Goal: Information Seeking & Learning: Learn about a topic

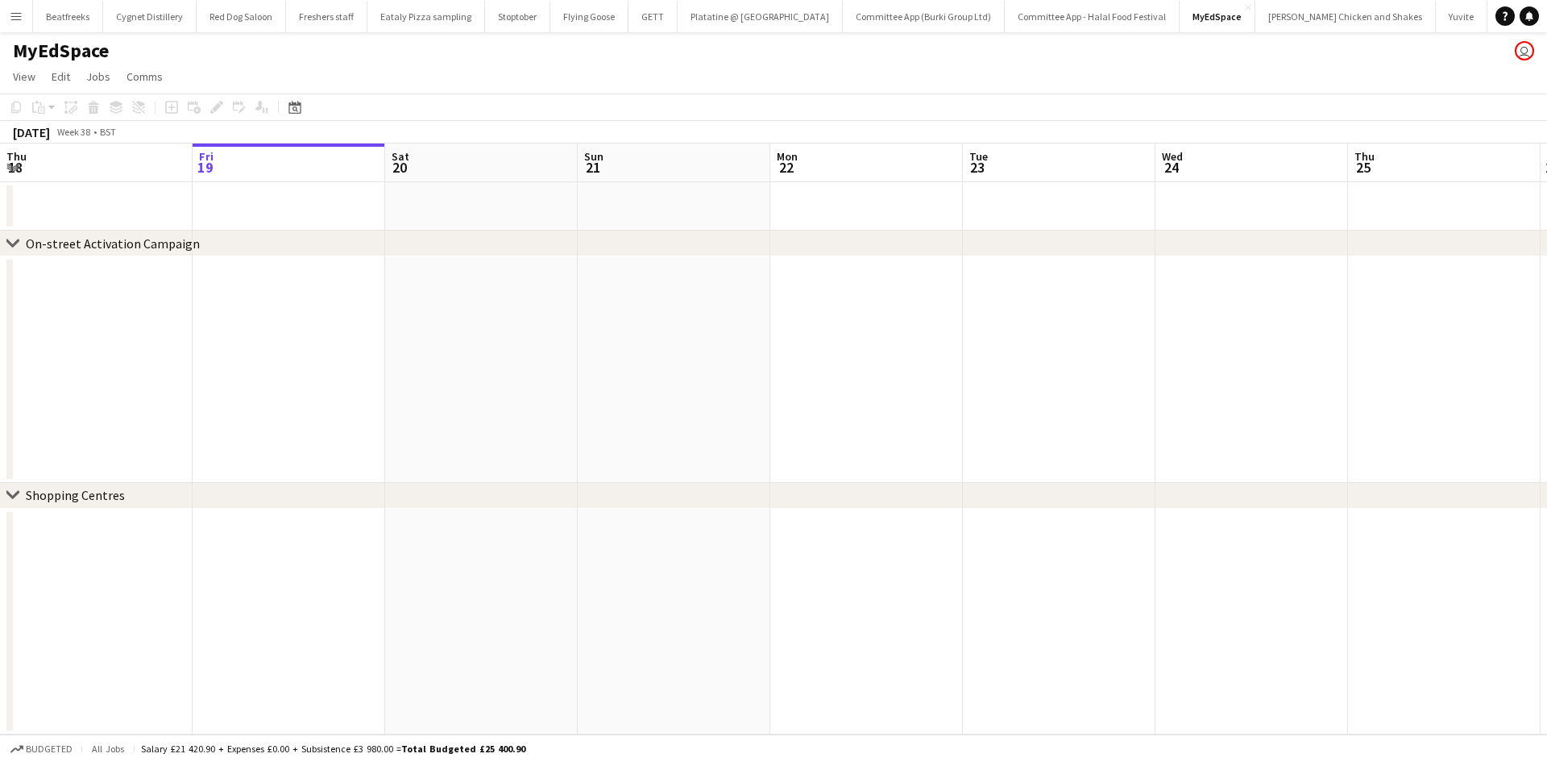
click at [22, 21] on app-icon "Menu" at bounding box center [16, 16] width 13 height 13
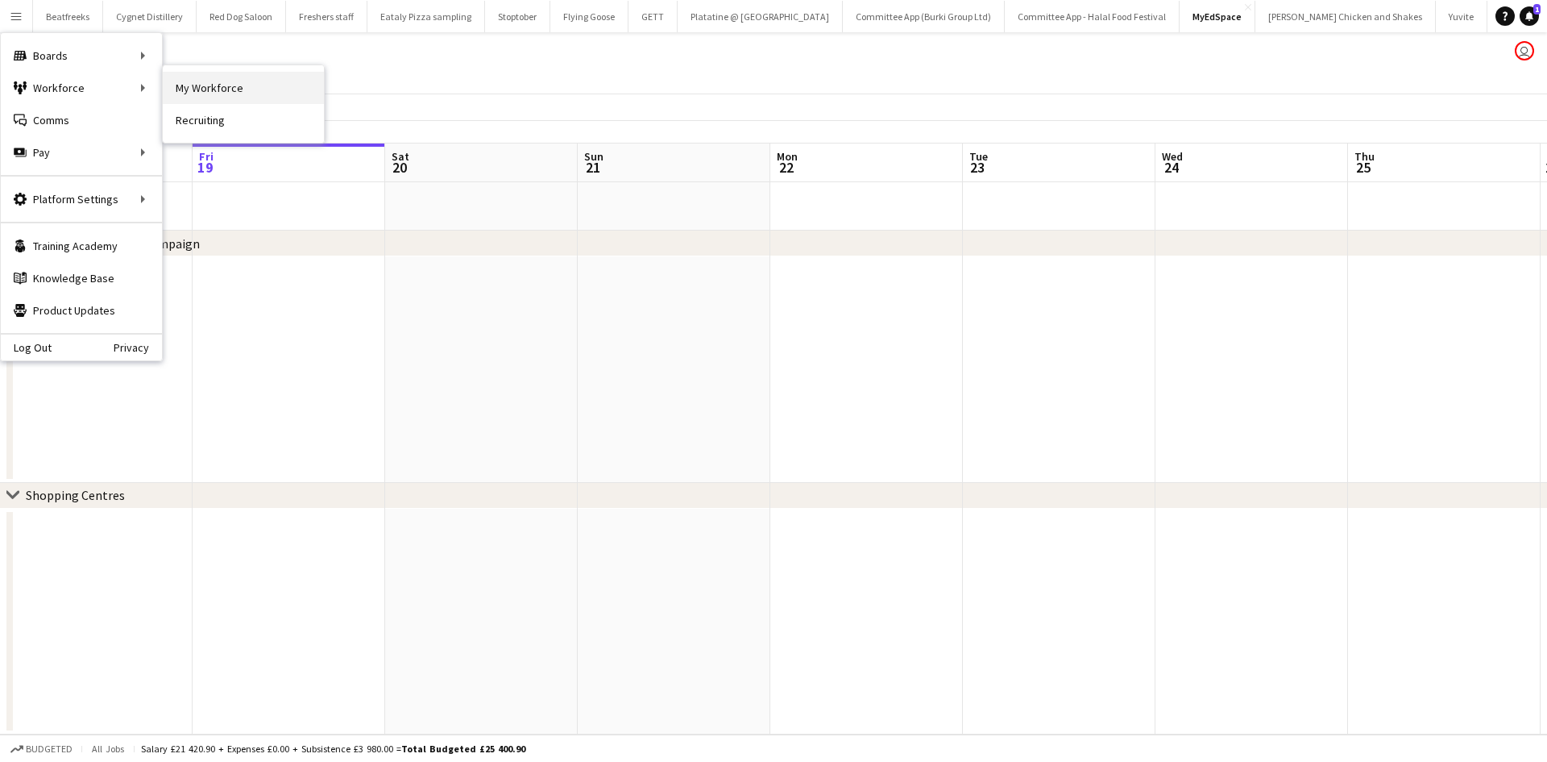
click at [181, 91] on link "My Workforce" at bounding box center [243, 88] width 161 height 32
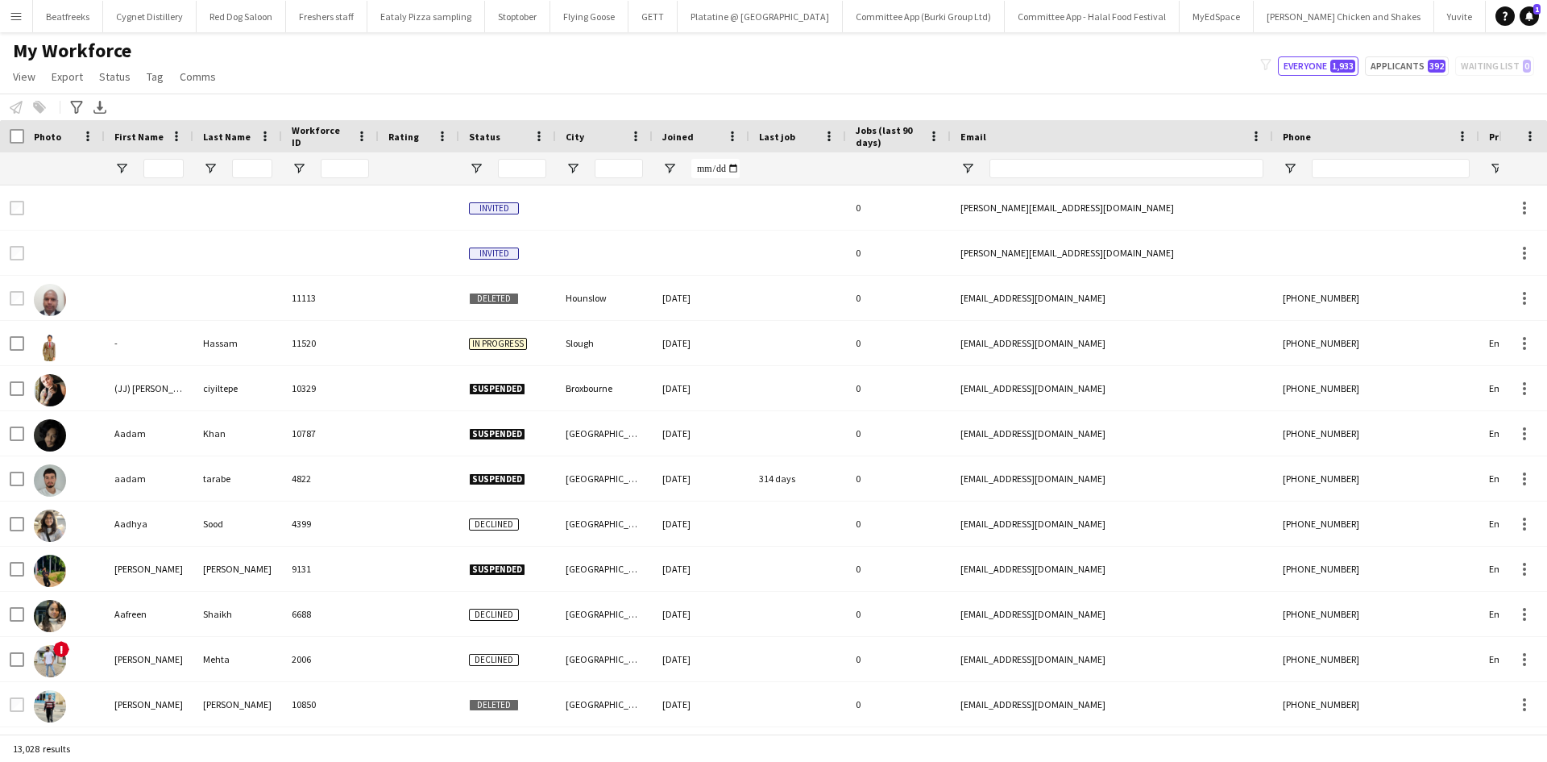
type input "*****"
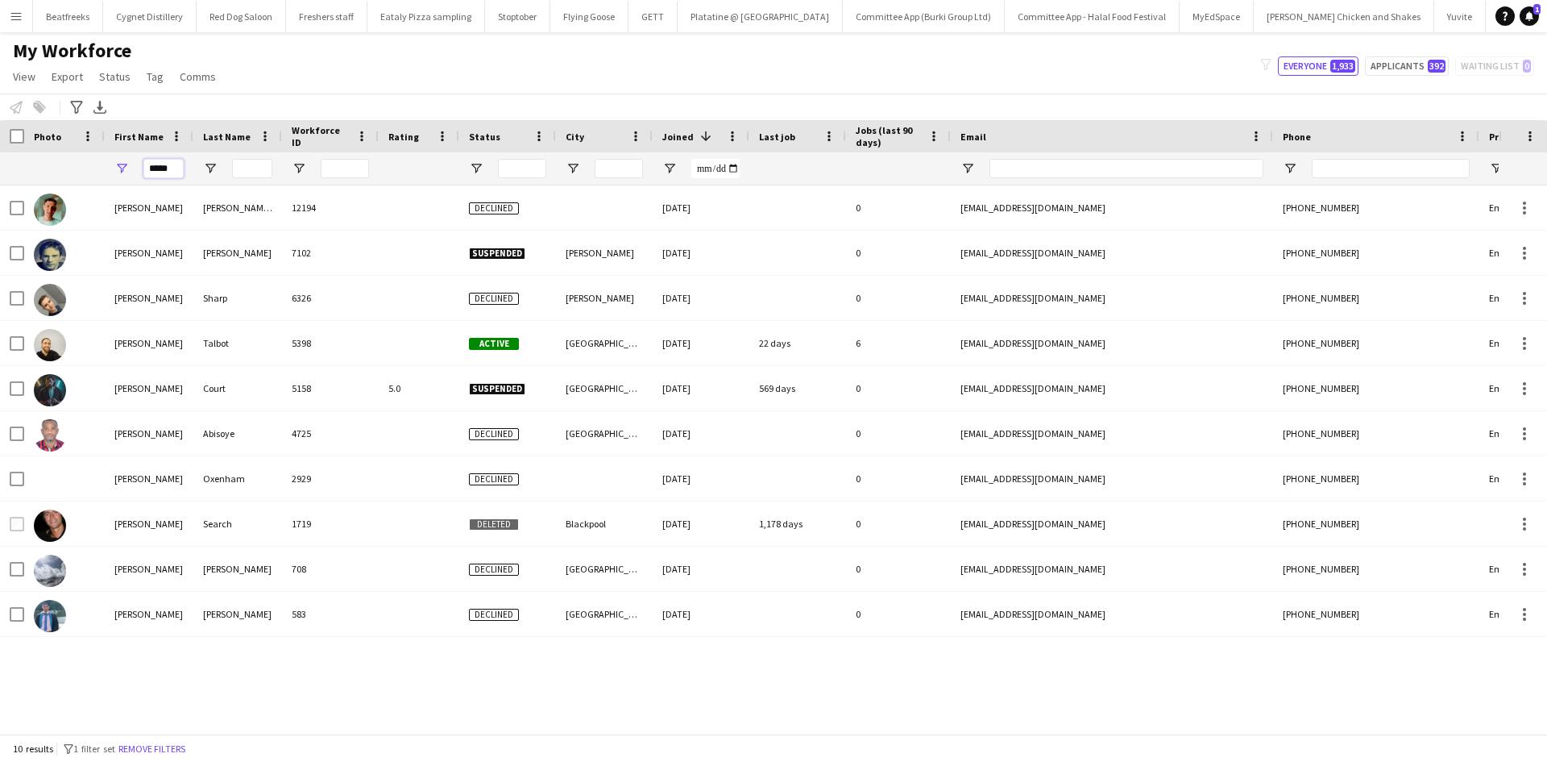
drag, startPoint x: 177, startPoint y: 172, endPoint x: 126, endPoint y: 185, distance: 53.4
click at [126, 185] on div "Workforce Details Photo First Name" at bounding box center [773, 426] width 1547 height 613
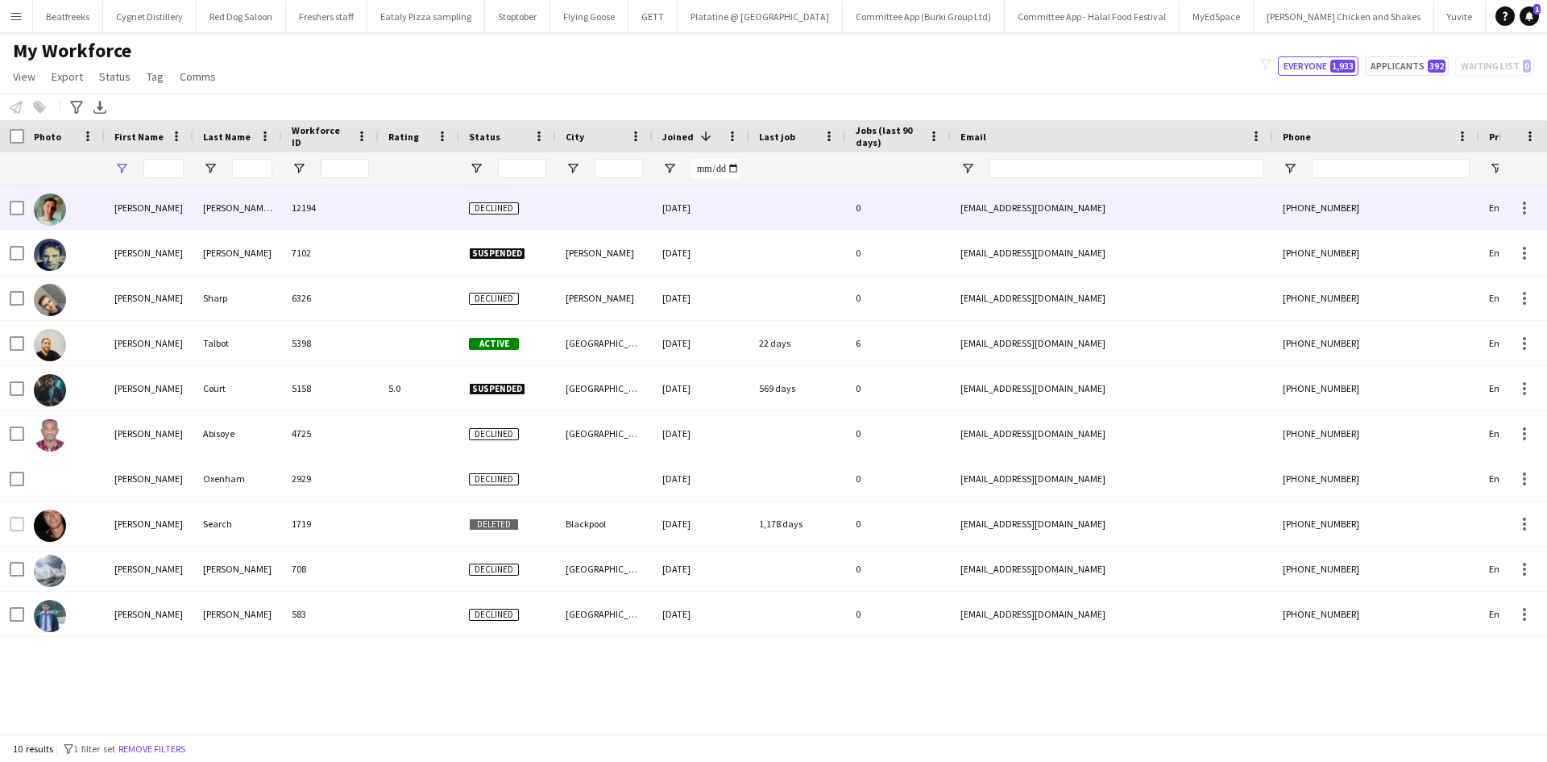
click at [406, 172] on div at bounding box center [418, 168] width 61 height 32
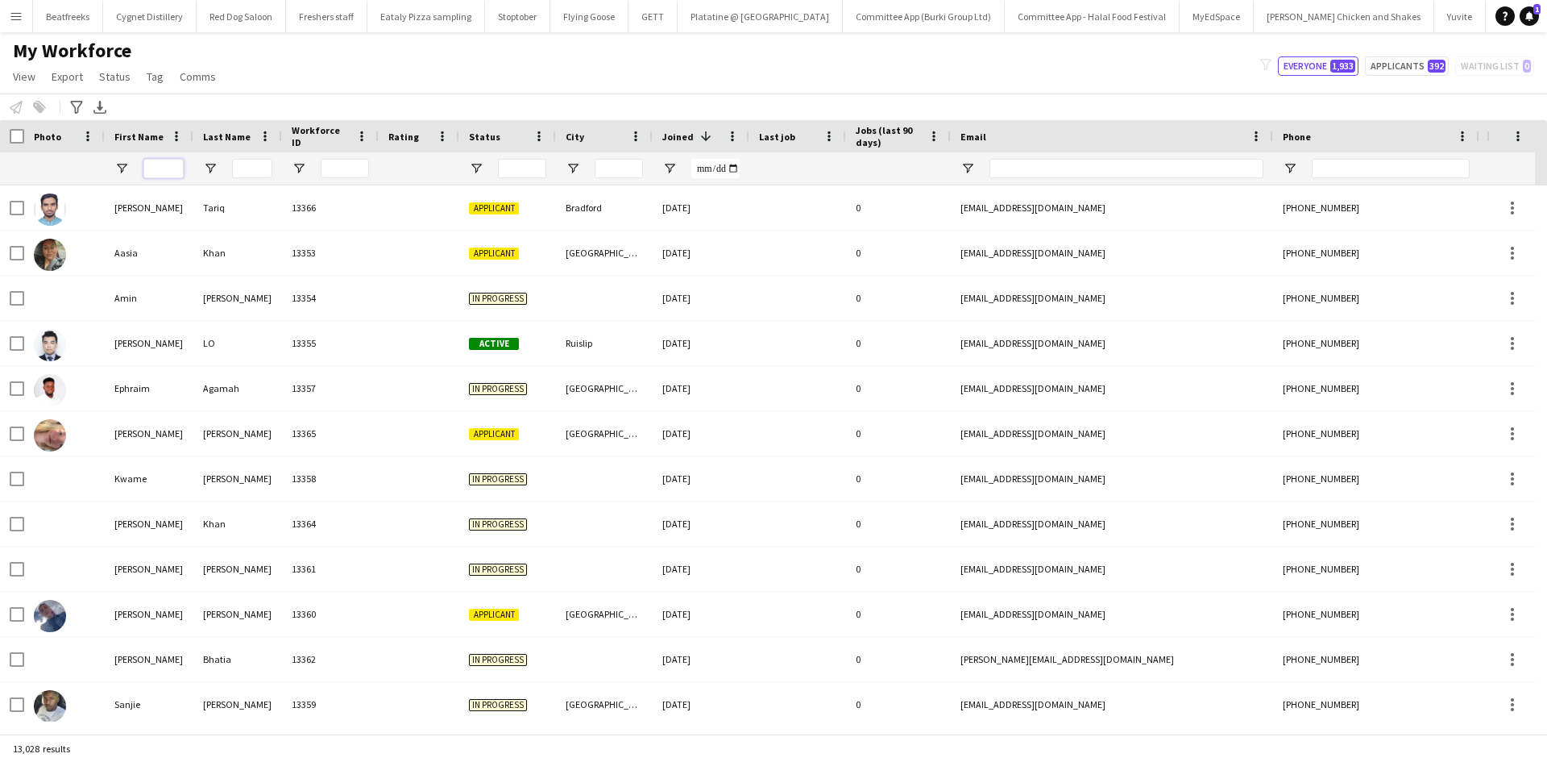
click at [163, 169] on input "First Name Filter Input" at bounding box center [163, 168] width 40 height 19
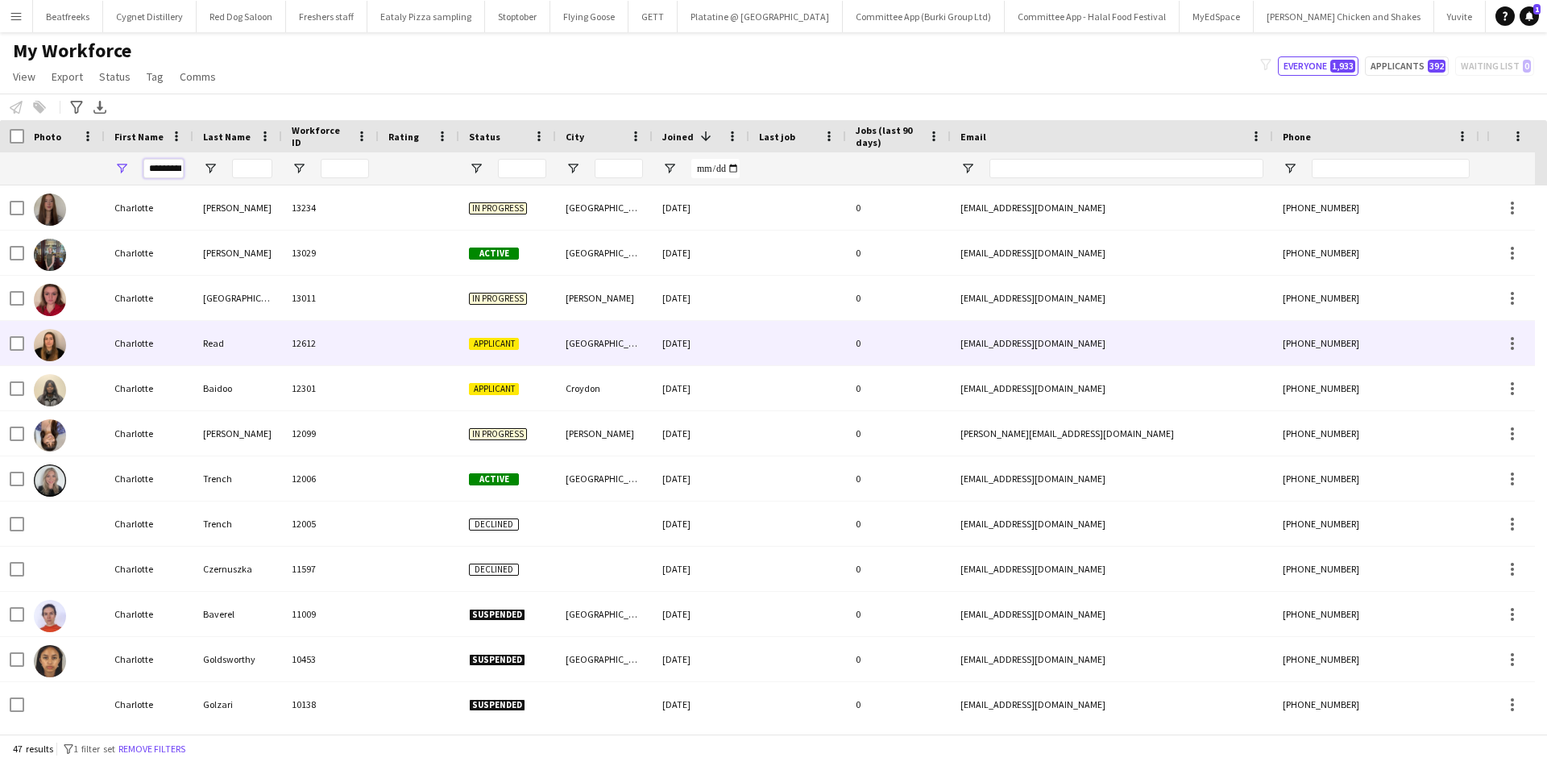
scroll to position [0, 4]
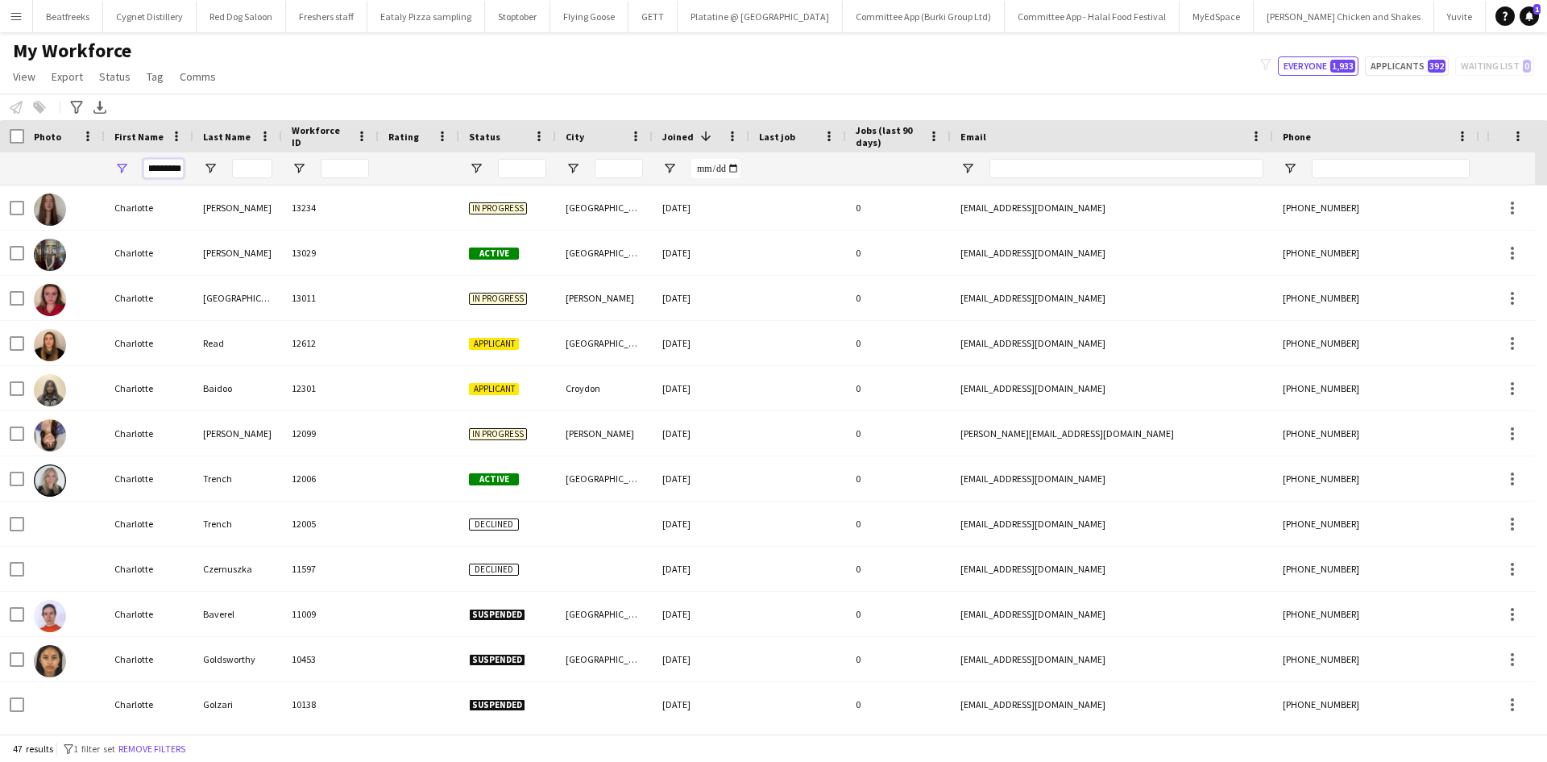
type input "*********"
click at [625, 164] on input "City Filter Input" at bounding box center [619, 168] width 48 height 19
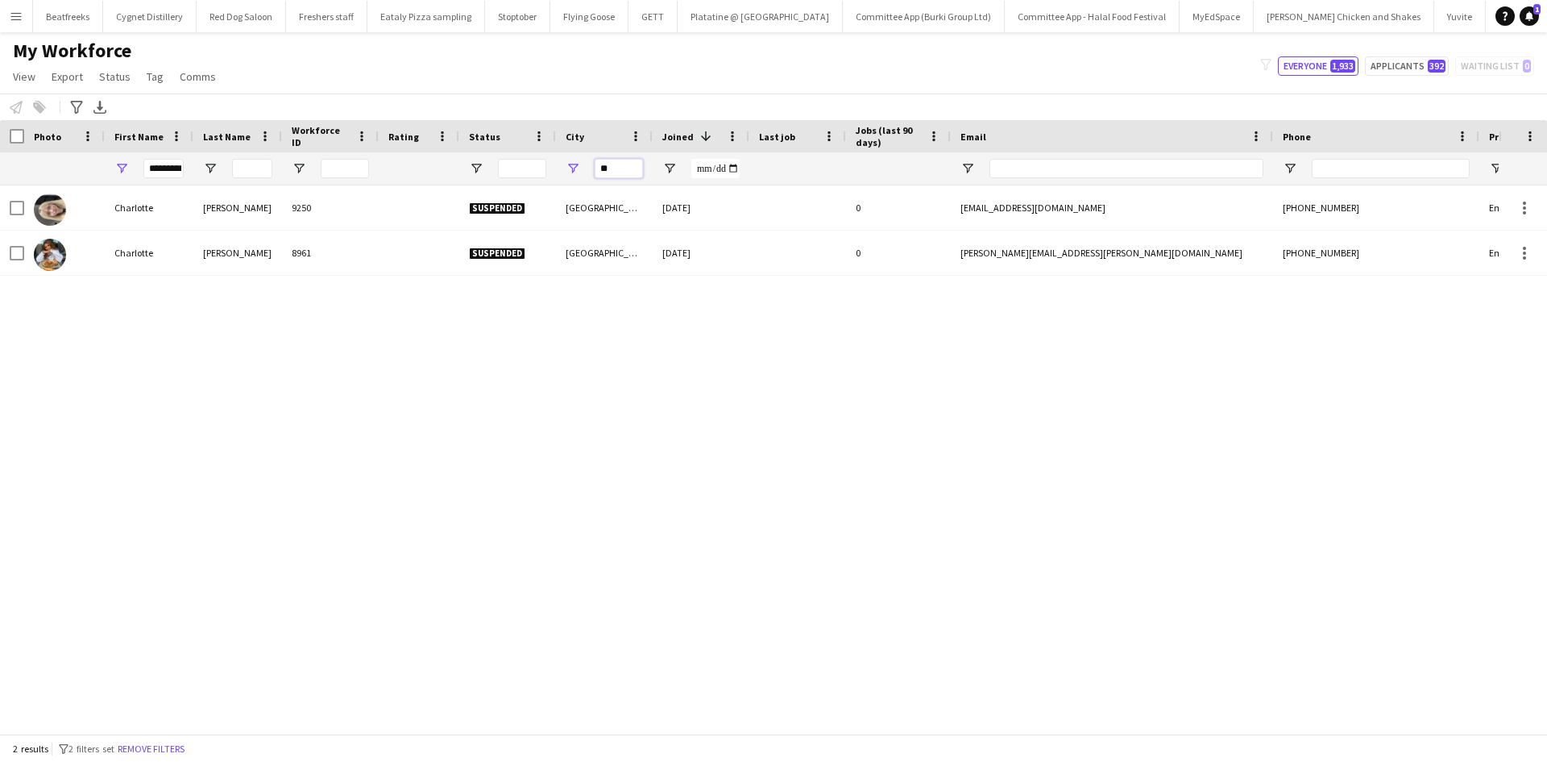
type input "*"
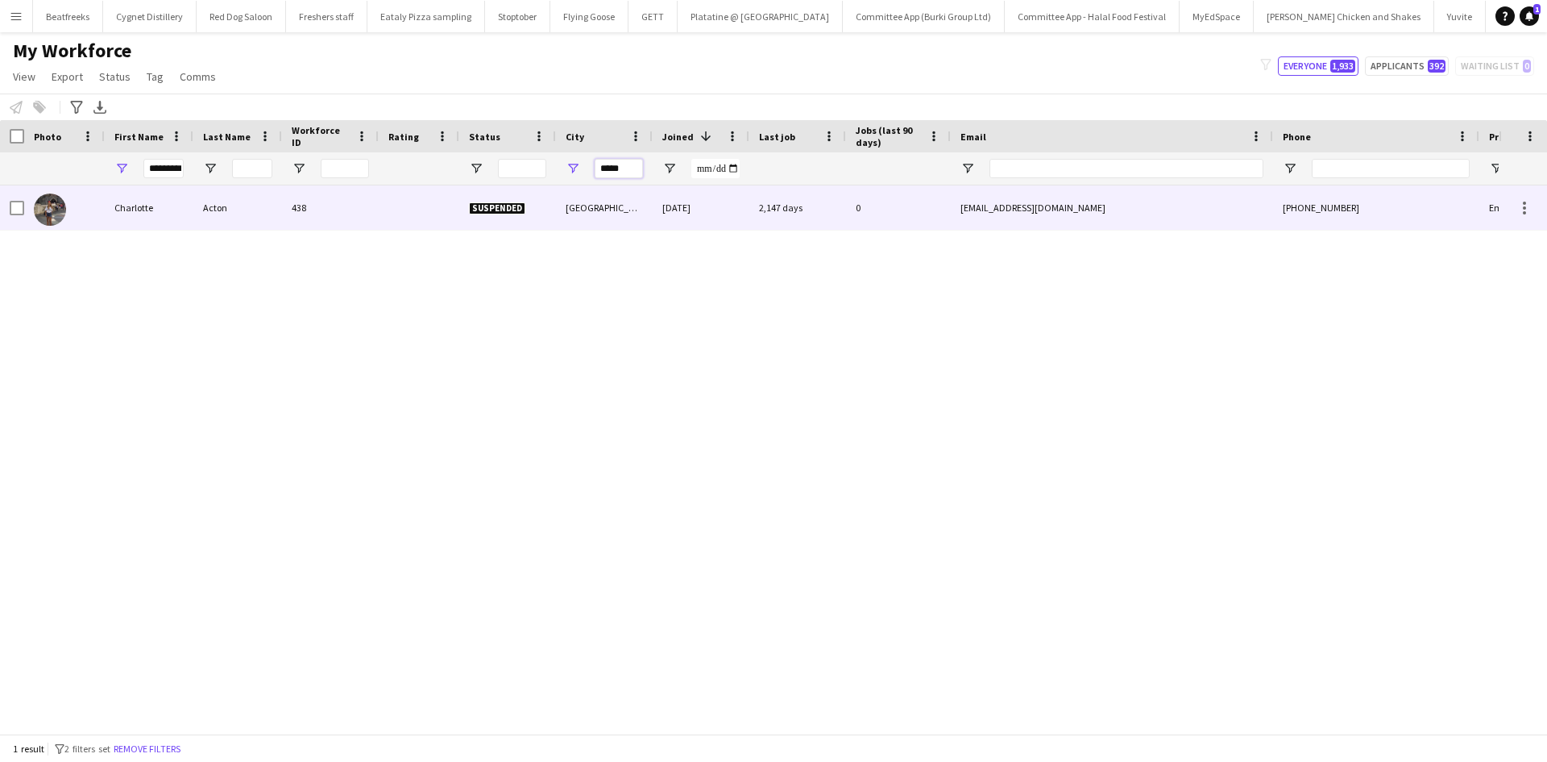
type input "*****"
click at [340, 201] on div "438" at bounding box center [330, 207] width 97 height 44
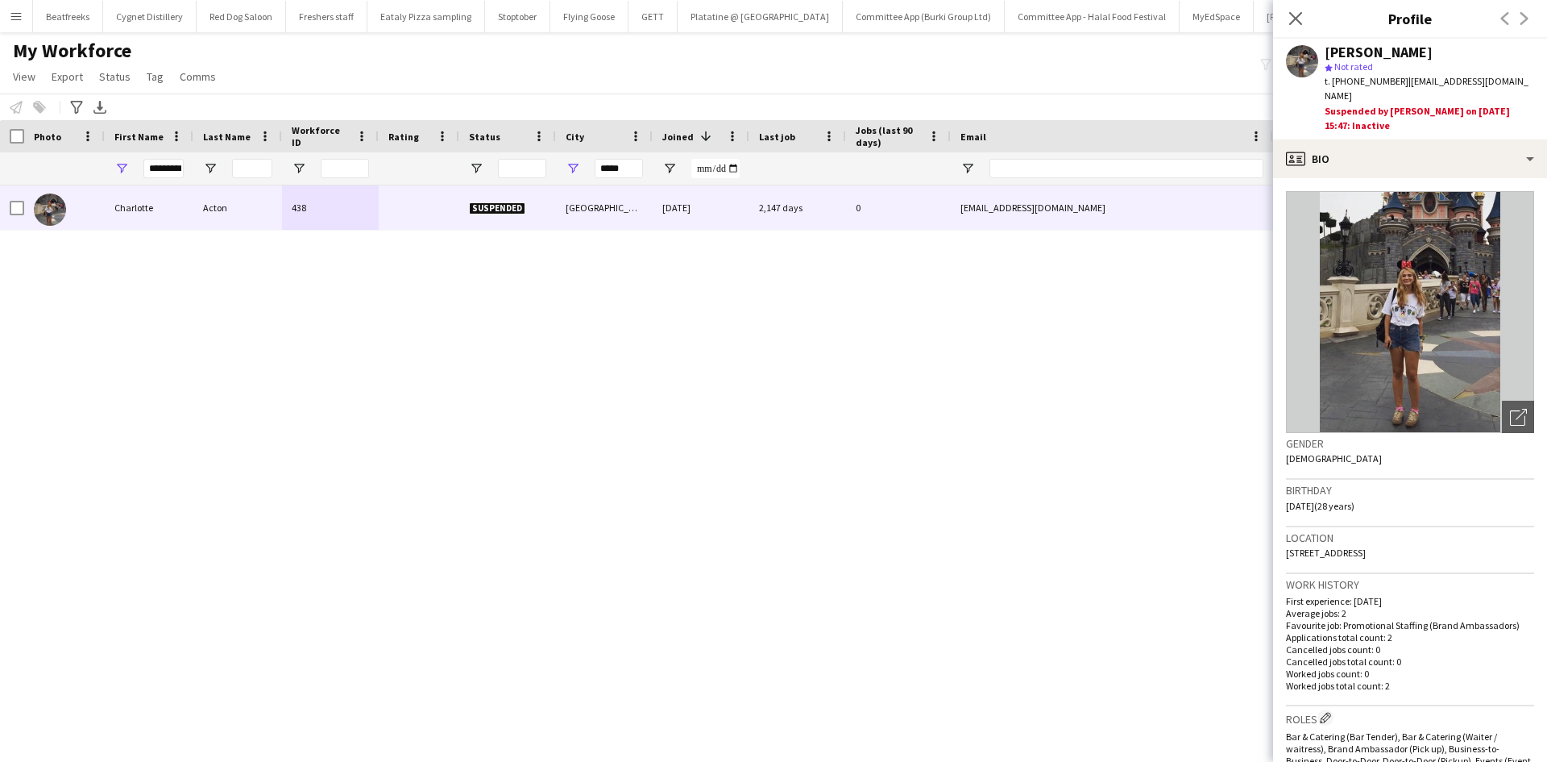
drag, startPoint x: 1299, startPoint y: 14, endPoint x: 1448, endPoint y: 17, distance: 149.1
click at [1299, 14] on icon "Close pop-in" at bounding box center [1296, 18] width 13 height 13
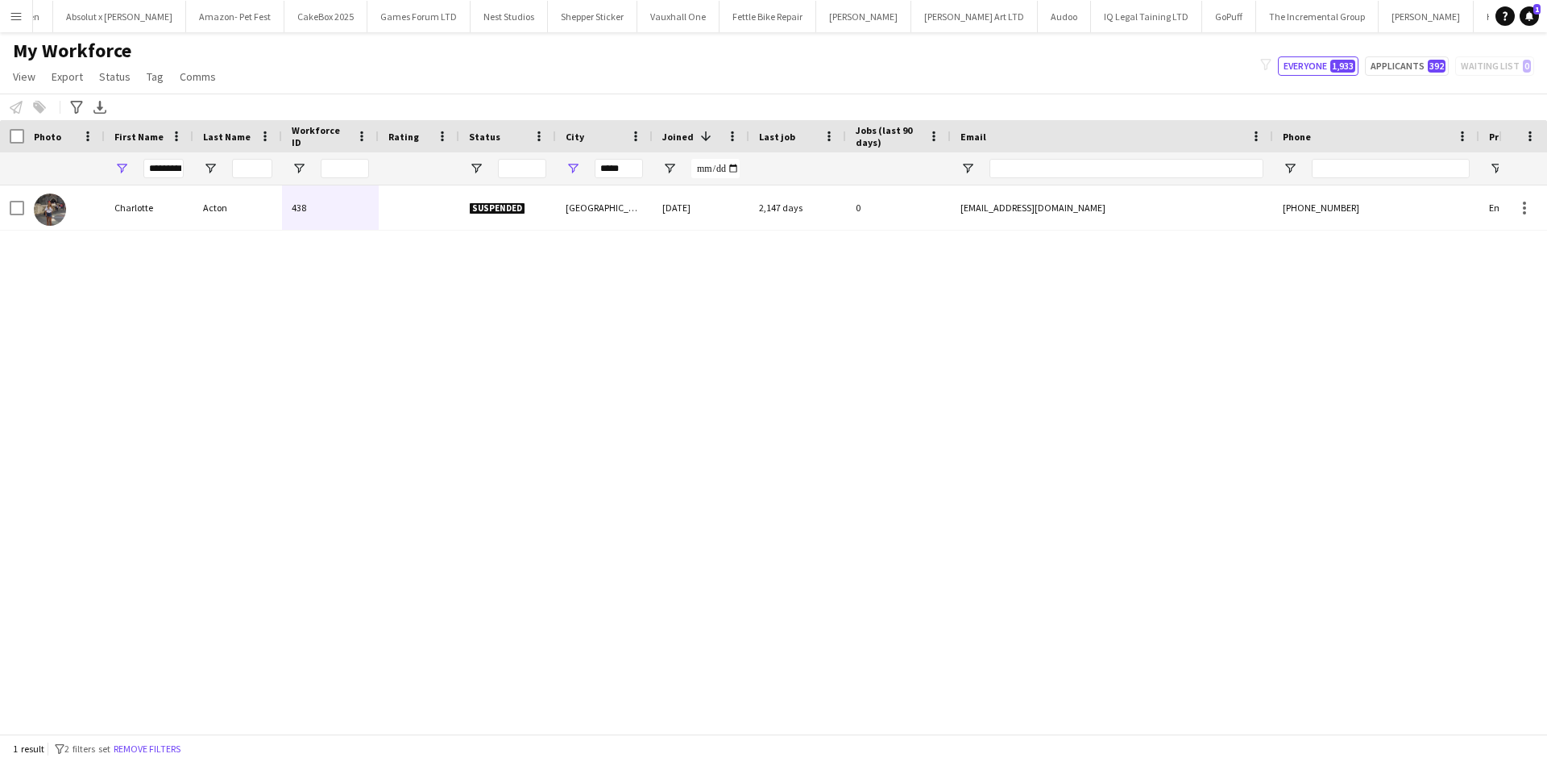
scroll to position [0, 2449]
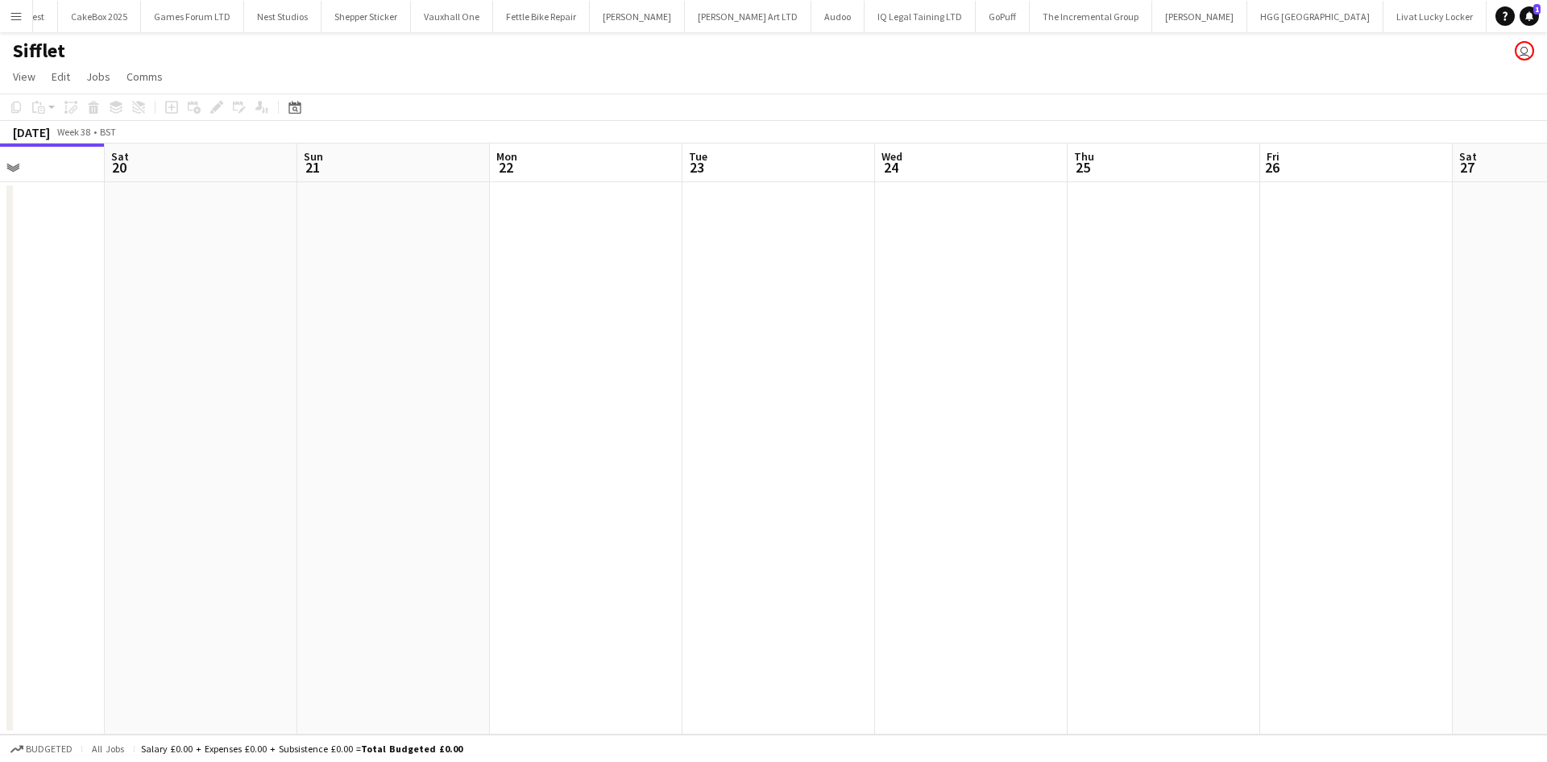
scroll to position [0, 475]
click at [65, 81] on span "Edit" at bounding box center [61, 76] width 19 height 15
click at [96, 81] on span "Jobs" at bounding box center [98, 76] width 24 height 15
click at [135, 79] on span "Comms" at bounding box center [145, 76] width 36 height 15
click at [16, 78] on span "View" at bounding box center [24, 76] width 23 height 15
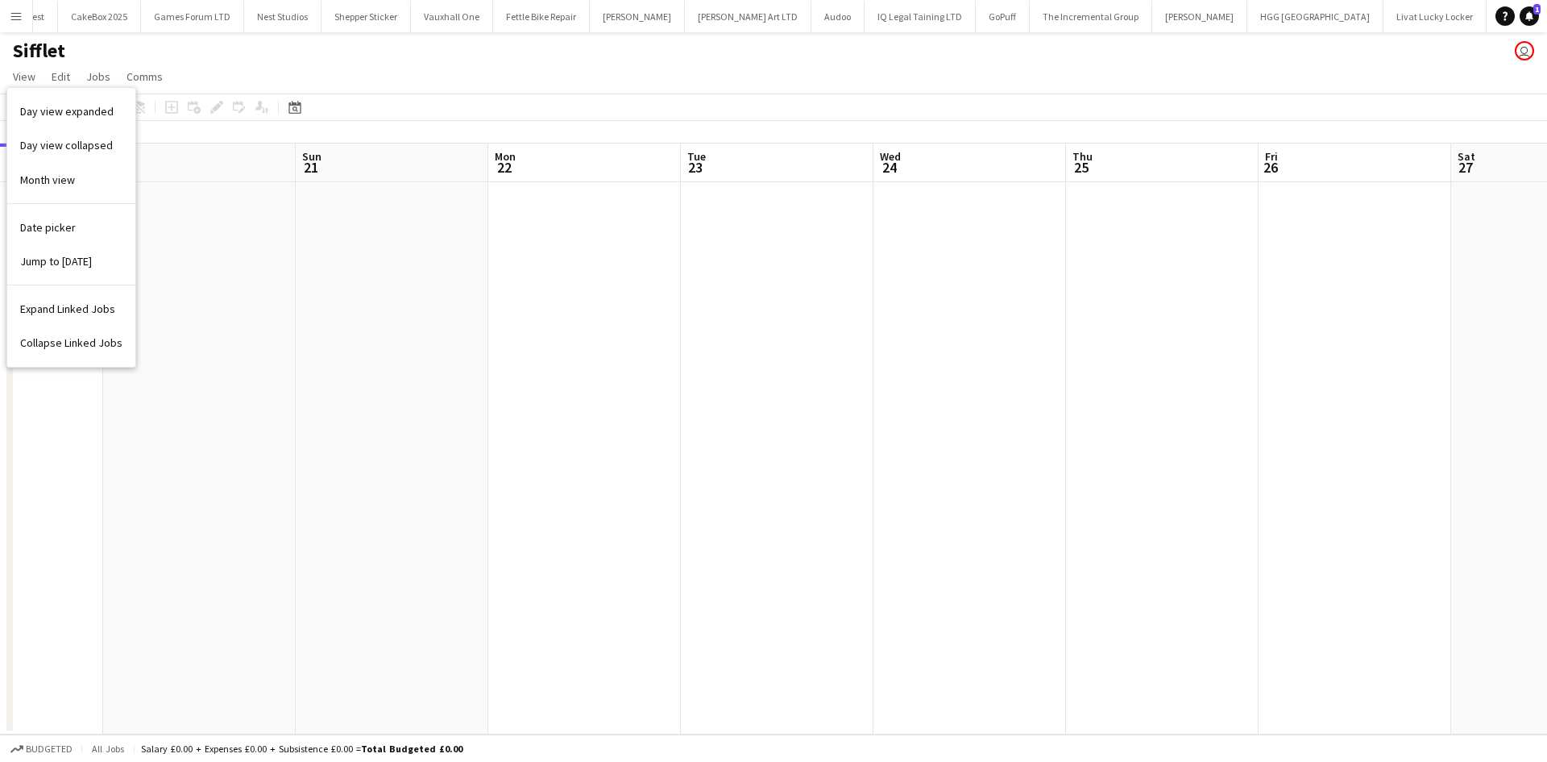
click at [277, 367] on app-date-cell at bounding box center [199, 458] width 193 height 552
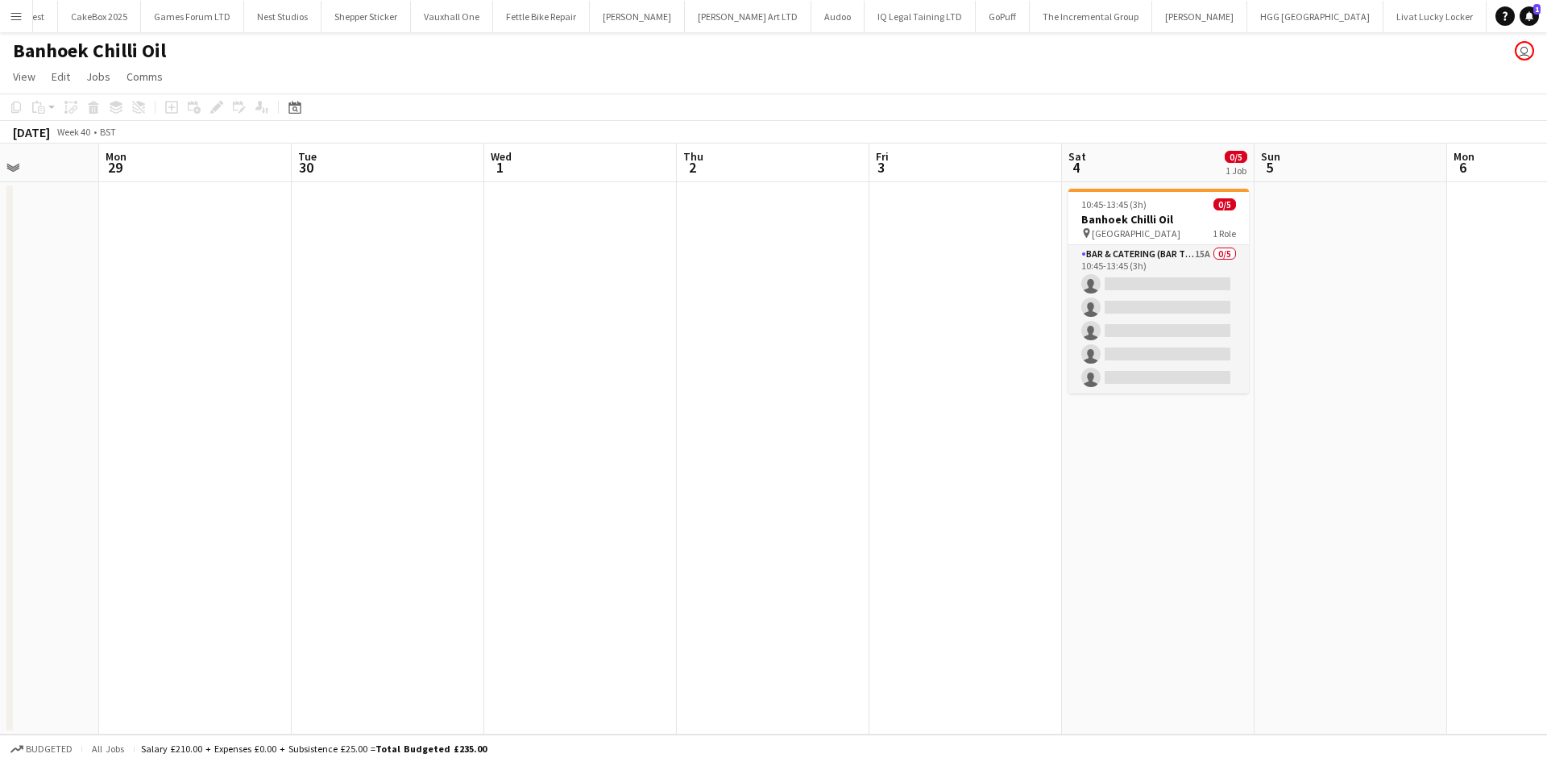
scroll to position [0, 481]
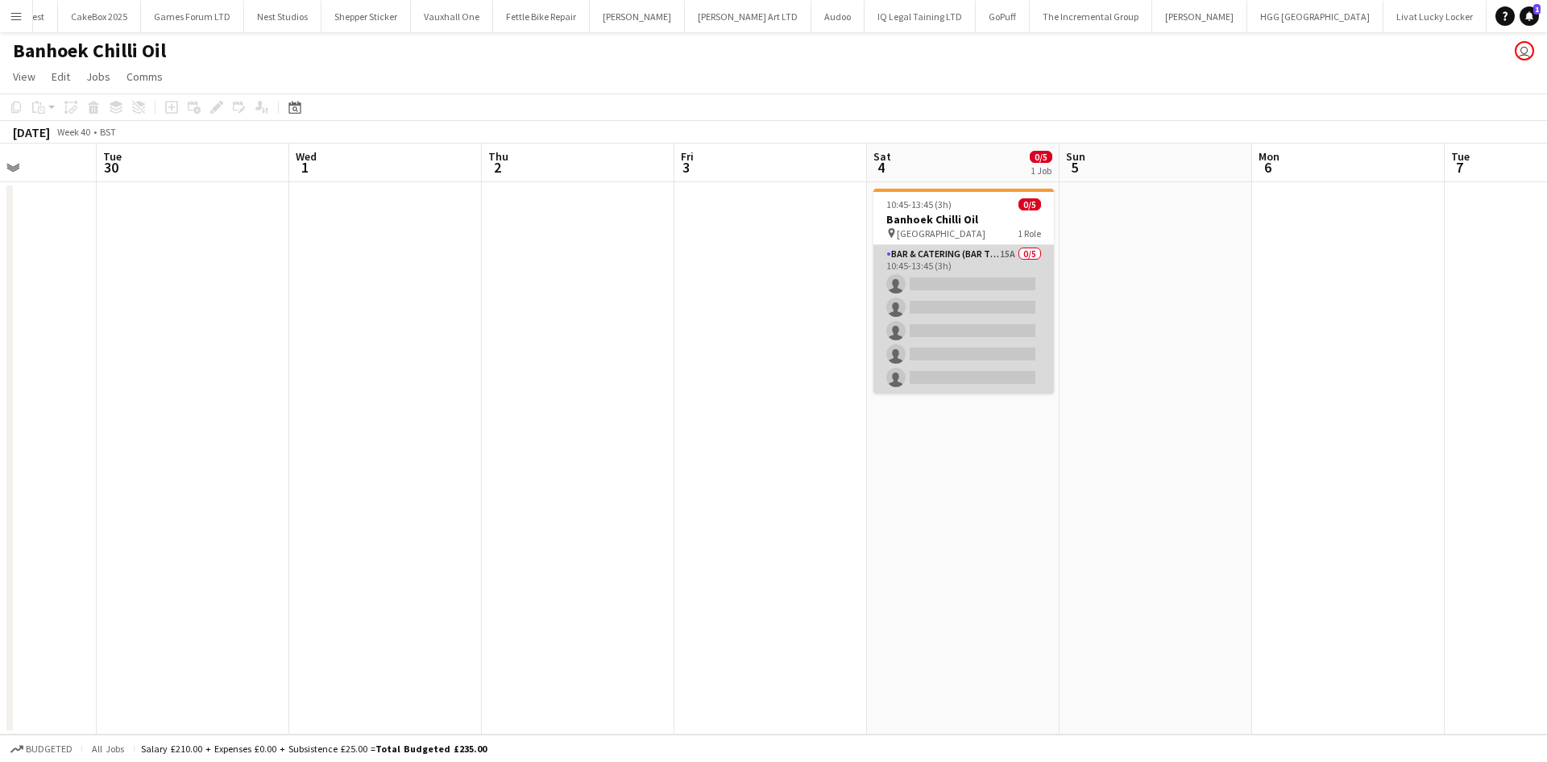
click at [957, 324] on app-card-role "Bar & Catering (Bar Tender) 15A 0/5 10:45-13:45 (3h) single-neutral-actions sin…" at bounding box center [964, 319] width 181 height 148
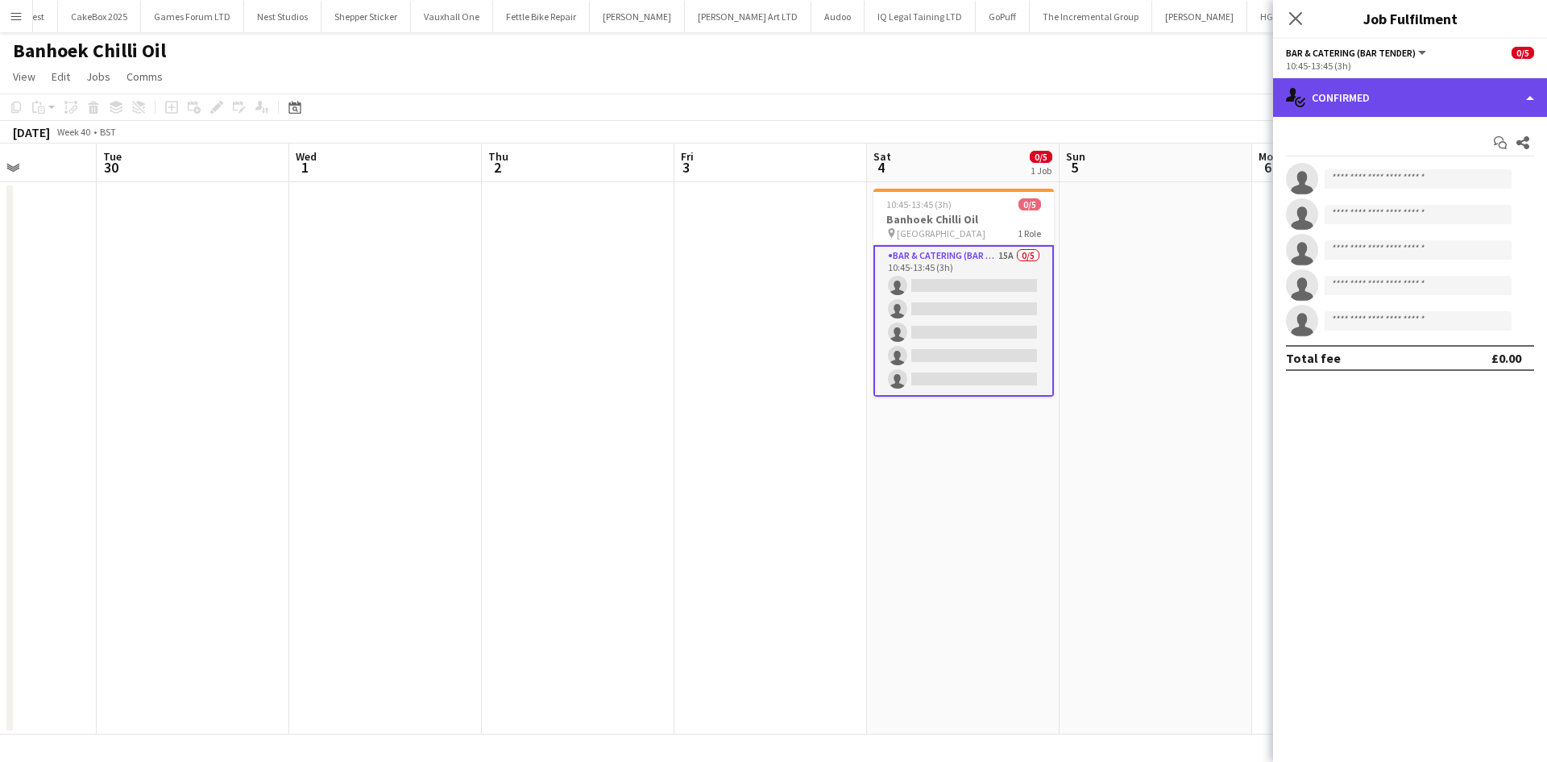
click at [1430, 90] on div "single-neutral-actions-check-2 Confirmed" at bounding box center [1410, 97] width 274 height 39
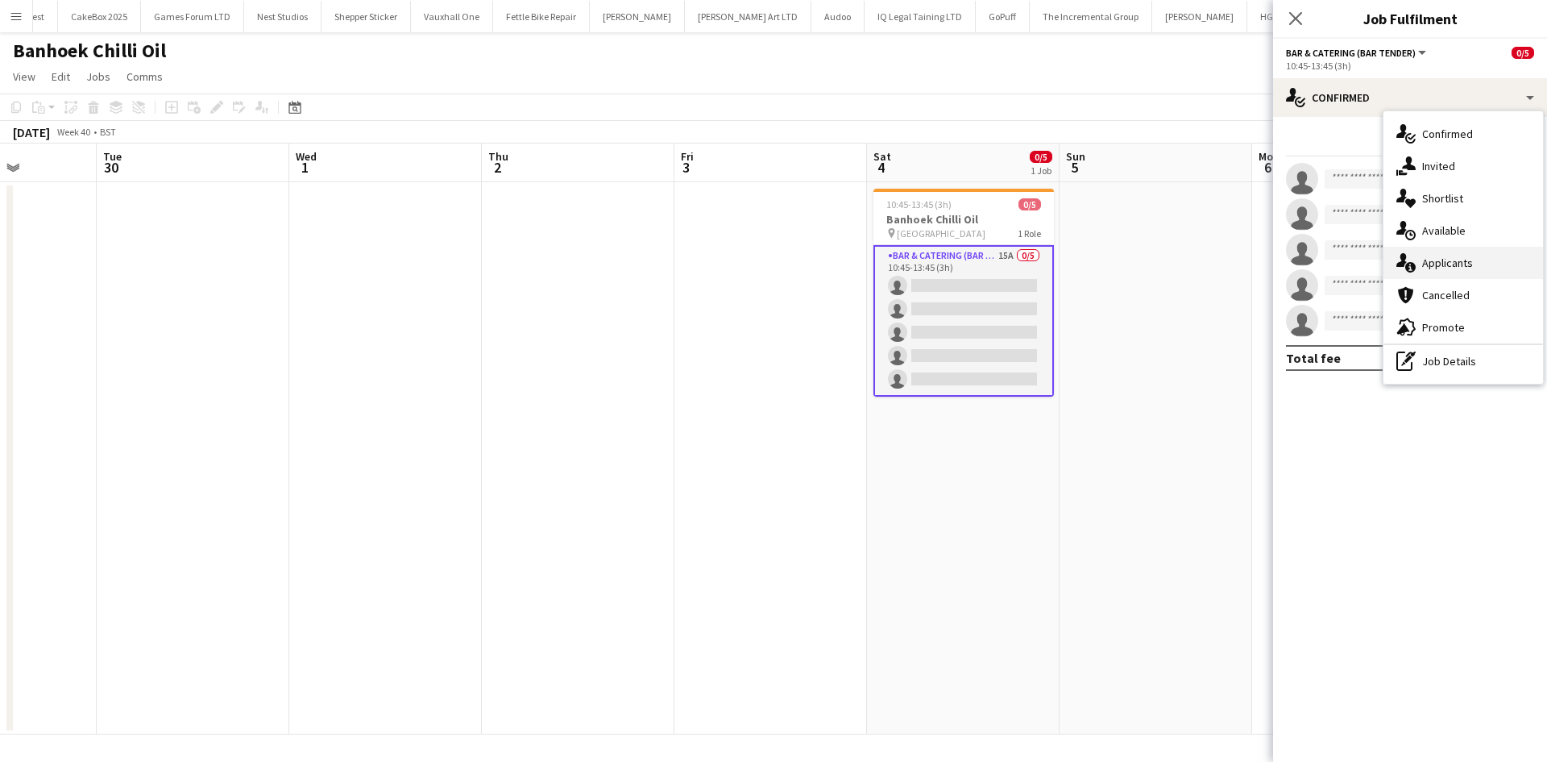
click at [1447, 262] on span "Applicants" at bounding box center [1448, 262] width 51 height 15
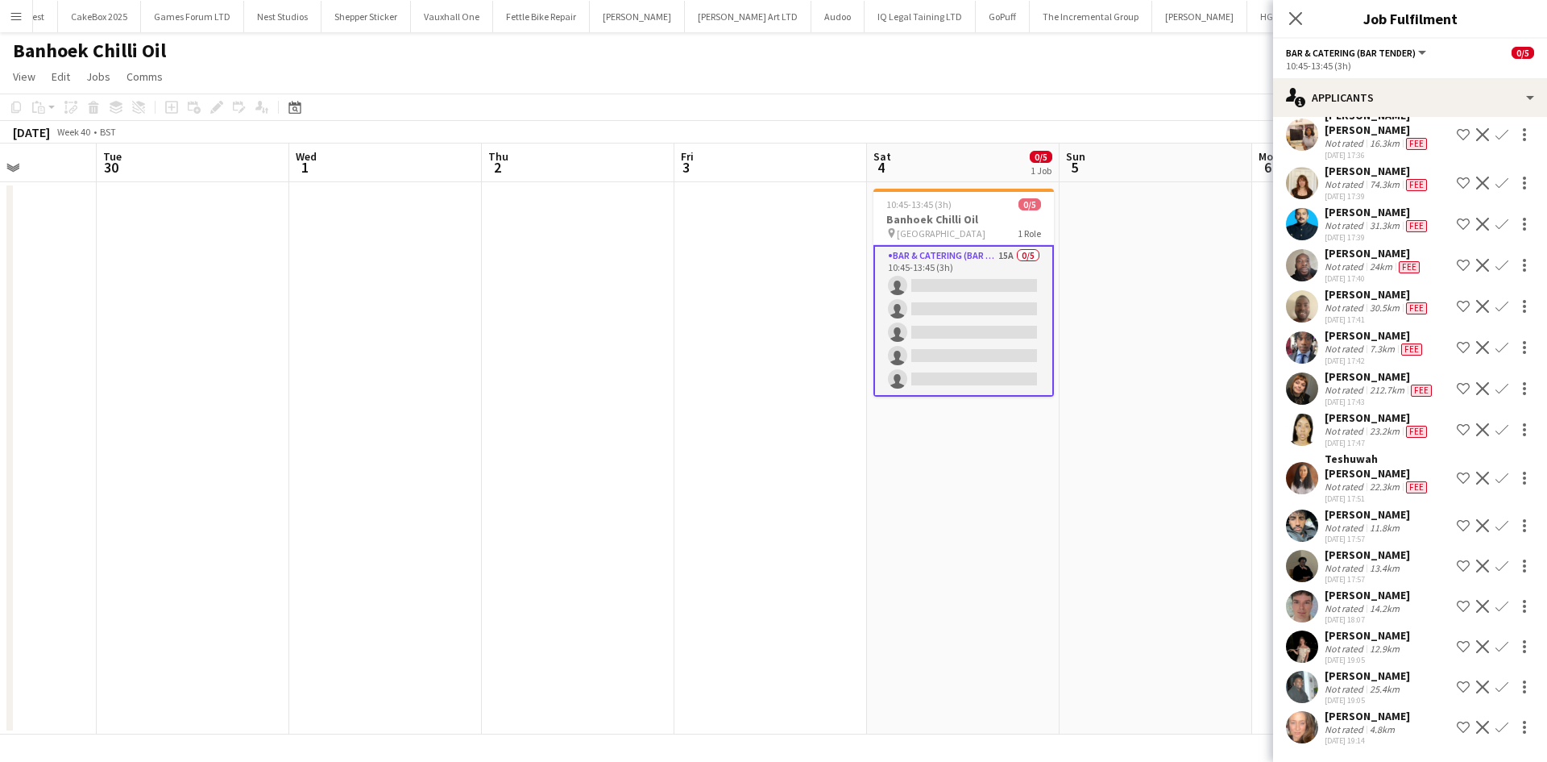
scroll to position [180, 0]
click at [1356, 451] on div "Teshuwah STOTT" at bounding box center [1388, 465] width 126 height 29
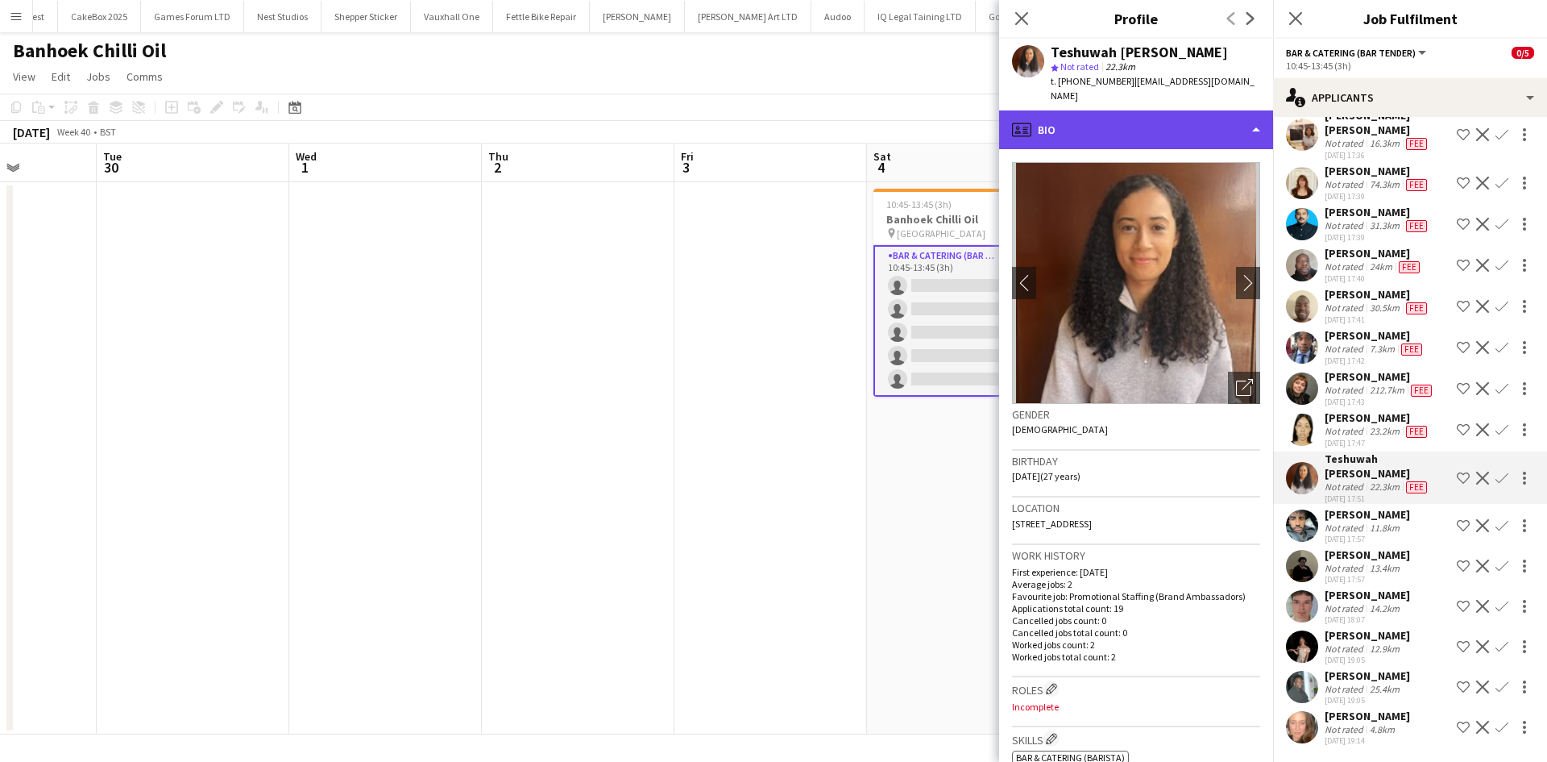
click at [1129, 110] on div "profile Bio" at bounding box center [1136, 129] width 274 height 39
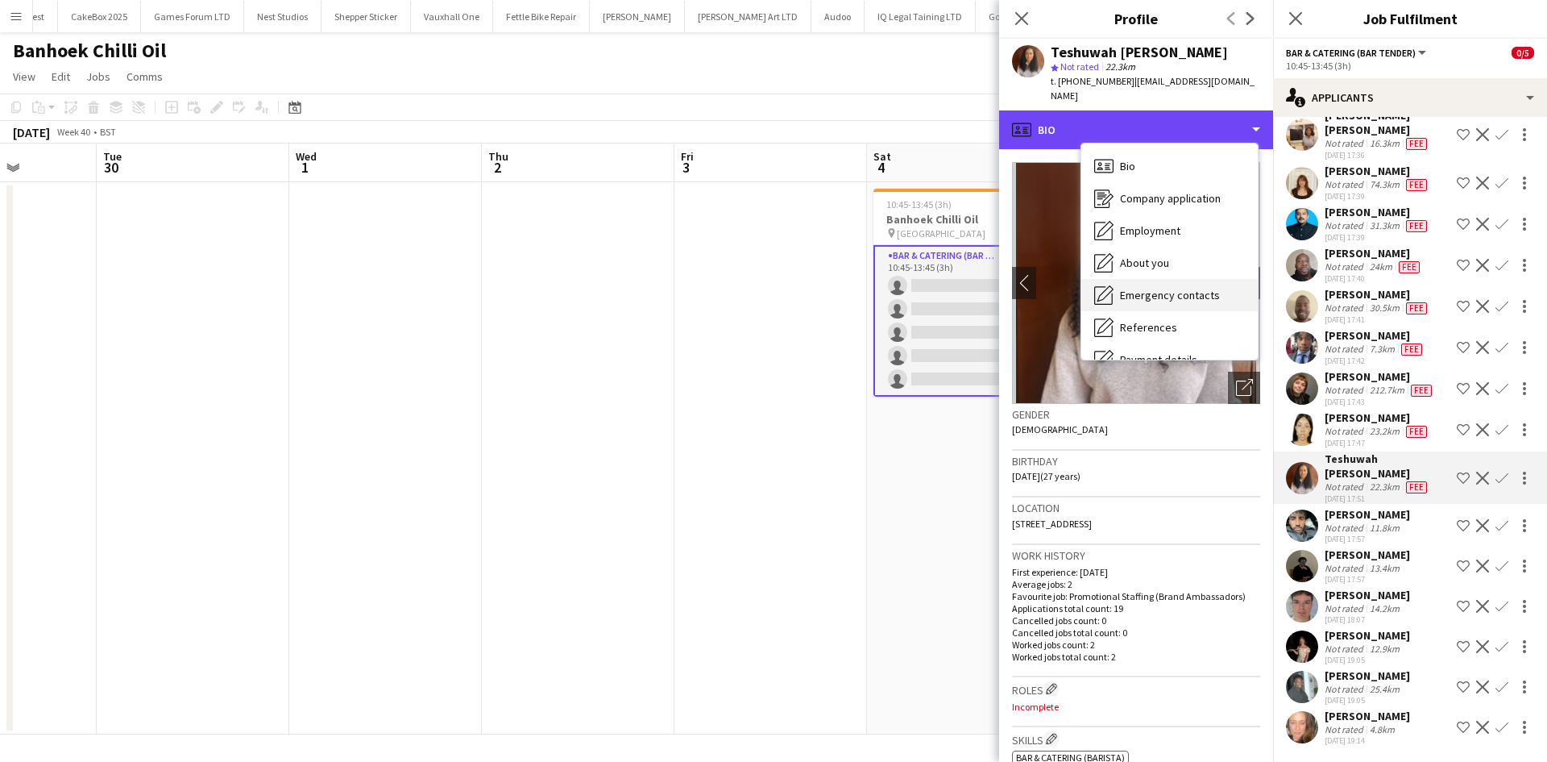
scroll to position [216, 0]
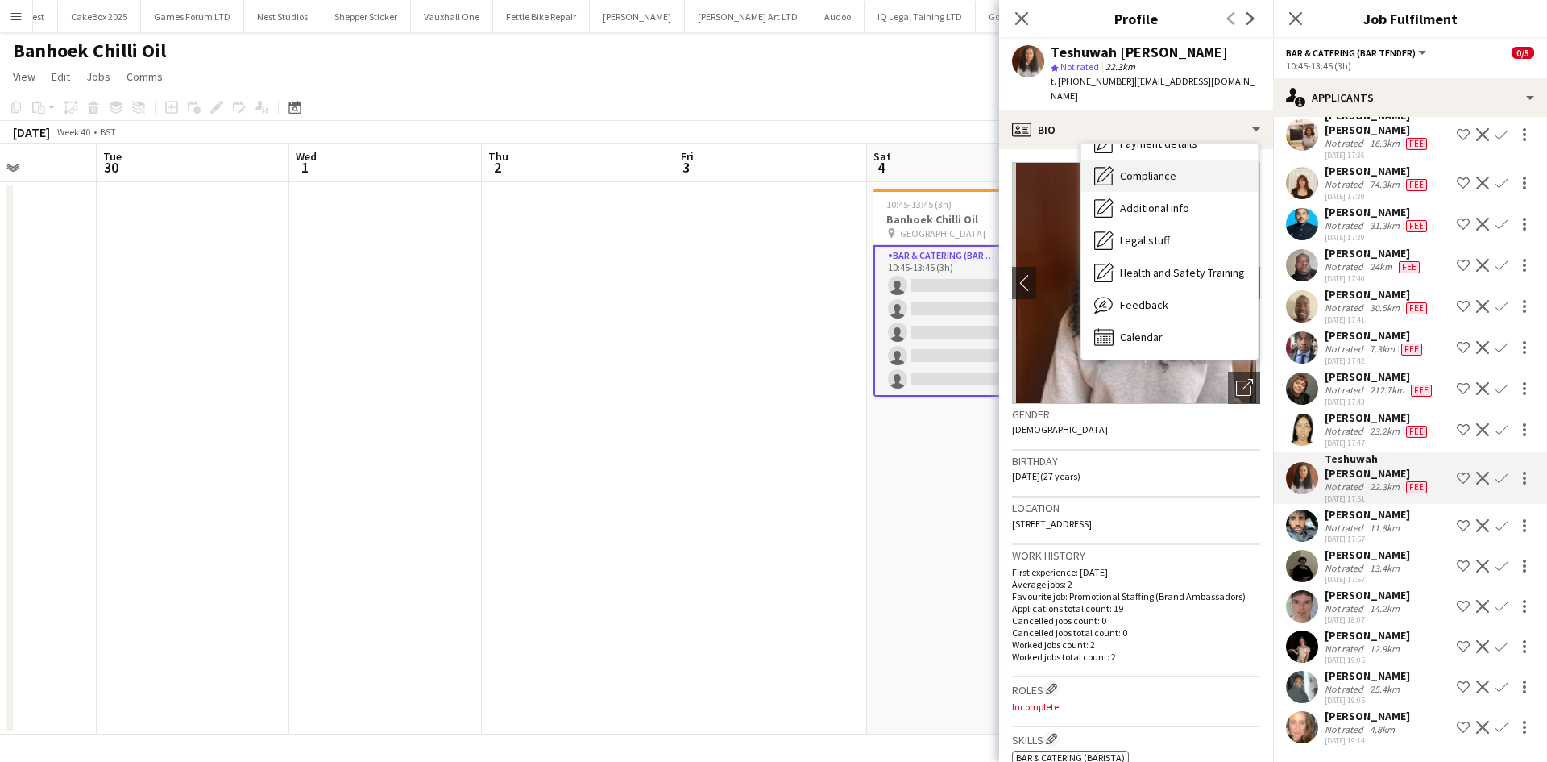
click at [1165, 168] on span "Compliance" at bounding box center [1148, 175] width 56 height 15
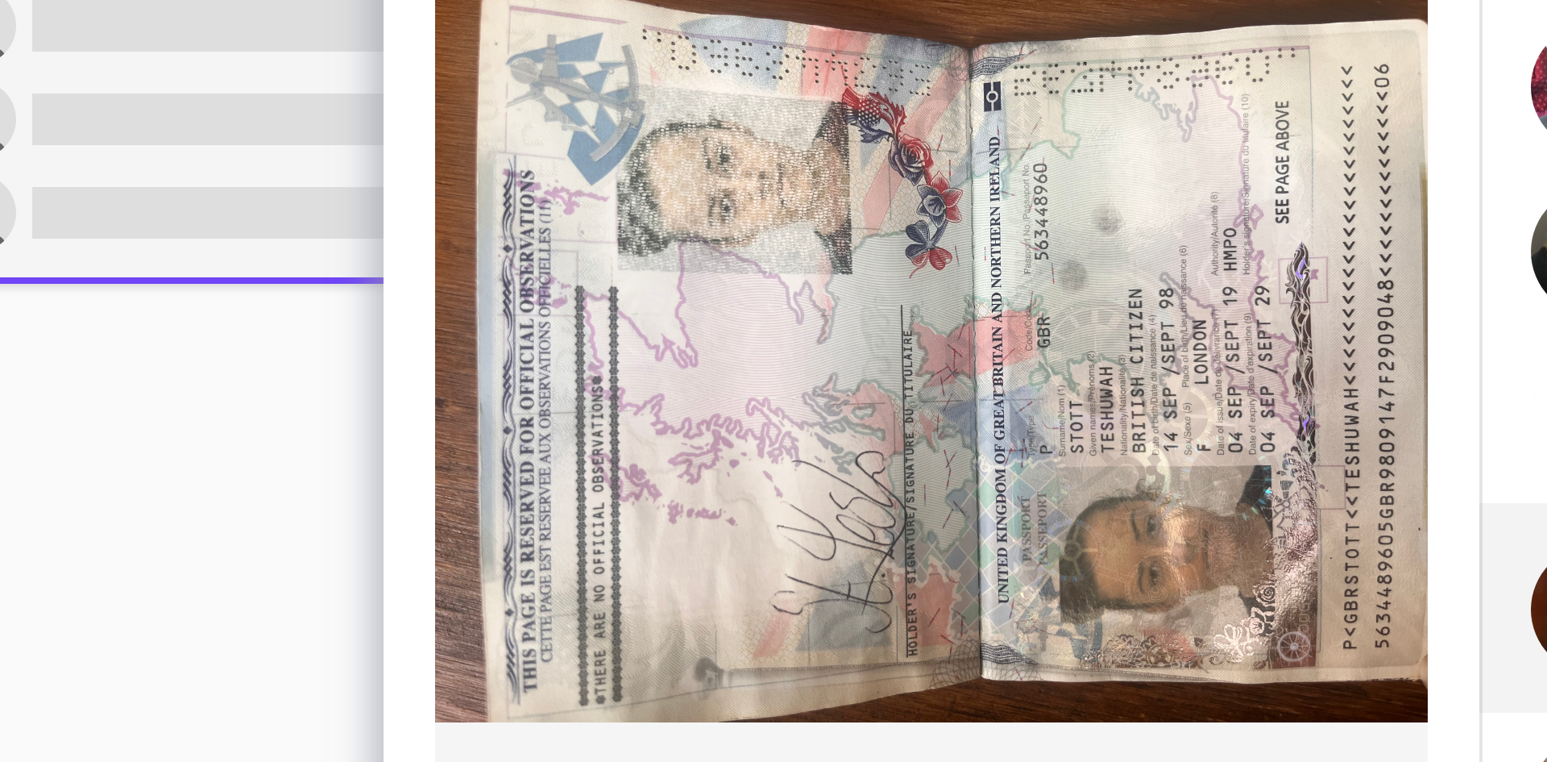
click at [1204, 434] on img at bounding box center [1136, 413] width 248 height 186
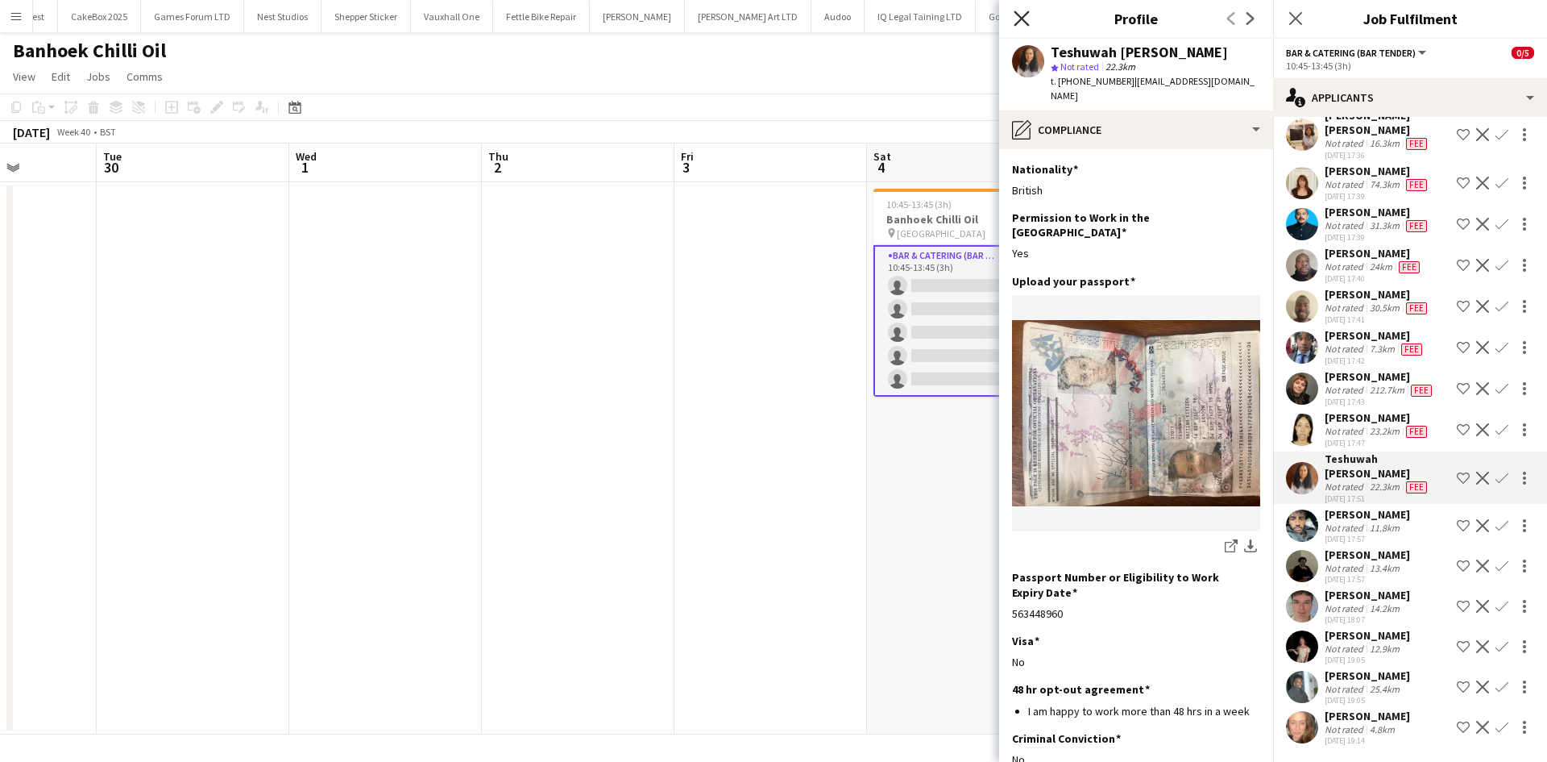
click at [1024, 18] on icon "Close pop-in" at bounding box center [1021, 17] width 15 height 15
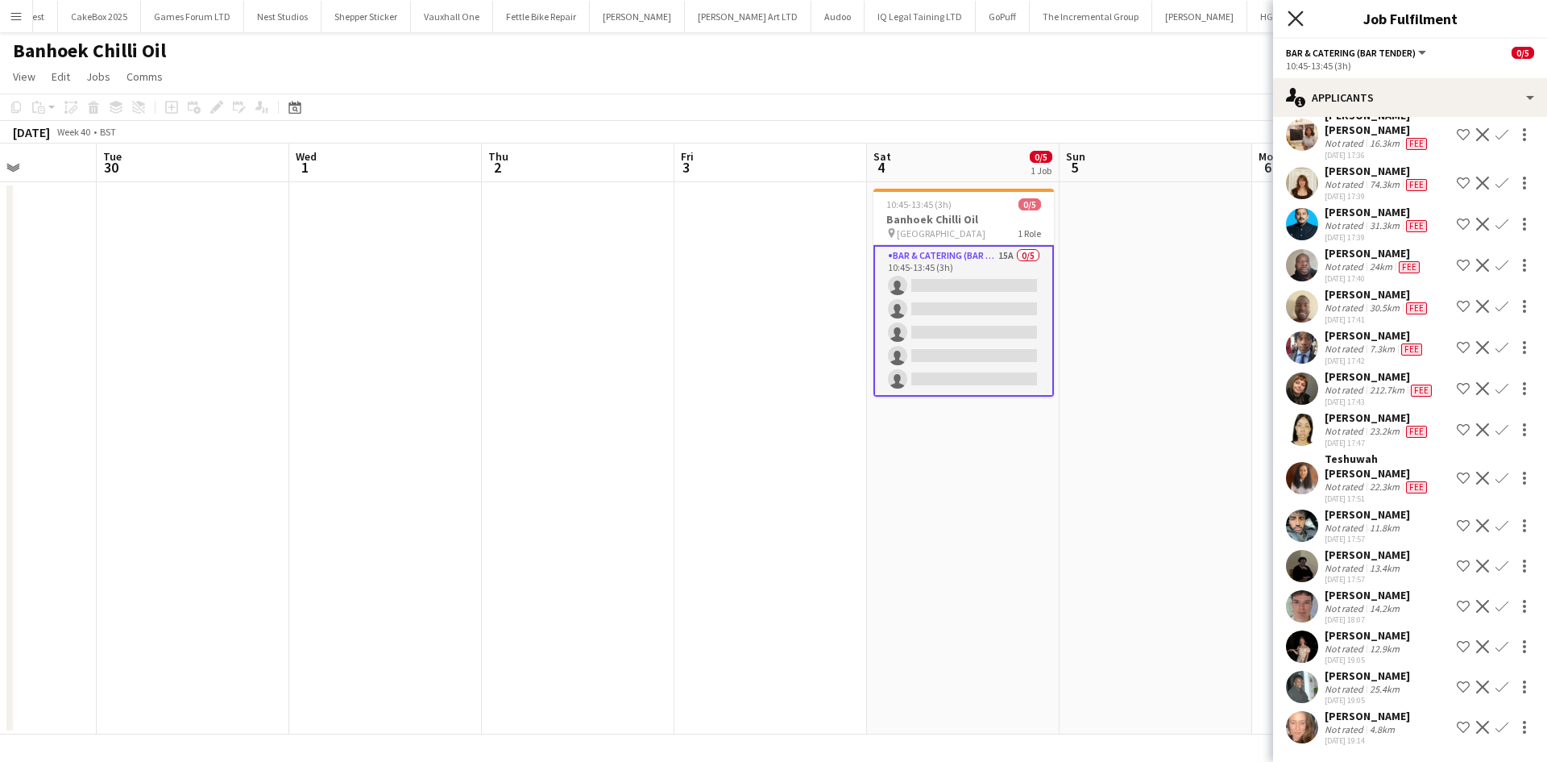
click at [1297, 22] on icon "Close pop-in" at bounding box center [1295, 17] width 15 height 15
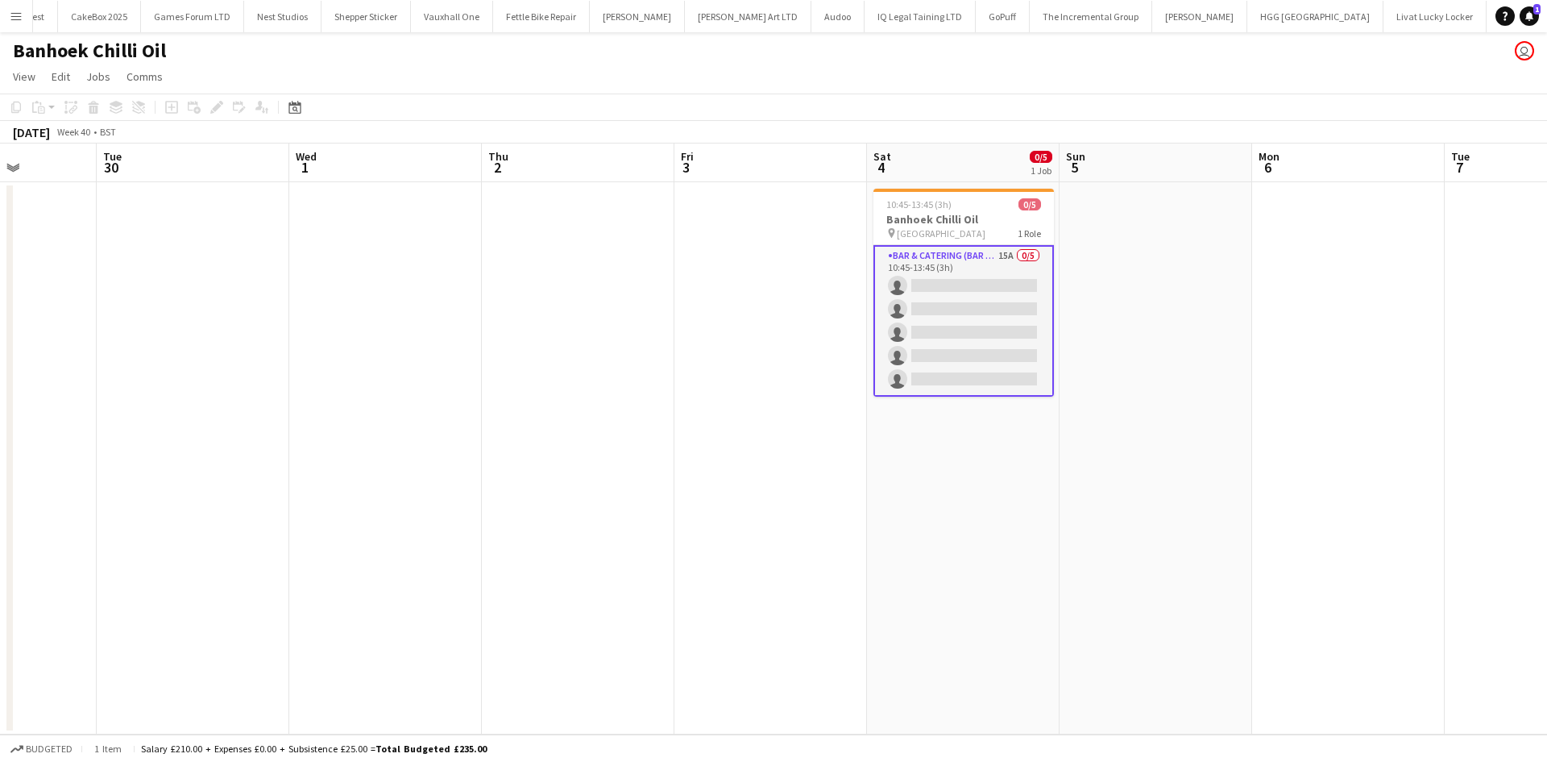
click at [25, 20] on button "Menu" at bounding box center [16, 16] width 32 height 32
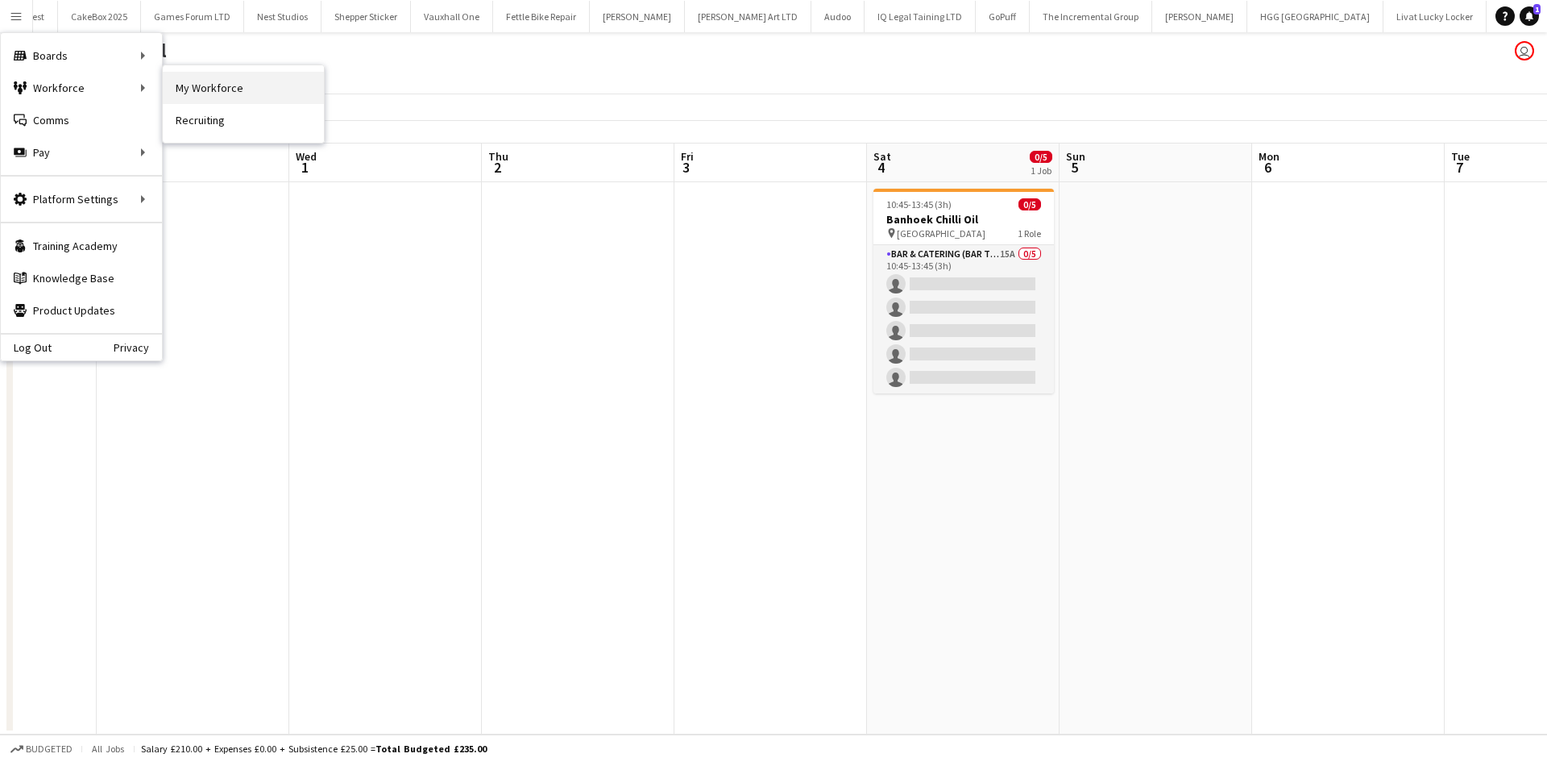
click at [199, 84] on link "My Workforce" at bounding box center [243, 88] width 161 height 32
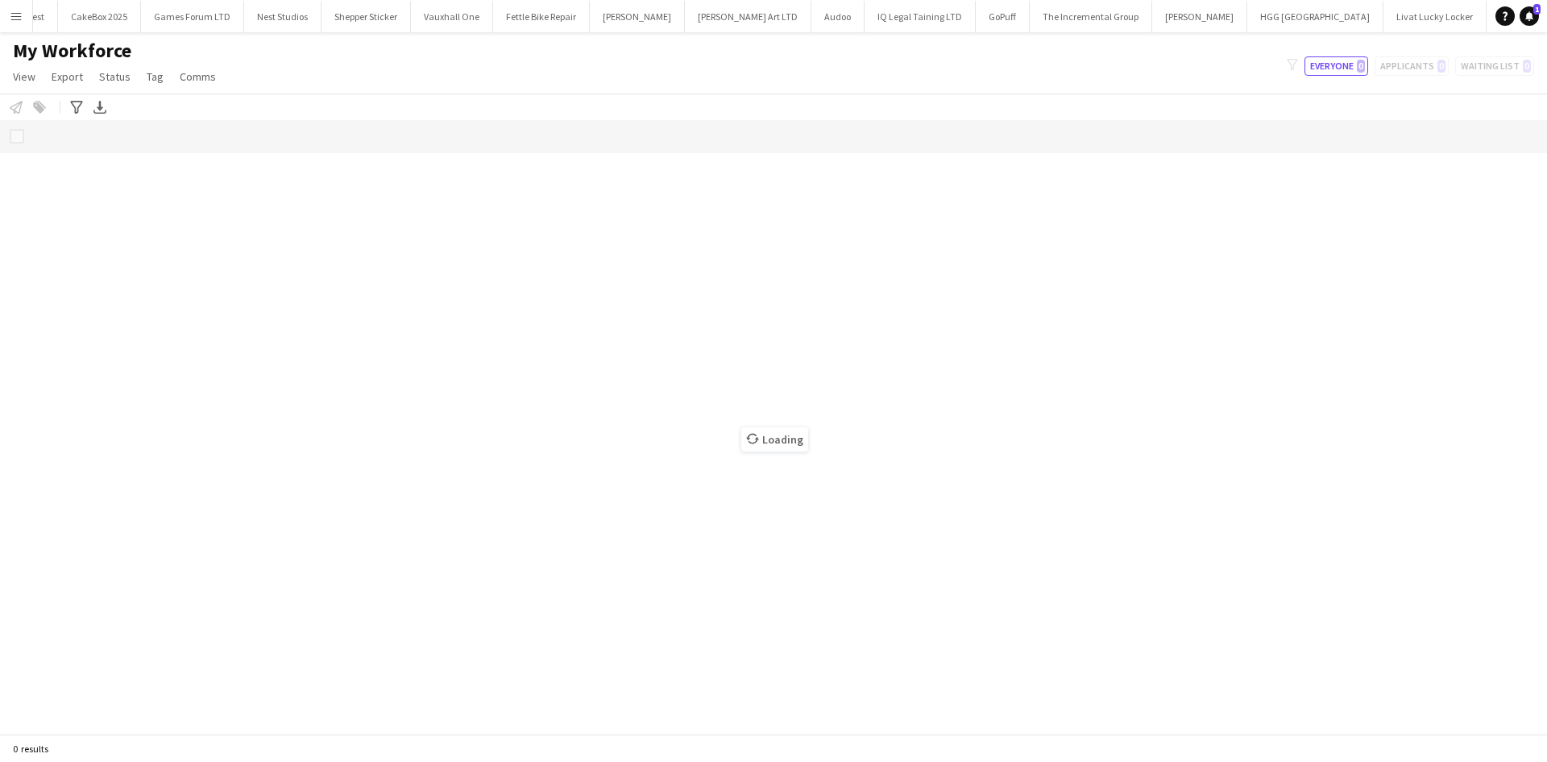
click at [19, 8] on button "Menu" at bounding box center [16, 16] width 32 height 32
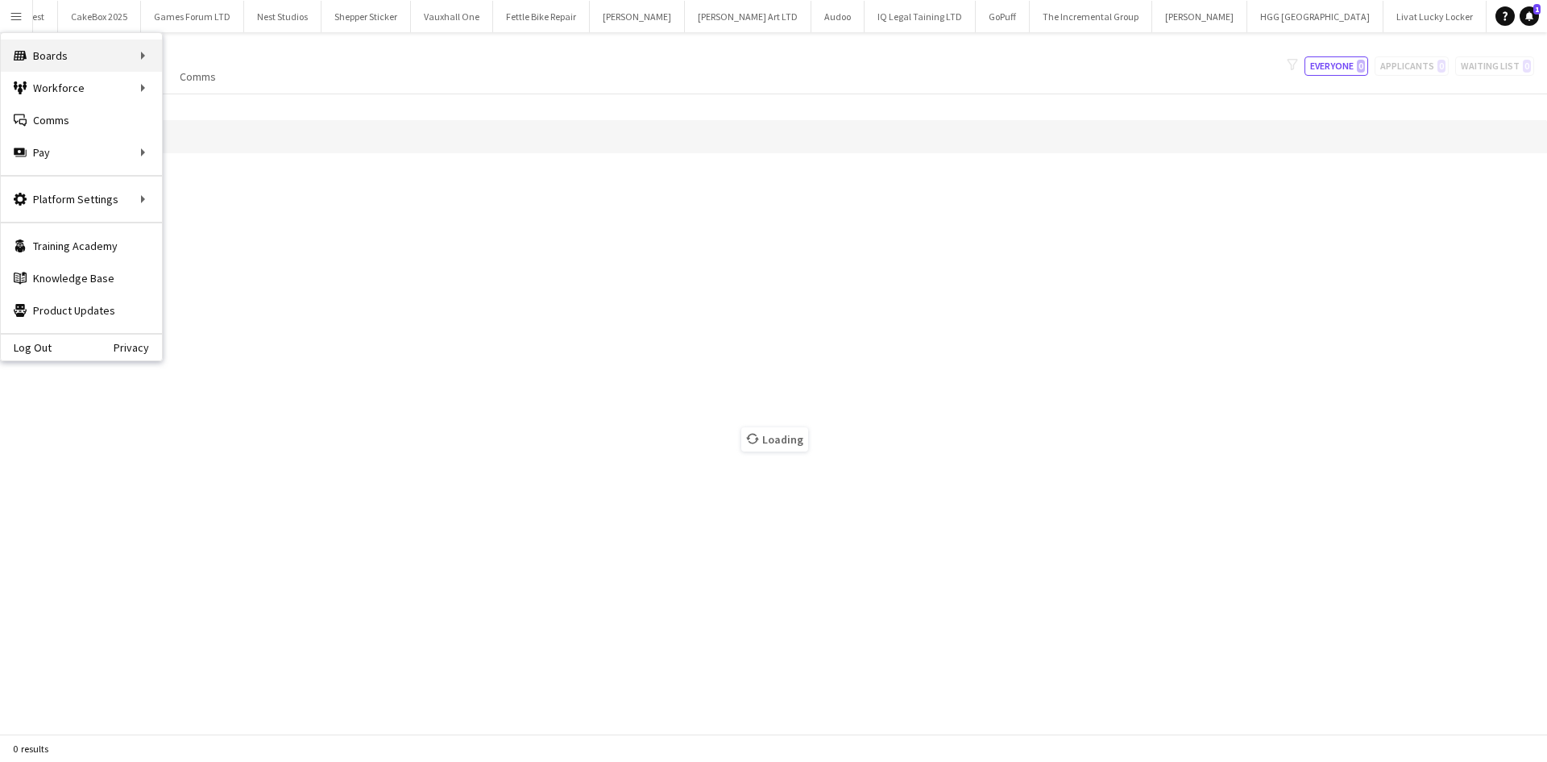
click at [114, 59] on div "Boards Boards" at bounding box center [81, 55] width 161 height 32
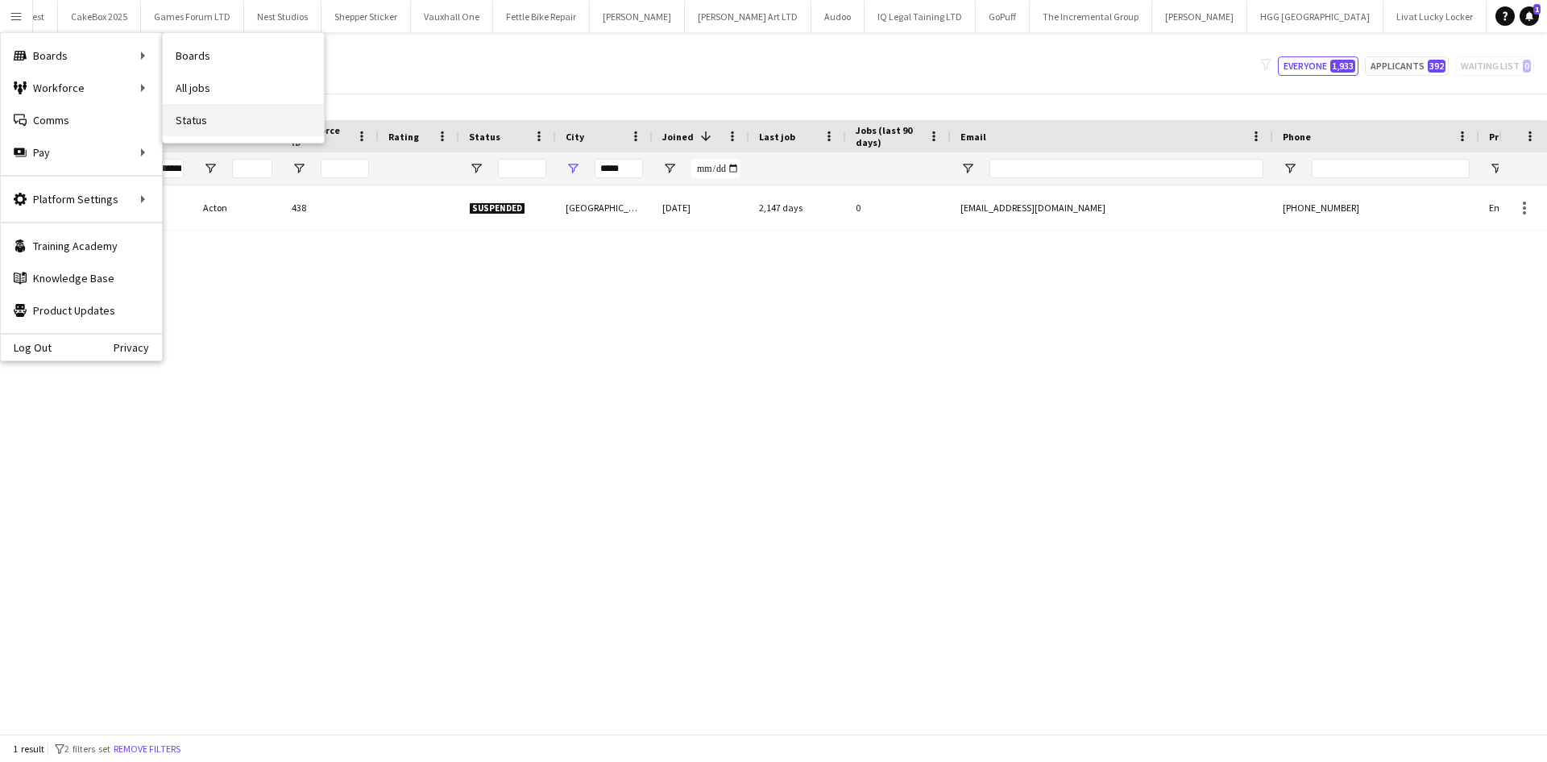
click at [194, 114] on link "Status" at bounding box center [243, 120] width 161 height 32
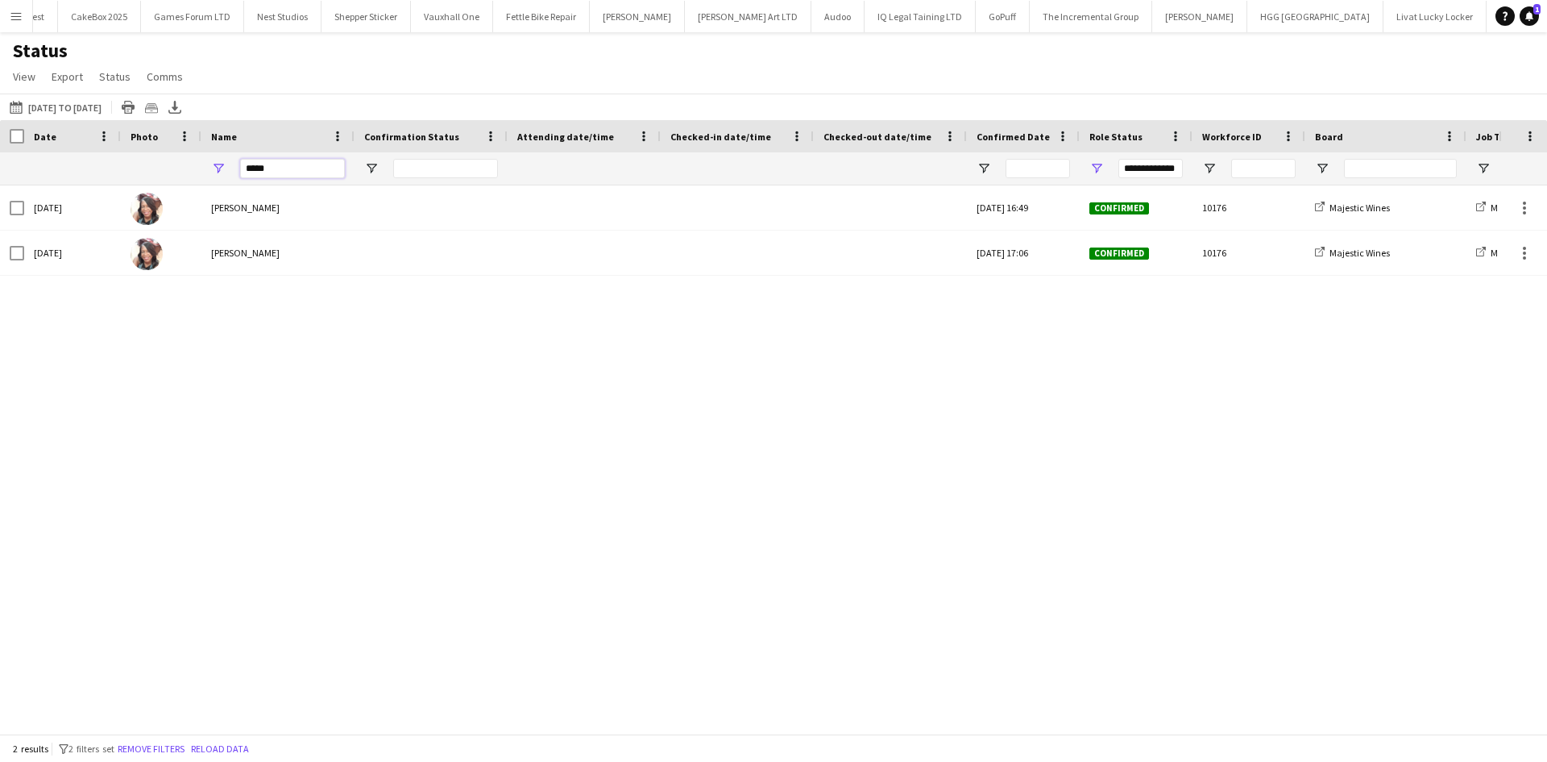
drag, startPoint x: 310, startPoint y: 178, endPoint x: 220, endPoint y: 147, distance: 95.6
click at [220, 147] on div "Crew Shift Details Date Photo Name" at bounding box center [1499, 152] width 2998 height 65
click at [14, 16] on app-icon "Menu" at bounding box center [16, 16] width 13 height 13
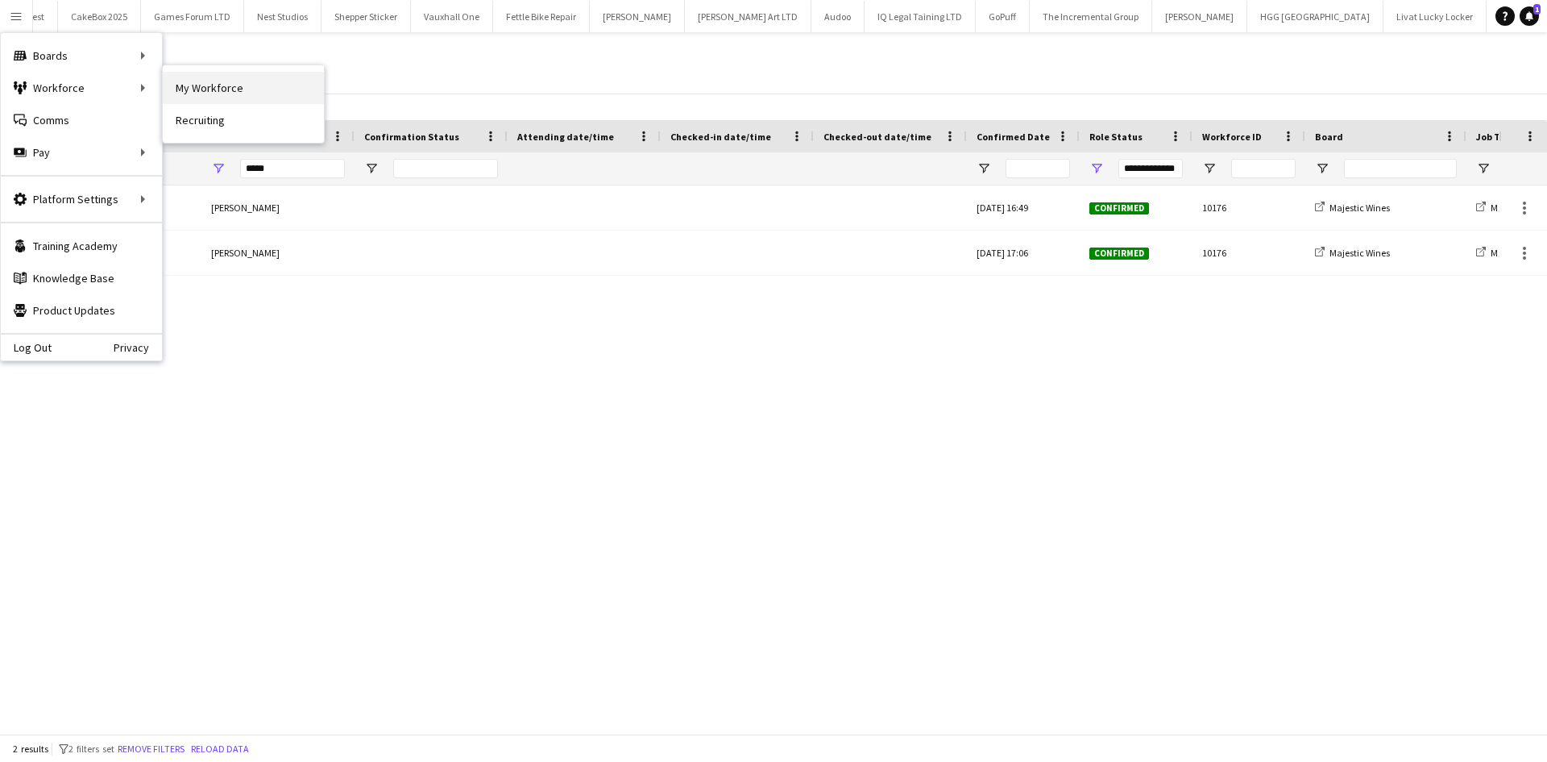
click at [181, 89] on link "My Workforce" at bounding box center [243, 88] width 161 height 32
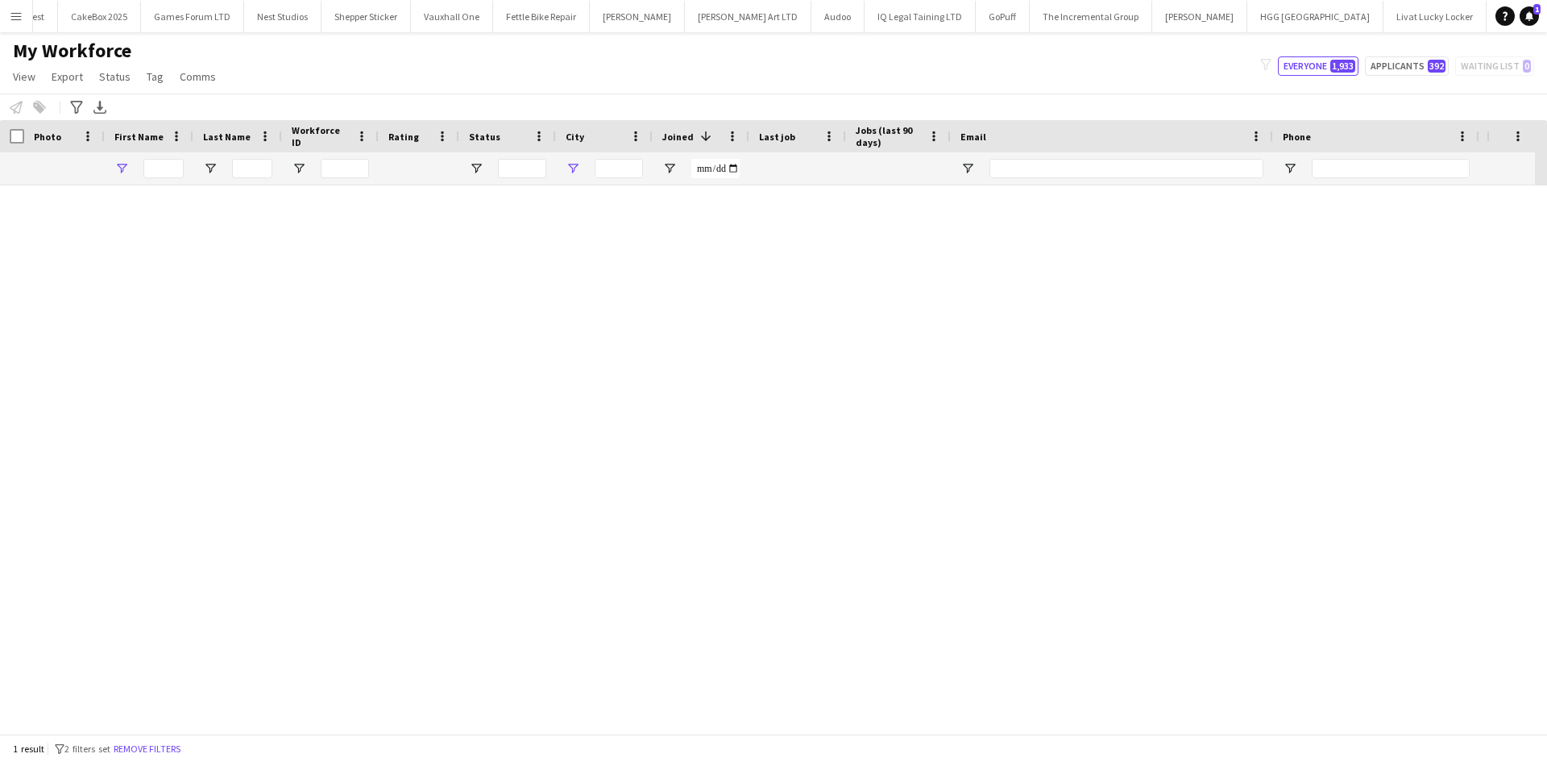
type input "*********"
type input "*****"
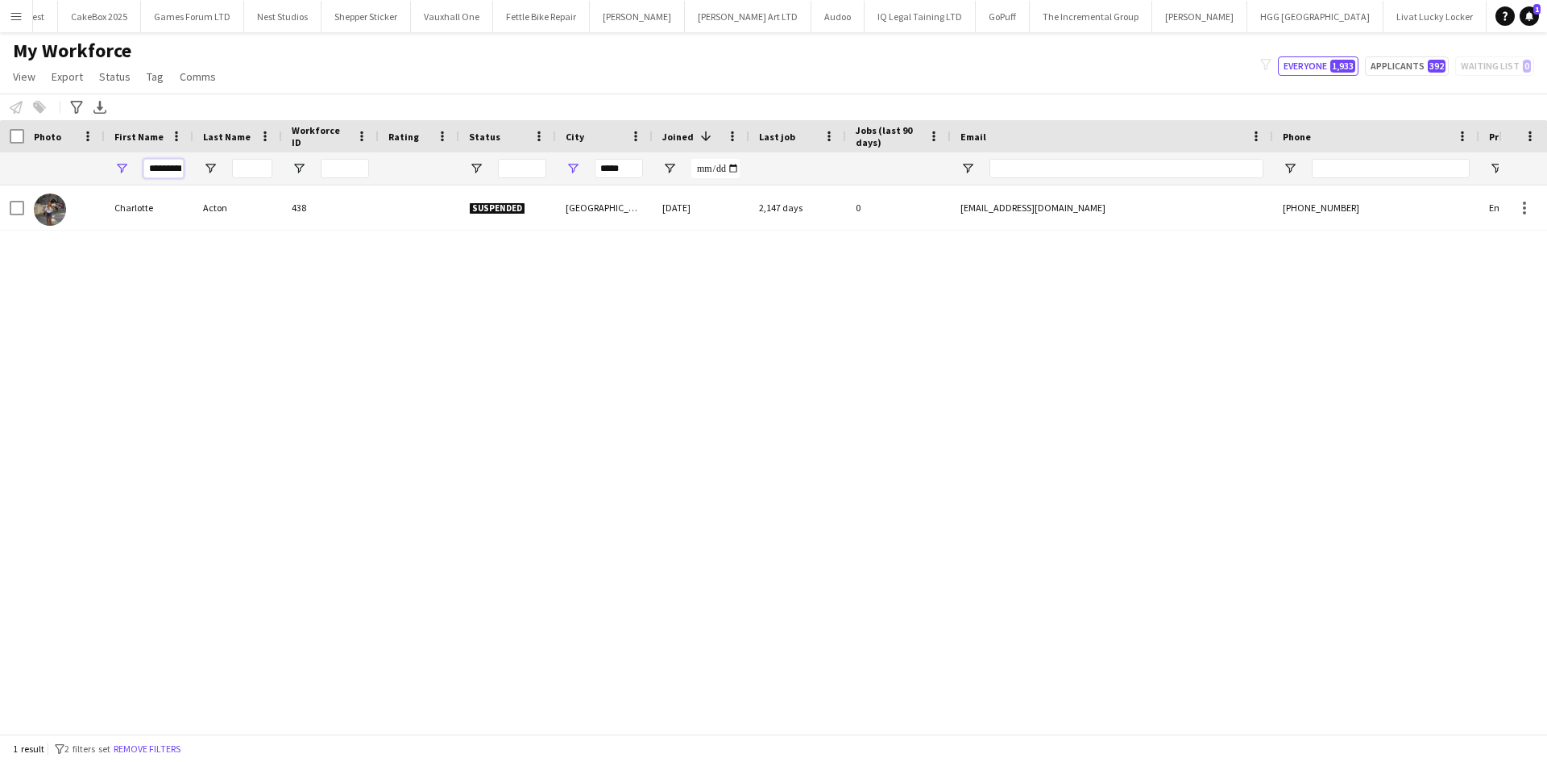
scroll to position [0, 4]
drag, startPoint x: 154, startPoint y: 169, endPoint x: 254, endPoint y: 185, distance: 101.1
click at [254, 185] on div "*********" at bounding box center [873, 168] width 1747 height 32
type input "*"
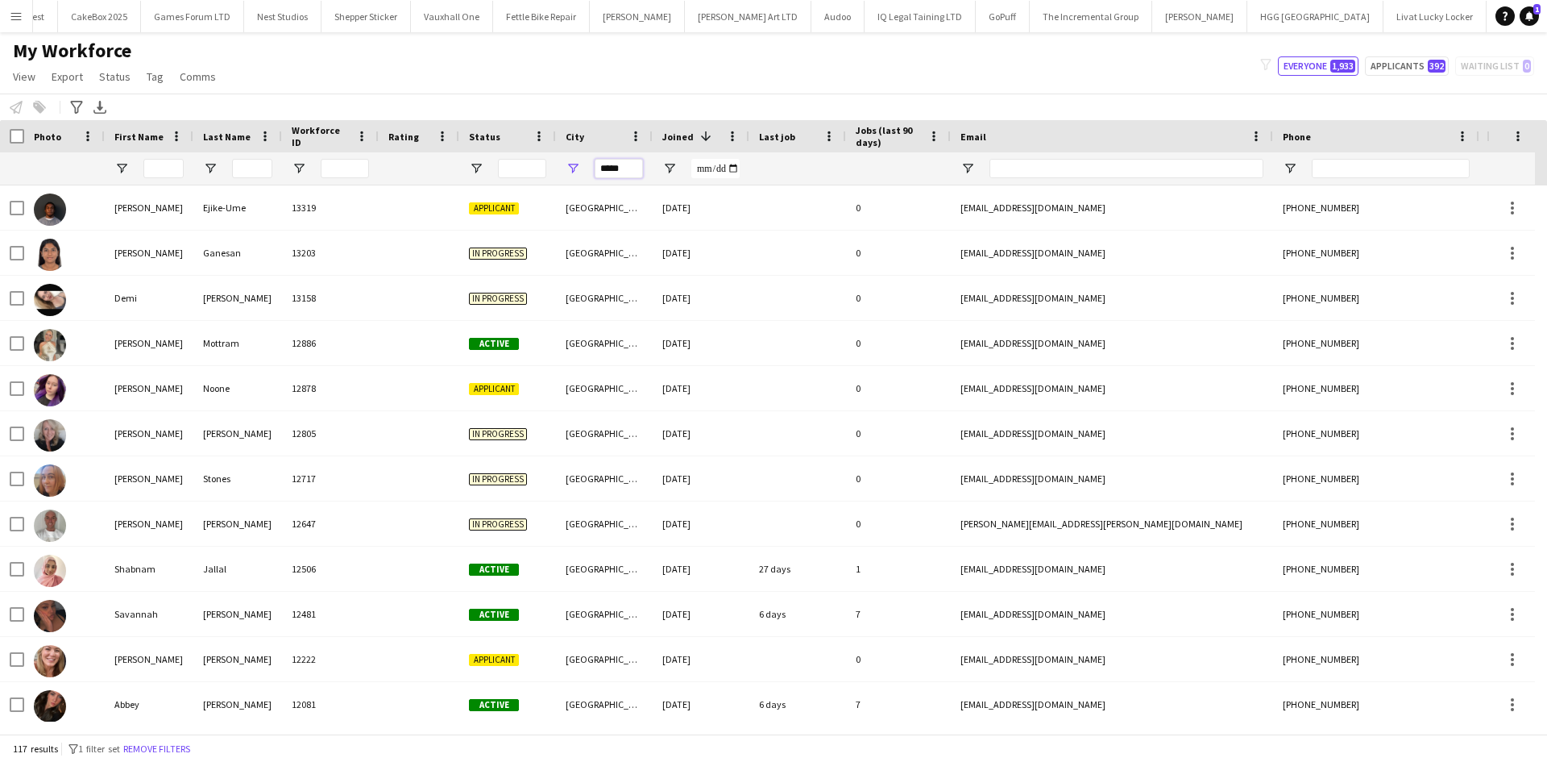
click at [625, 168] on input "*****" at bounding box center [619, 168] width 48 height 19
drag, startPoint x: 639, startPoint y: 171, endPoint x: 550, endPoint y: 171, distance: 89.5
click at [550, 171] on div at bounding box center [873, 168] width 1747 height 32
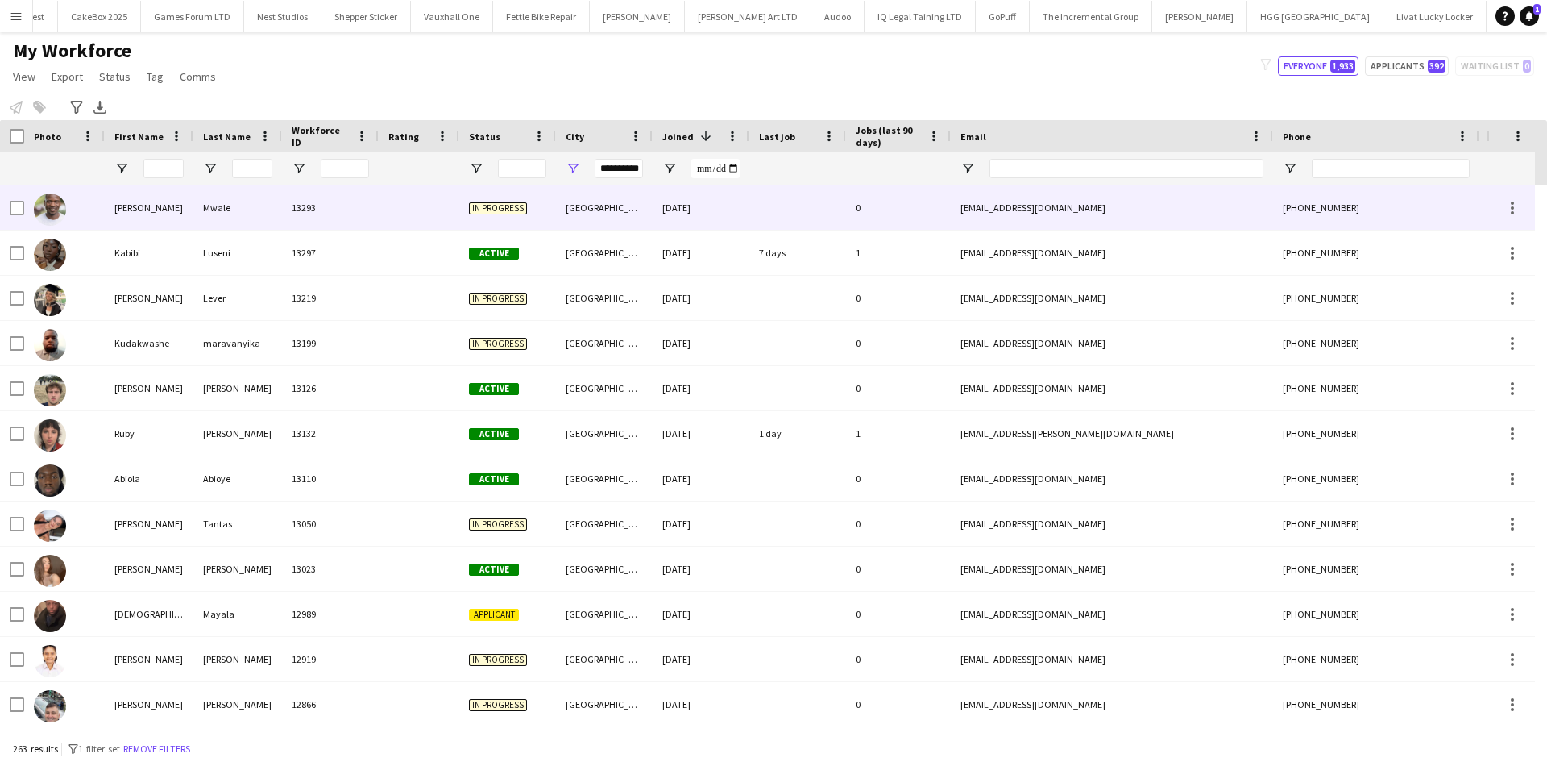
click at [665, 203] on div "11-09-2025" at bounding box center [701, 207] width 97 height 44
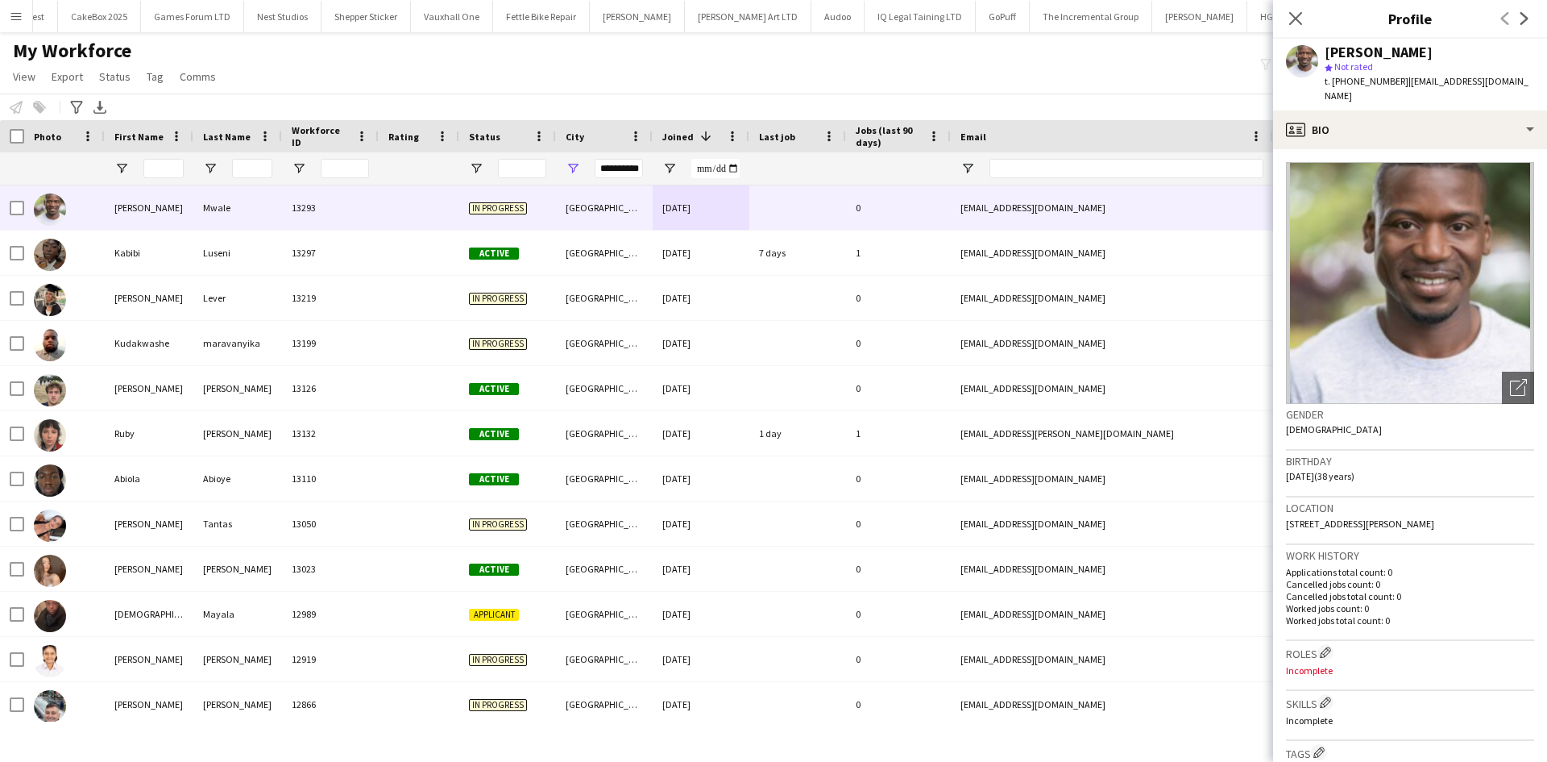
drag, startPoint x: 1501, startPoint y: 507, endPoint x: 1461, endPoint y: 517, distance: 40.9
click at [1461, 517] on div "Location 4 Saint Marys Avenue, Denton, Manchester, M34 7QQ" at bounding box center [1410, 520] width 248 height 47
copy span "M34 7QQ"
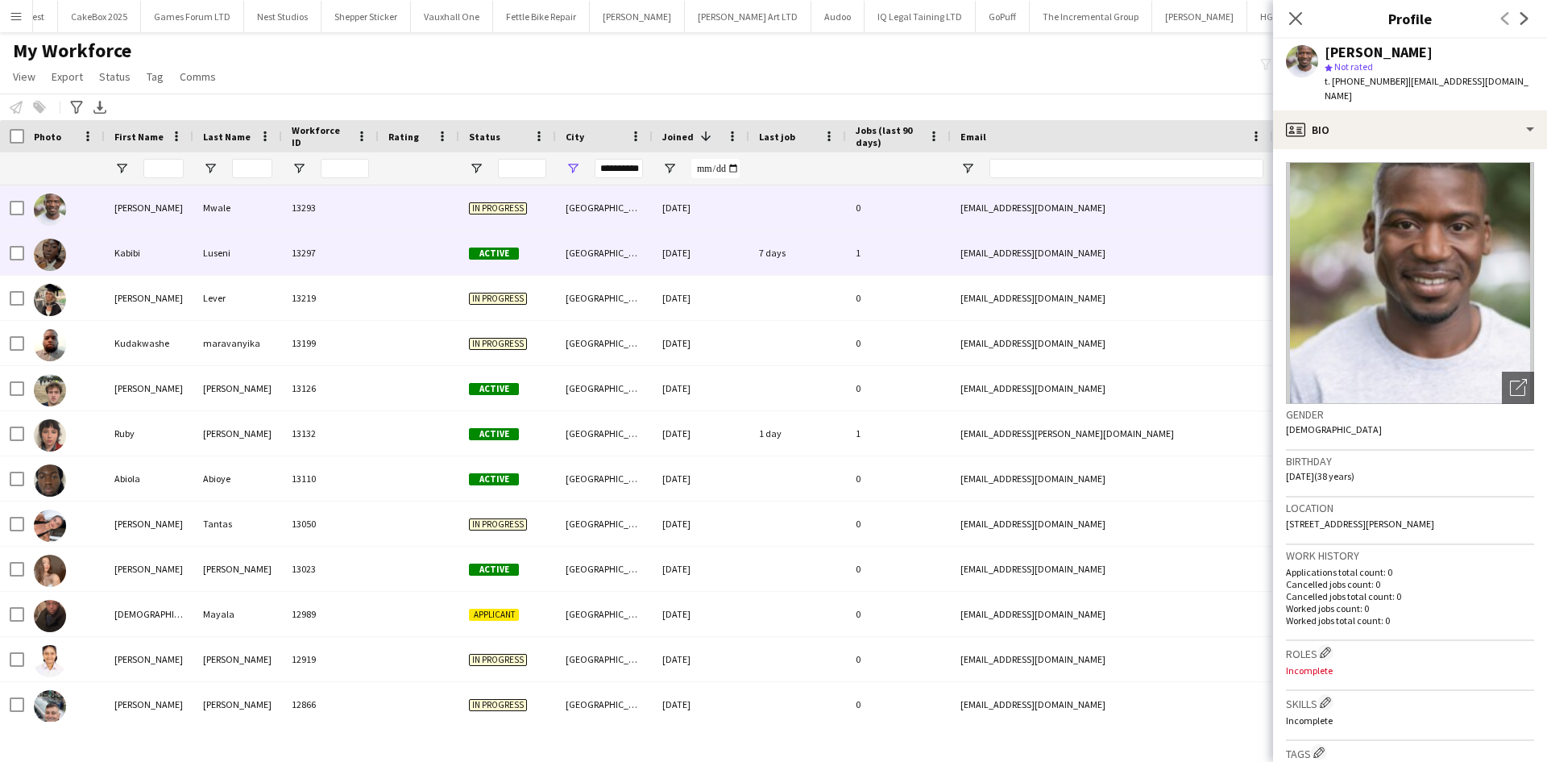
click at [702, 244] on div "11-09-2025" at bounding box center [701, 253] width 97 height 44
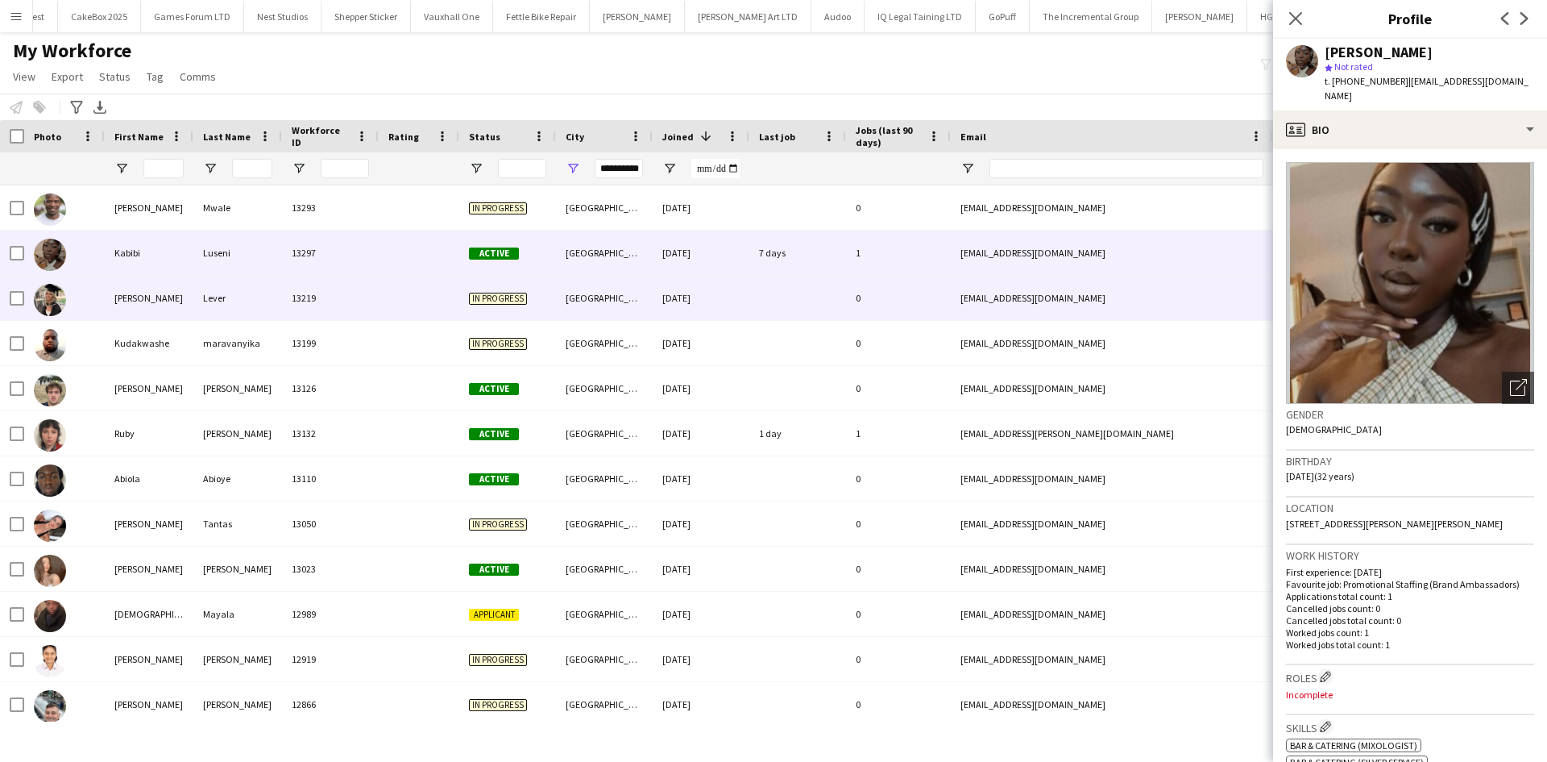
click at [641, 290] on div "Manchester" at bounding box center [604, 298] width 97 height 44
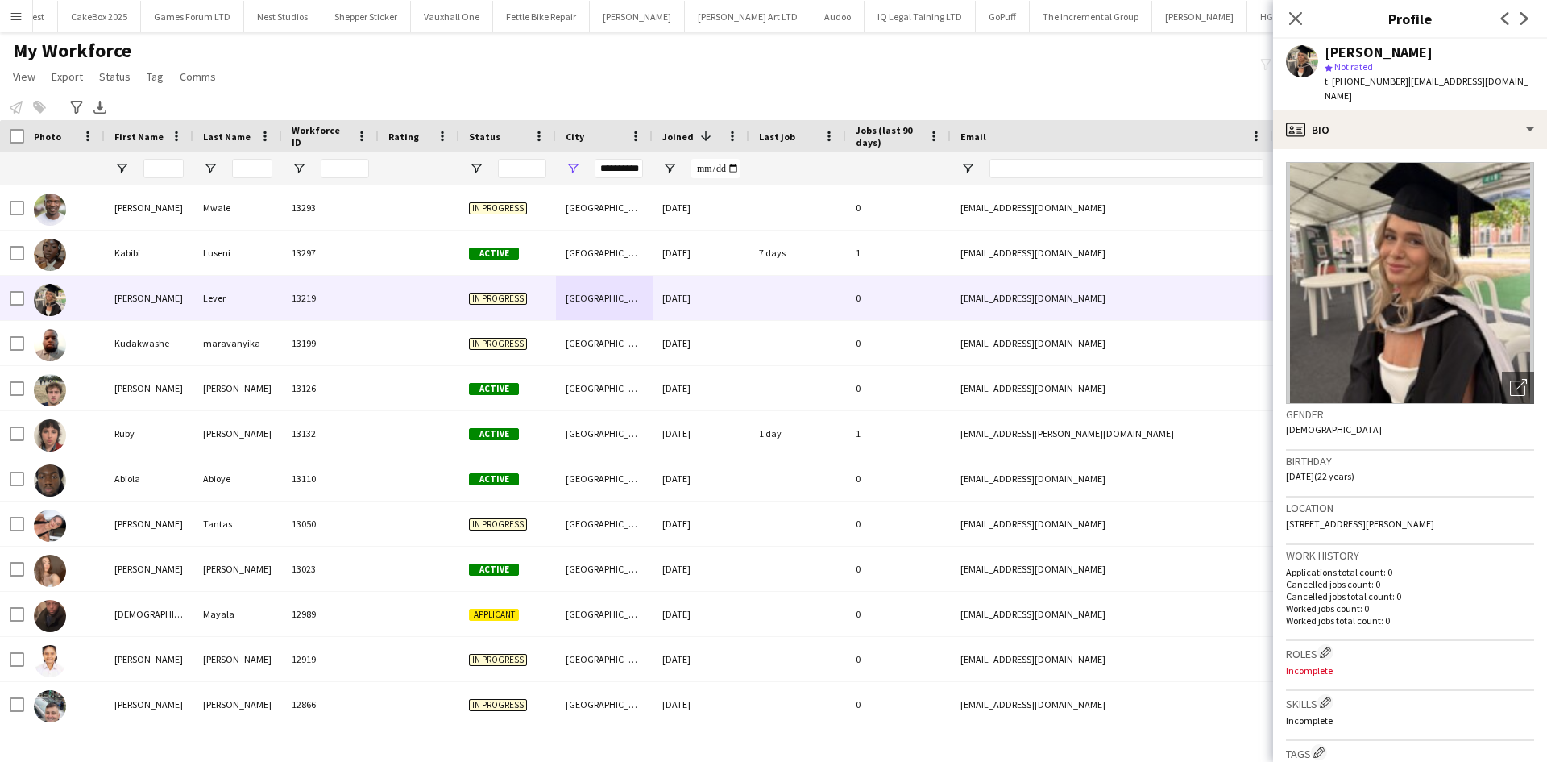
drag, startPoint x: 1450, startPoint y: 514, endPoint x: 1401, endPoint y: 514, distance: 49.2
click at [1401, 514] on div "Location 8 Ringley Road, Manchester, M26 1RN" at bounding box center [1410, 520] width 248 height 47
copy span "M26 1RN"
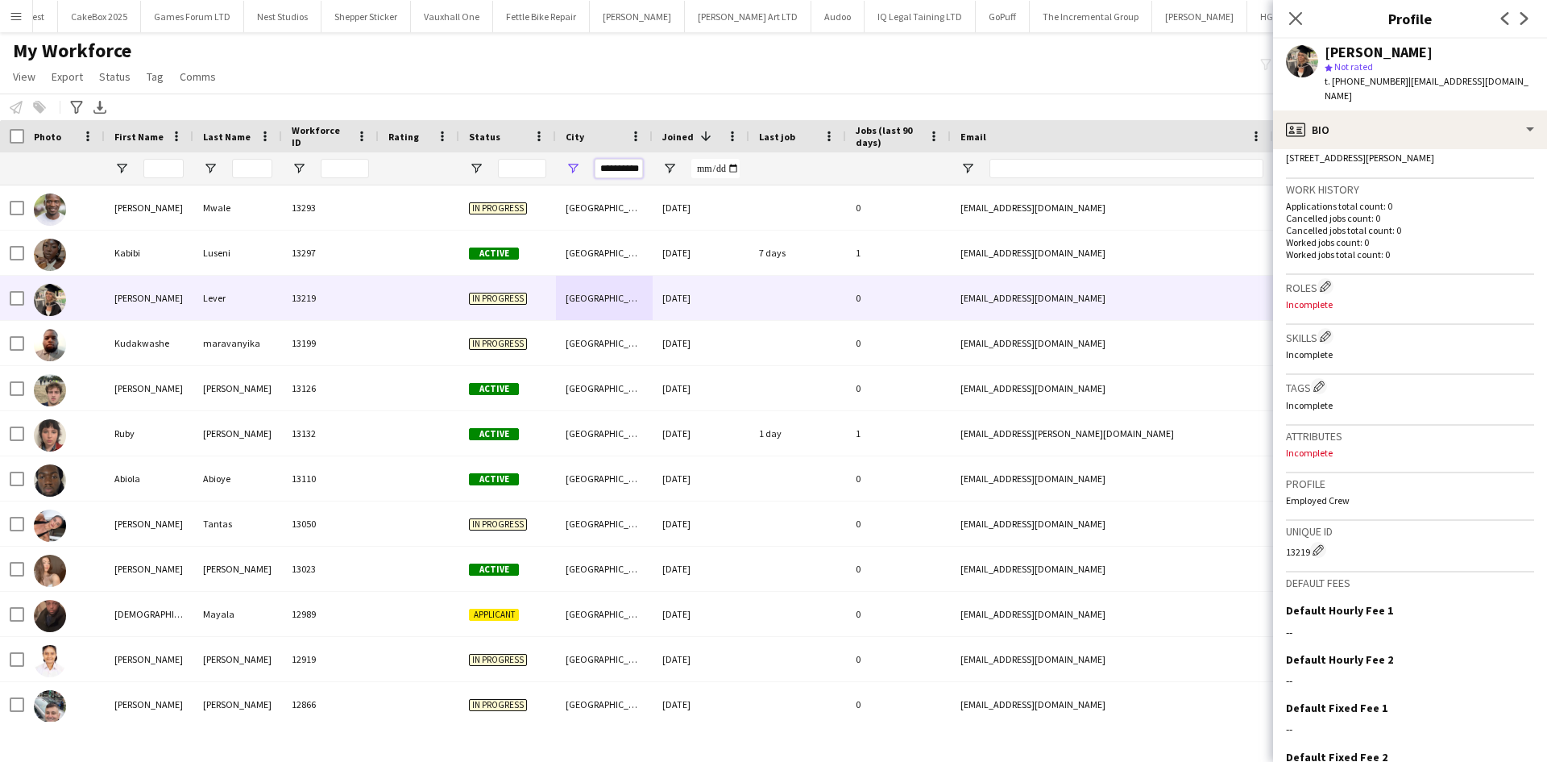
scroll to position [0, 7]
drag, startPoint x: 601, startPoint y: 169, endPoint x: 923, endPoint y: 155, distance: 321.9
click at [923, 155] on div at bounding box center [873, 168] width 1747 height 32
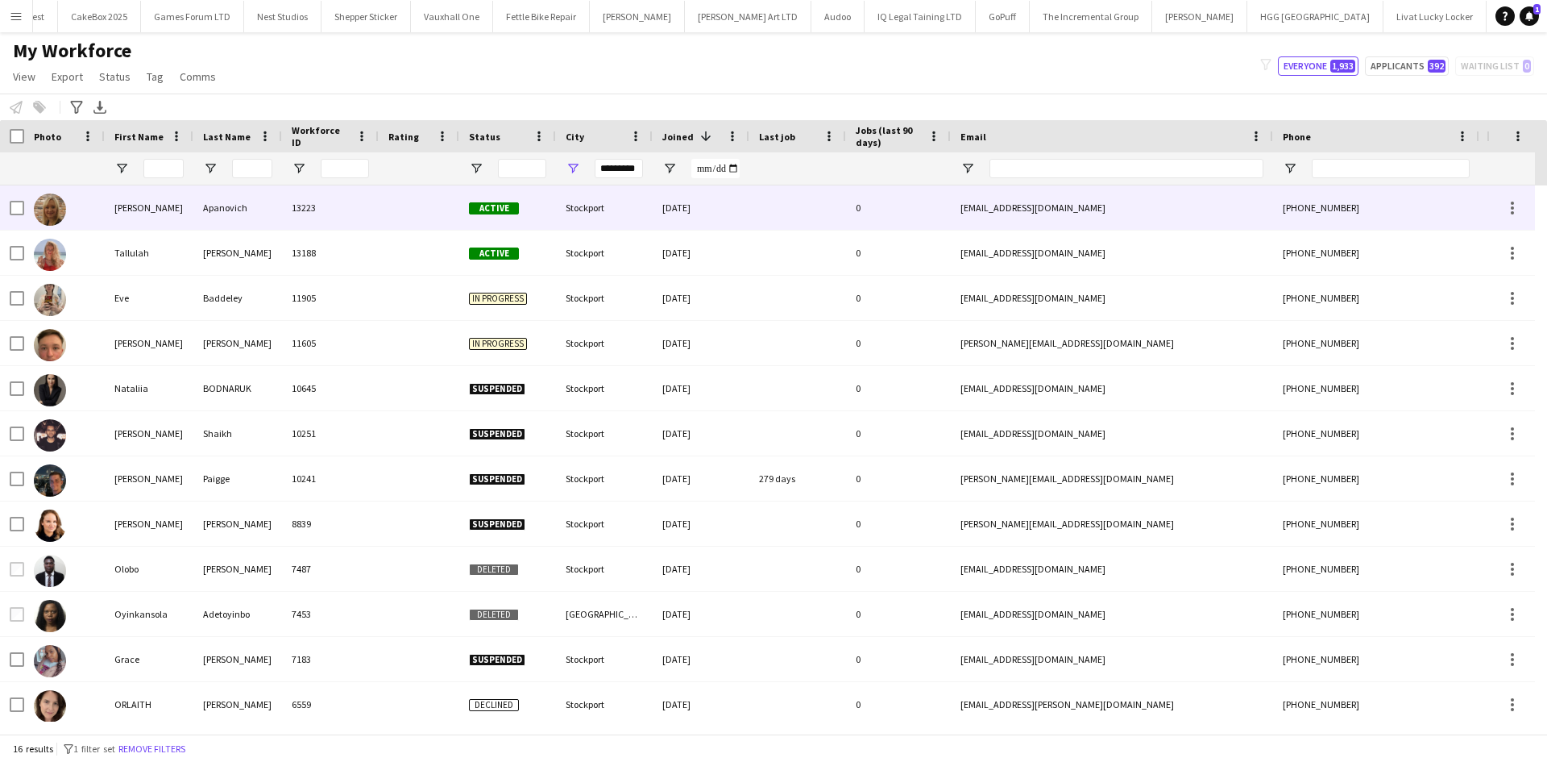
click at [869, 215] on div "0" at bounding box center [898, 207] width 105 height 44
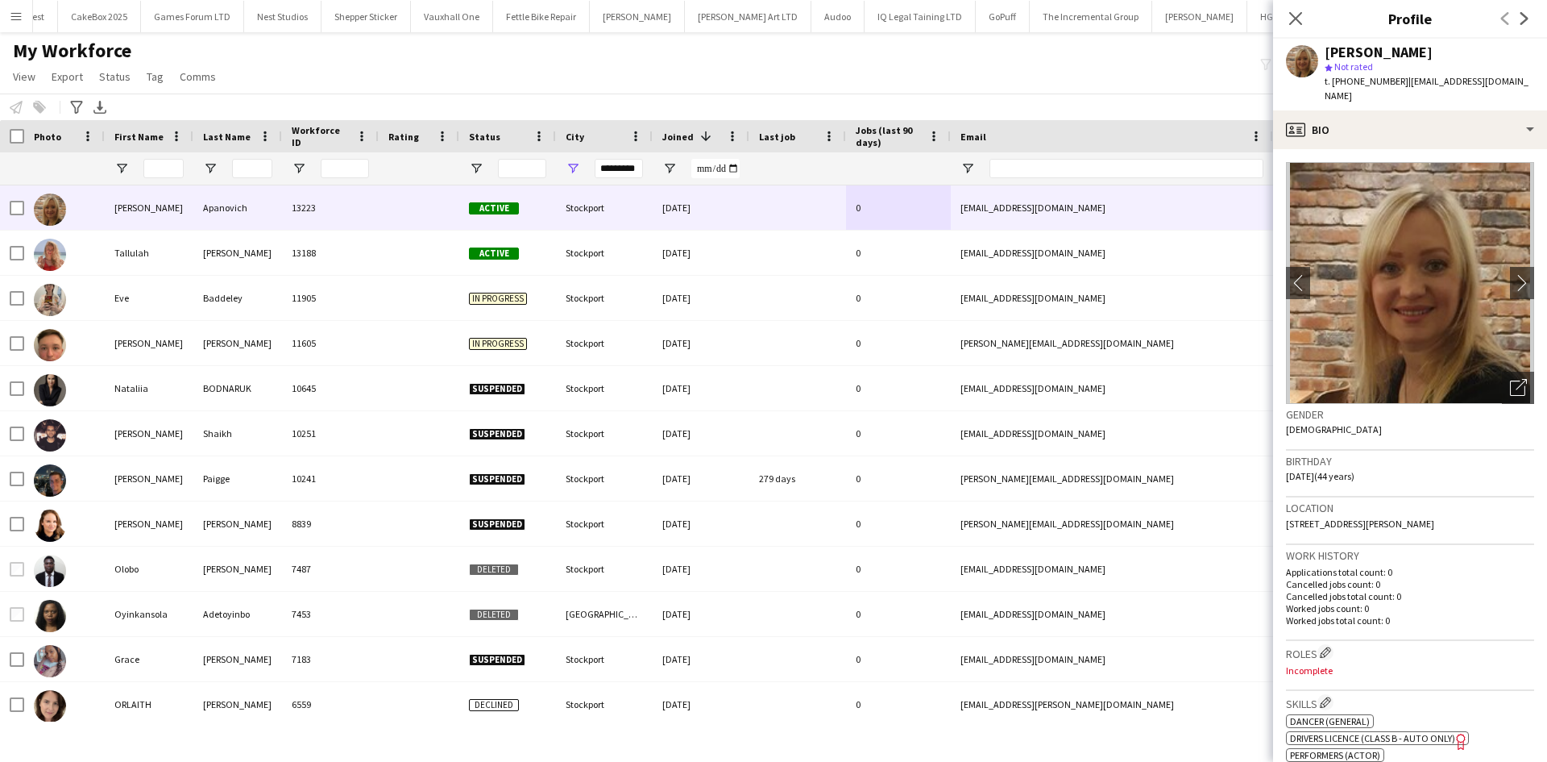
drag, startPoint x: 1431, startPoint y: 506, endPoint x: 1396, endPoint y: 513, distance: 35.4
click at [1396, 513] on div "Location 171 Craig Road, Stockport, SK4 2BN" at bounding box center [1410, 520] width 248 height 47
copy span "SK4 2BN"
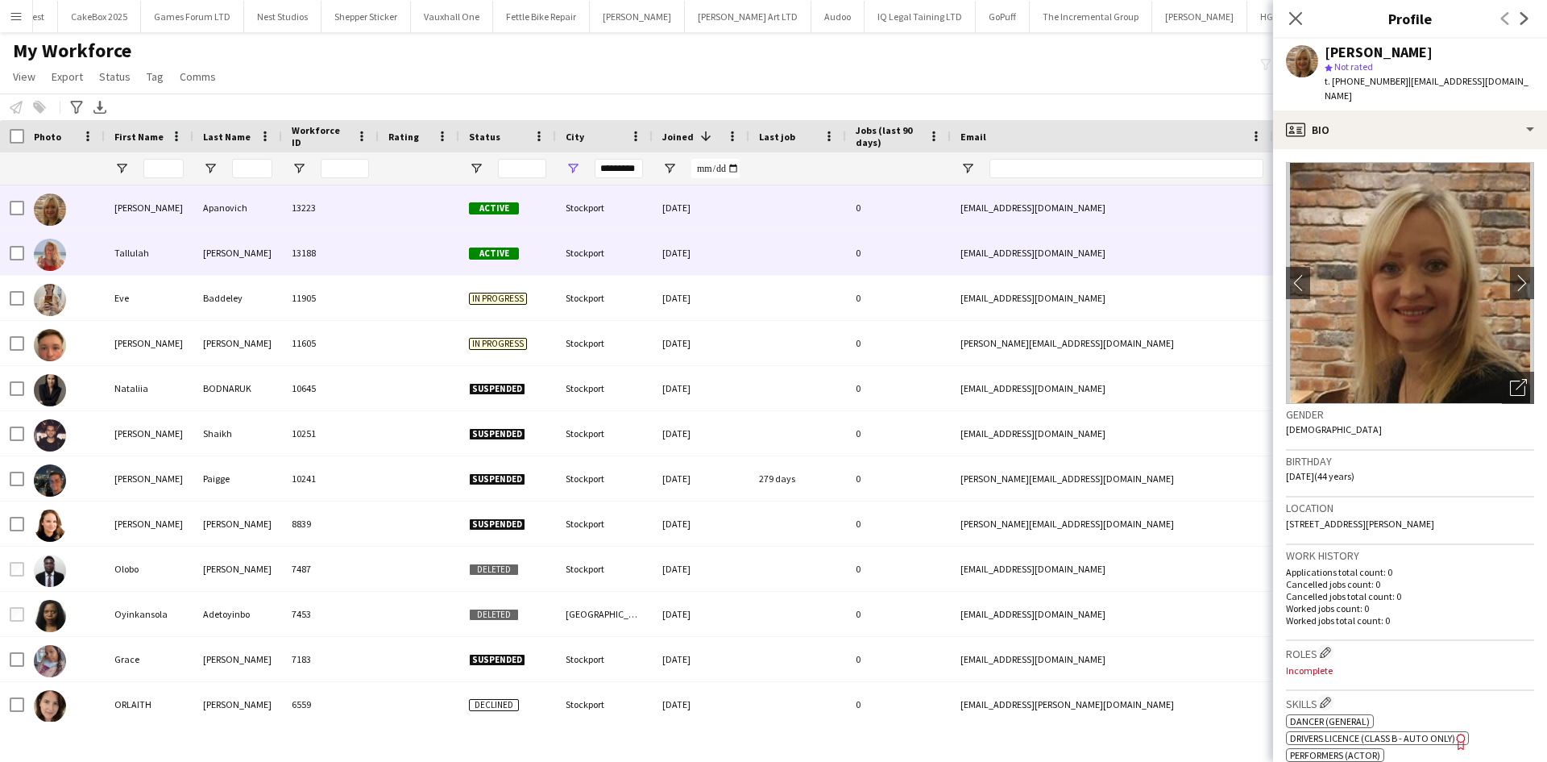
click at [670, 268] on div "03-09-2025" at bounding box center [701, 253] width 97 height 44
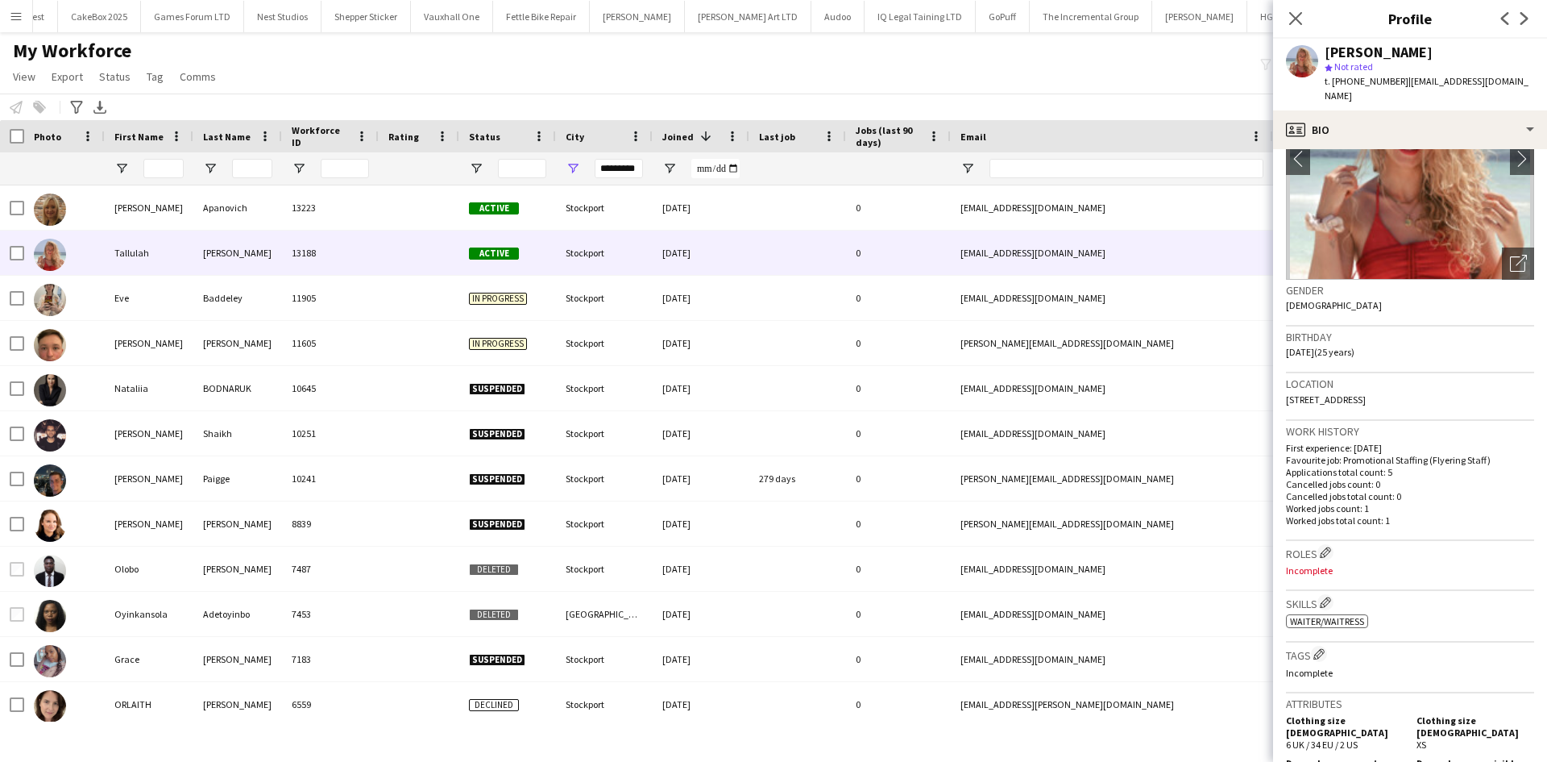
scroll to position [102, 0]
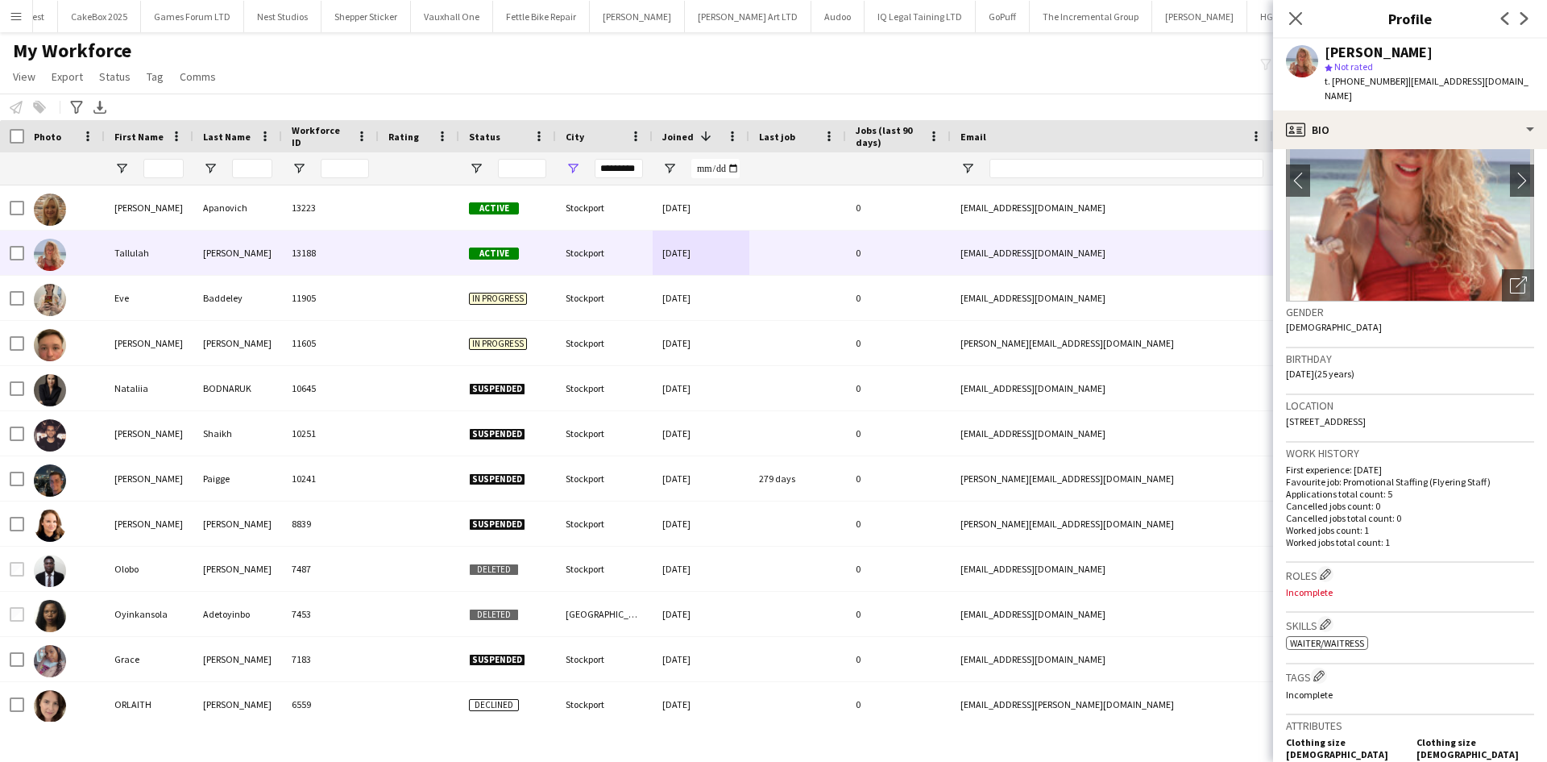
drag, startPoint x: 1451, startPoint y: 409, endPoint x: 1405, endPoint y: 413, distance: 46.1
click at [1405, 413] on div "Location 10 Henbury Drive, Stockport, SK6 1PY" at bounding box center [1410, 418] width 248 height 47
copy span "SK6 1PY"
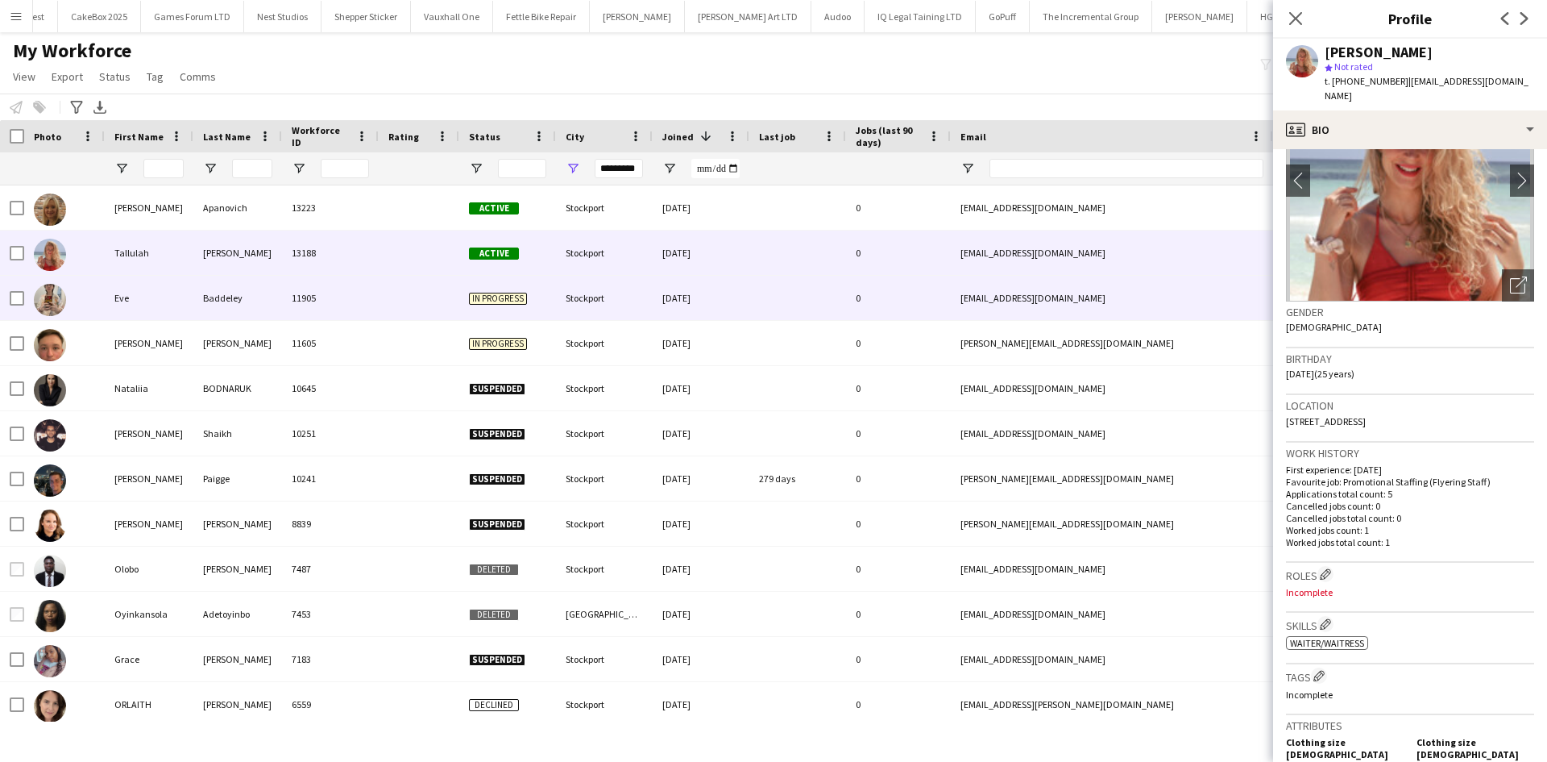
click at [696, 297] on div "13-06-2025" at bounding box center [701, 298] width 97 height 44
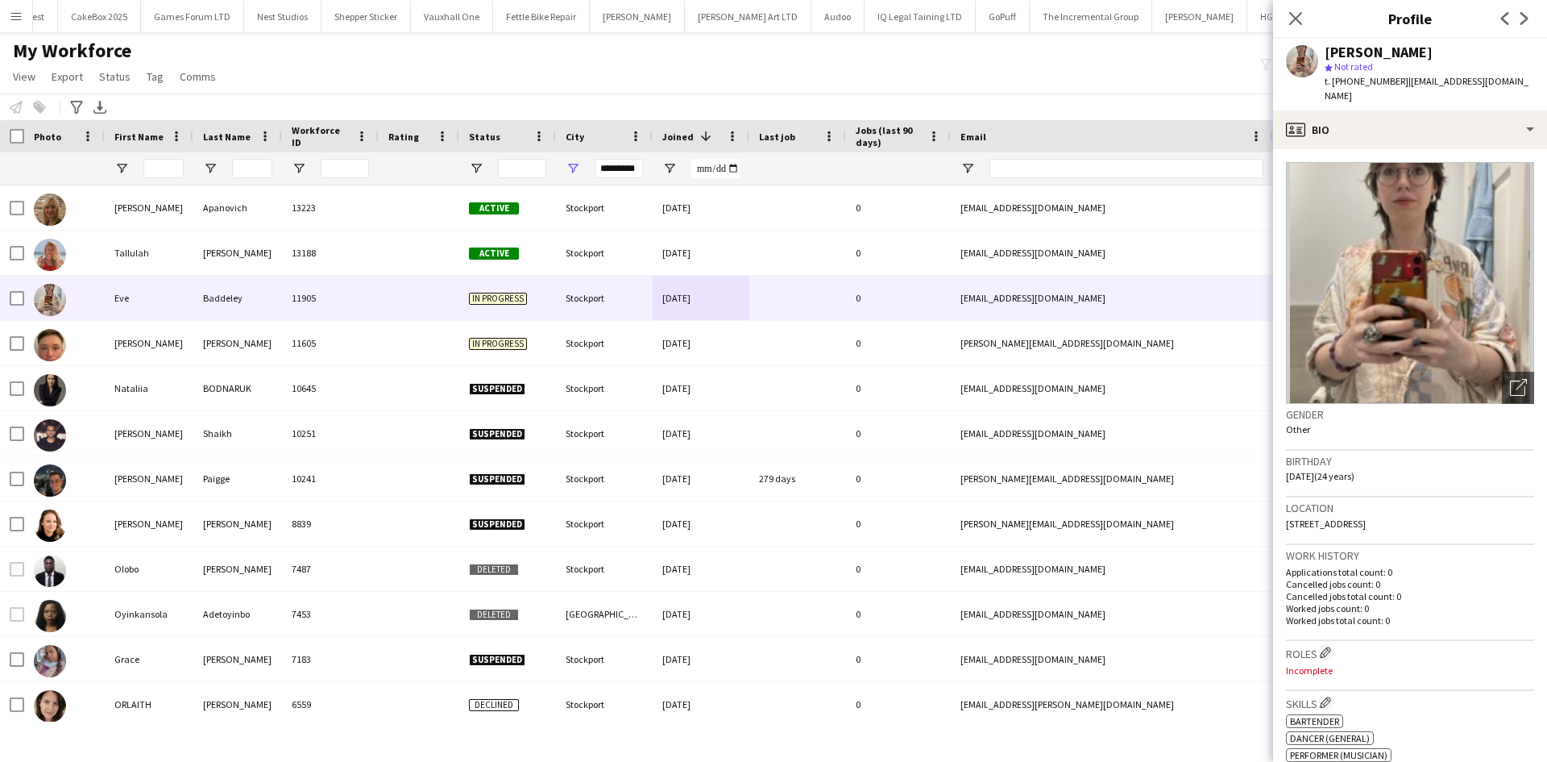
drag, startPoint x: 1464, startPoint y: 513, endPoint x: 1427, endPoint y: 512, distance: 36.3
click at [1427, 512] on div "Location 125 Meadway, bramhall, Stockport, SK7 1NL" at bounding box center [1410, 520] width 248 height 47
copy span "SK7 1NL"
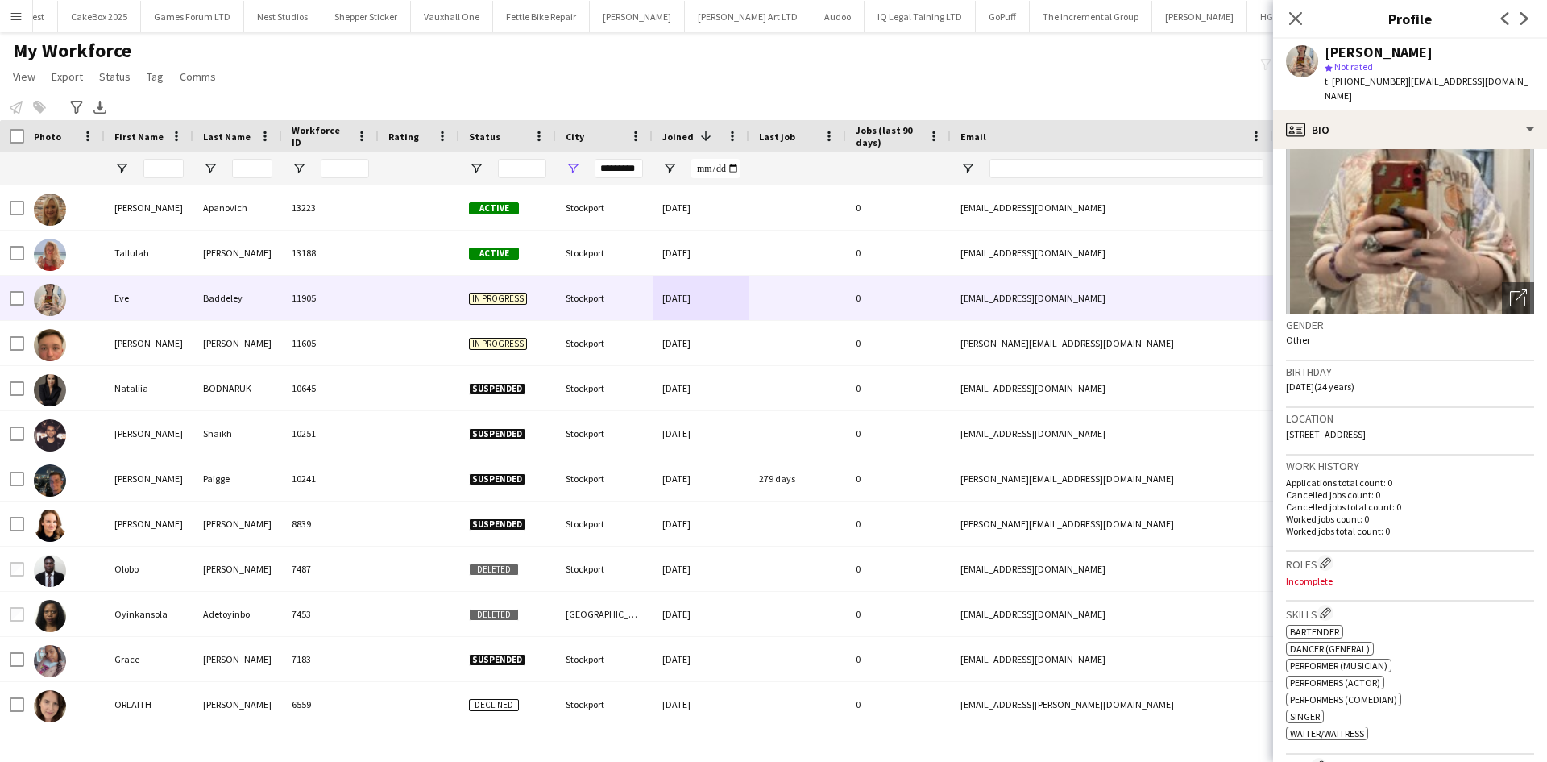
scroll to position [89, 0]
drag, startPoint x: 633, startPoint y: 167, endPoint x: 378, endPoint y: 181, distance: 255.9
click at [378, 181] on div at bounding box center [873, 168] width 1747 height 32
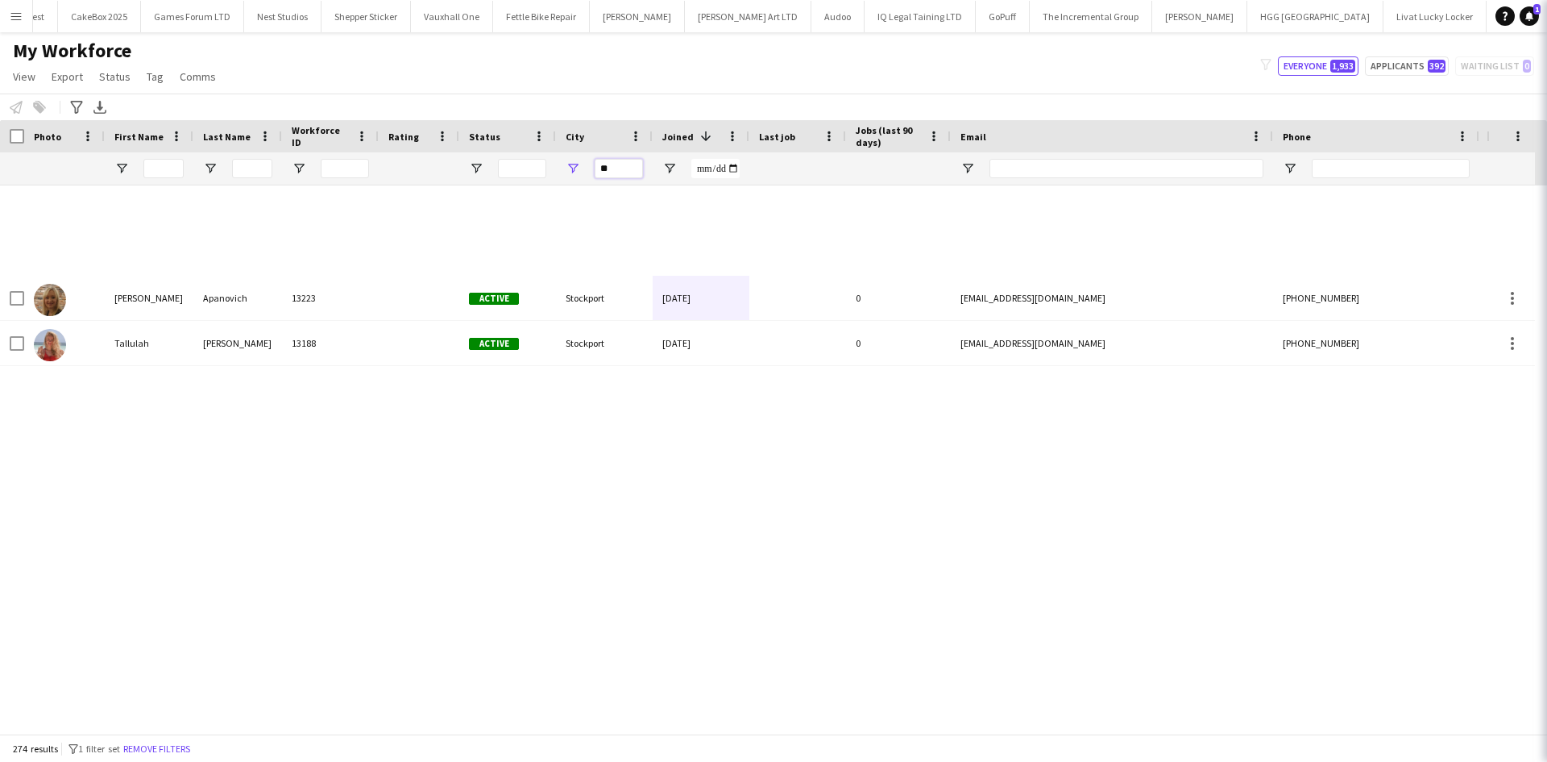
type input "*"
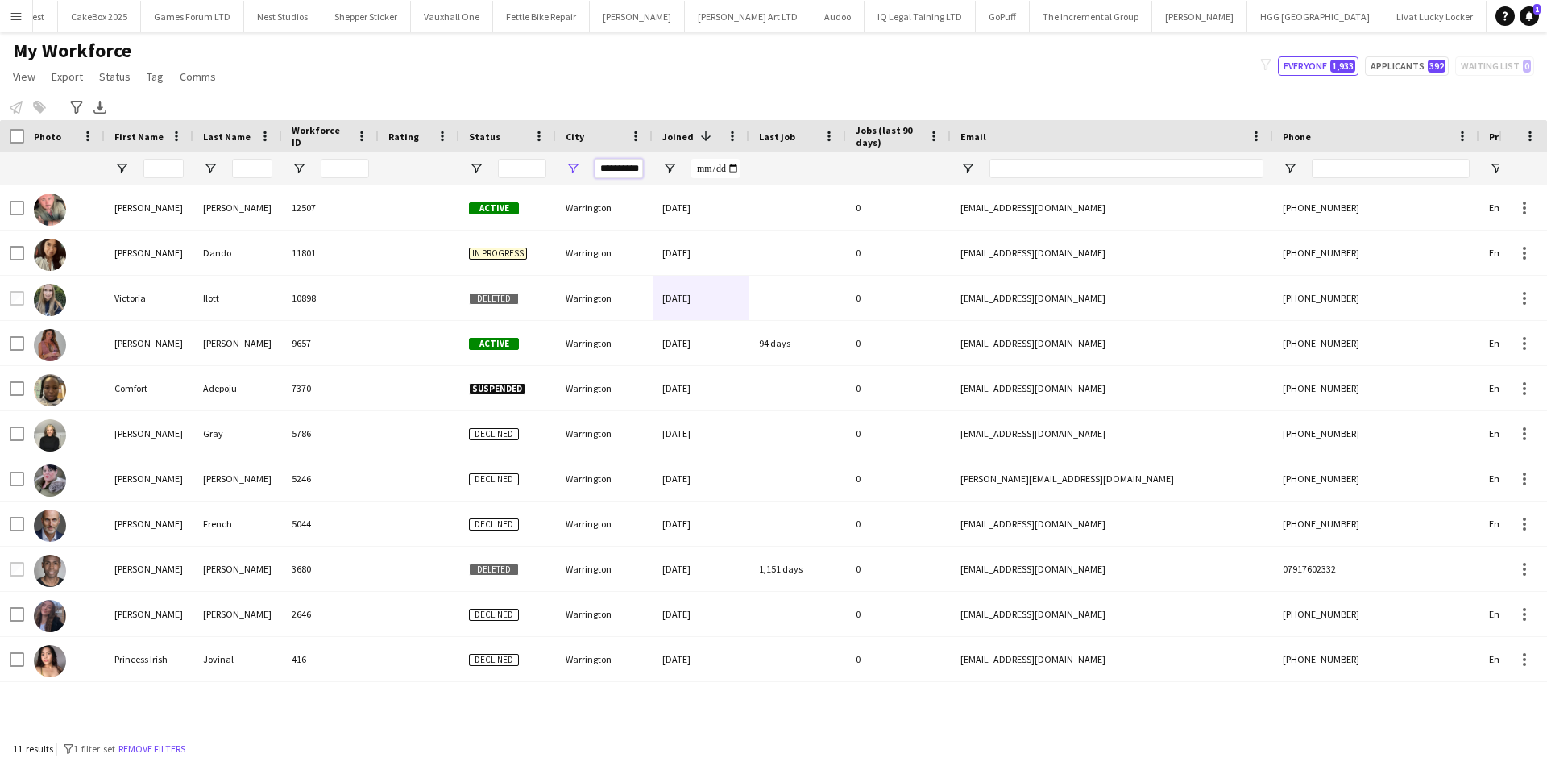
scroll to position [0, 4]
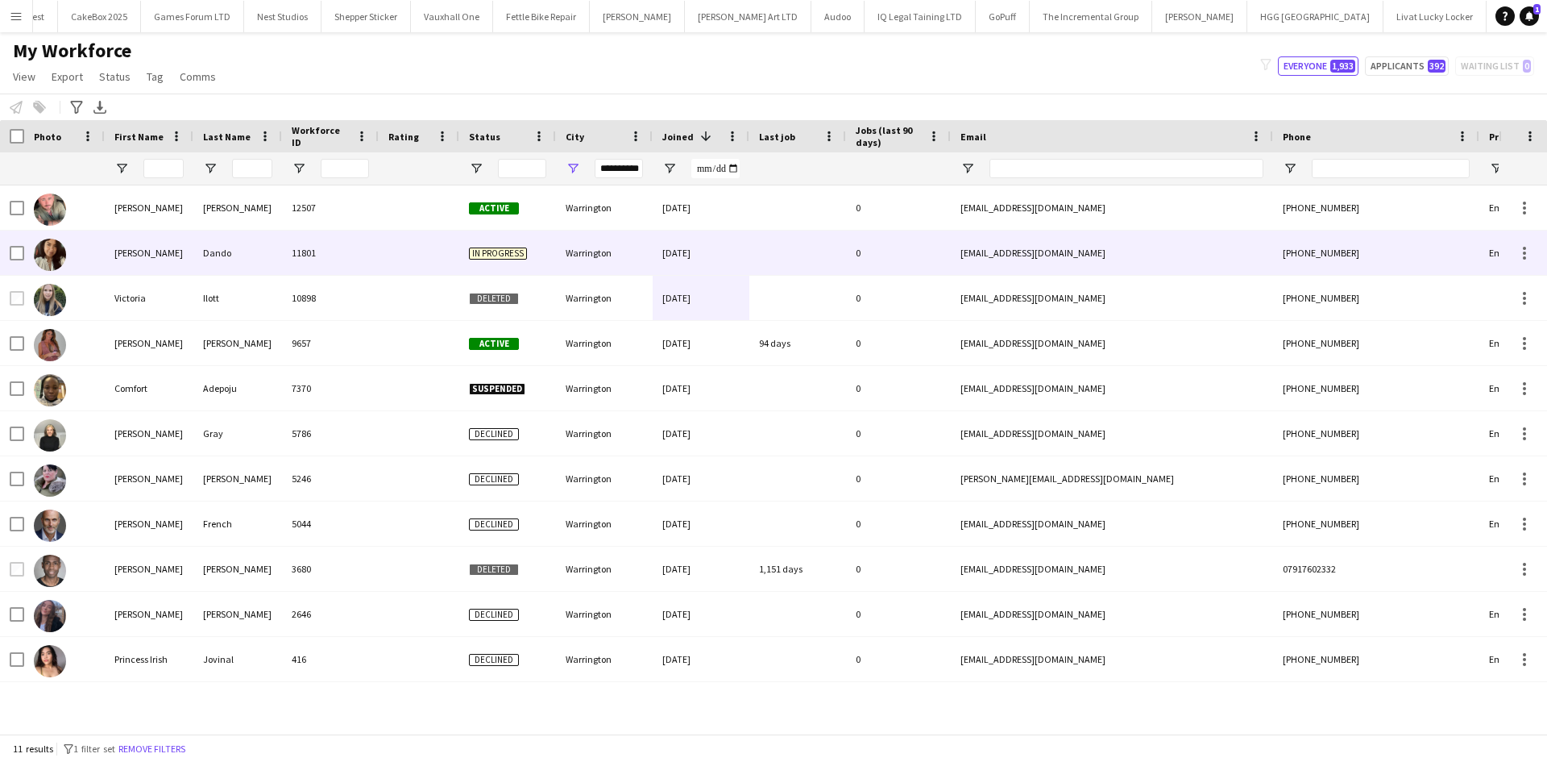
click at [486, 230] on div "Active" at bounding box center [507, 207] width 97 height 44
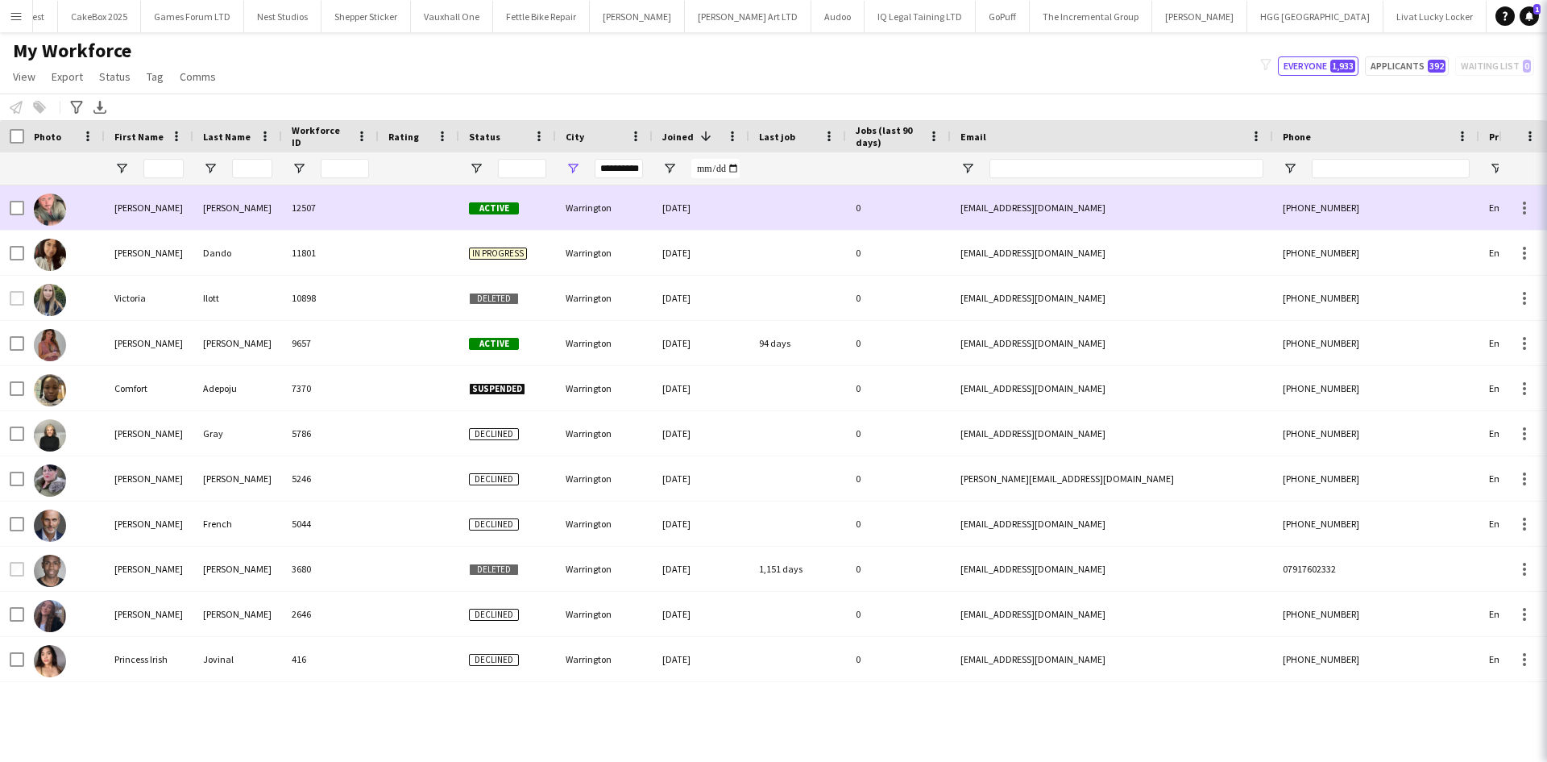
scroll to position [0, 0]
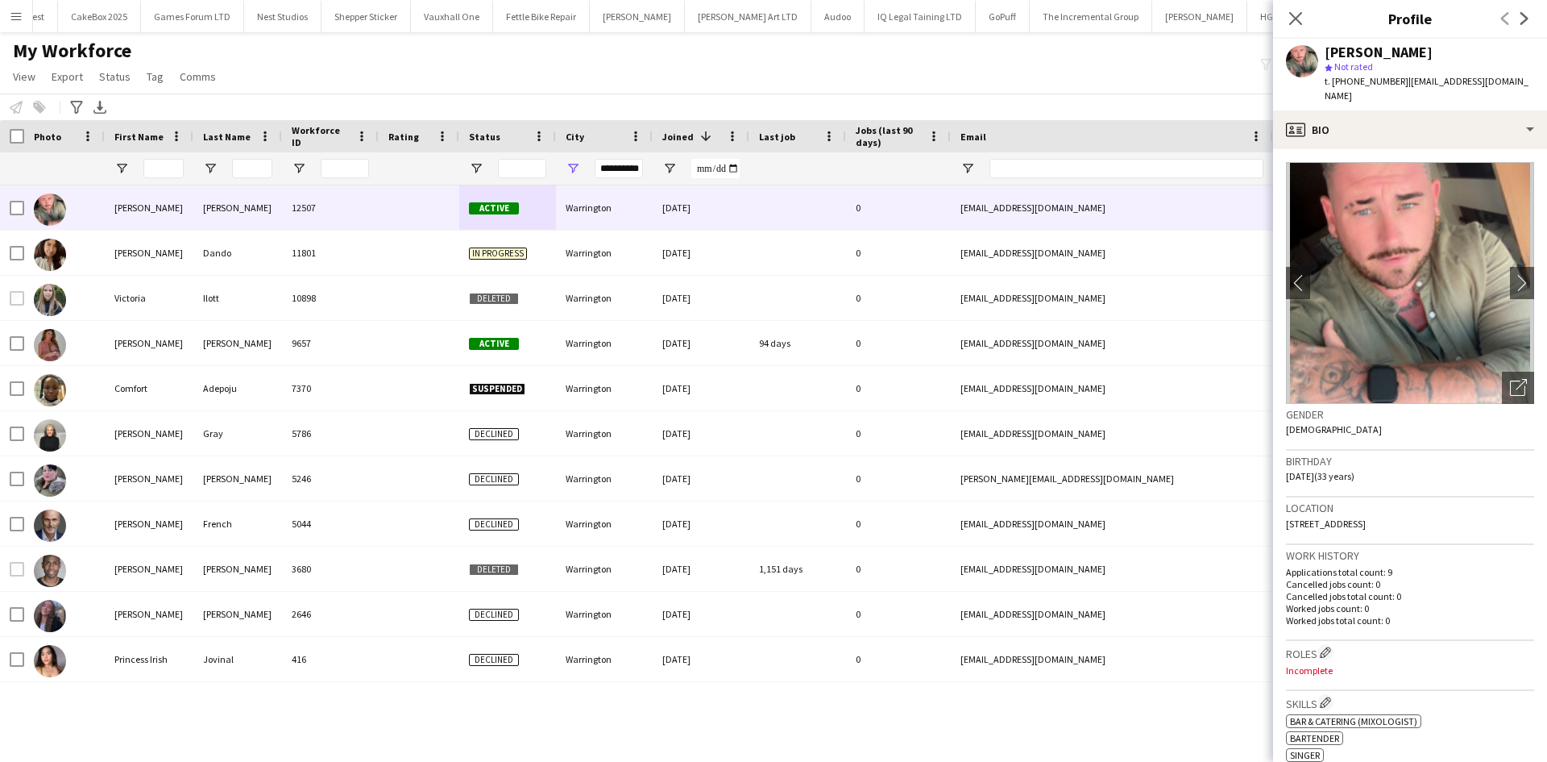
drag, startPoint x: 1458, startPoint y: 517, endPoint x: 1413, endPoint y: 509, distance: 45.8
click at [1413, 509] on div "Location 9 Laburnum Road, Warrington, WA3 2NL" at bounding box center [1410, 520] width 248 height 47
copy span "WA3 2NL"
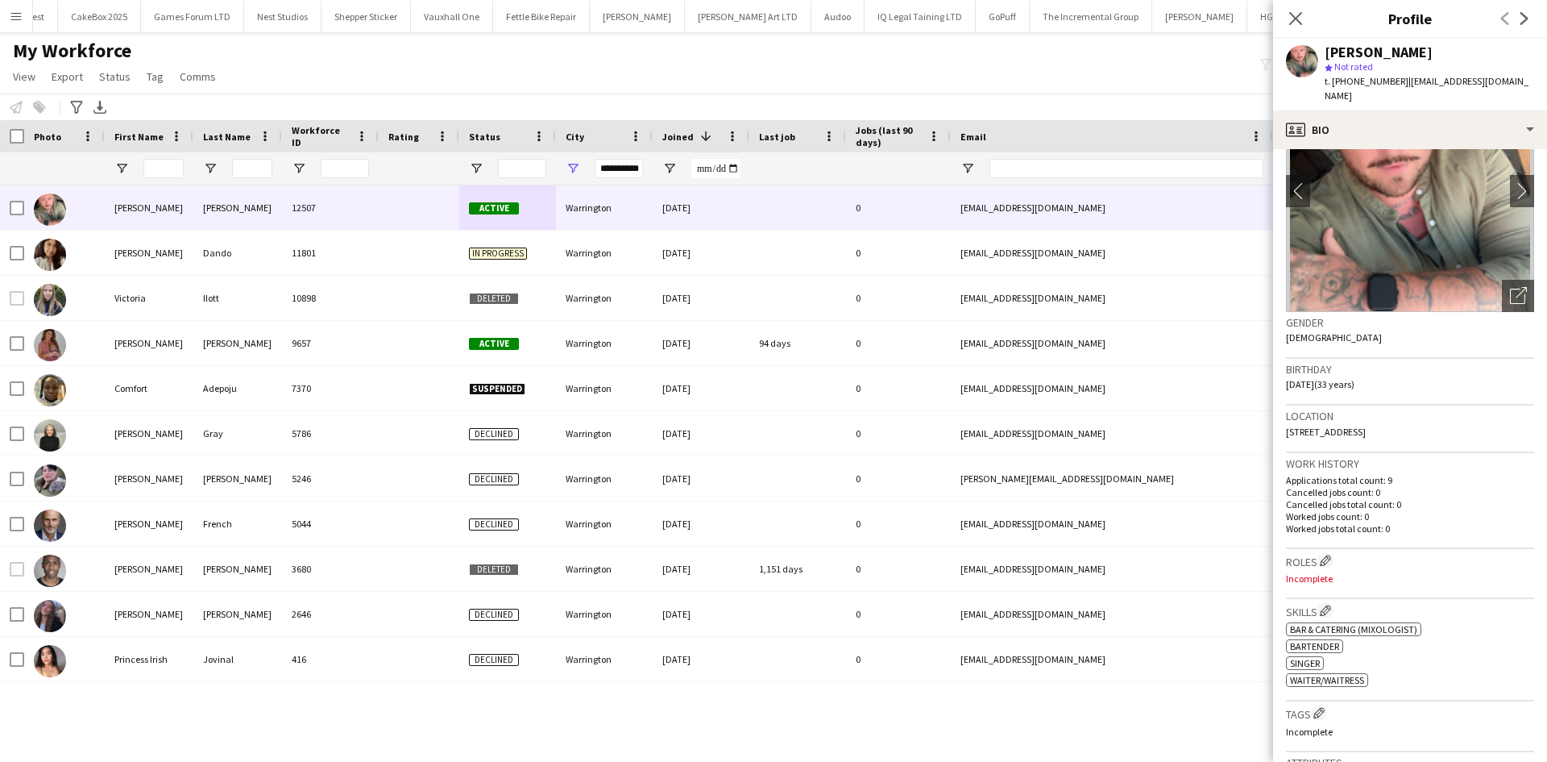
scroll to position [91, 0]
click at [1287, 17] on app-icon "Close pop-in" at bounding box center [1296, 18] width 23 height 23
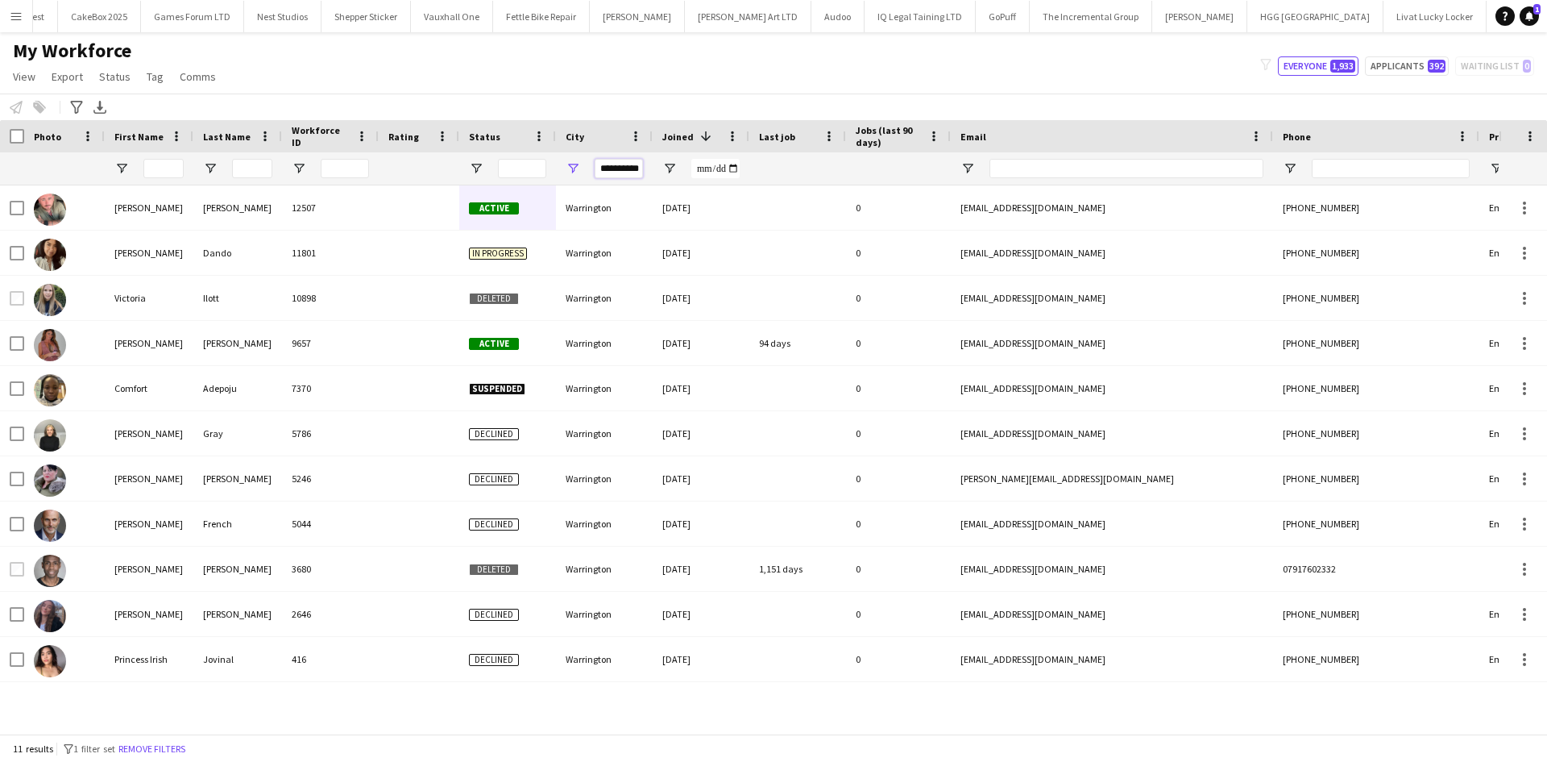
scroll to position [0, 4]
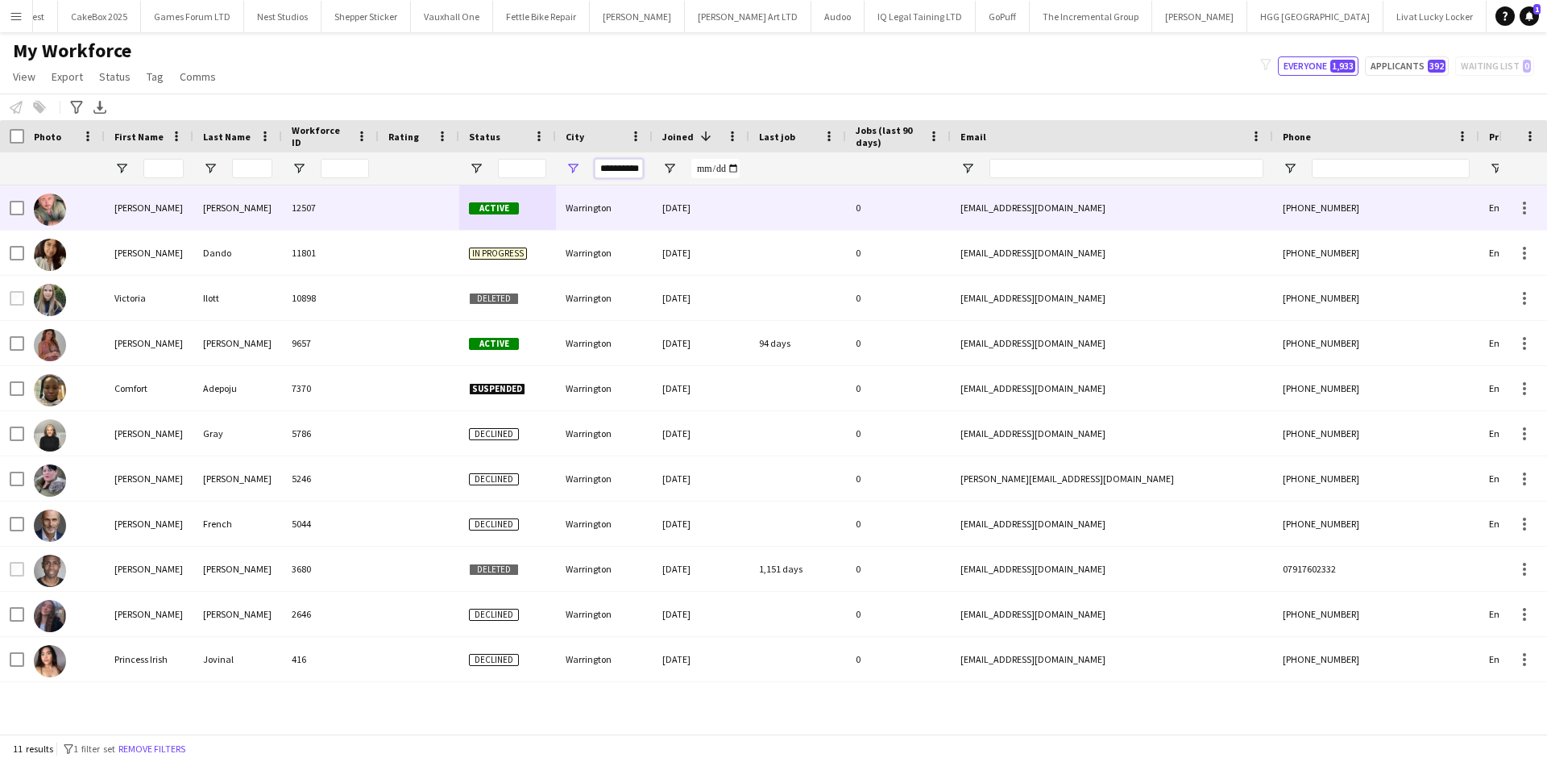
drag, startPoint x: 600, startPoint y: 172, endPoint x: 834, endPoint y: 189, distance: 234.4
click at [834, 189] on div "Workforce Details Photo First Name" at bounding box center [773, 426] width 1547 height 613
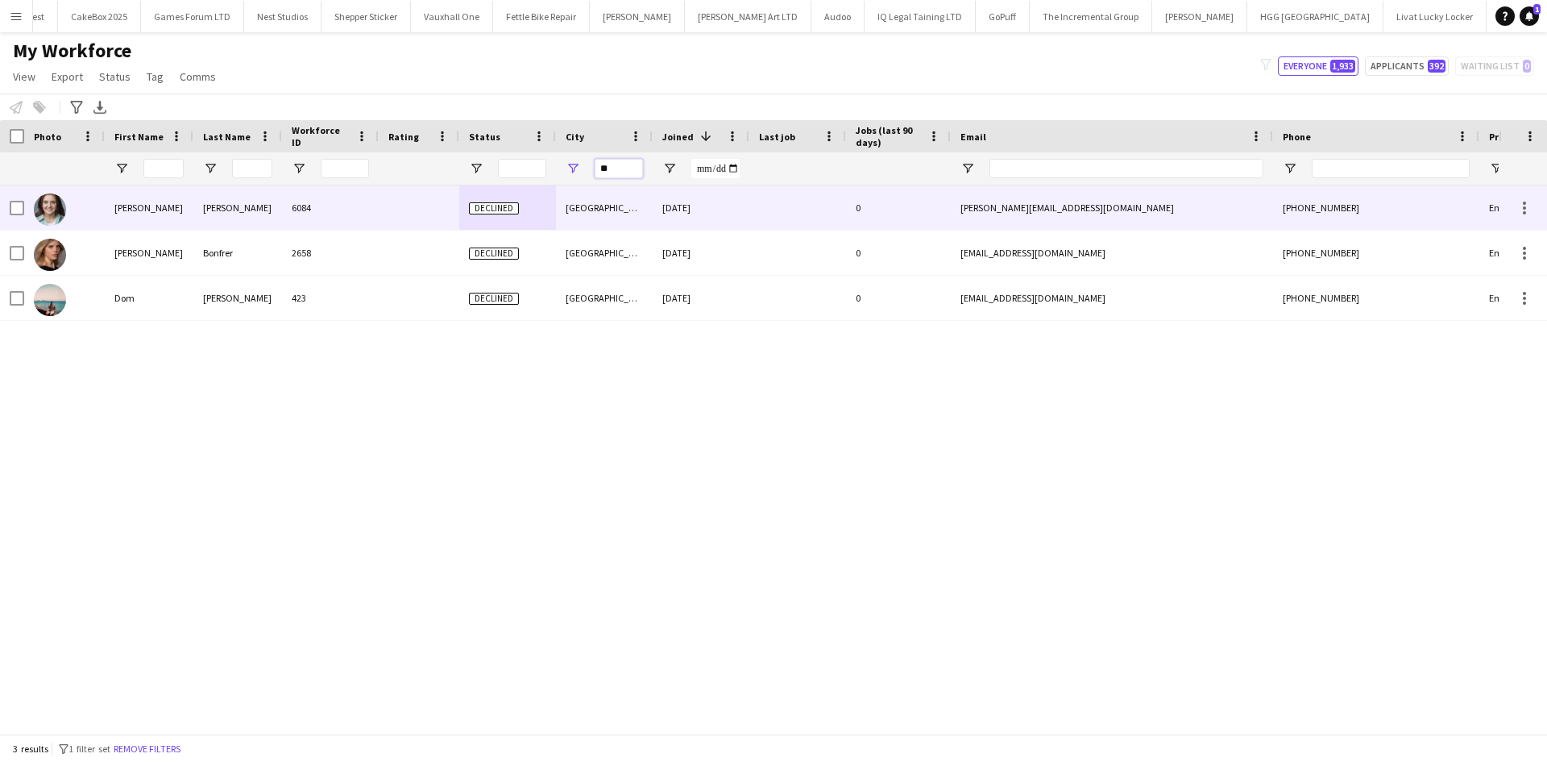
type input "*"
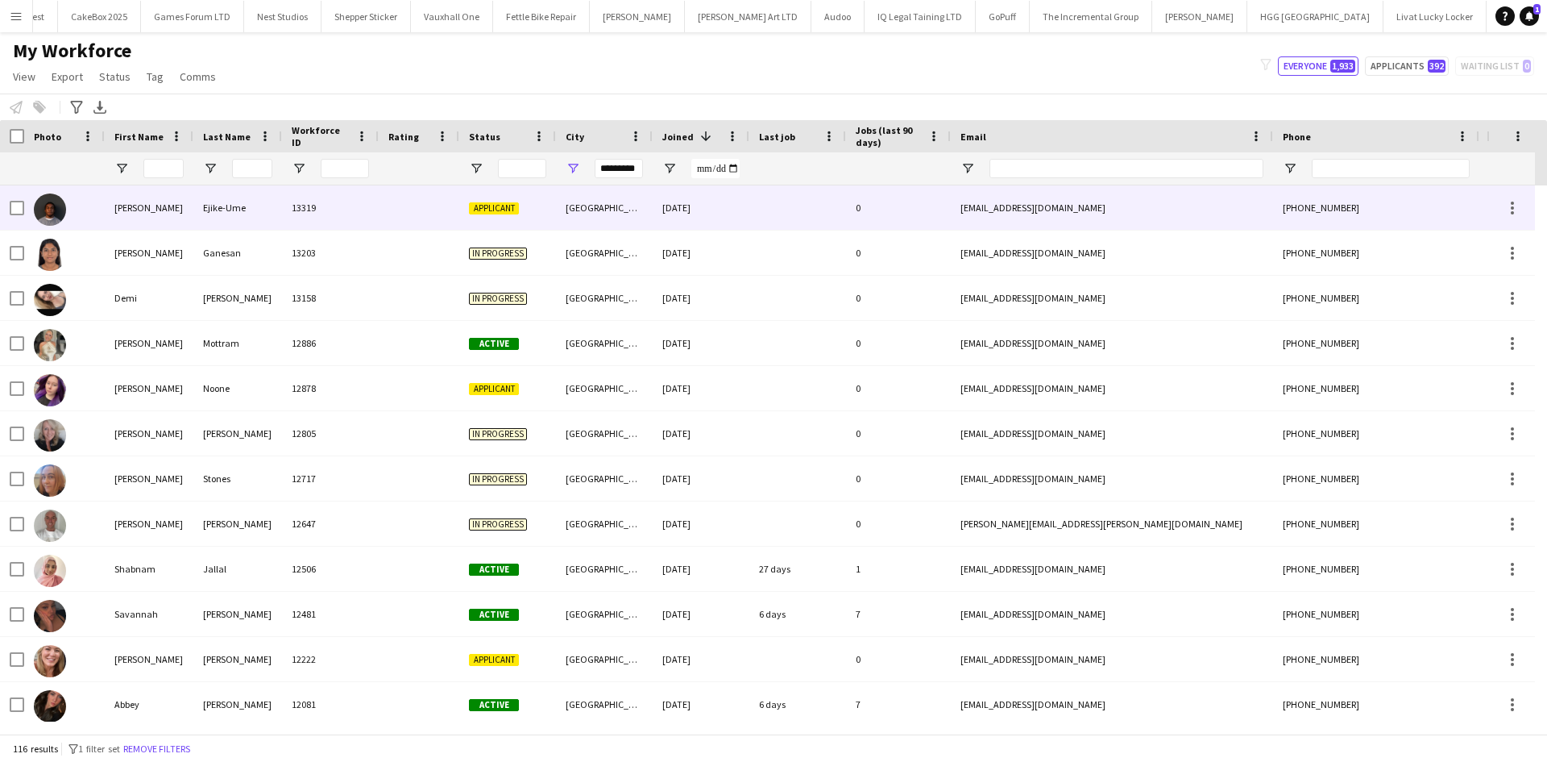
click at [691, 202] on div "15-09-2025" at bounding box center [701, 207] width 97 height 44
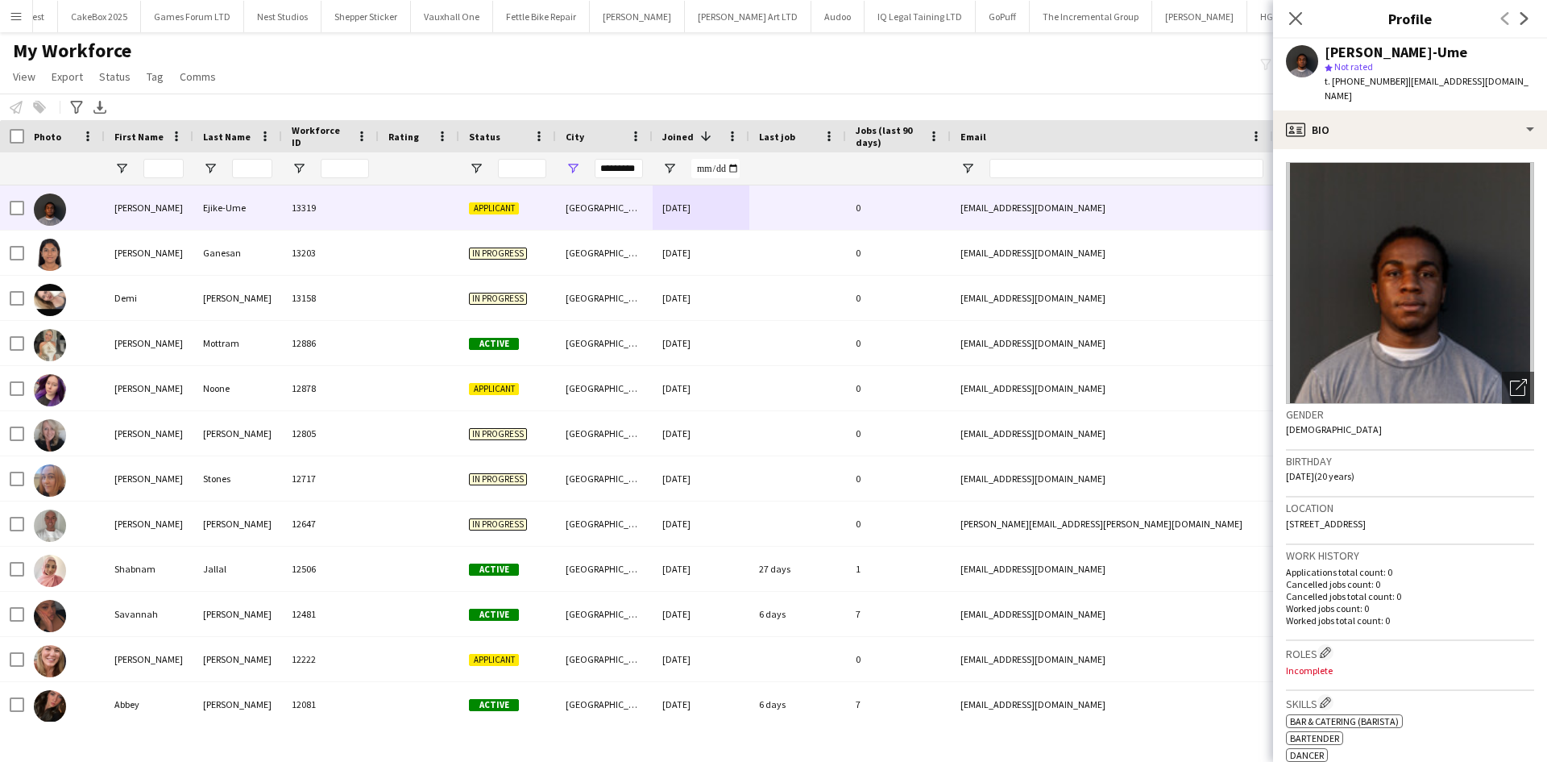
drag, startPoint x: 1419, startPoint y: 509, endPoint x: 1388, endPoint y: 513, distance: 31.7
click at [1388, 513] on div "Location 13 Bala Street, Liverpool, L4 2QN" at bounding box center [1410, 520] width 248 height 47
copy span "L4 2QN"
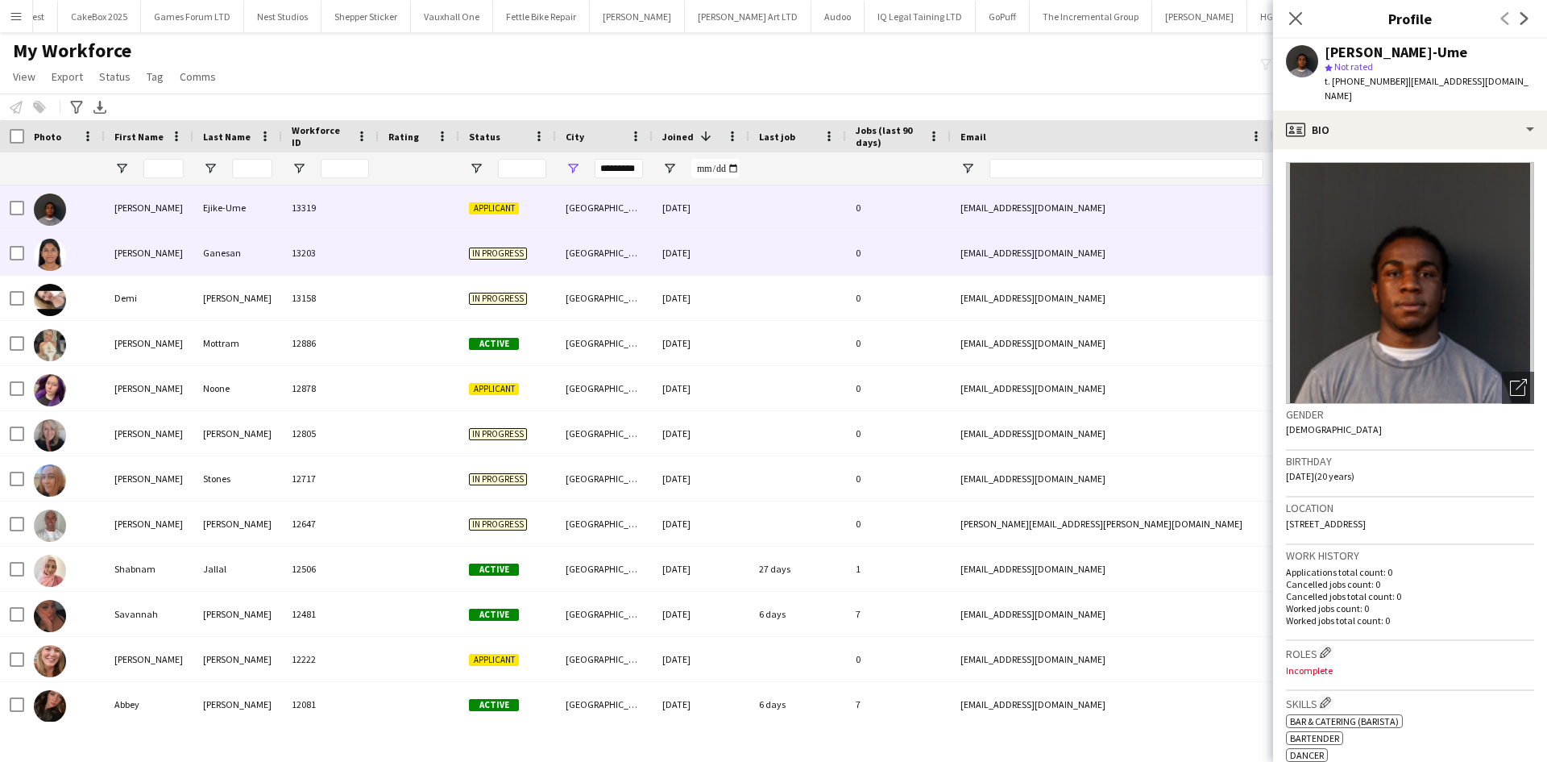
click at [680, 265] on div "04-09-2025" at bounding box center [701, 253] width 97 height 44
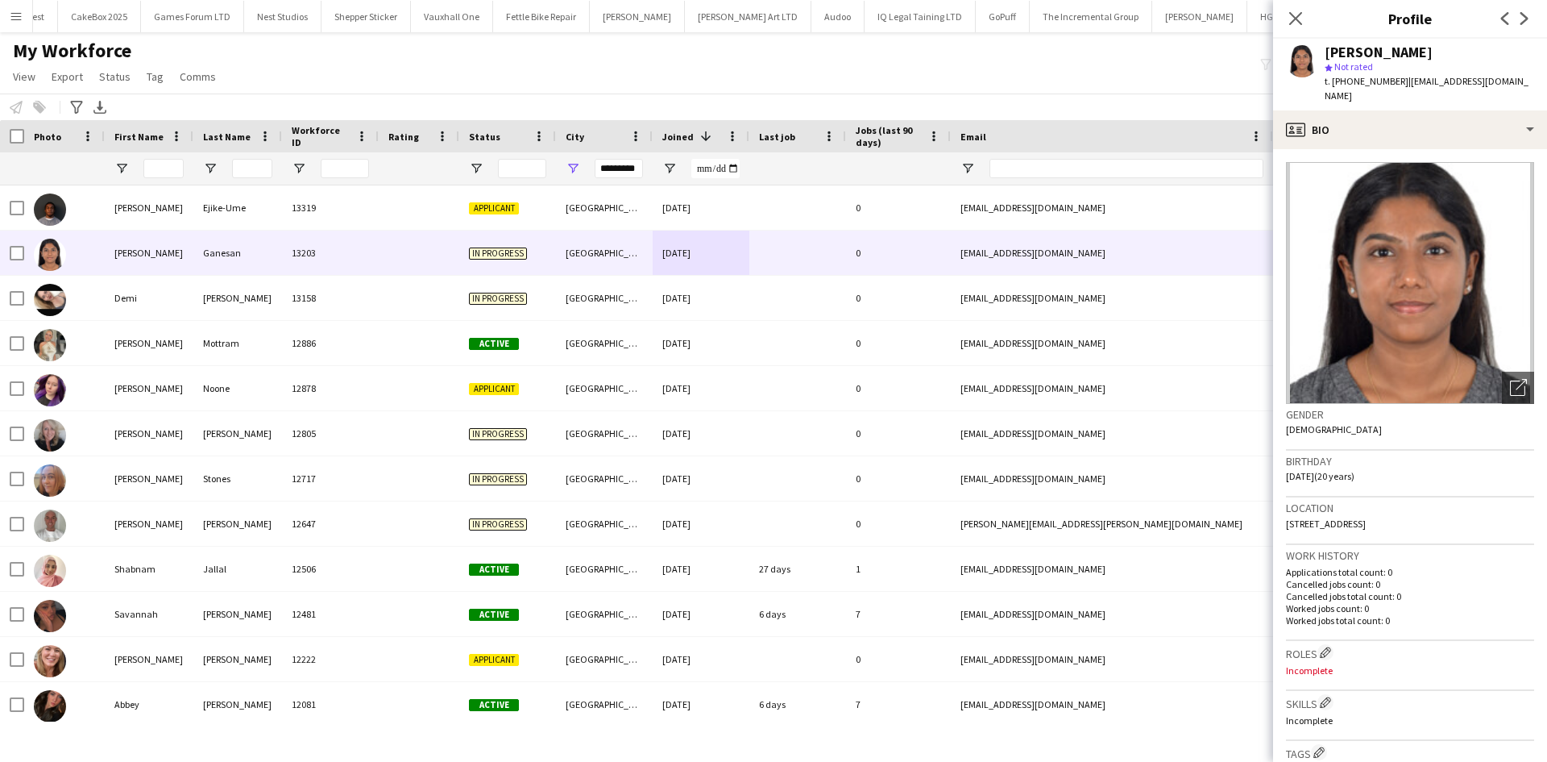
drag, startPoint x: 1399, startPoint y: 510, endPoint x: 1360, endPoint y: 514, distance: 39.7
click at [1360, 514] on div "Location L3 5GA, Liverpool, L3 5GA" at bounding box center [1410, 520] width 248 height 47
copy span "L3 5GA"
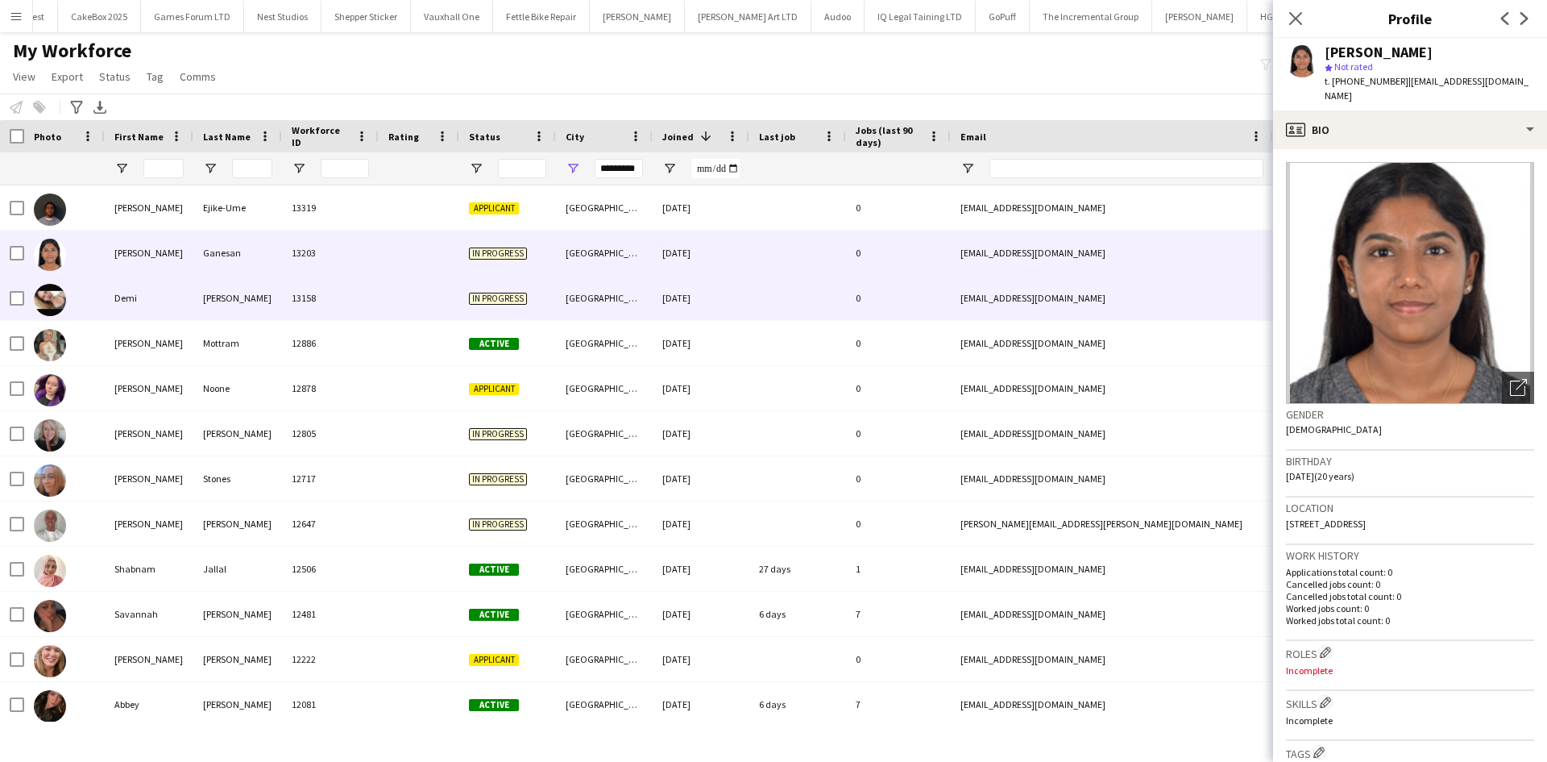
click at [646, 293] on div "Liverpool" at bounding box center [604, 298] width 97 height 44
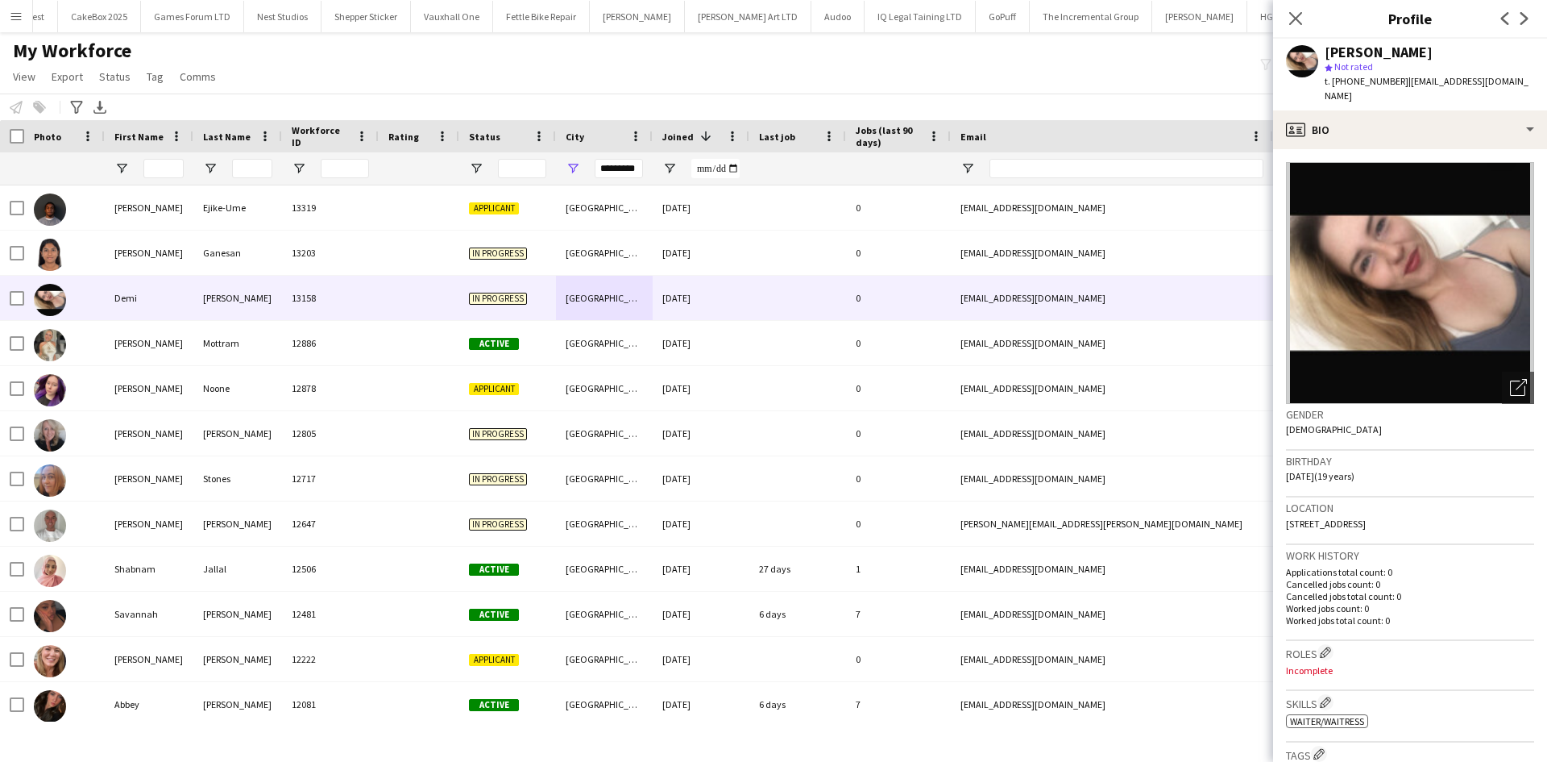
drag, startPoint x: 1444, startPoint y: 509, endPoint x: 1398, endPoint y: 516, distance: 47.2
click at [1398, 516] on div "Location 47 Chelsea Road, Liverpool, L21 8HH" at bounding box center [1410, 520] width 248 height 47
copy span "L21 8HH"
drag, startPoint x: 634, startPoint y: 167, endPoint x: 429, endPoint y: 150, distance: 206.2
click at [429, 150] on div "Workforce Details Photo First Name 1" at bounding box center [873, 152] width 1747 height 65
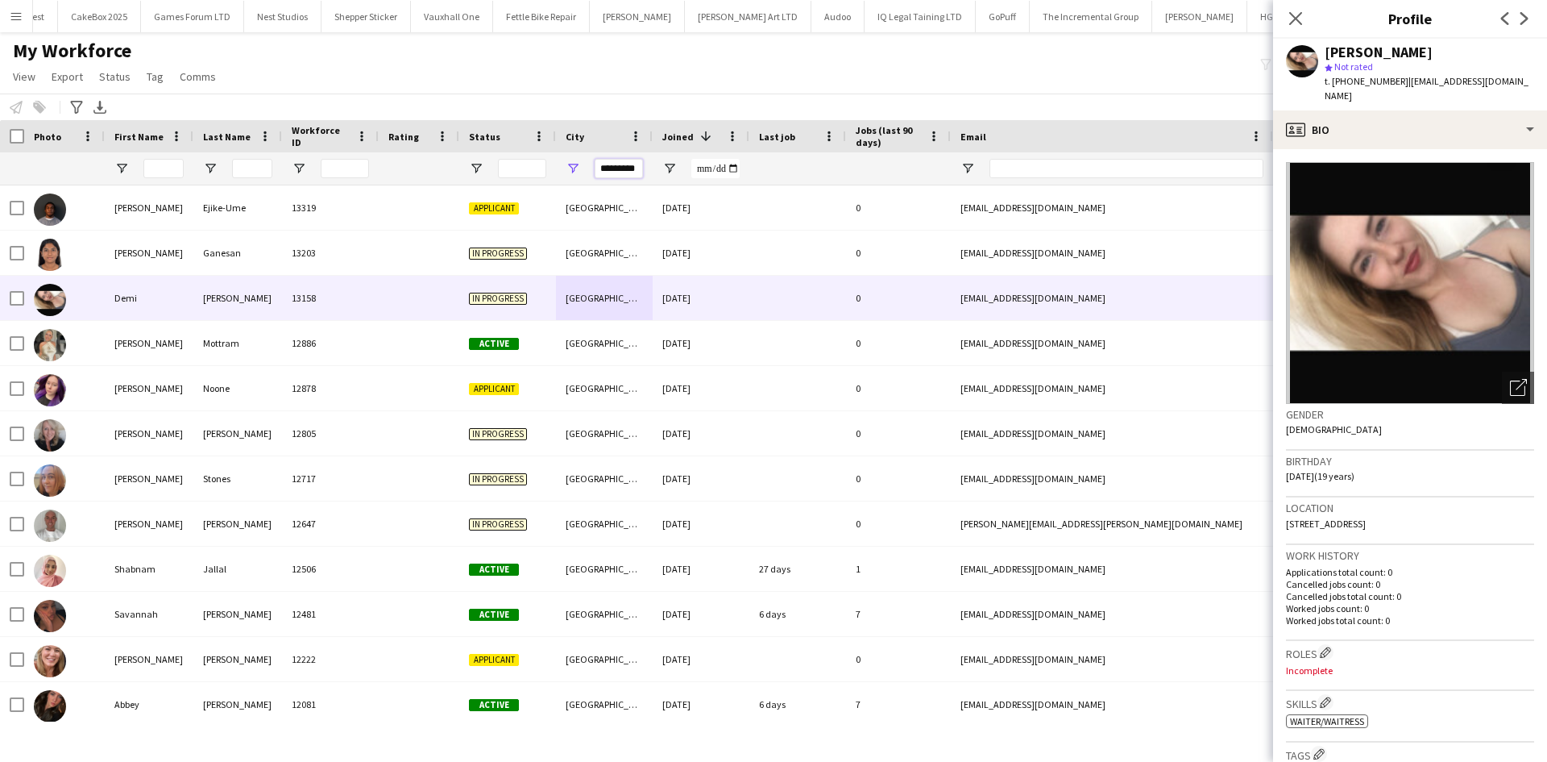
type input "*"
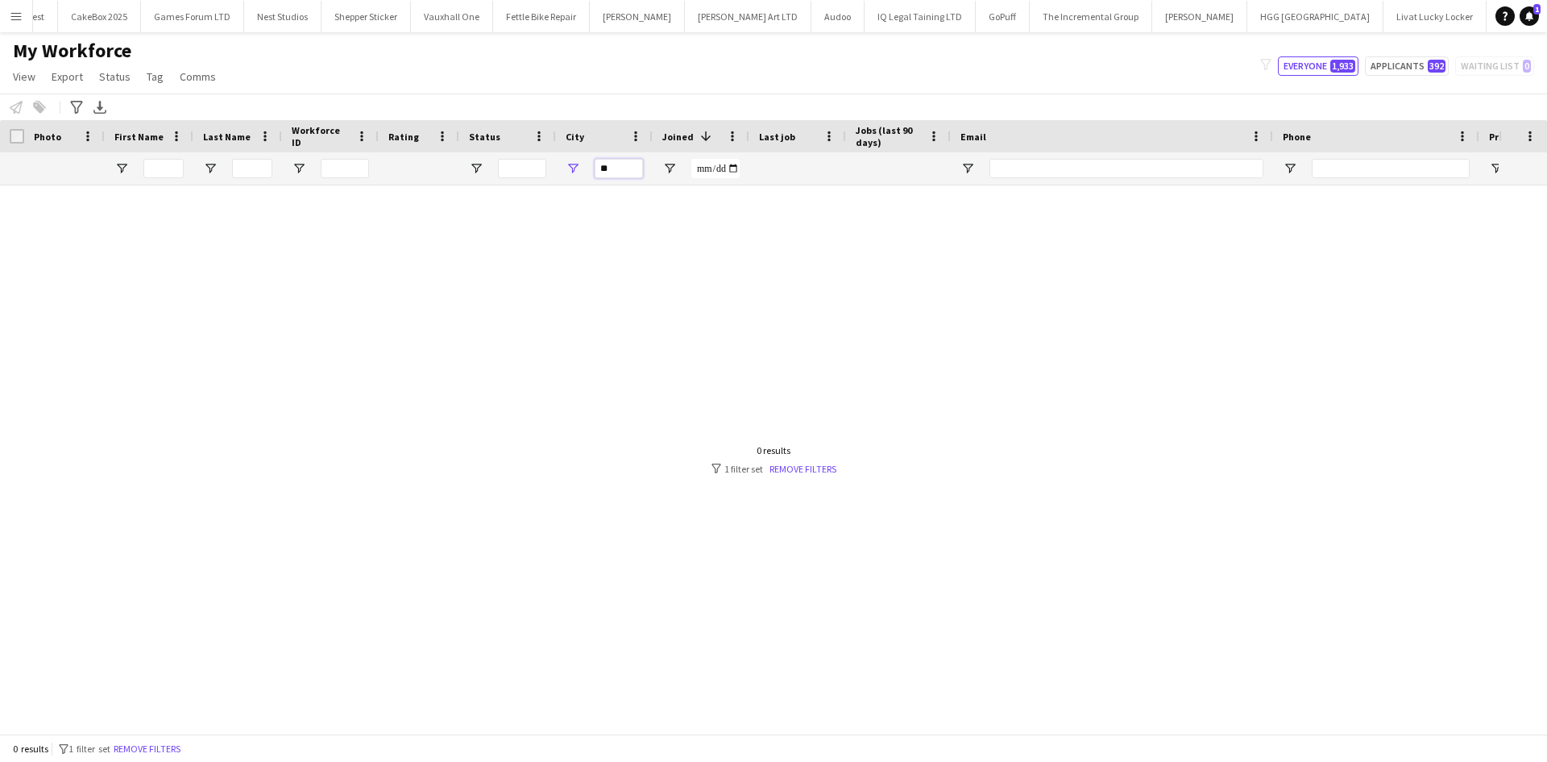
type input "*"
drag, startPoint x: 633, startPoint y: 171, endPoint x: 507, endPoint y: 157, distance: 126.5
click at [507, 157] on div at bounding box center [873, 168] width 1747 height 32
type input "*"
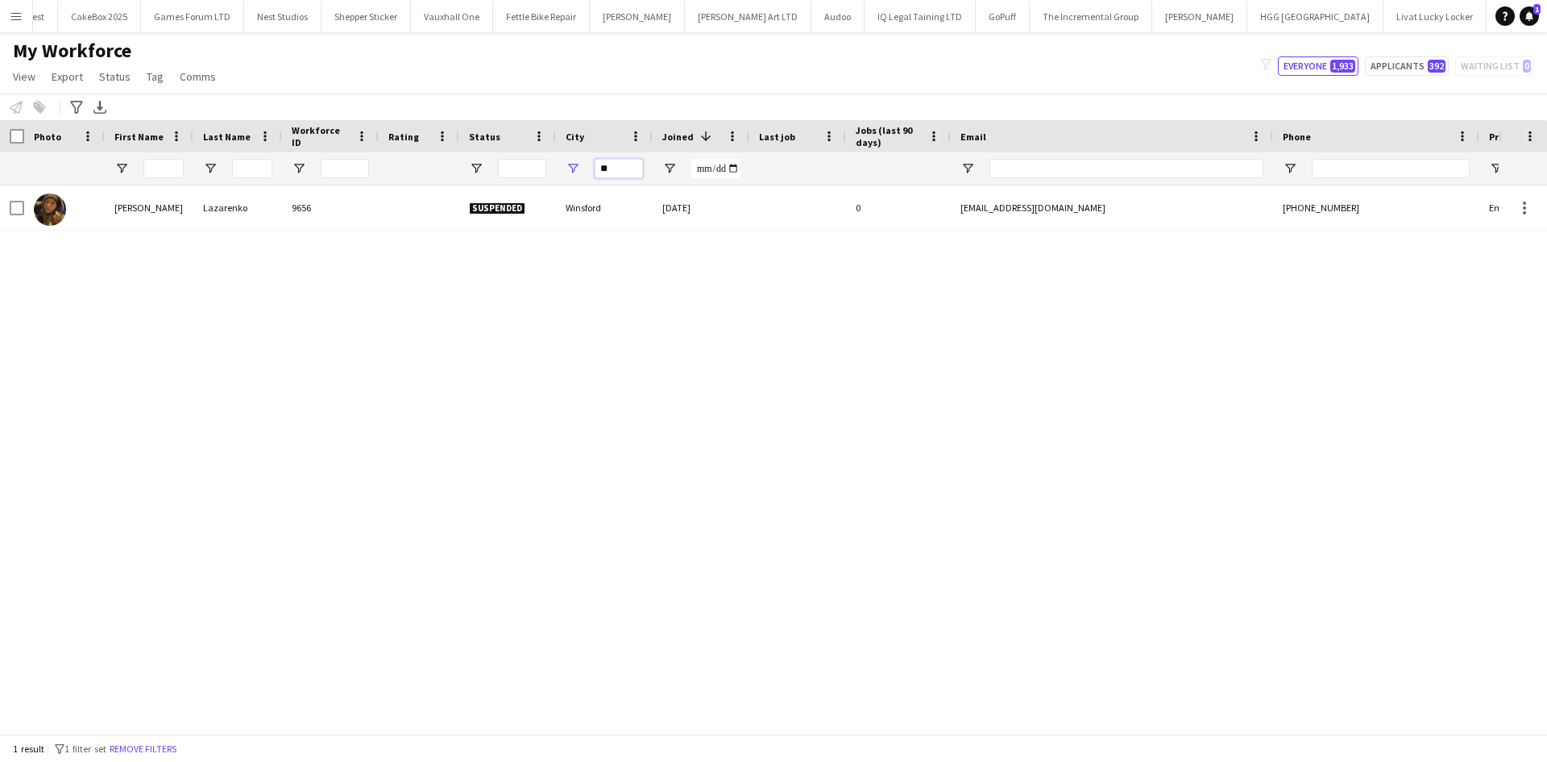
type input "*"
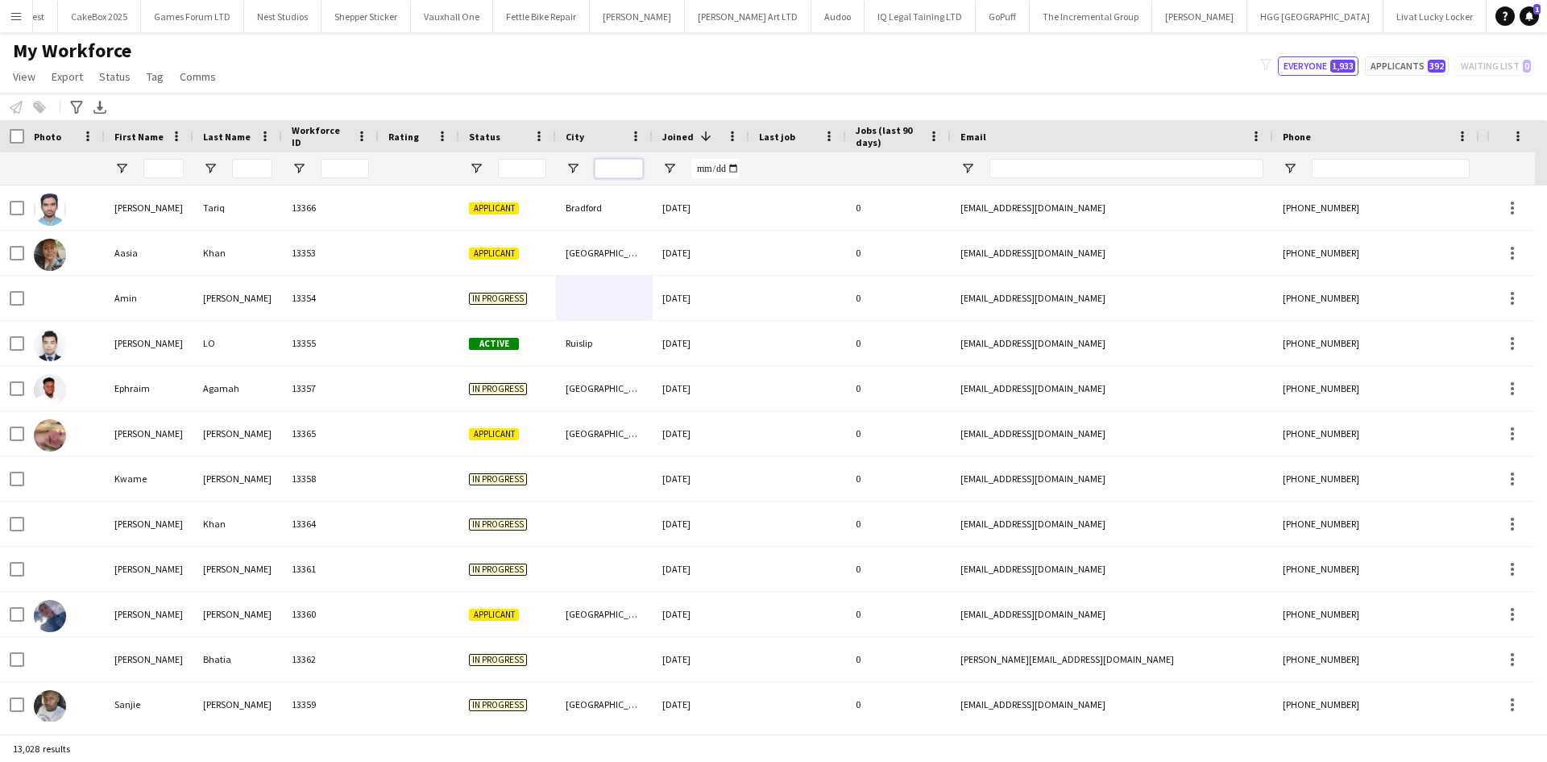
click at [629, 165] on input "City Filter Input" at bounding box center [619, 168] width 48 height 19
type input "**********"
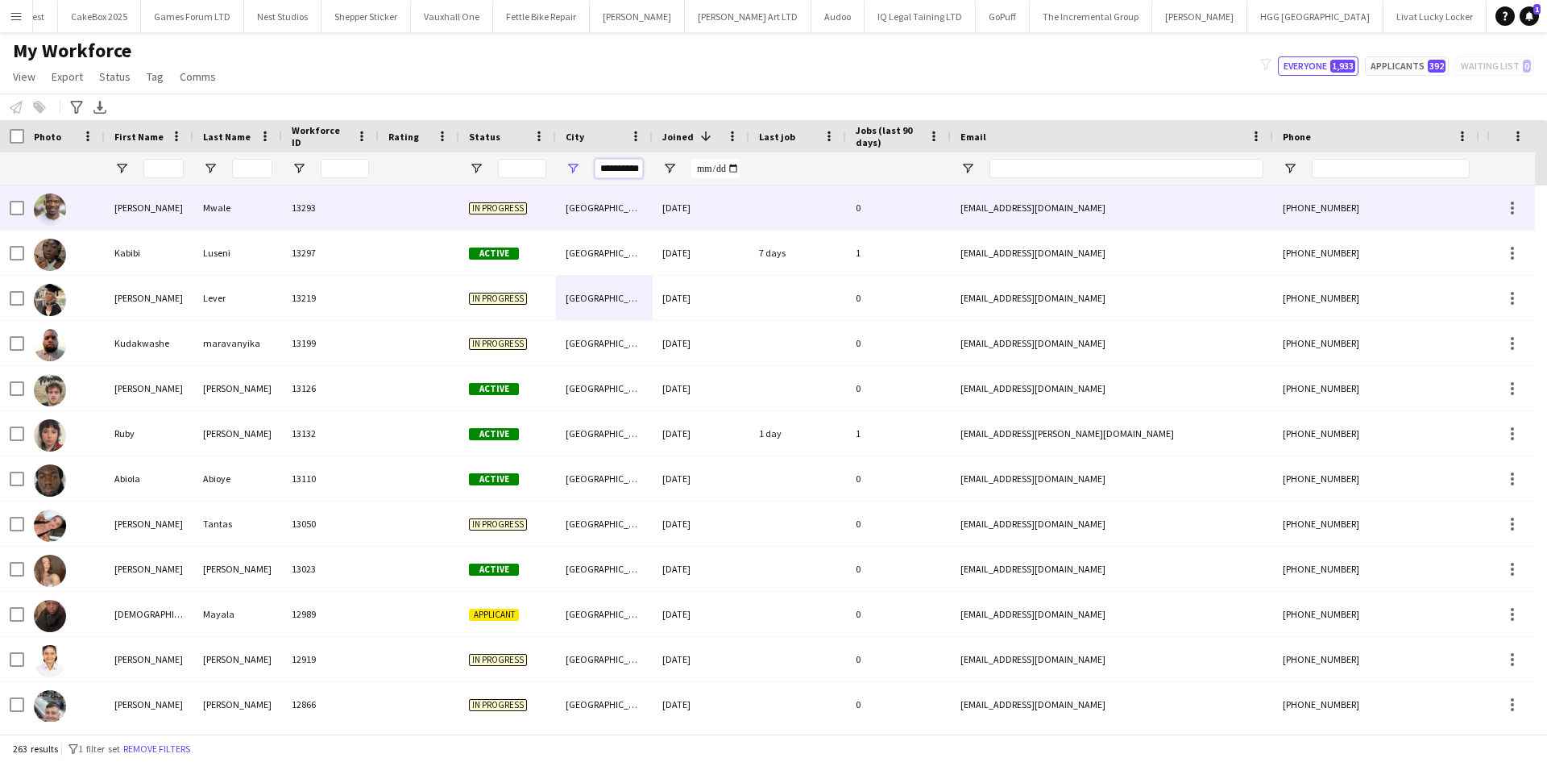
drag, startPoint x: 600, startPoint y: 169, endPoint x: 841, endPoint y: 191, distance: 242.8
click at [841, 191] on div "Workforce Details Photo First Name" at bounding box center [773, 426] width 1547 height 613
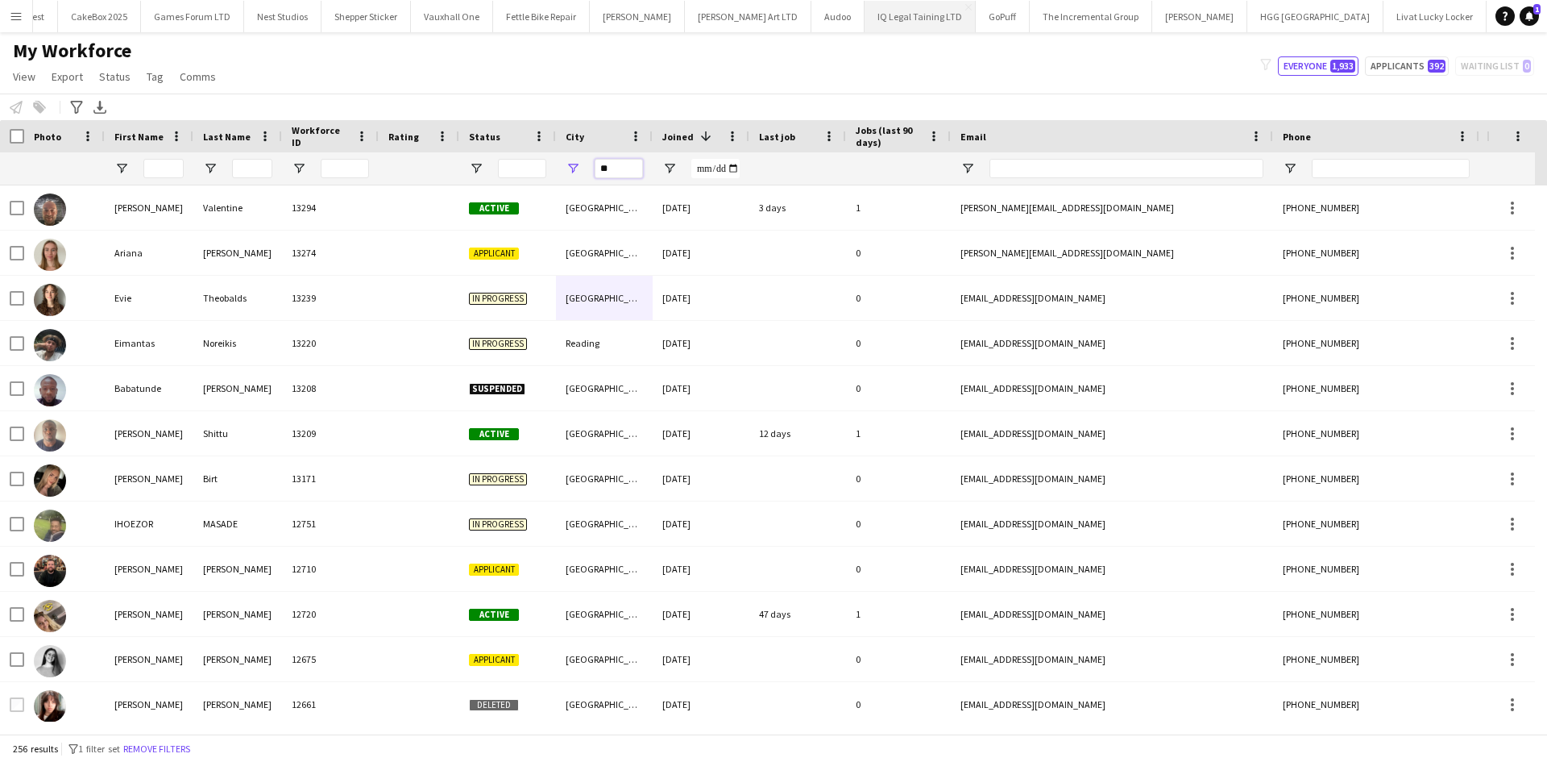
type input "**"
drag, startPoint x: 509, startPoint y: 221, endPoint x: 471, endPoint y: 234, distance: 40.0
click at [471, 234] on div "Workforce Details Photo First Name" at bounding box center [773, 426] width 1547 height 613
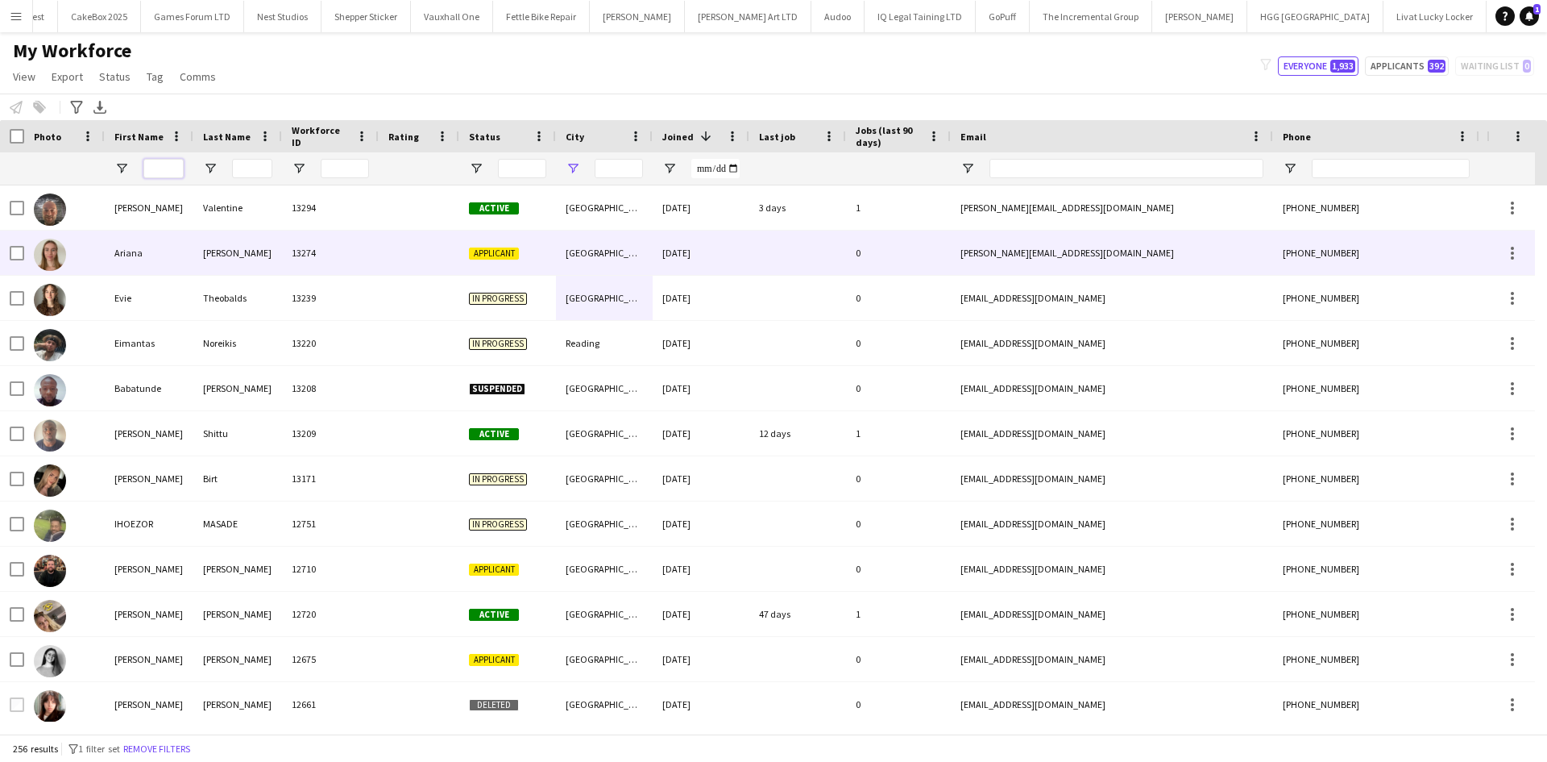
click at [163, 168] on input "First Name Filter Input" at bounding box center [163, 168] width 40 height 19
click at [156, 169] on input "First Name Filter Input" at bounding box center [163, 168] width 40 height 19
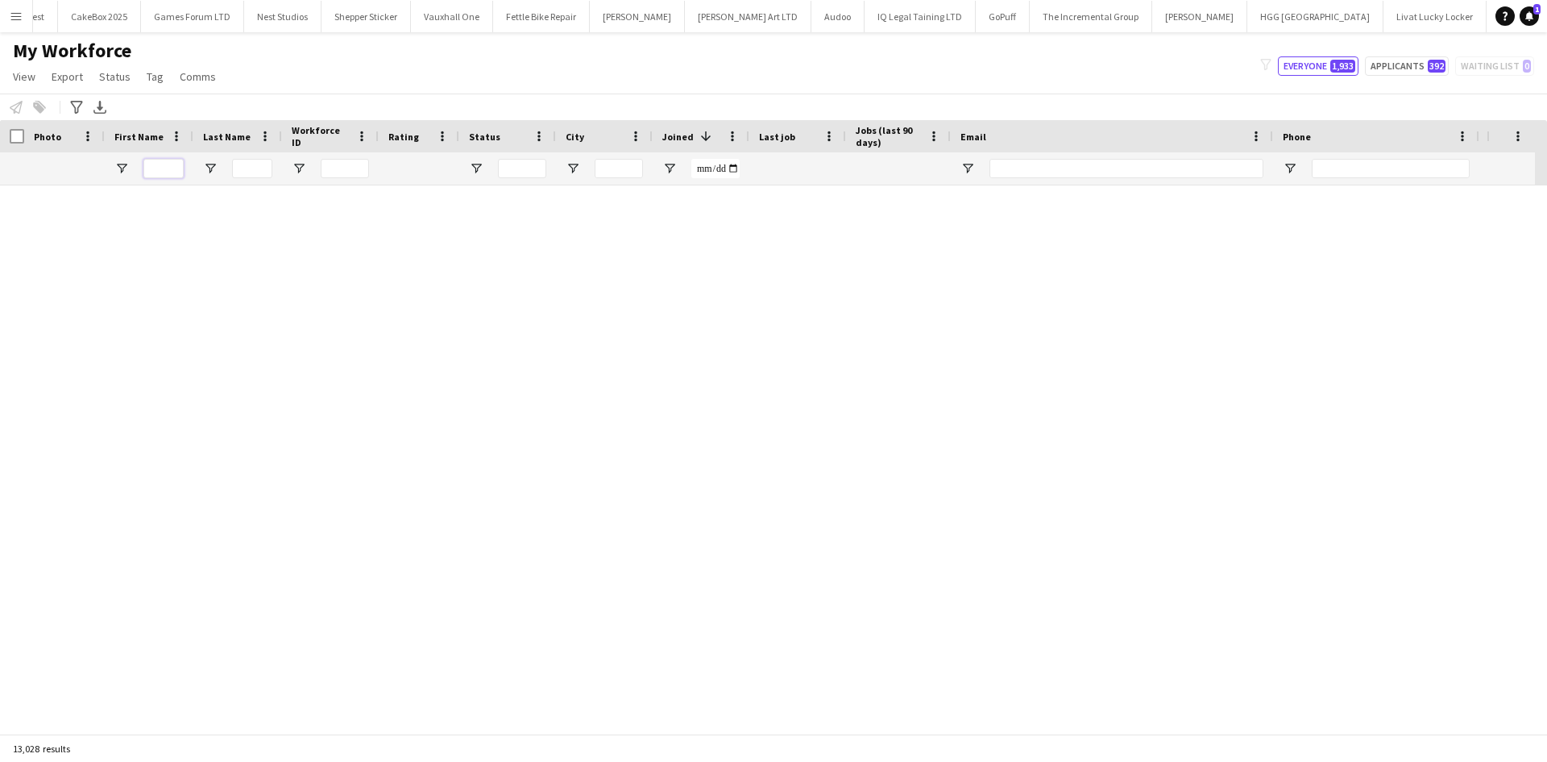
click at [156, 169] on input "First Name Filter Input" at bounding box center [163, 168] width 40 height 19
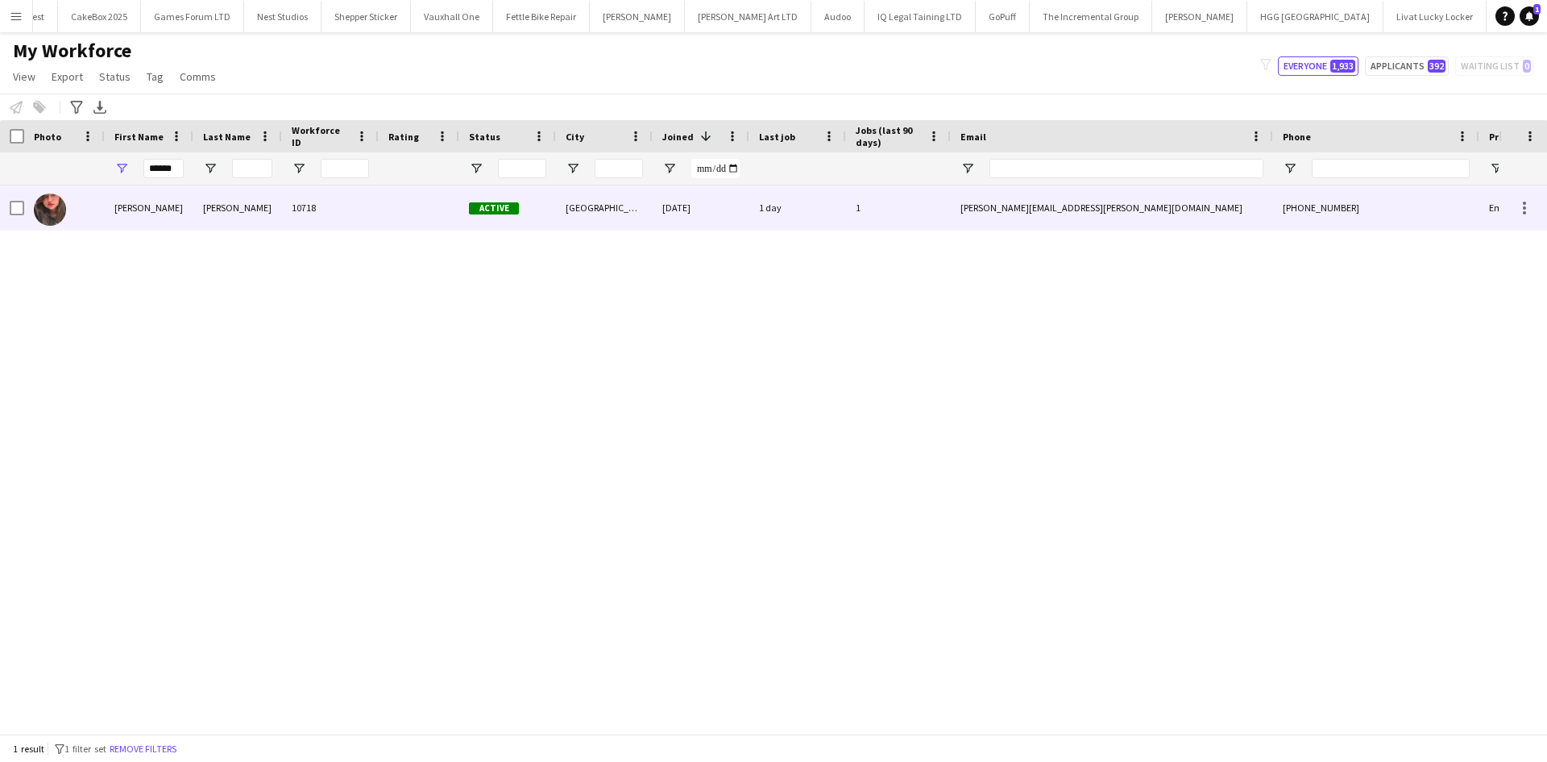
click at [207, 206] on div "Dave" at bounding box center [237, 207] width 89 height 44
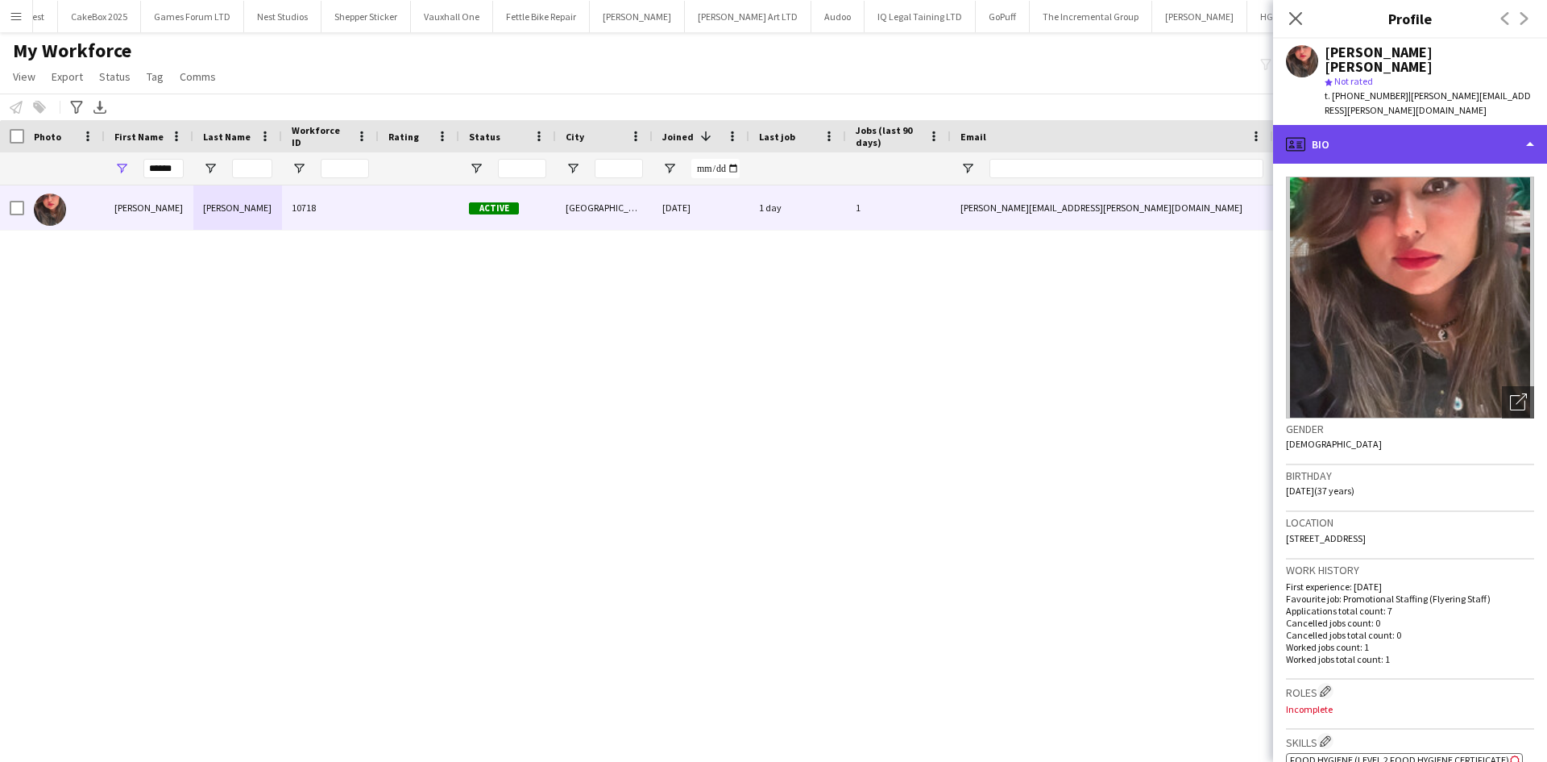
click at [1373, 125] on div "profile Bio" at bounding box center [1410, 144] width 274 height 39
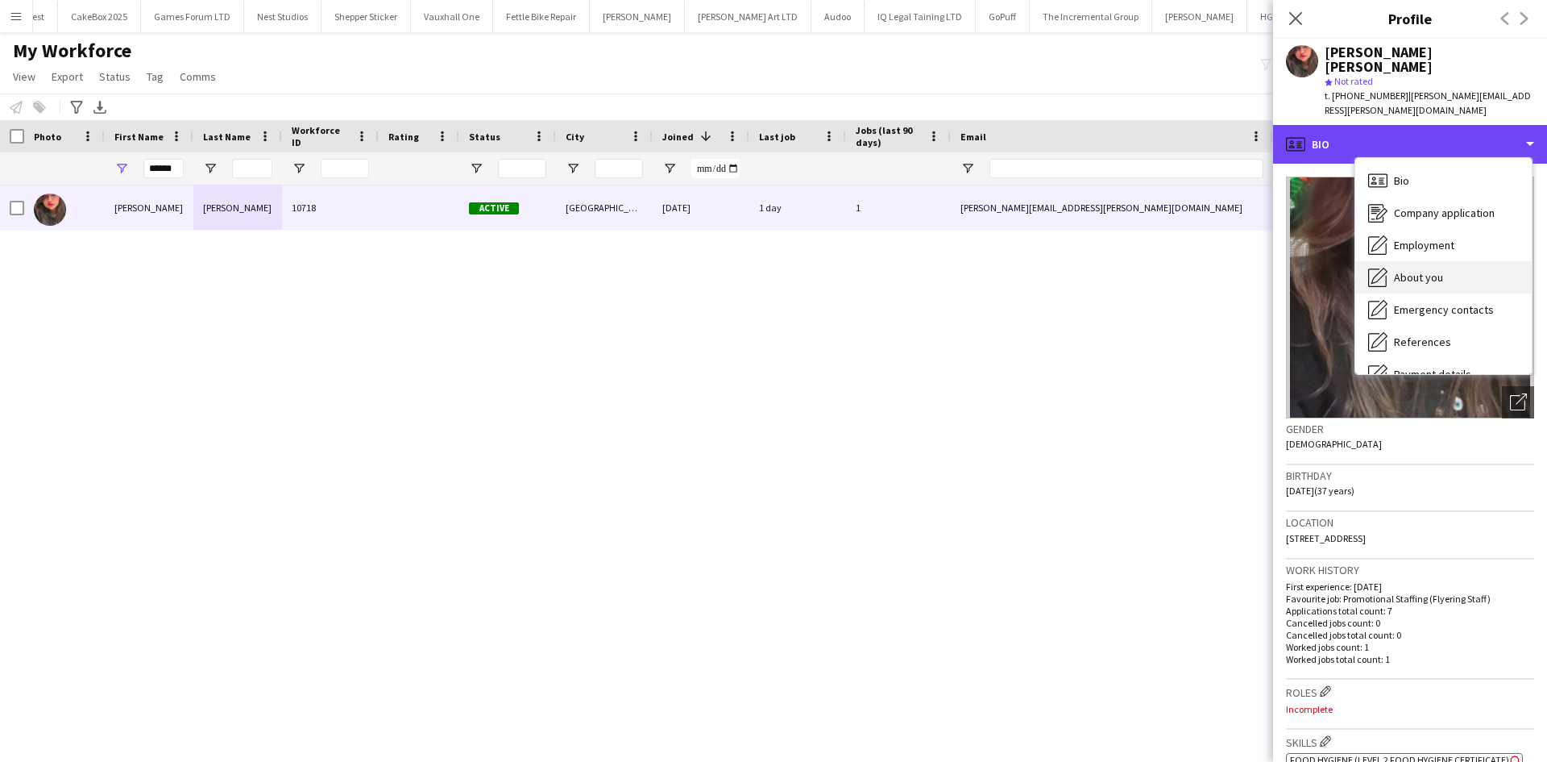
scroll to position [216, 0]
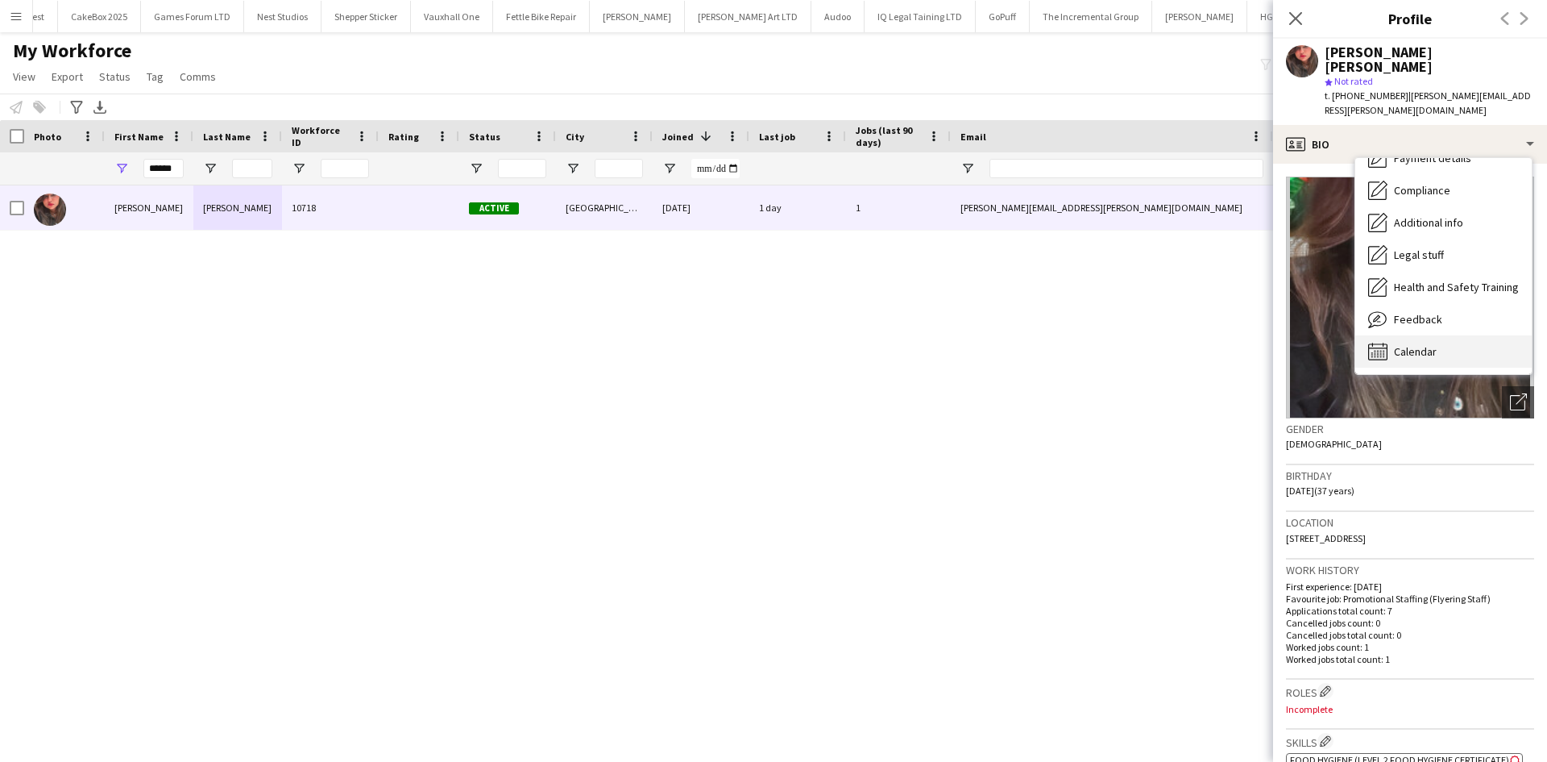
click at [1419, 344] on span "Calendar" at bounding box center [1415, 351] width 43 height 15
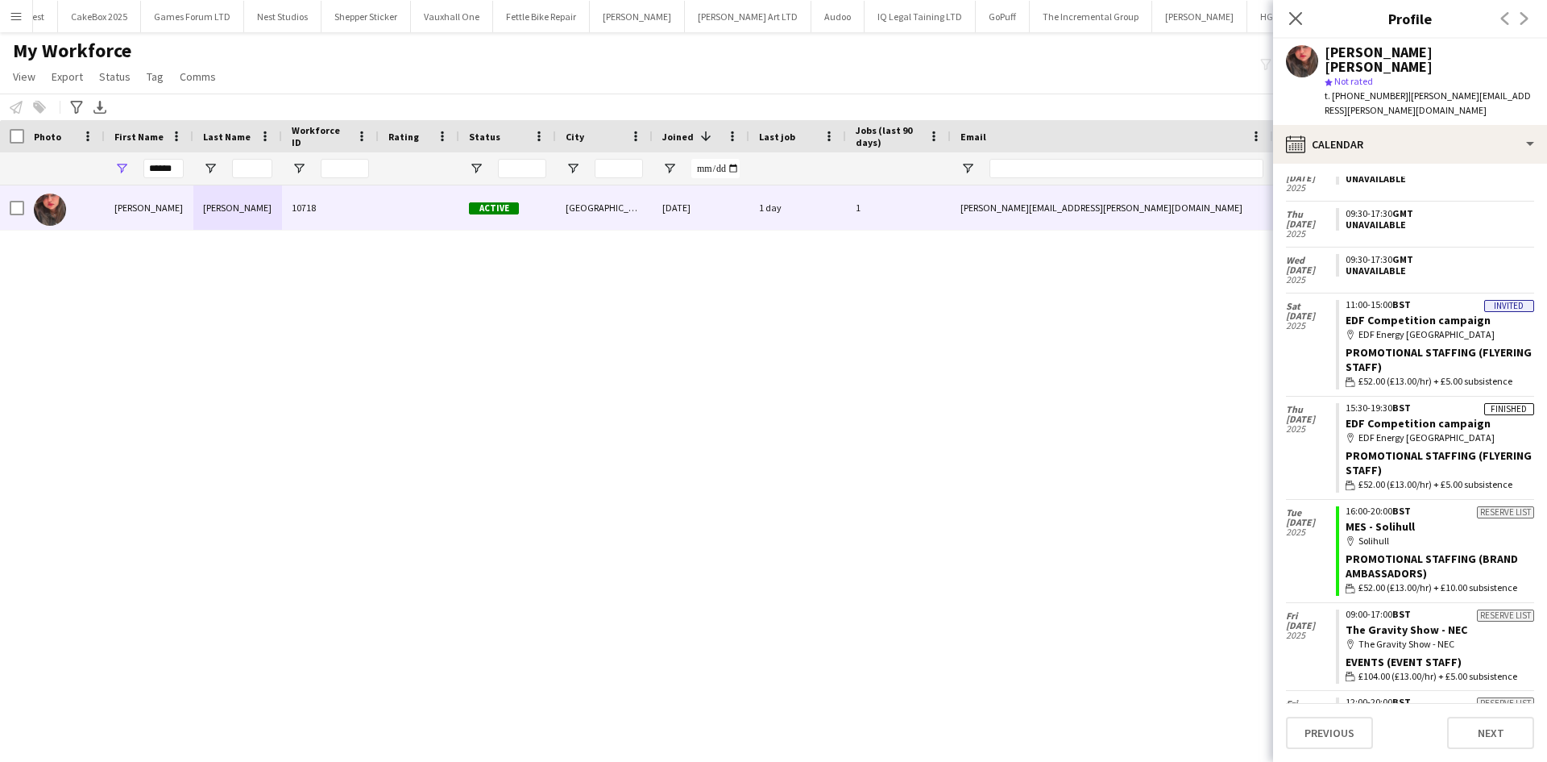
scroll to position [388, 0]
click at [1296, 15] on icon "Close pop-in" at bounding box center [1295, 17] width 15 height 15
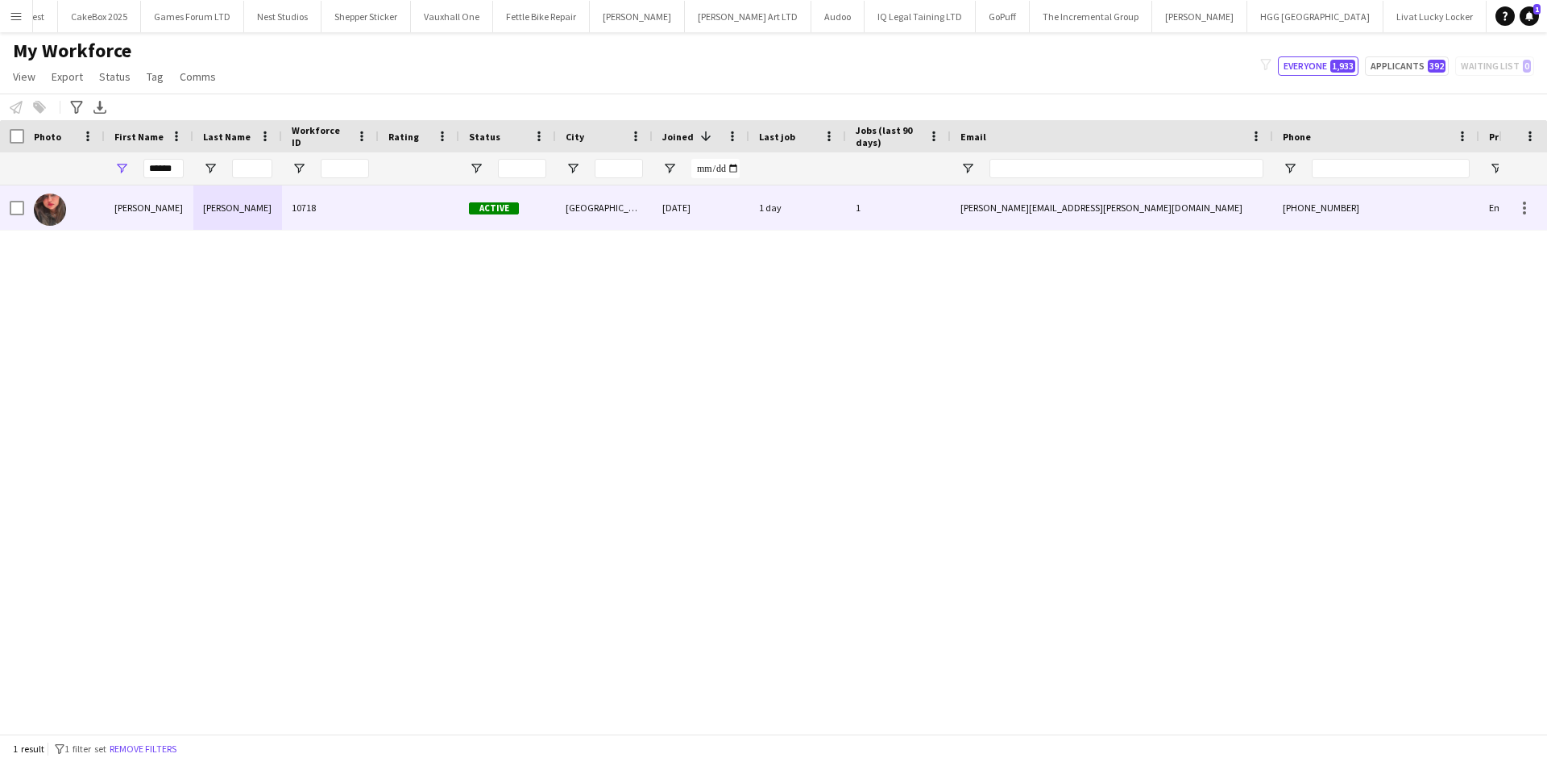
click at [681, 205] on div "25-02-2025" at bounding box center [701, 207] width 97 height 44
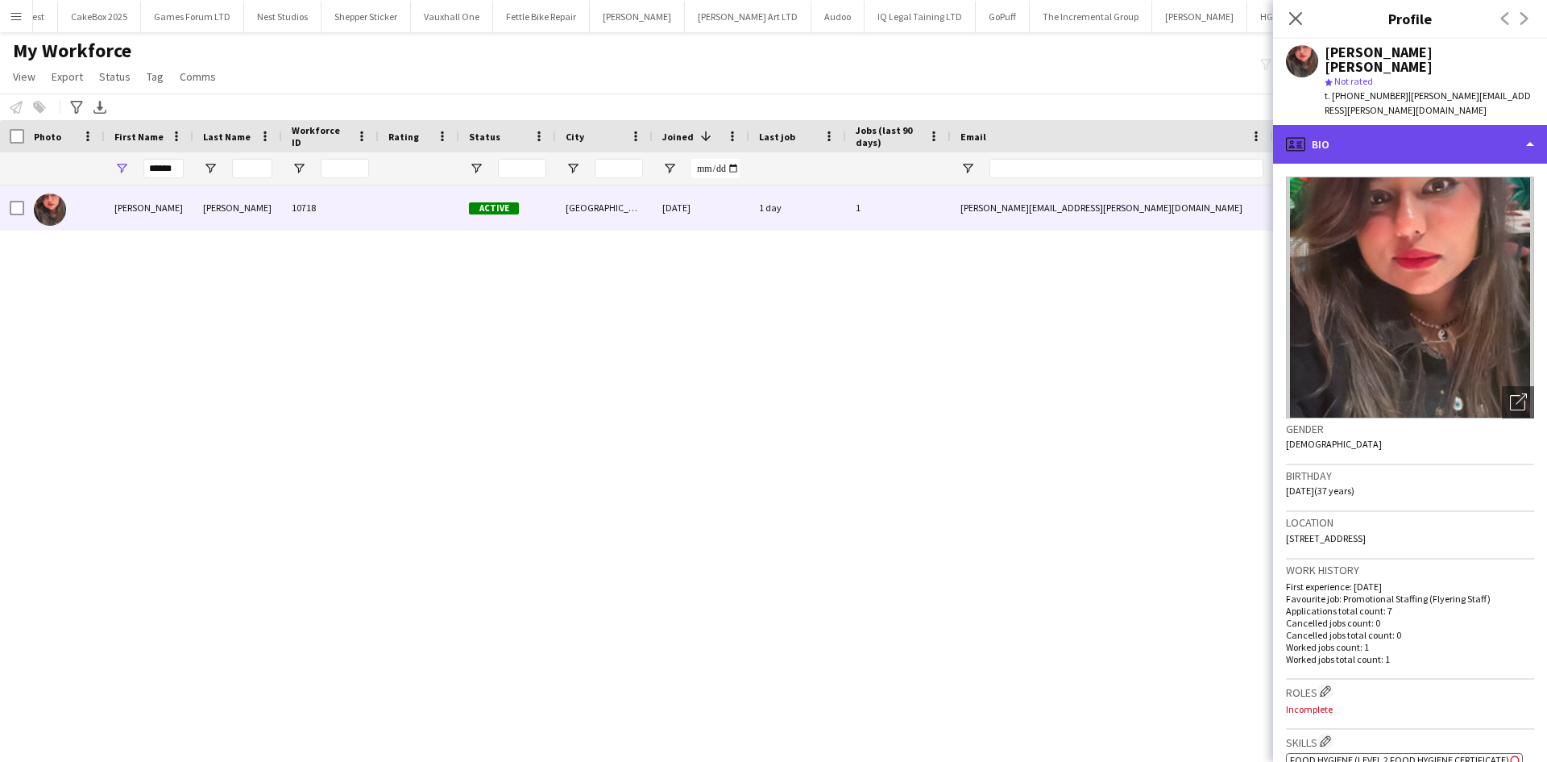
click at [1406, 125] on div "profile Bio" at bounding box center [1410, 144] width 274 height 39
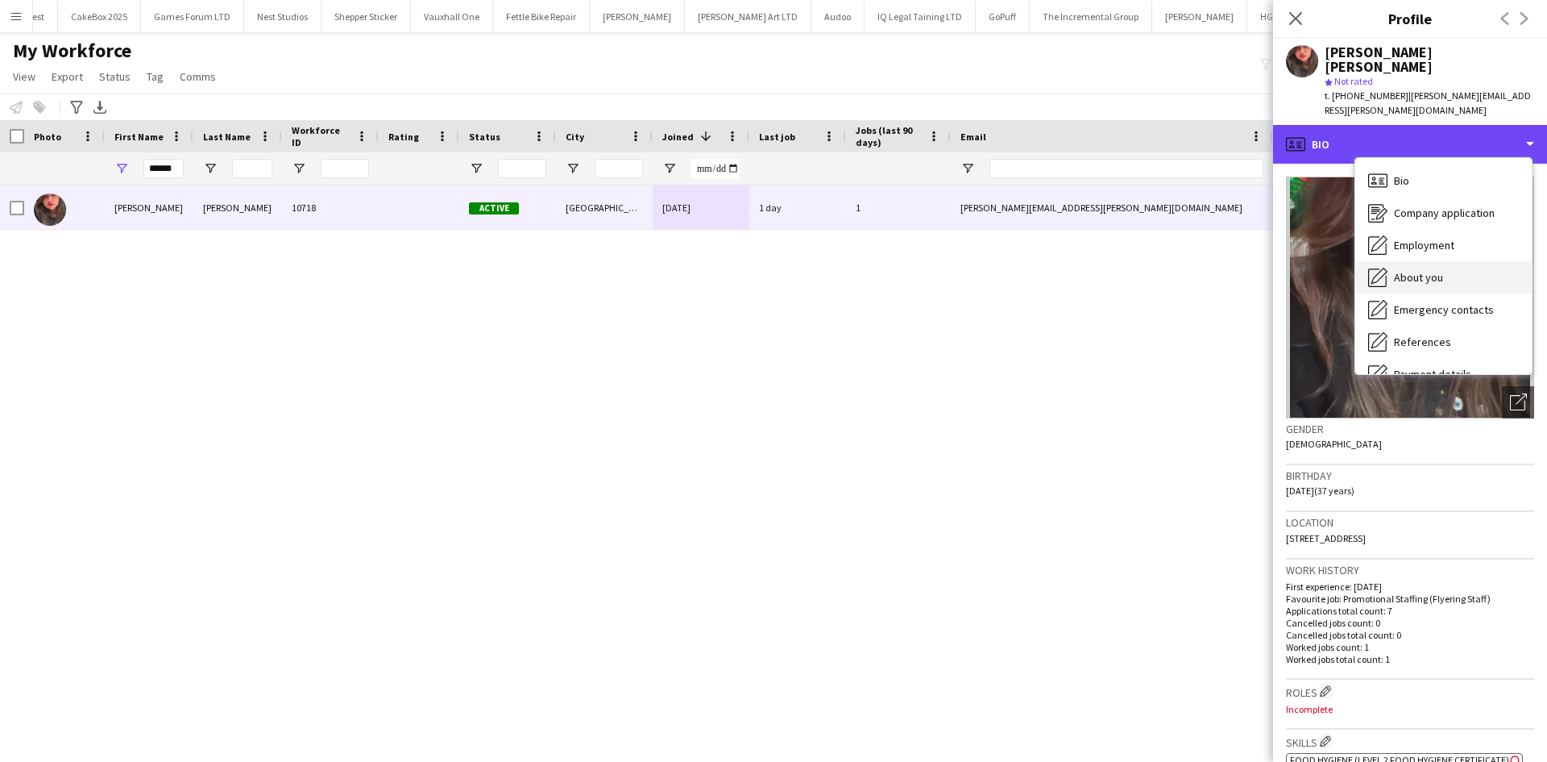
scroll to position [216, 0]
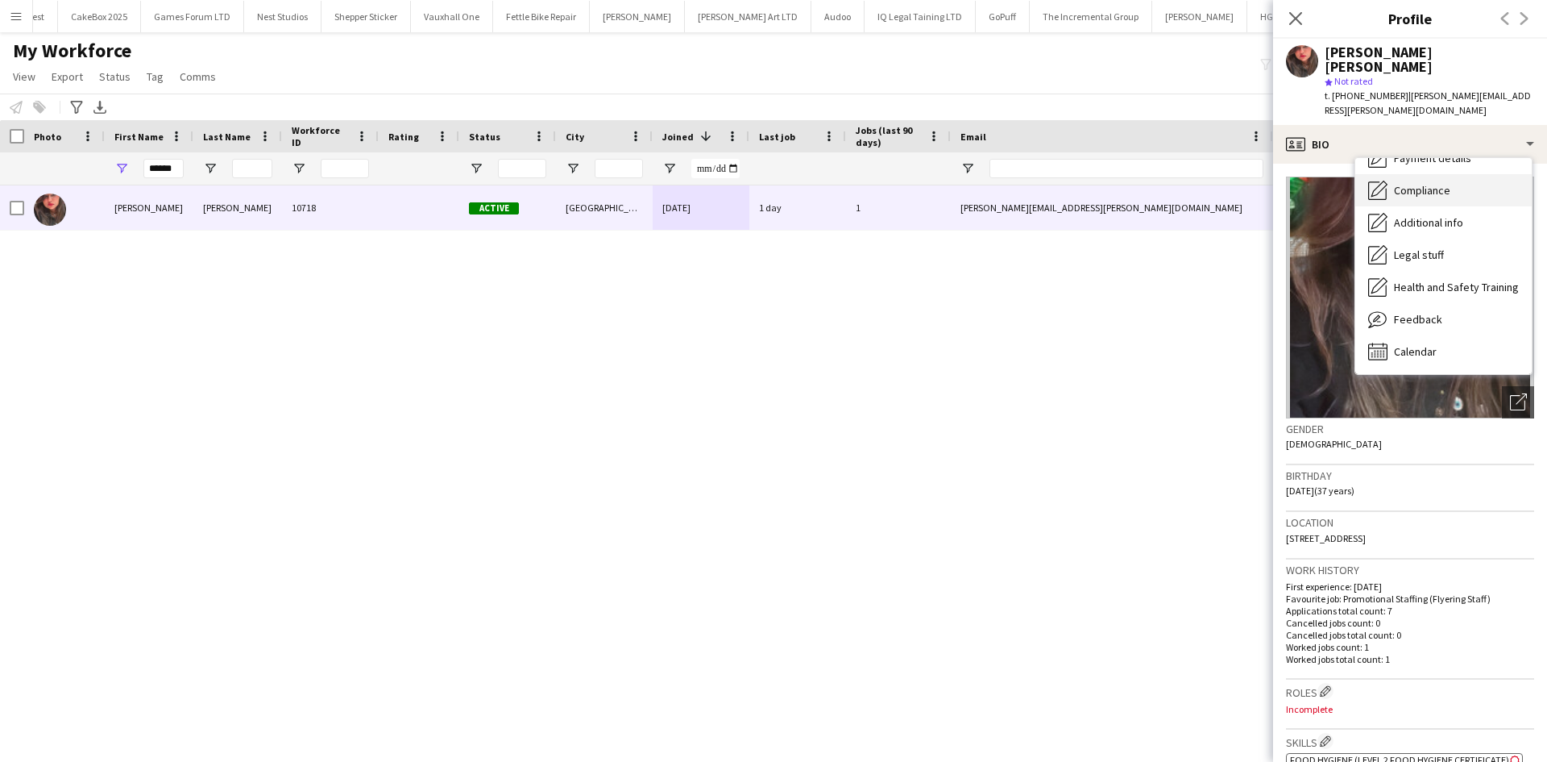
click at [1434, 183] on span "Compliance" at bounding box center [1422, 190] width 56 height 15
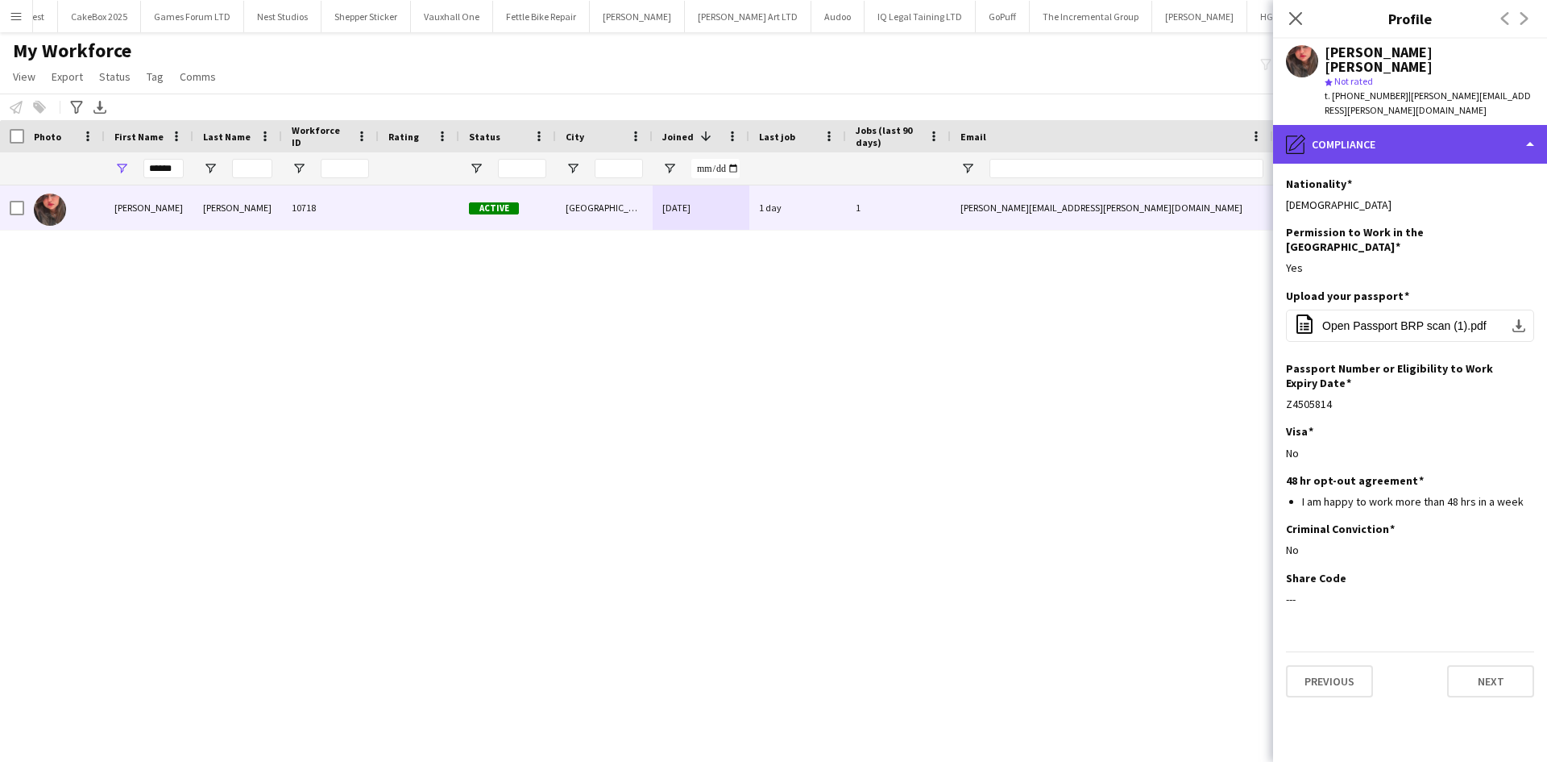
click at [1331, 125] on div "pencil4 Compliance" at bounding box center [1410, 144] width 274 height 39
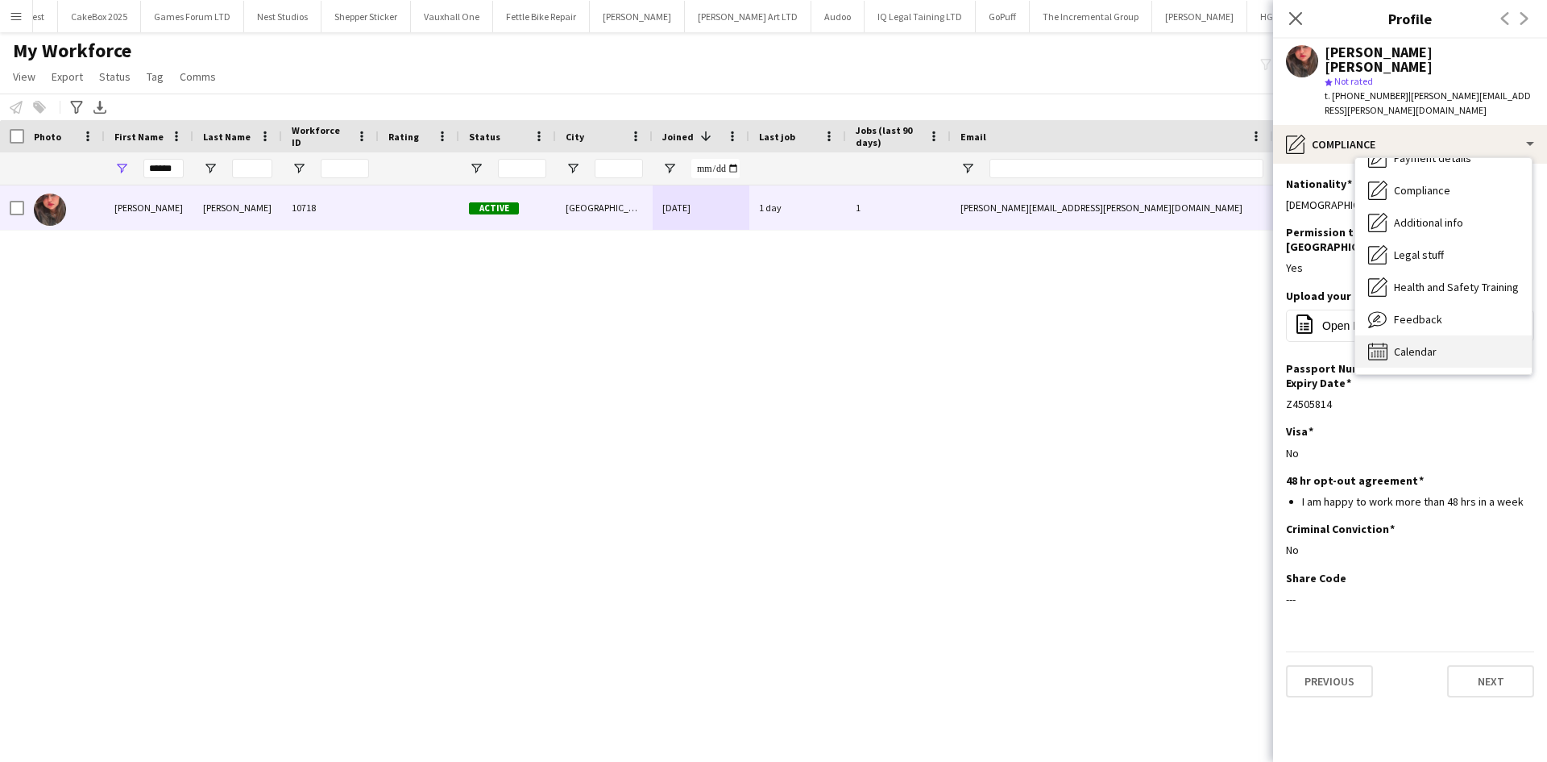
click at [1427, 344] on span "Calendar" at bounding box center [1415, 351] width 43 height 15
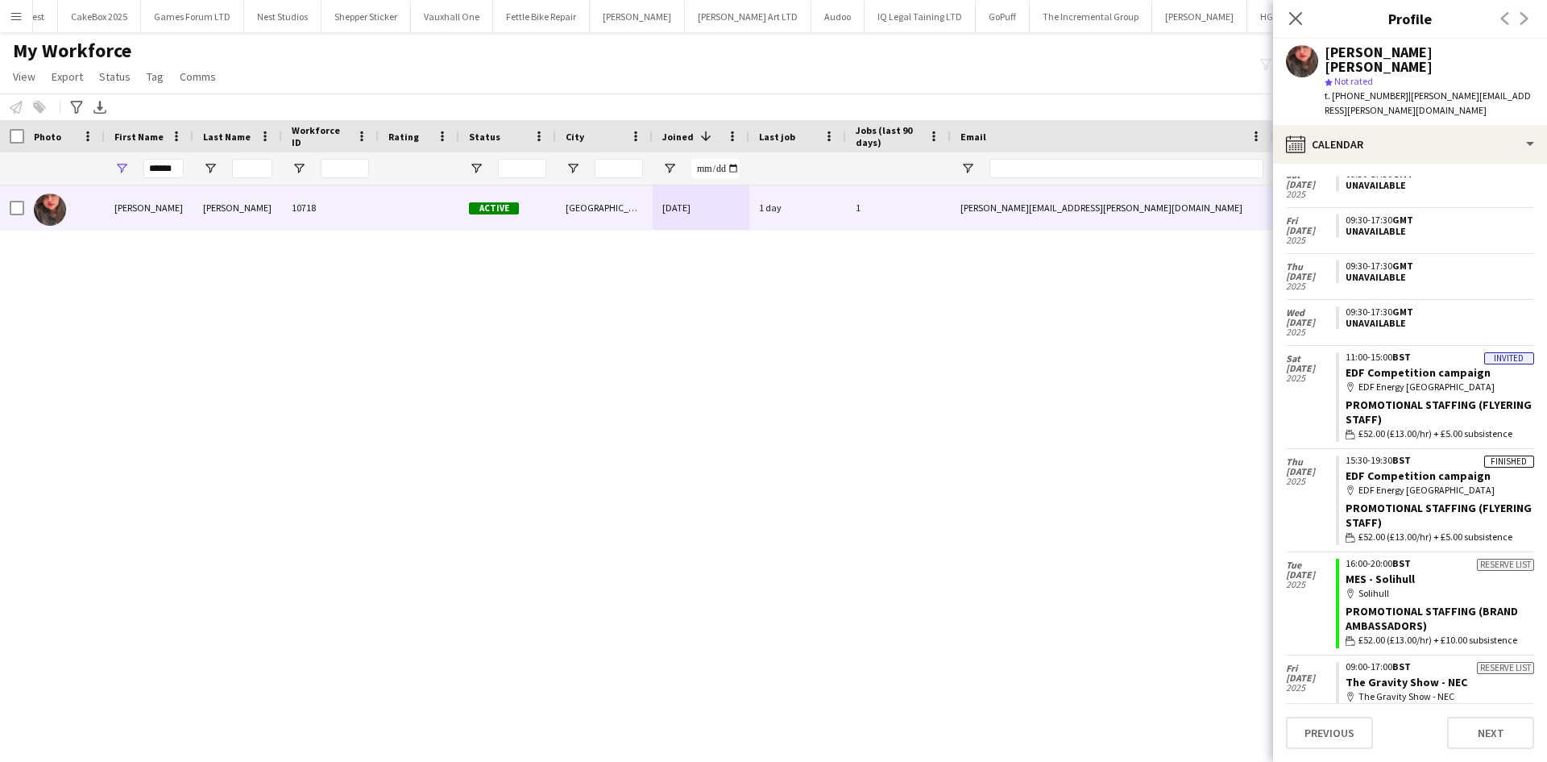
scroll to position [334, 0]
click at [1290, 15] on icon "Close pop-in" at bounding box center [1295, 17] width 15 height 15
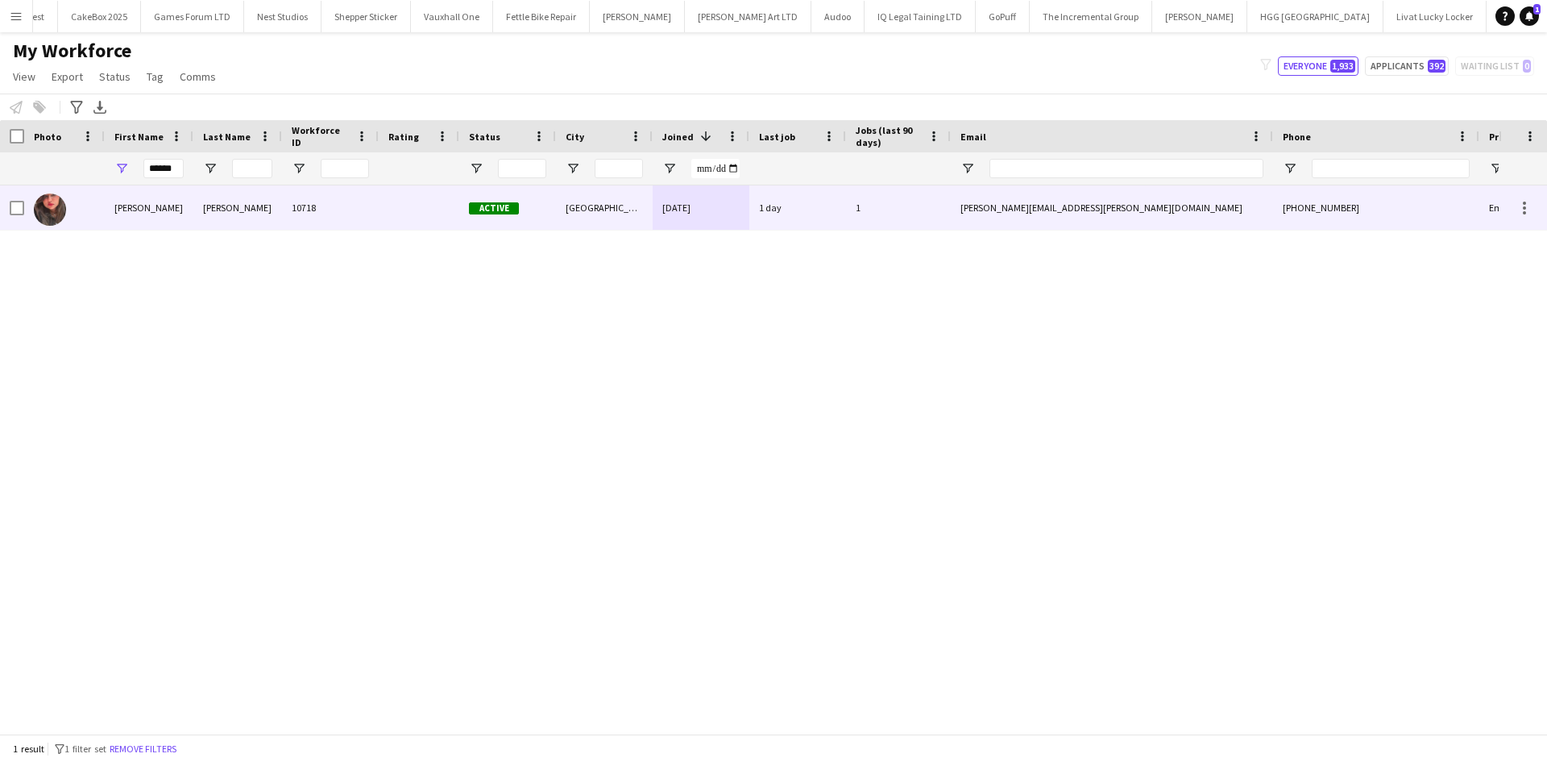
click at [666, 188] on div "25-02-2025" at bounding box center [701, 207] width 97 height 44
click at [1098, 225] on div "dave.saloni@gmail.com" at bounding box center [1112, 207] width 322 height 44
click at [603, 201] on div "Nottingham" at bounding box center [604, 207] width 97 height 44
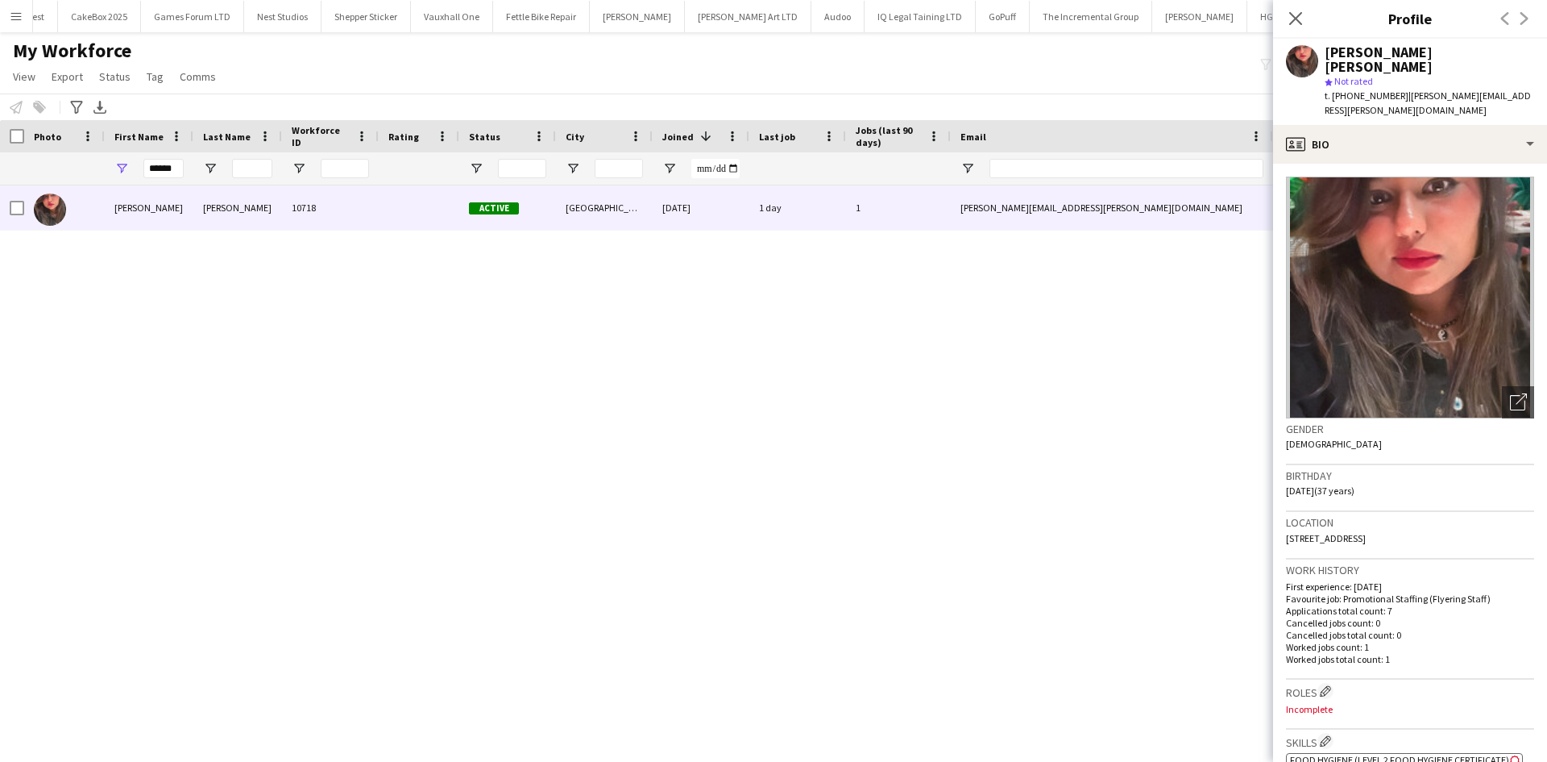
click at [1298, 13] on icon "Close pop-in" at bounding box center [1296, 18] width 13 height 13
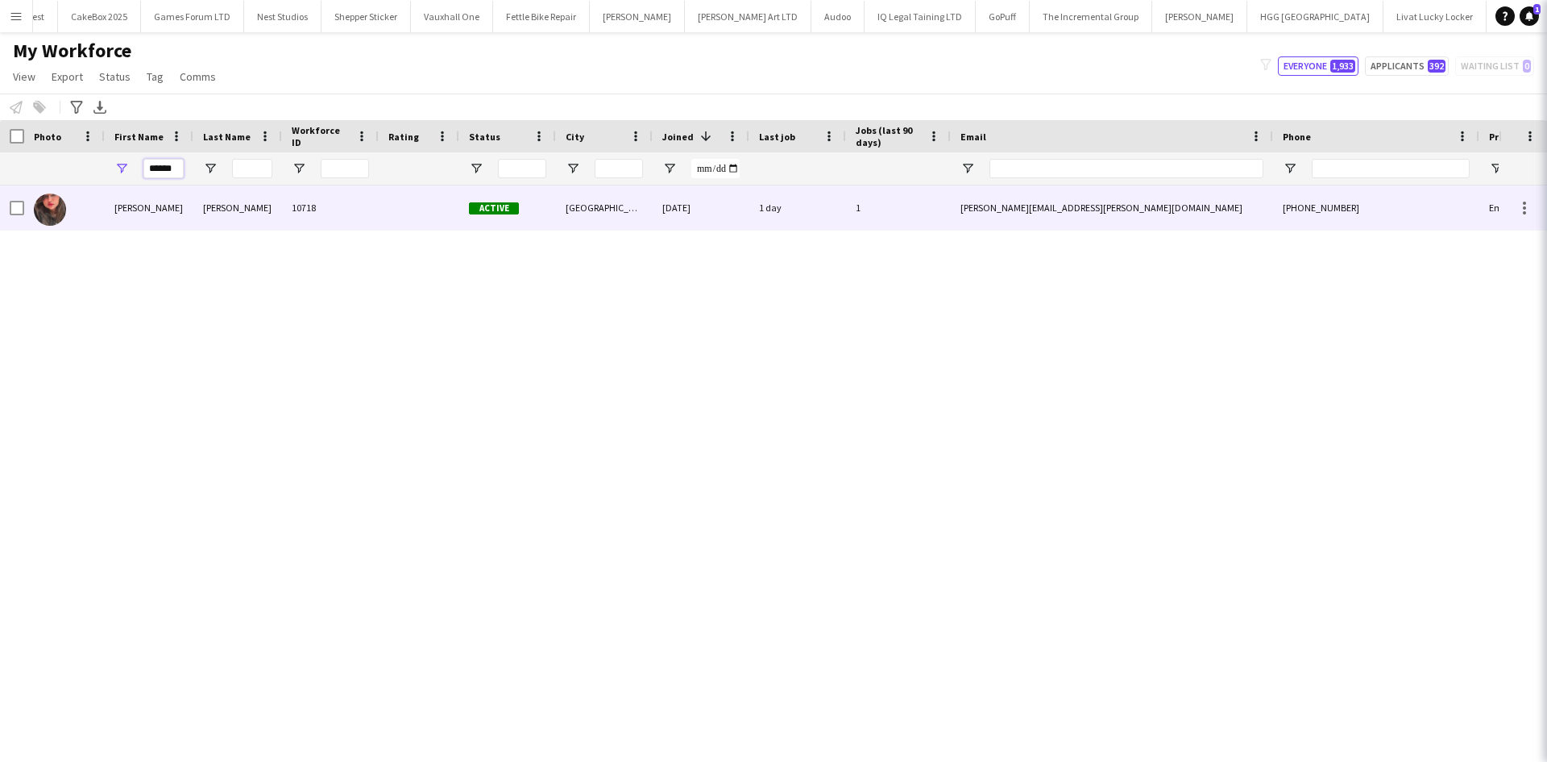
click at [179, 171] on input "******" at bounding box center [163, 168] width 40 height 19
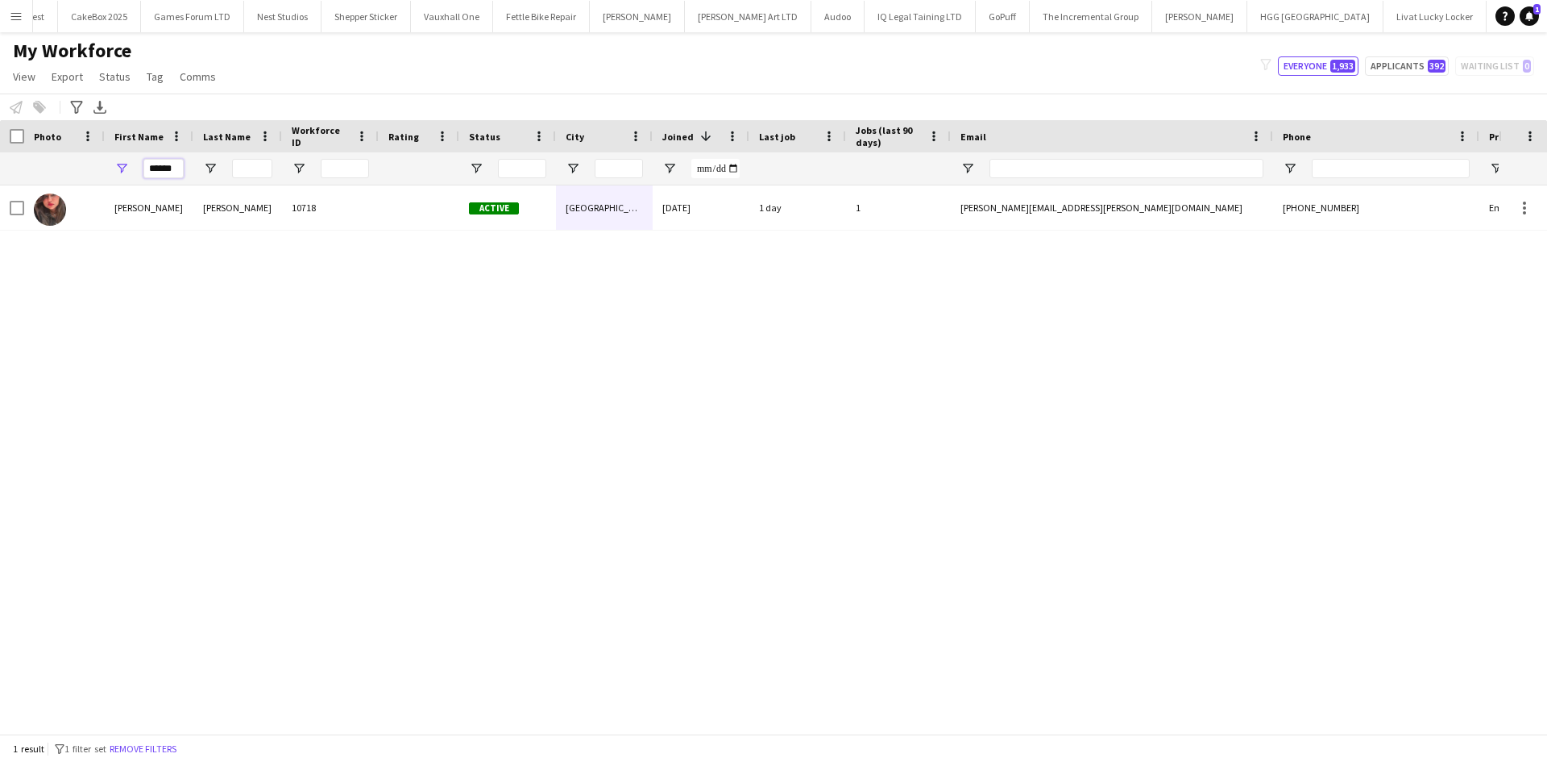
drag, startPoint x: 179, startPoint y: 171, endPoint x: 96, endPoint y: 168, distance: 83.1
click at [96, 168] on div "******" at bounding box center [873, 168] width 1747 height 32
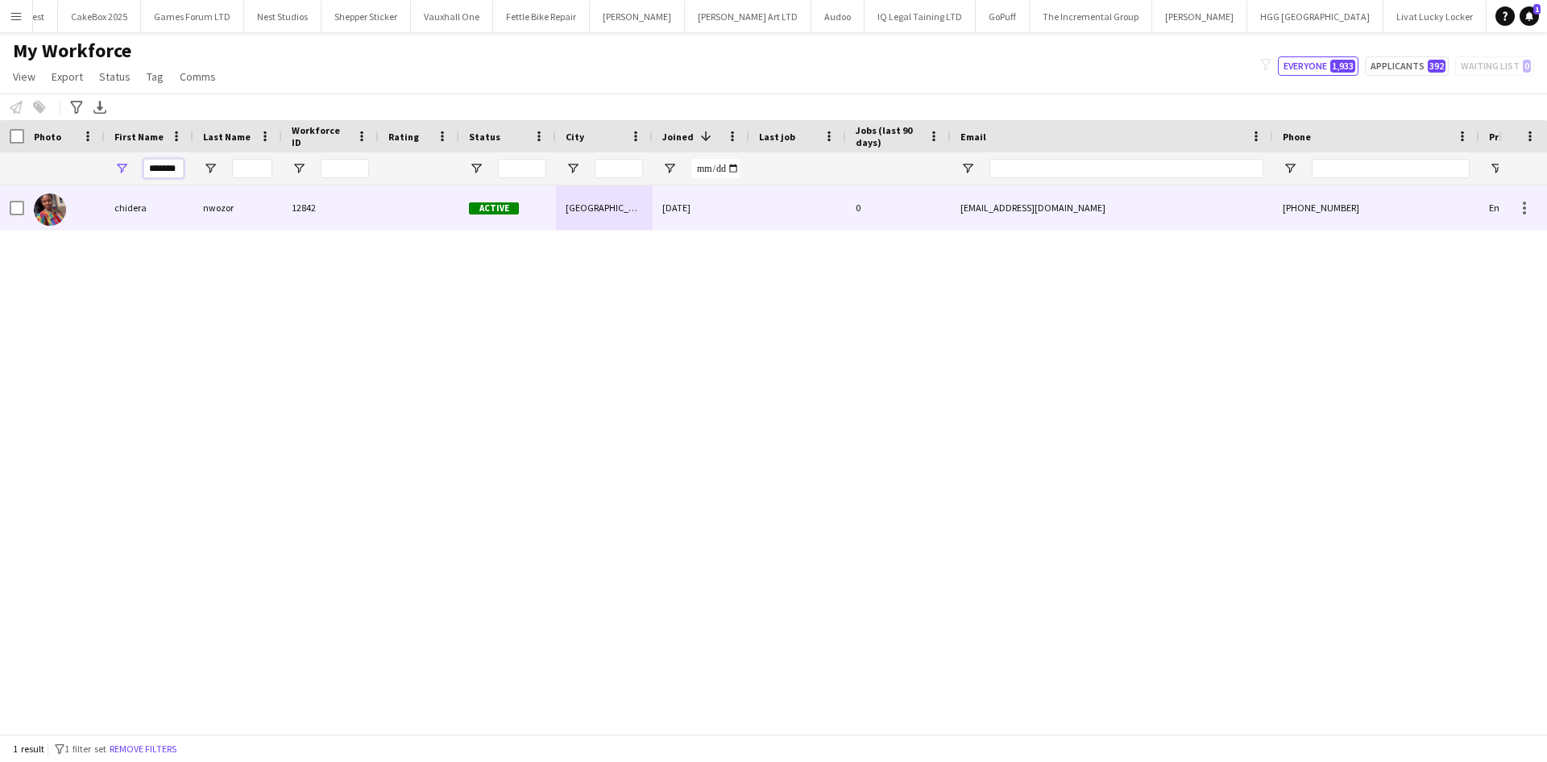
type input "*******"
click at [261, 197] on div "nwozor" at bounding box center [237, 207] width 89 height 44
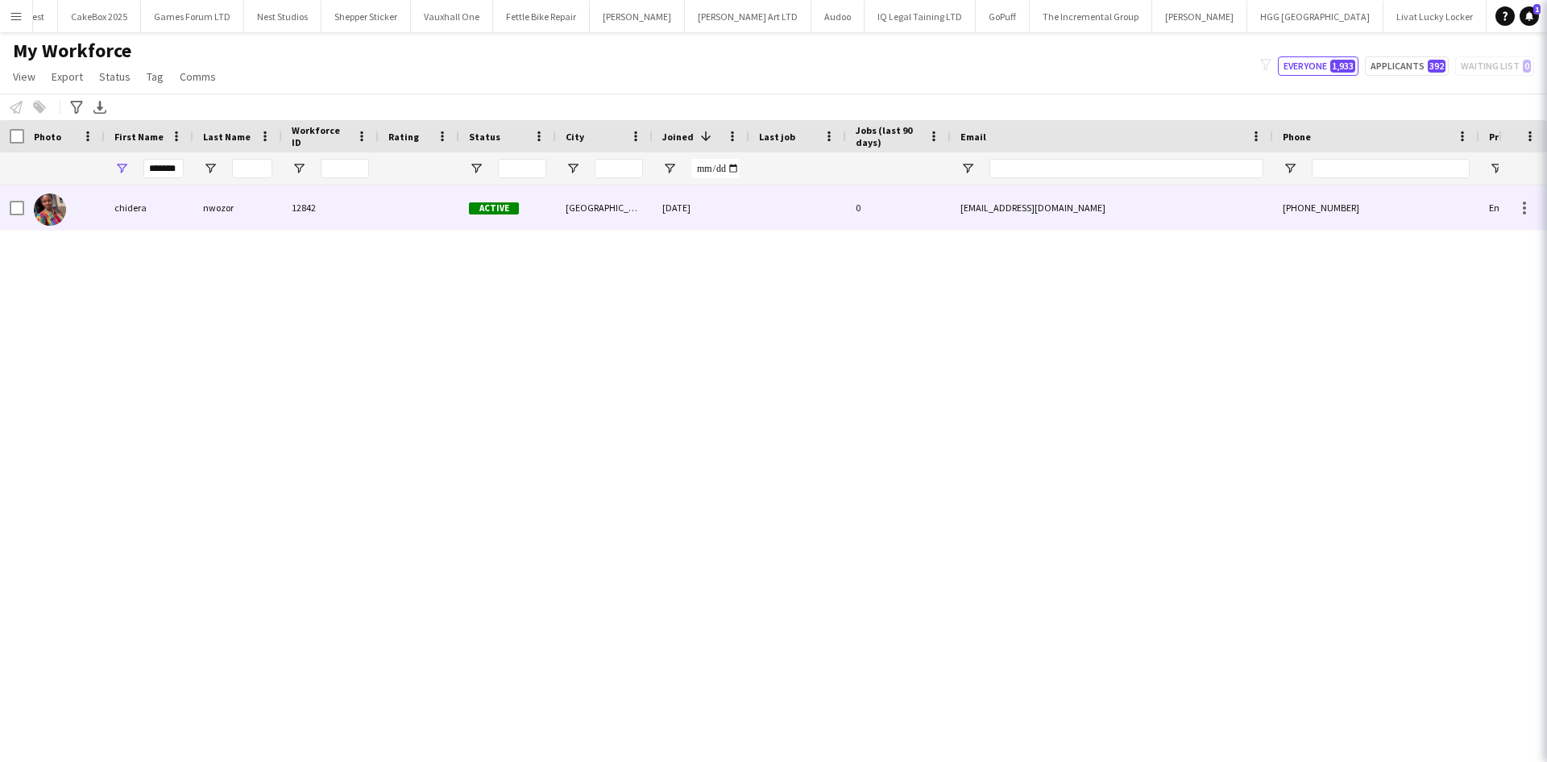
scroll to position [0, 0]
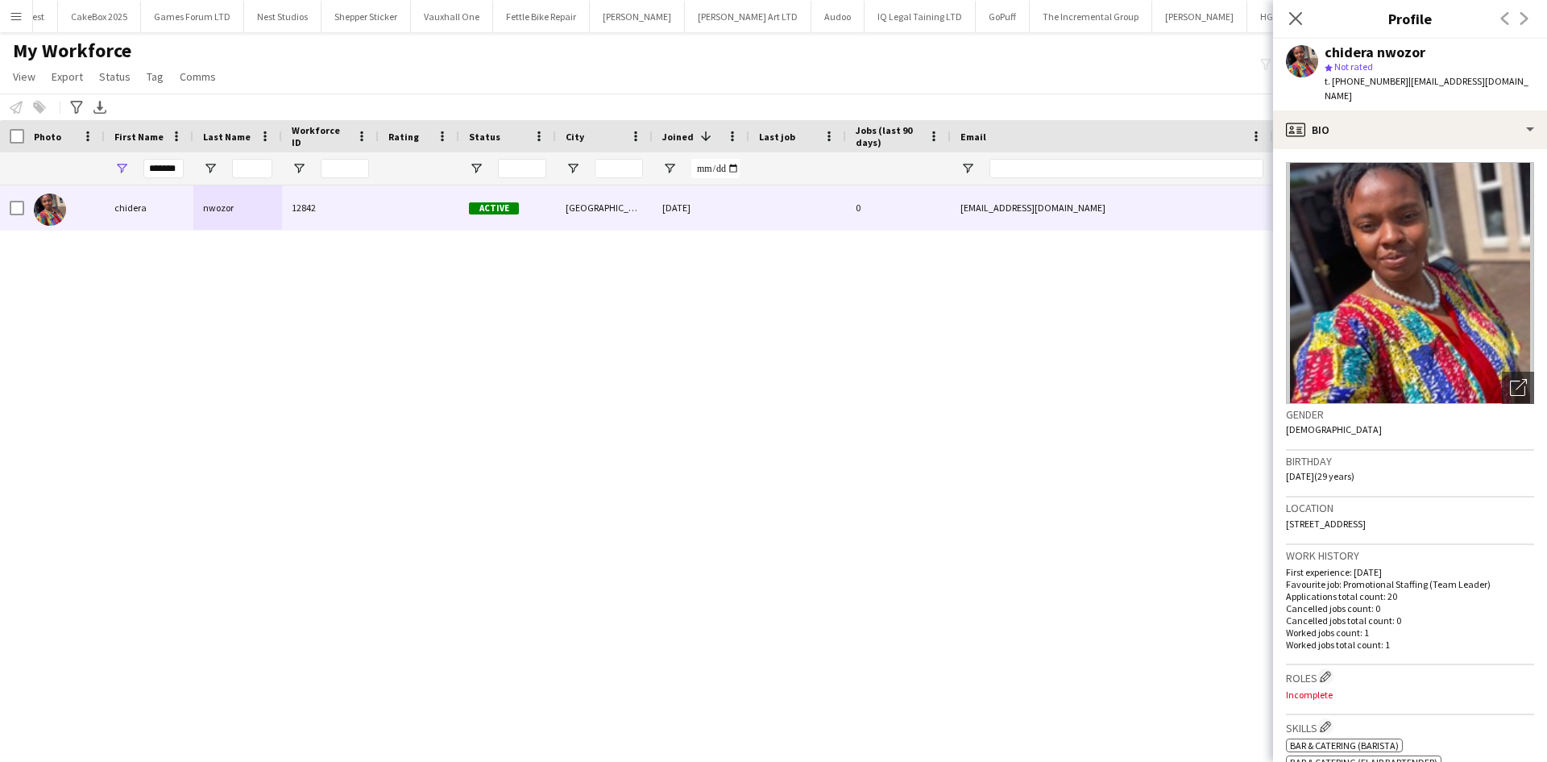
click at [1397, 94] on div "chidera nwozor star Not rated t. +447350168856 | nwozorchidera8@gmail.com" at bounding box center [1410, 75] width 274 height 72
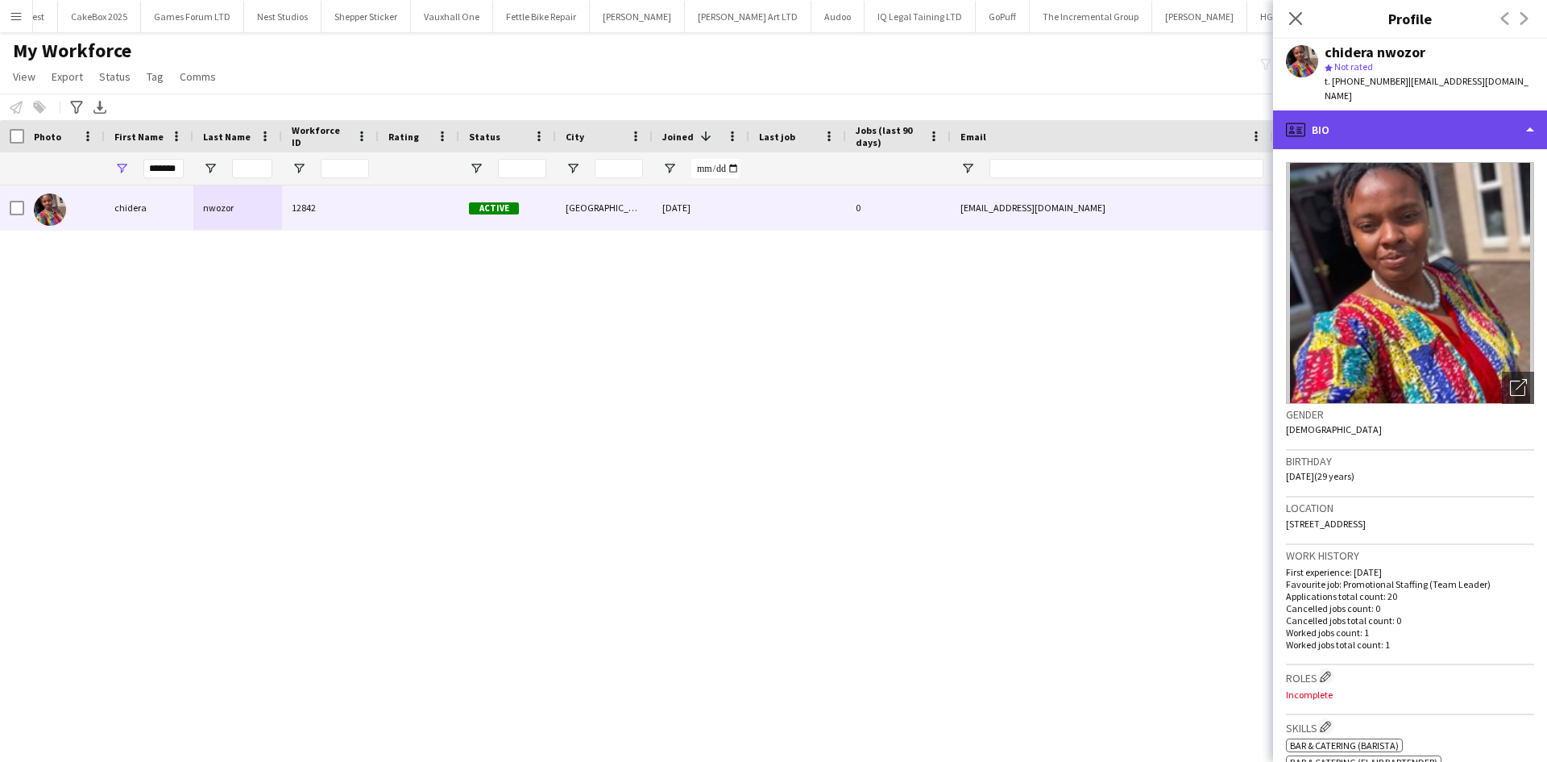
click at [1358, 110] on div "profile Bio" at bounding box center [1410, 129] width 274 height 39
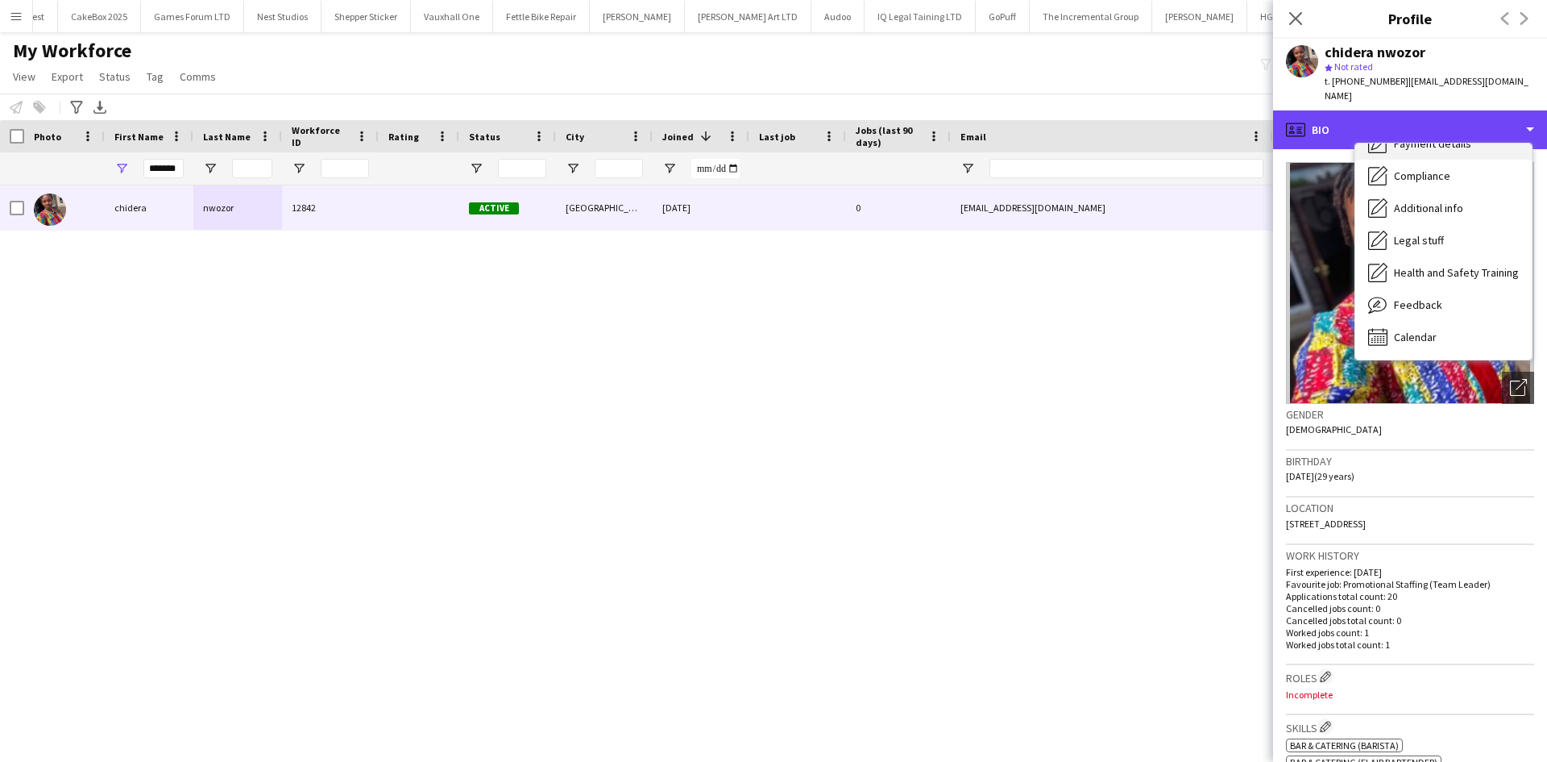
scroll to position [215, 0]
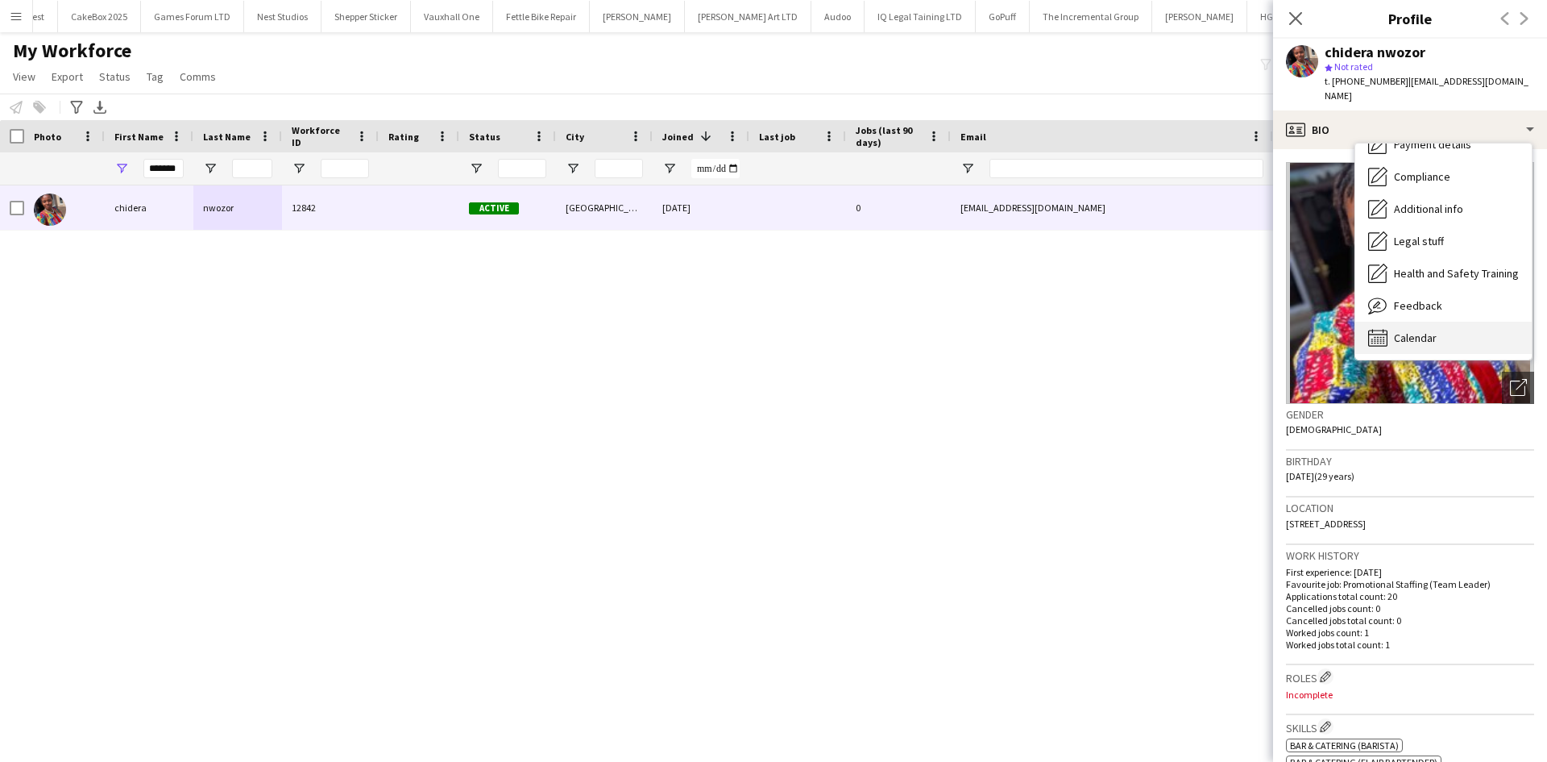
click at [1442, 322] on div "Calendar Calendar" at bounding box center [1444, 338] width 177 height 32
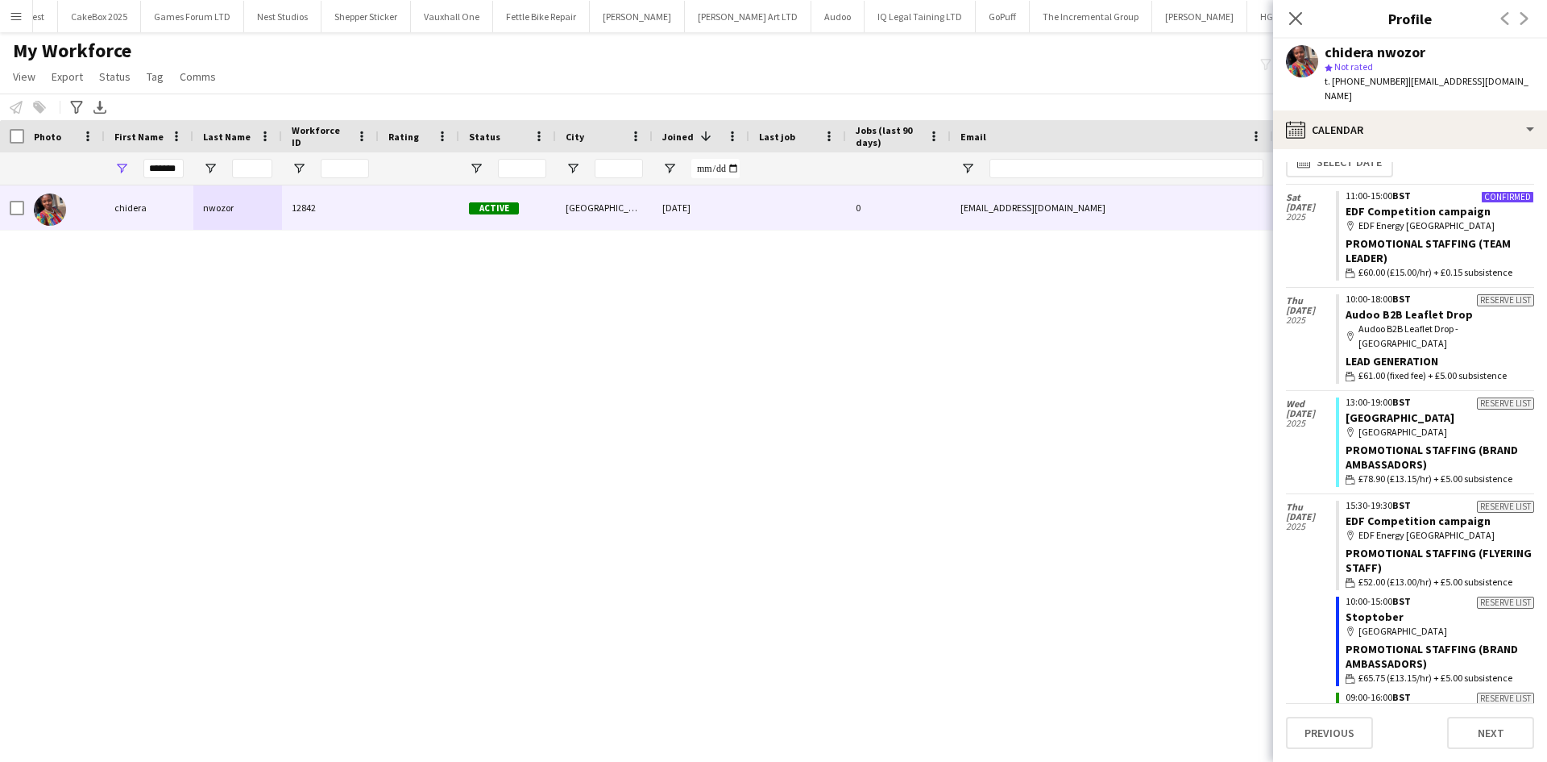
scroll to position [0, 0]
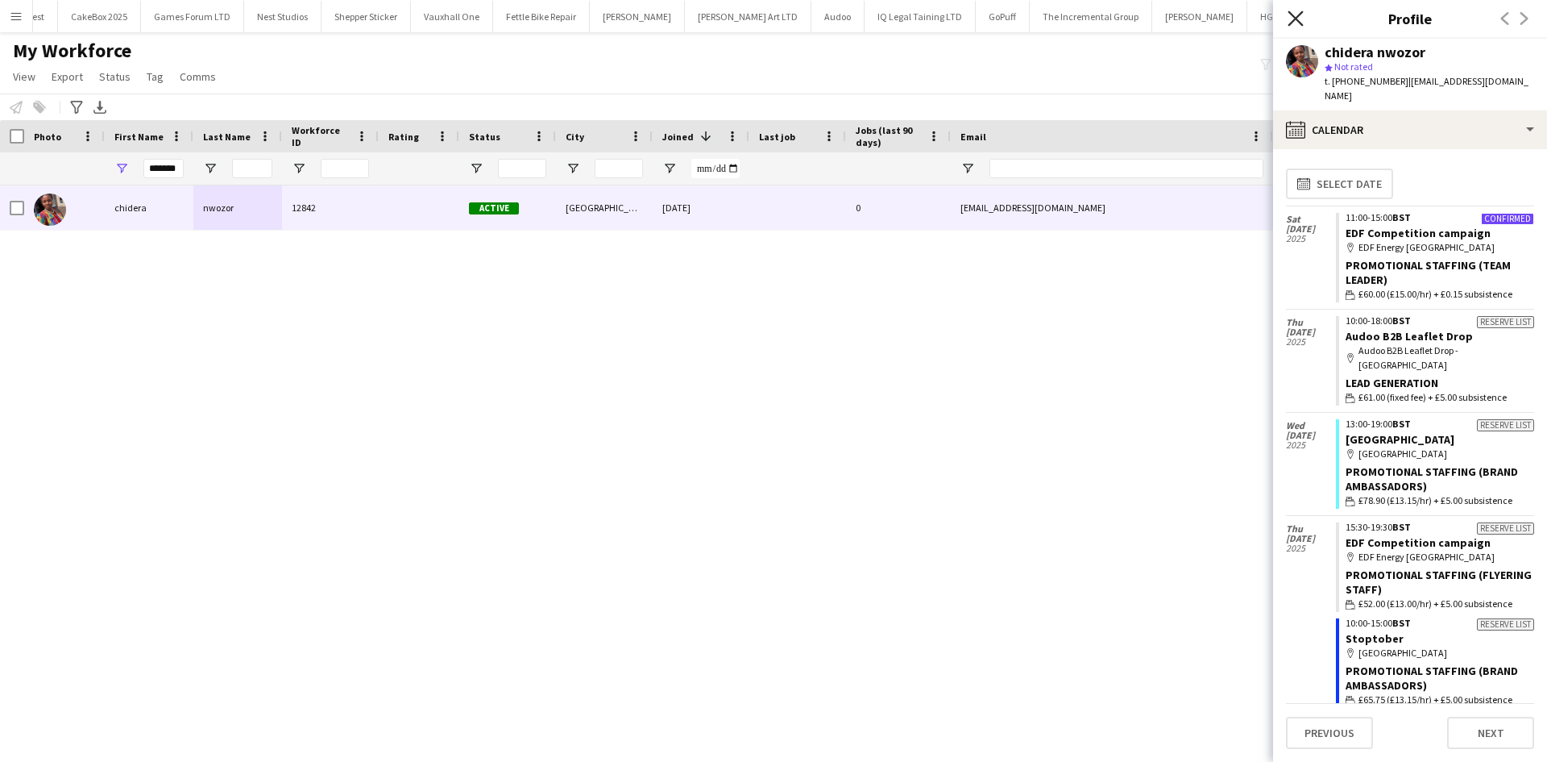
click at [1297, 24] on icon "Close pop-in" at bounding box center [1295, 17] width 15 height 15
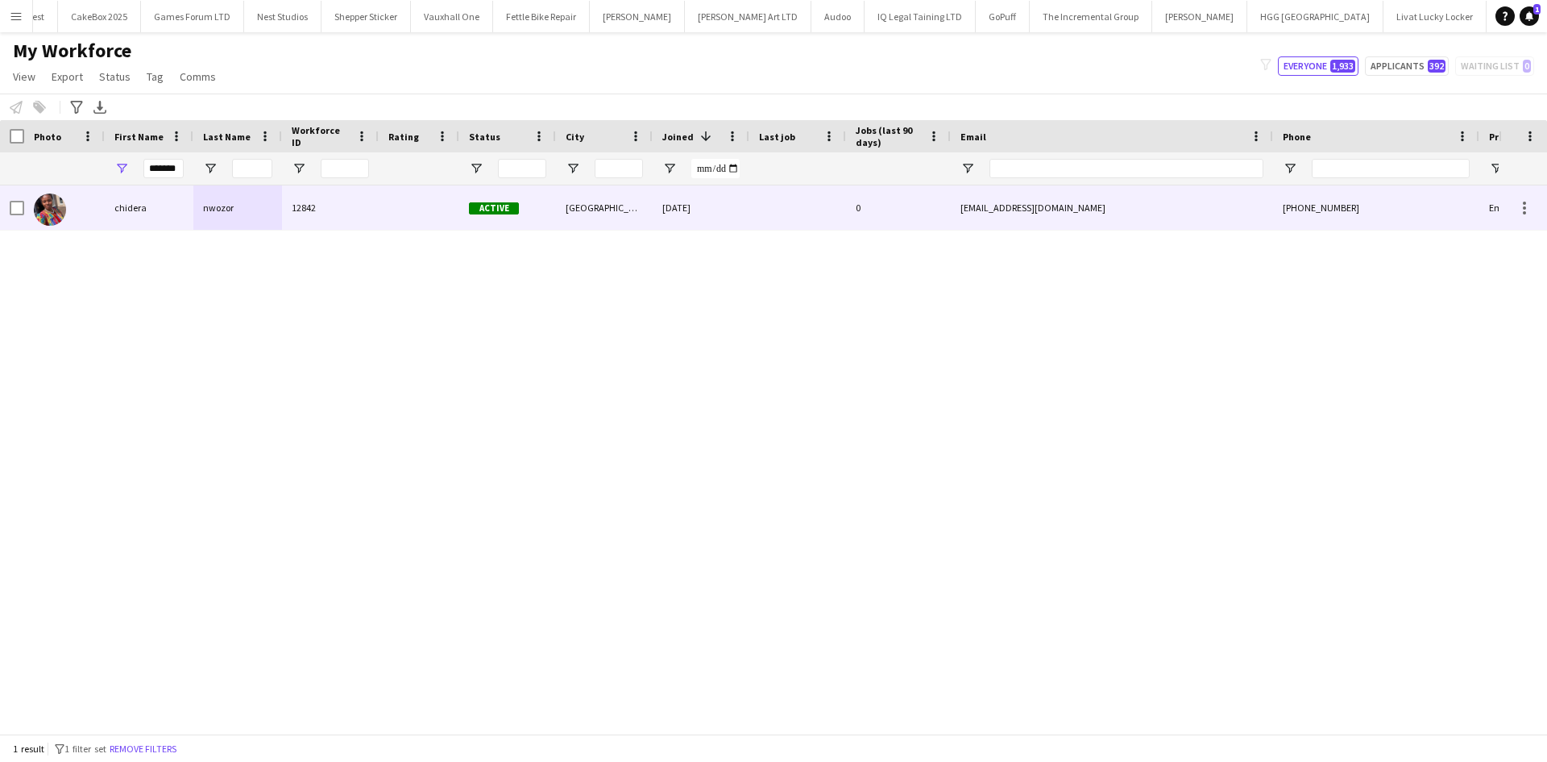
click at [438, 199] on div at bounding box center [419, 207] width 81 height 44
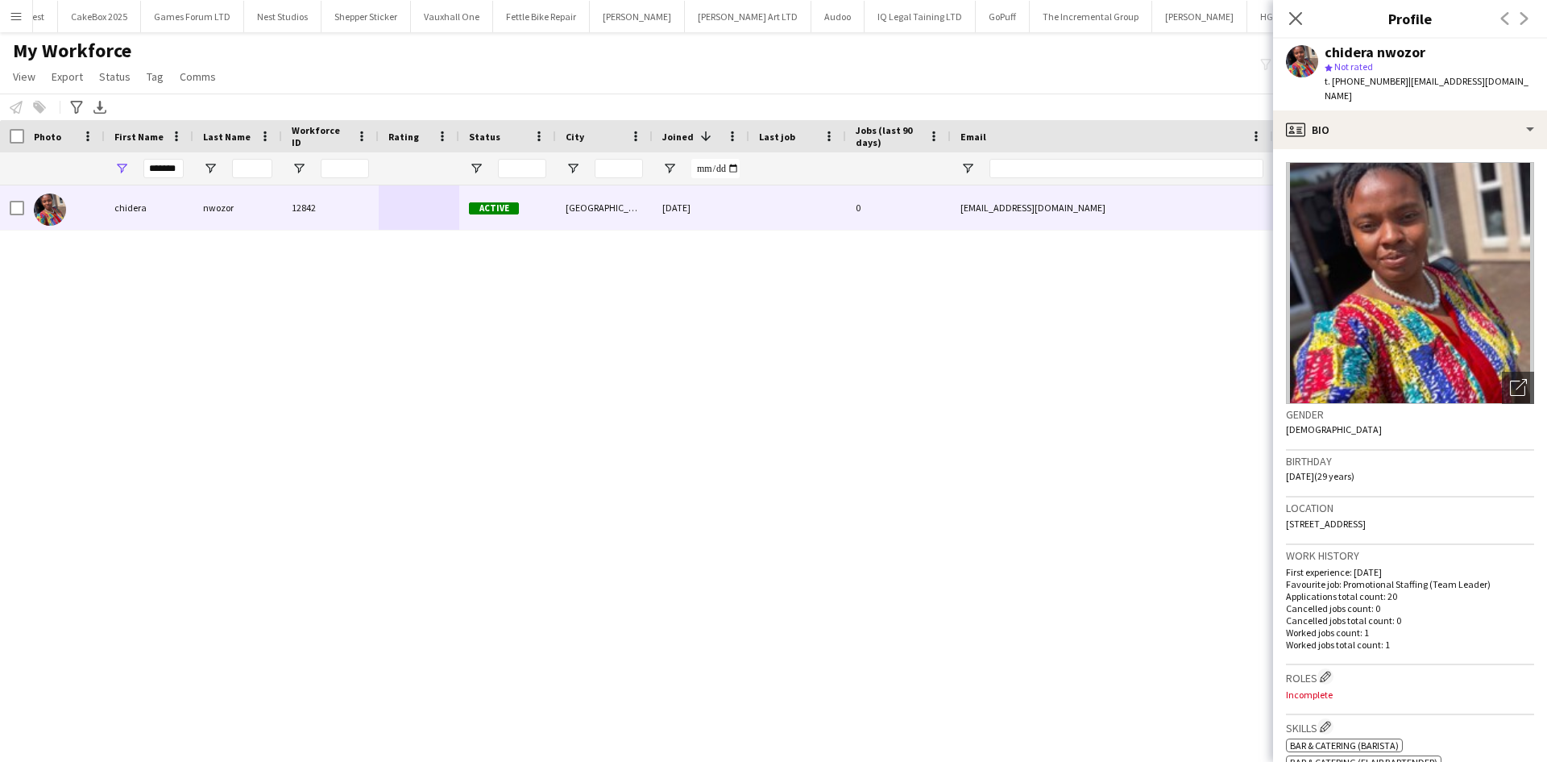
drag, startPoint x: 1503, startPoint y: 507, endPoint x: 1470, endPoint y: 510, distance: 33.2
click at [1366, 517] on span "ST1 6NT, 64 Burnley Street, STOKE-ON-TRENT, ST1 6NT" at bounding box center [1326, 523] width 80 height 12
copy span "ST1 6NT"
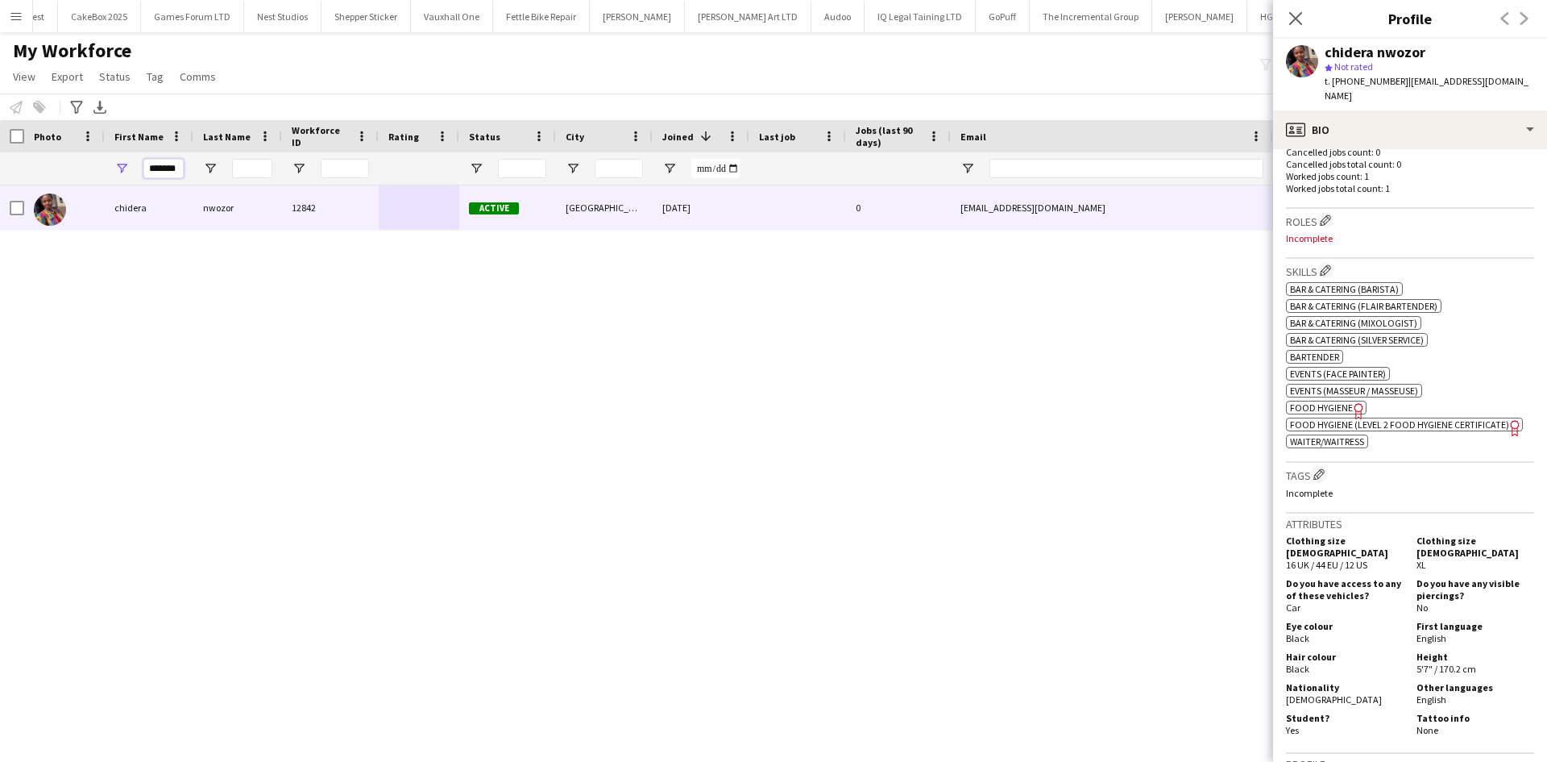
scroll to position [0, 4]
drag, startPoint x: 201, startPoint y: 164, endPoint x: 367, endPoint y: 168, distance: 165.3
click at [367, 168] on div "*******" at bounding box center [873, 168] width 1747 height 32
click at [530, 167] on input "Status Filter Input" at bounding box center [522, 168] width 48 height 19
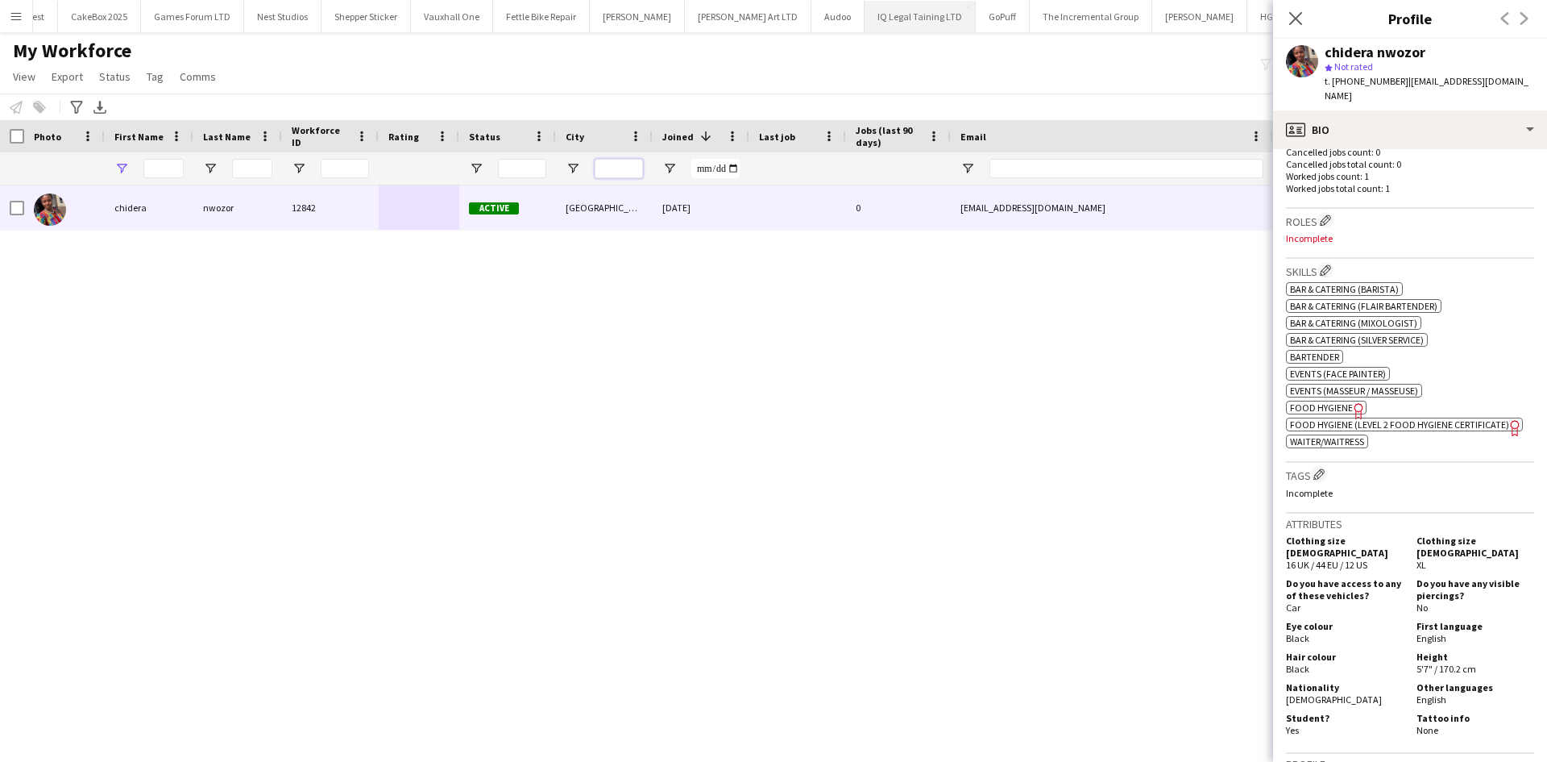
click at [609, 165] on input "City Filter Input" at bounding box center [619, 168] width 48 height 19
click at [616, 168] on input "City Filter Input" at bounding box center [619, 168] width 48 height 19
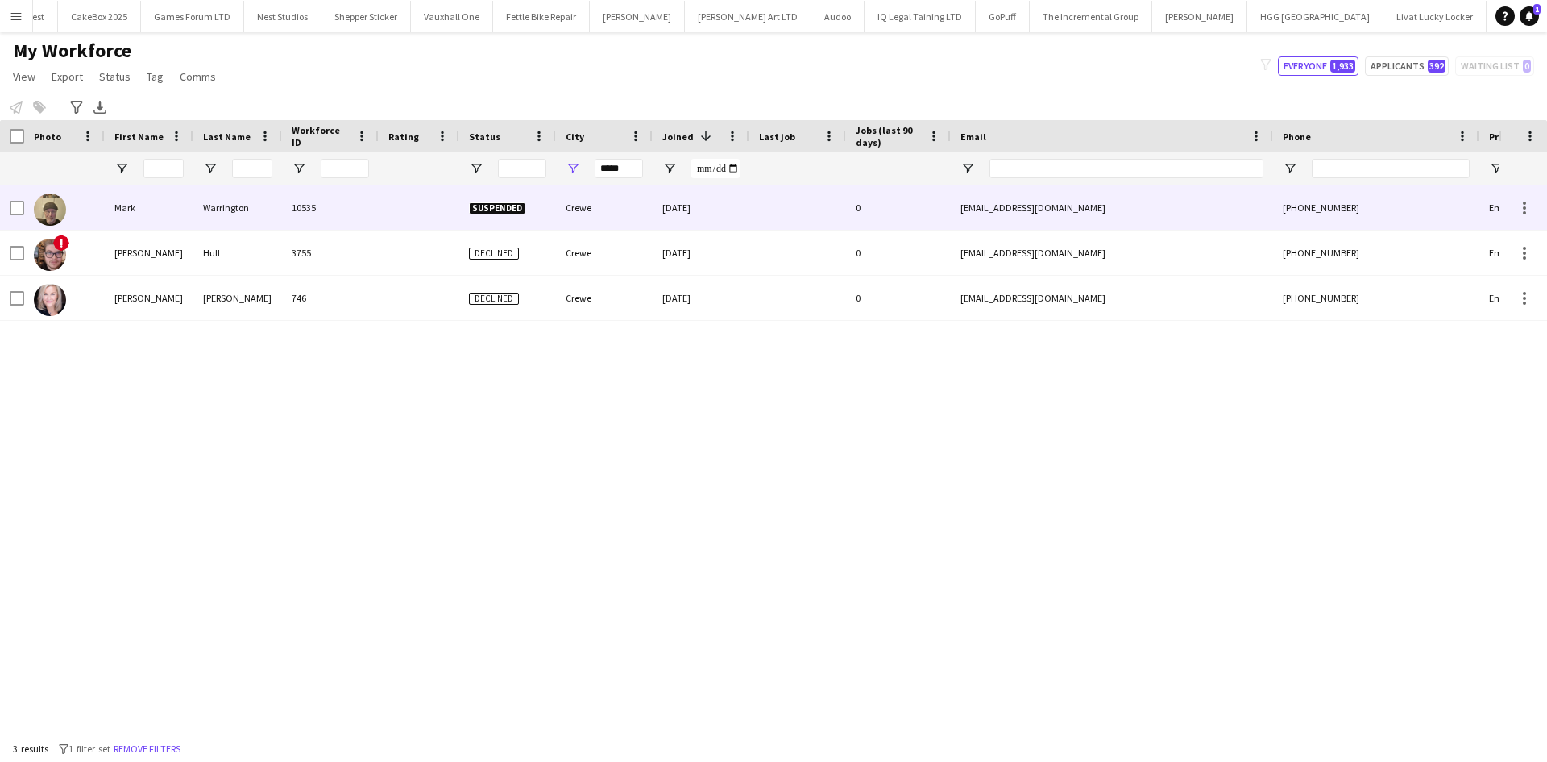
click at [578, 206] on div "Crewe" at bounding box center [604, 207] width 97 height 44
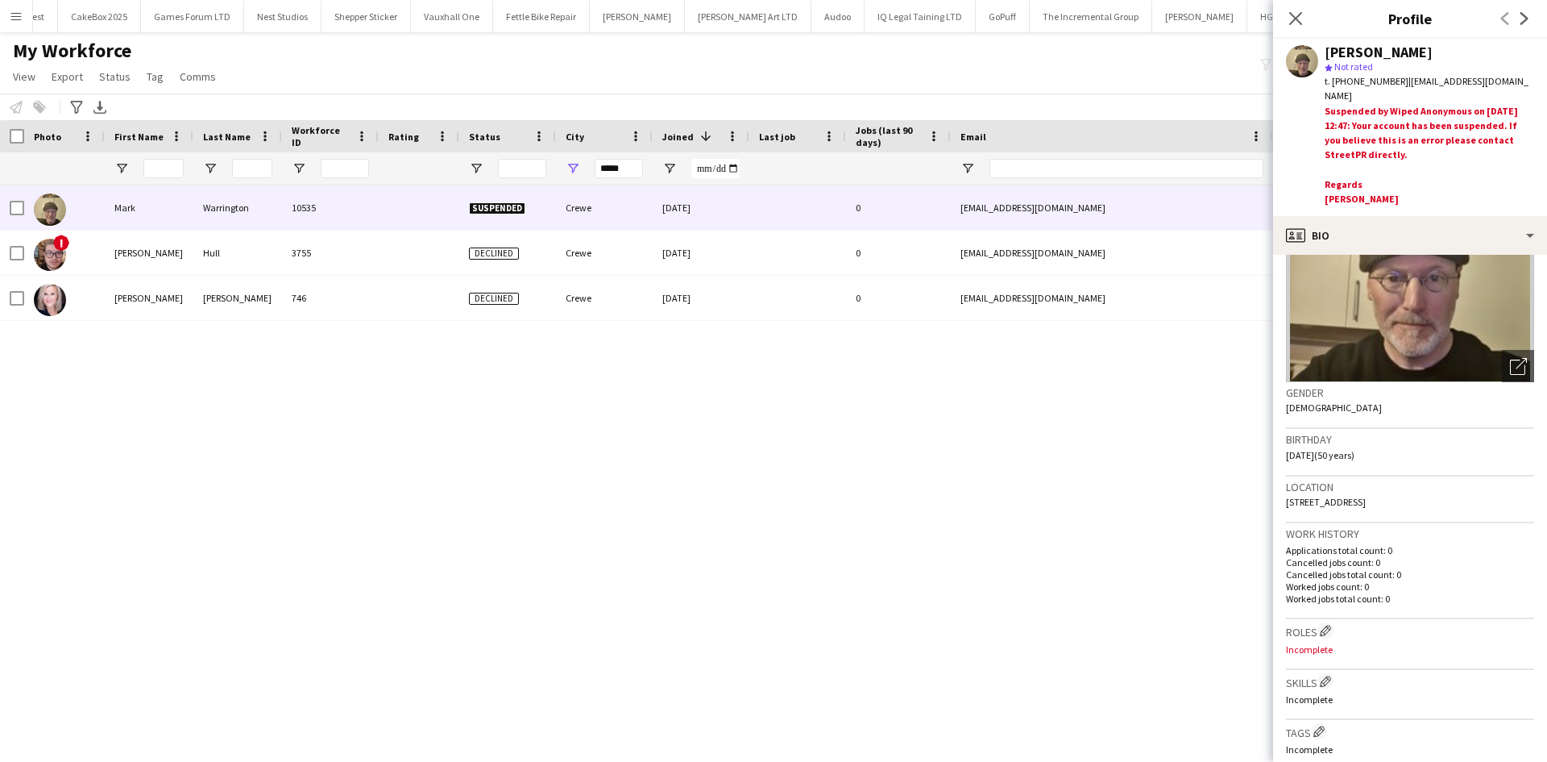
scroll to position [129, 0]
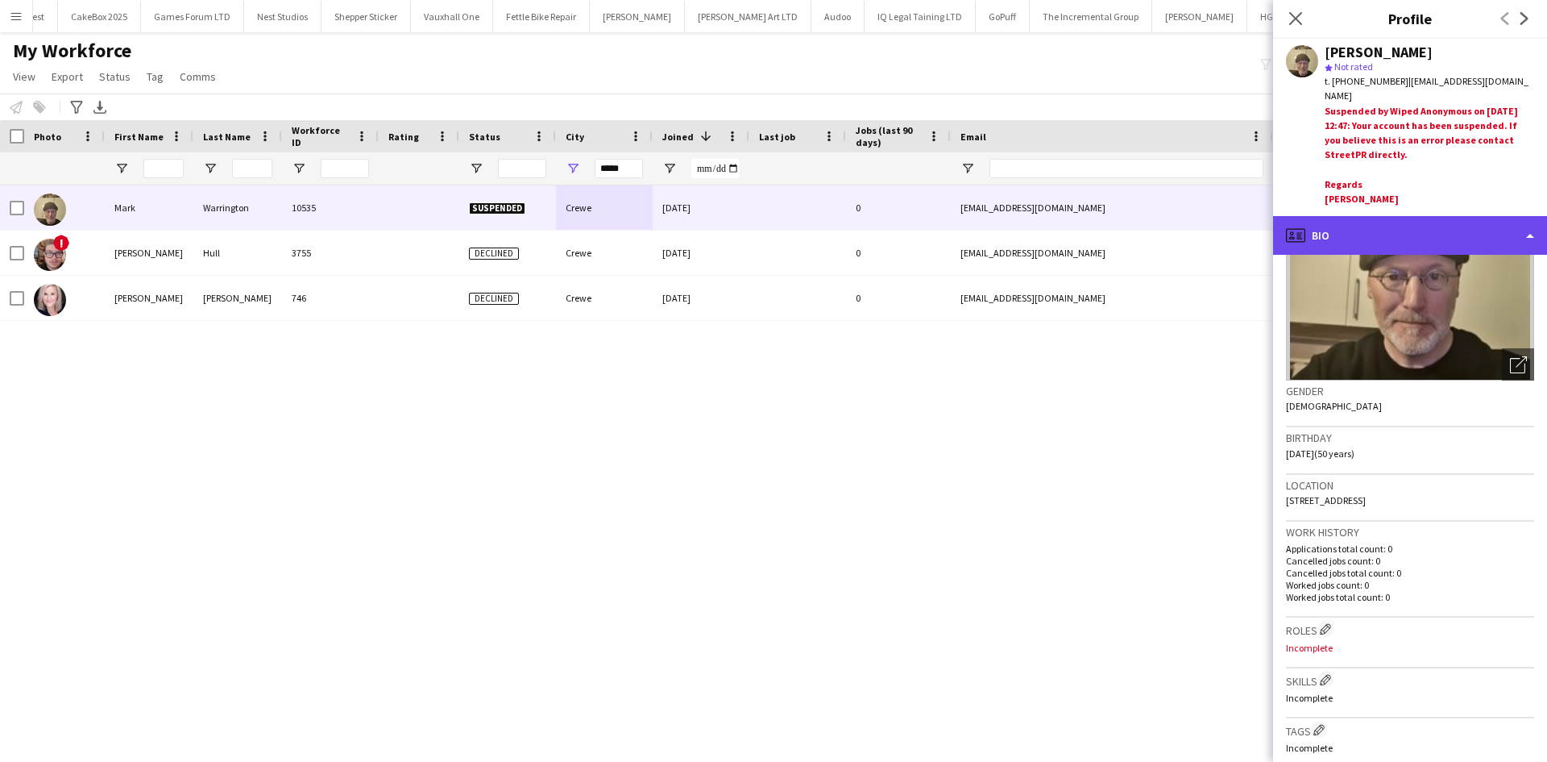
click at [1421, 224] on div "profile Bio" at bounding box center [1410, 235] width 274 height 39
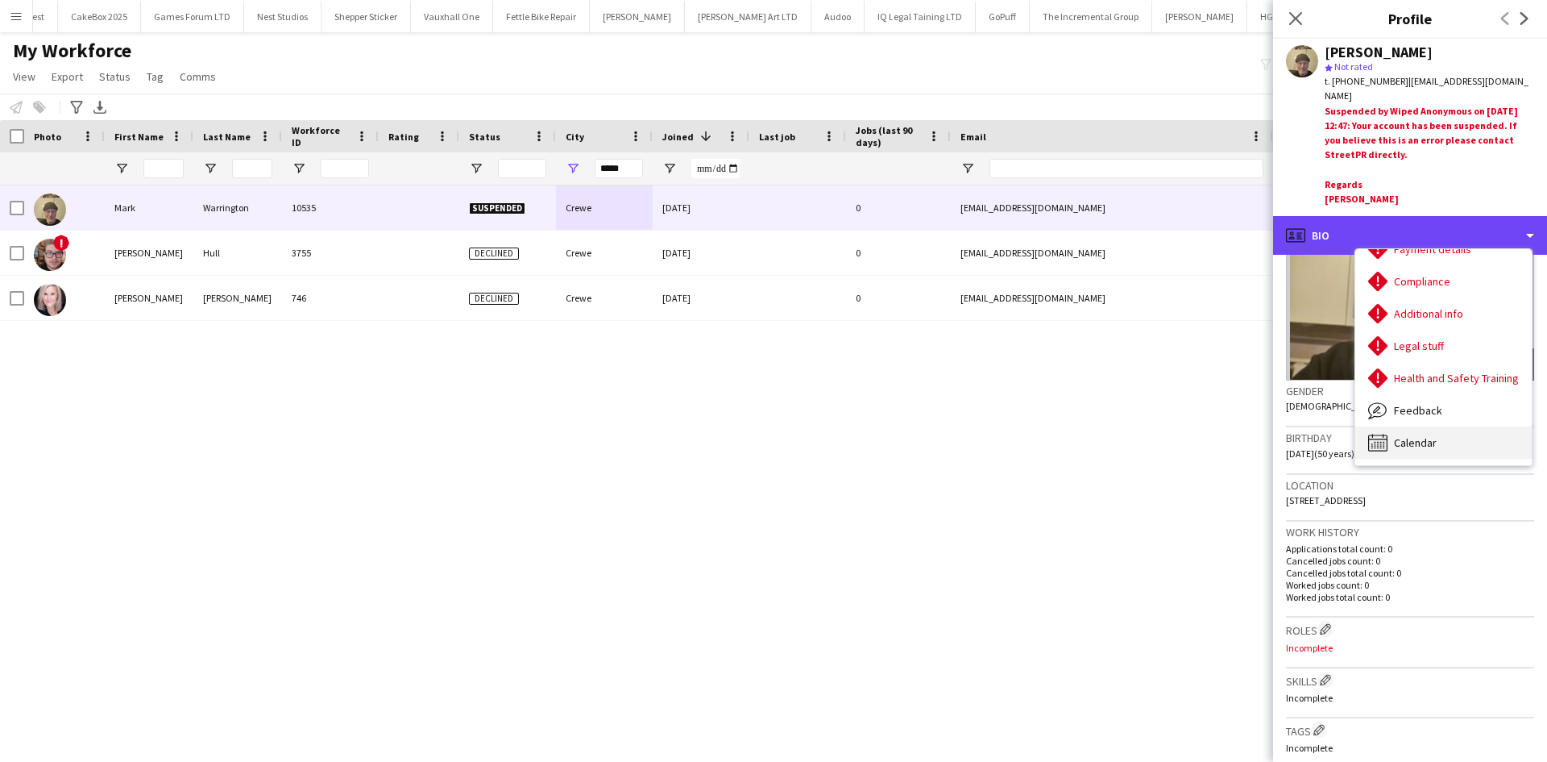
scroll to position [215, 0]
click at [1427, 446] on span "Calendar" at bounding box center [1415, 443] width 43 height 15
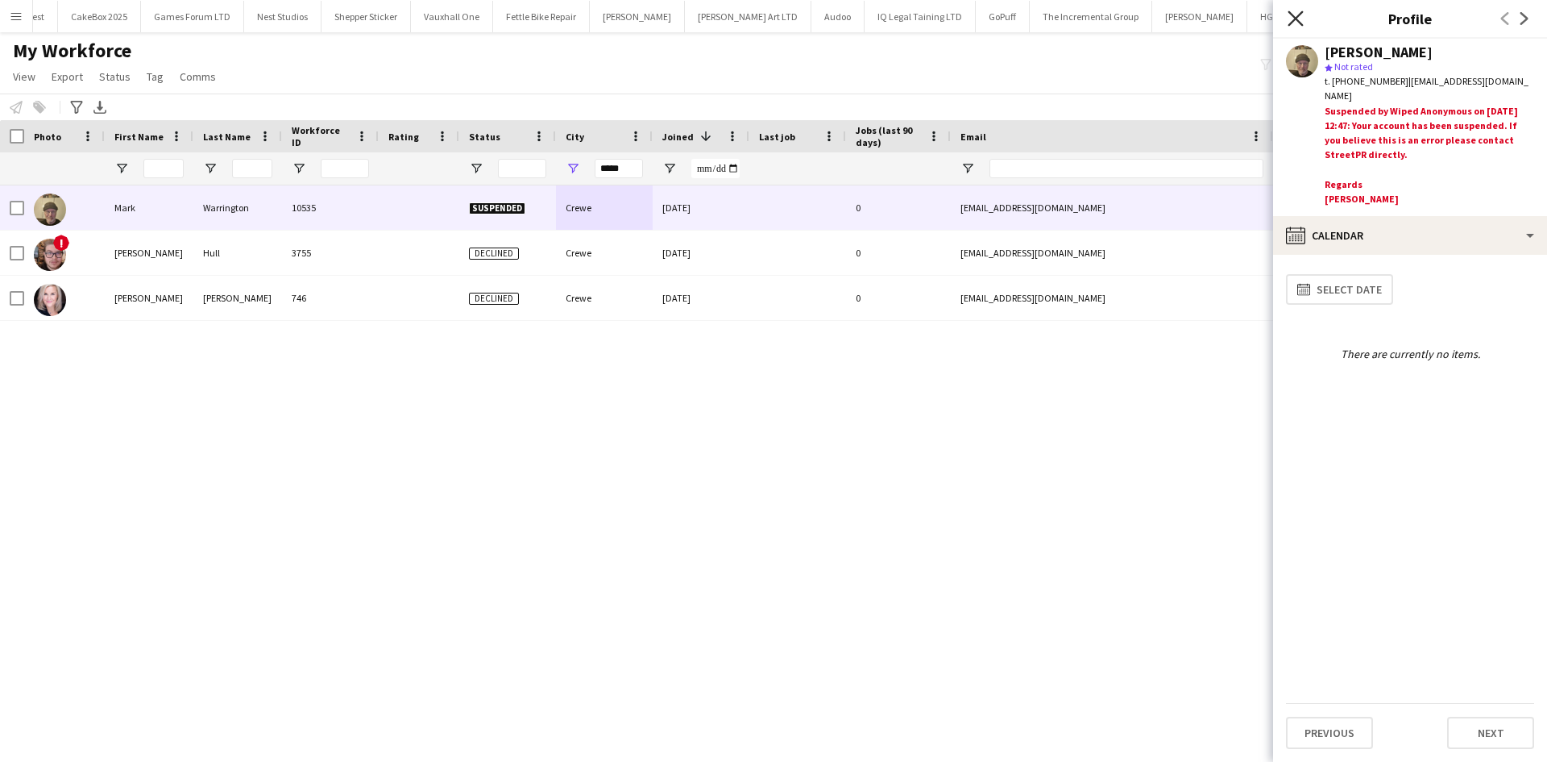
click at [1297, 14] on icon "Close pop-in" at bounding box center [1295, 17] width 15 height 15
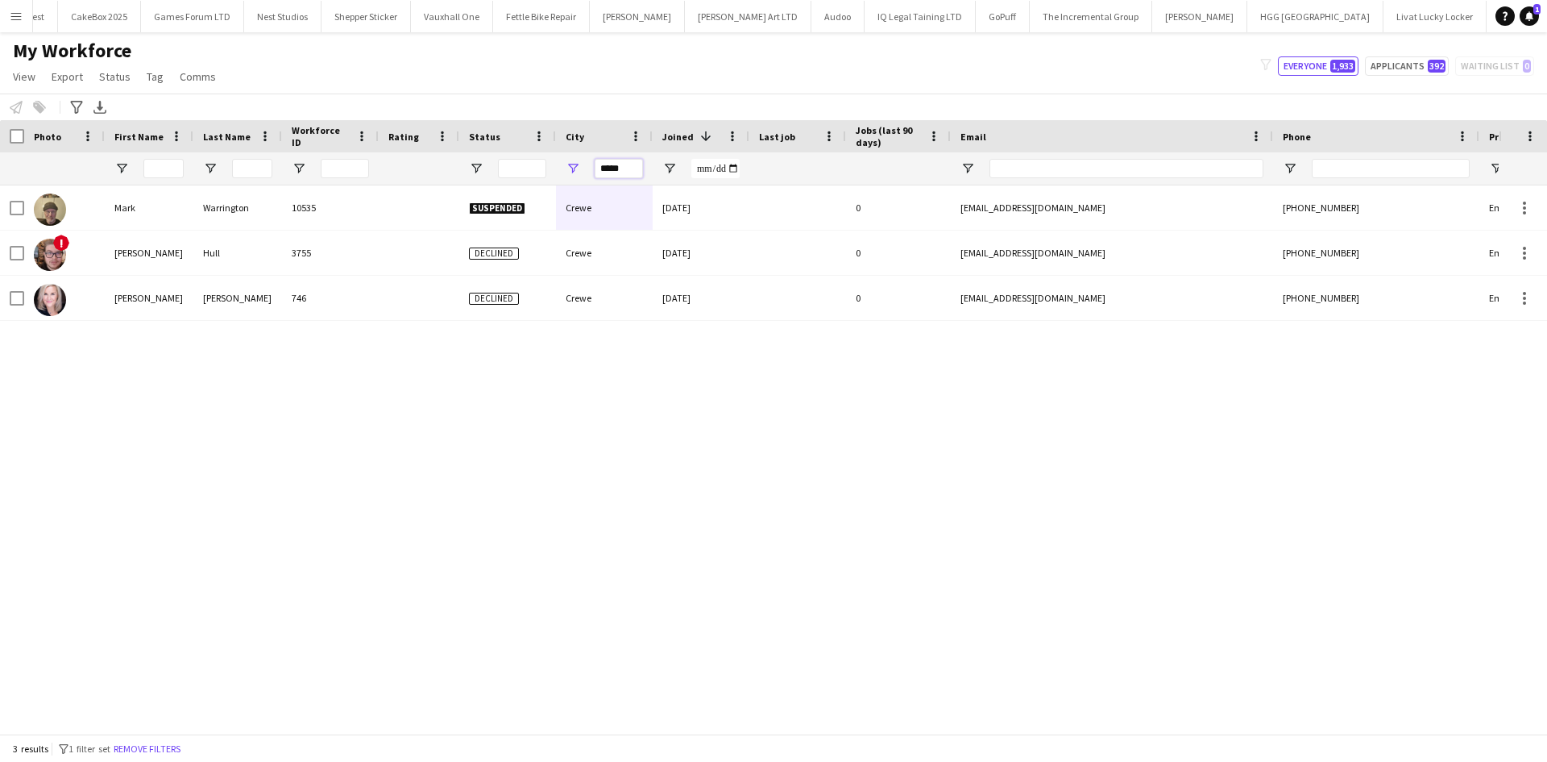
drag, startPoint x: 544, startPoint y: 171, endPoint x: 515, endPoint y: 169, distance: 29.1
click at [515, 169] on div at bounding box center [873, 168] width 1747 height 32
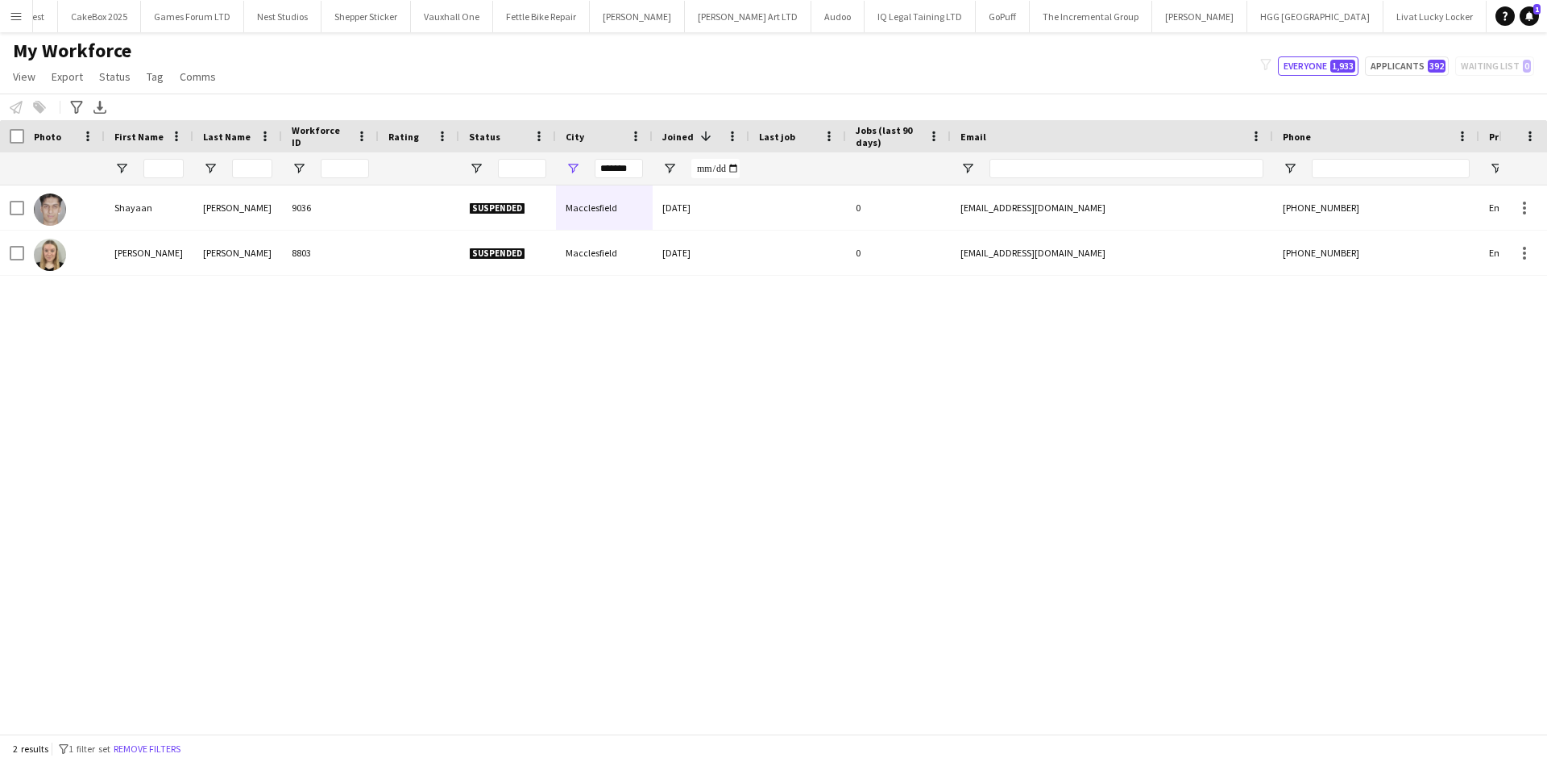
drag, startPoint x: 643, startPoint y: 167, endPoint x: 587, endPoint y: 175, distance: 57.0
click at [587, 175] on div "*******" at bounding box center [604, 168] width 97 height 32
drag, startPoint x: 638, startPoint y: 170, endPoint x: 538, endPoint y: 184, distance: 100.1
click at [538, 184] on div at bounding box center [873, 168] width 1747 height 32
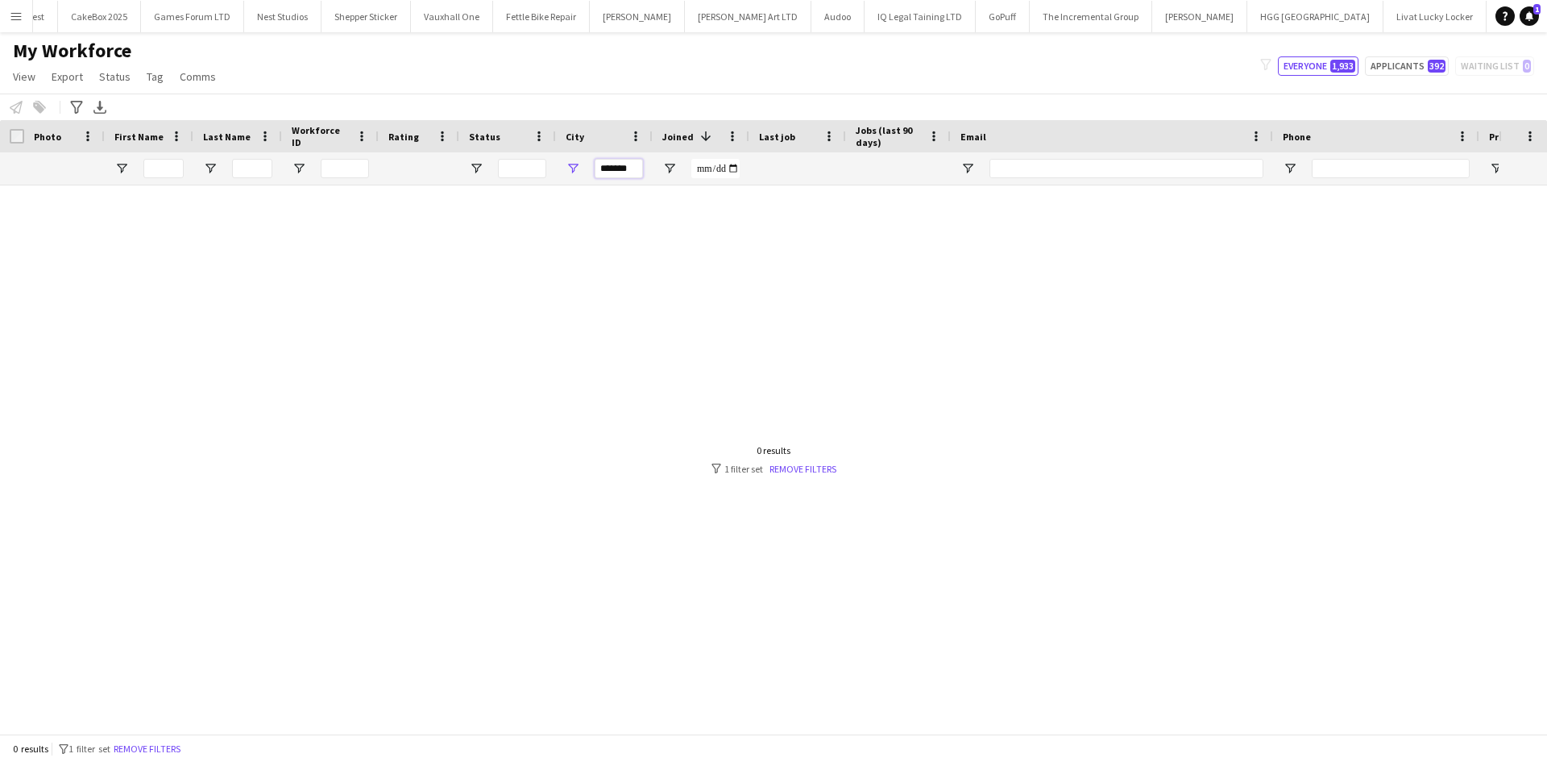
drag, startPoint x: 635, startPoint y: 169, endPoint x: 538, endPoint y: 181, distance: 98.3
click at [538, 181] on div at bounding box center [873, 168] width 1747 height 32
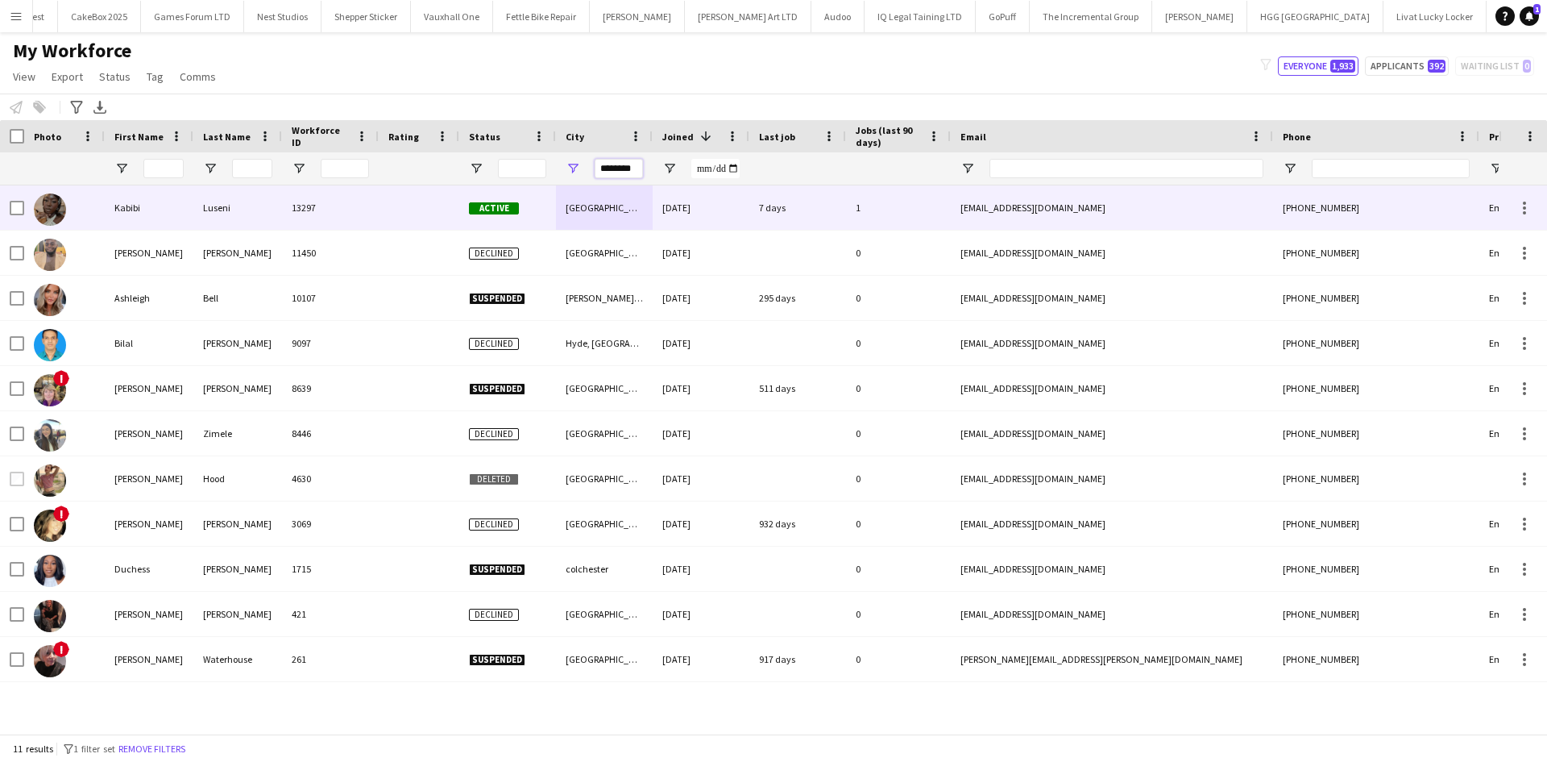
type input "*******"
click at [571, 207] on div "Manchester" at bounding box center [604, 207] width 97 height 44
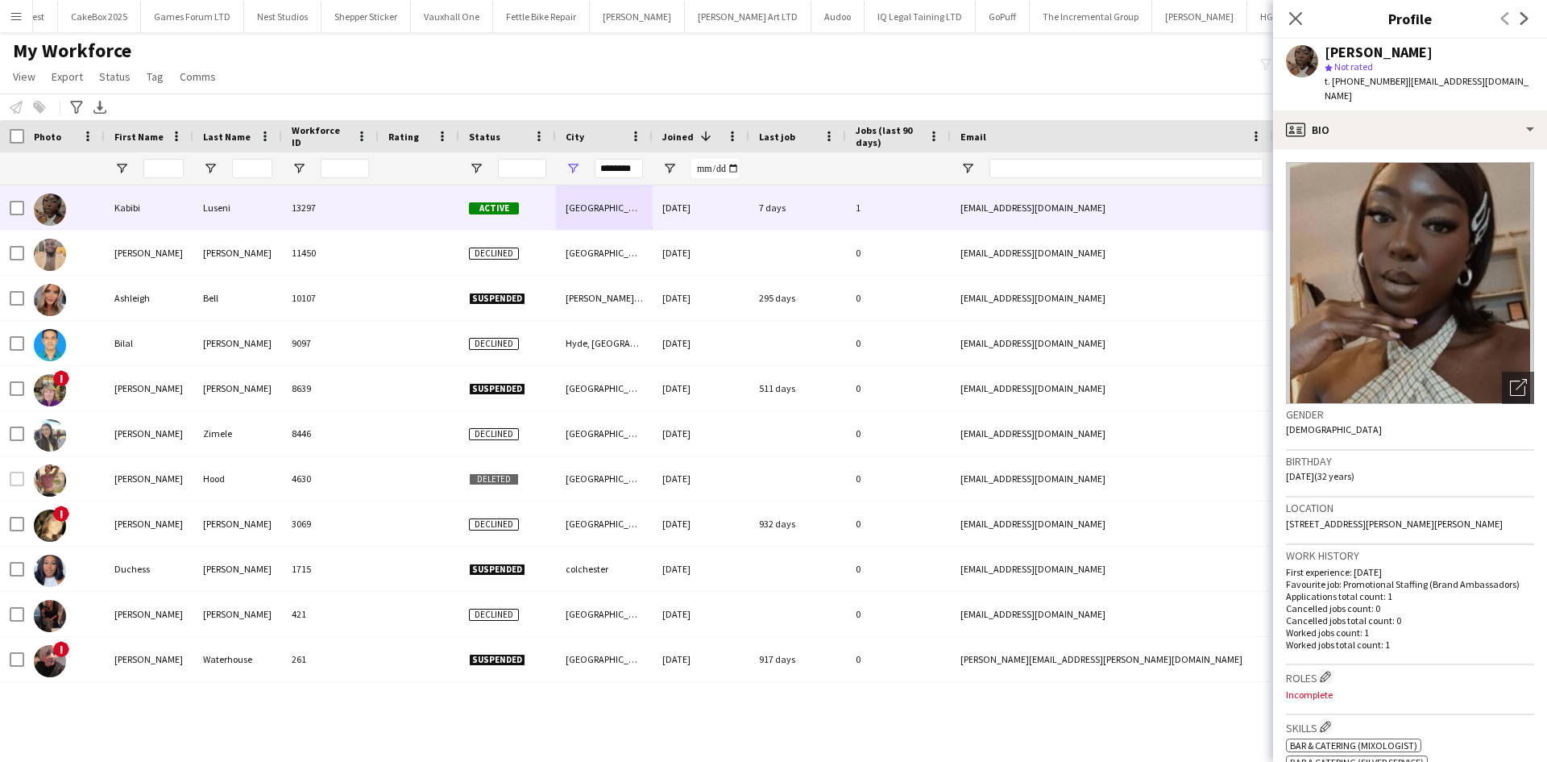
drag, startPoint x: 1499, startPoint y: 503, endPoint x: 1465, endPoint y: 514, distance: 35.7
click at [1465, 514] on div "Location 12 Russell road, Whalley Range, Manchester, M16 8DL" at bounding box center [1410, 520] width 248 height 47
click at [1297, 14] on icon "Close pop-in" at bounding box center [1295, 17] width 15 height 15
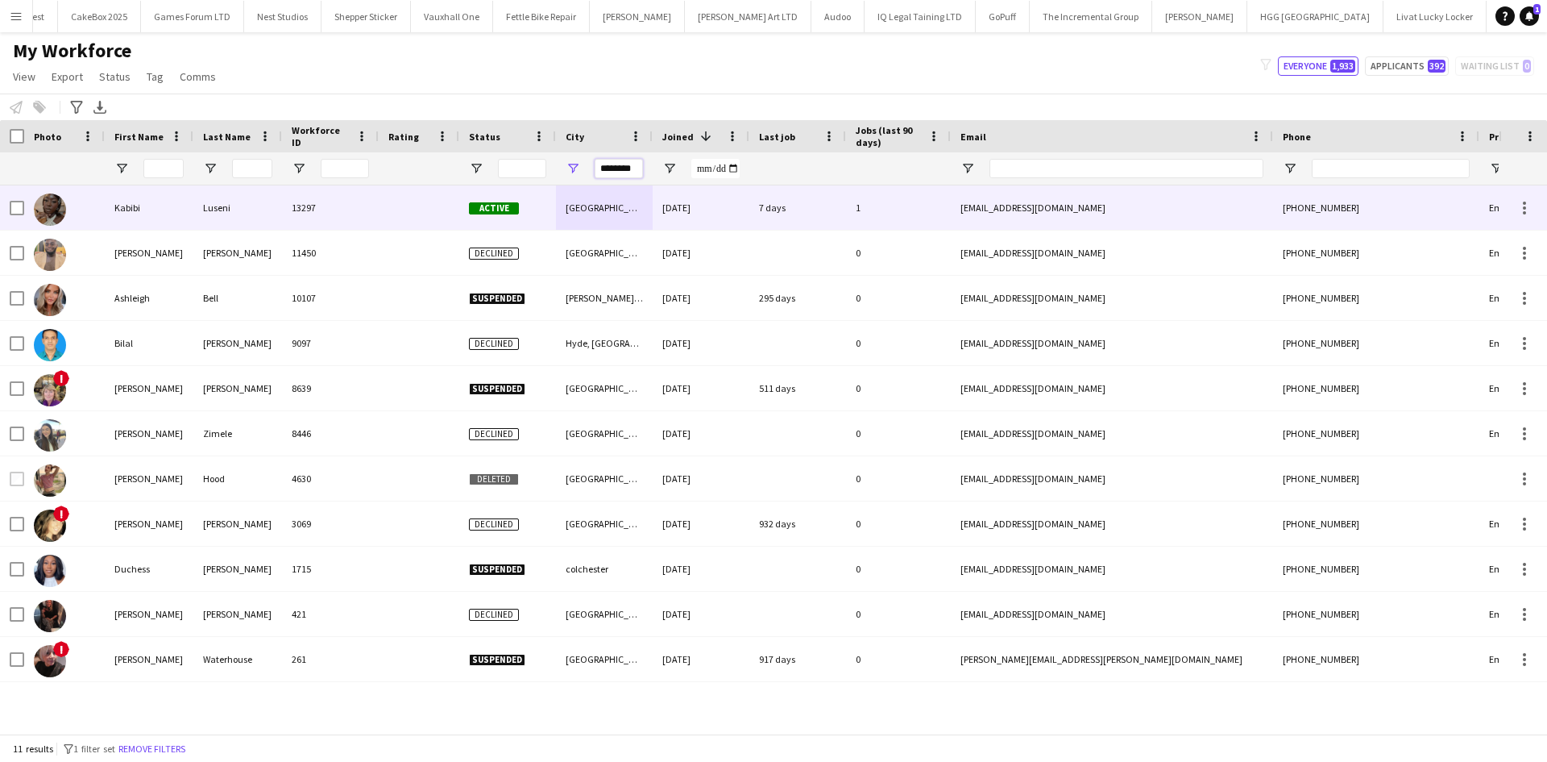
drag, startPoint x: 631, startPoint y: 168, endPoint x: 508, endPoint y: 187, distance: 124.8
click at [508, 187] on div "Workforce Details Photo First Name" at bounding box center [773, 426] width 1547 height 613
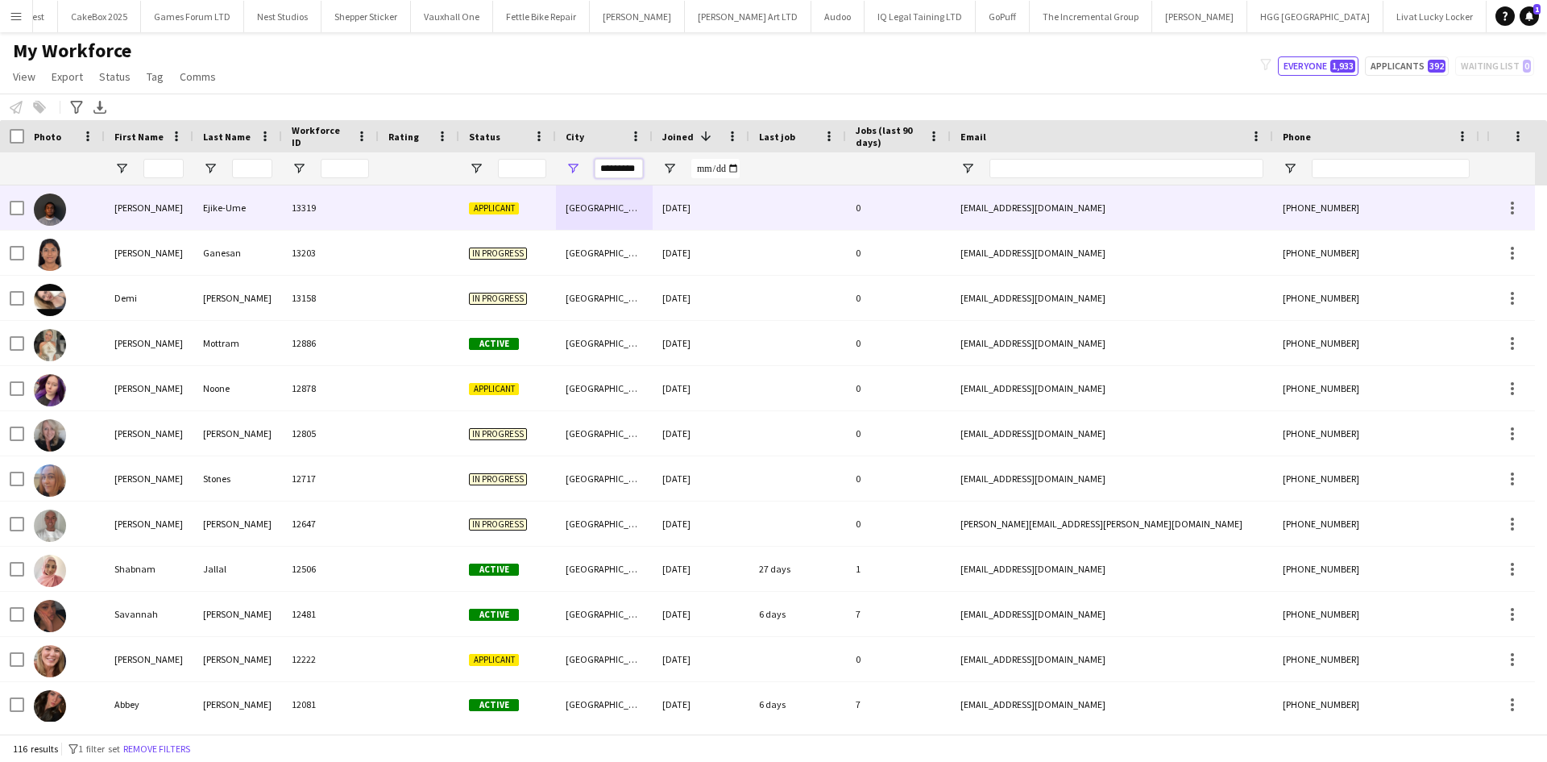
type input "*********"
click at [729, 212] on div "15-09-2025" at bounding box center [701, 207] width 97 height 44
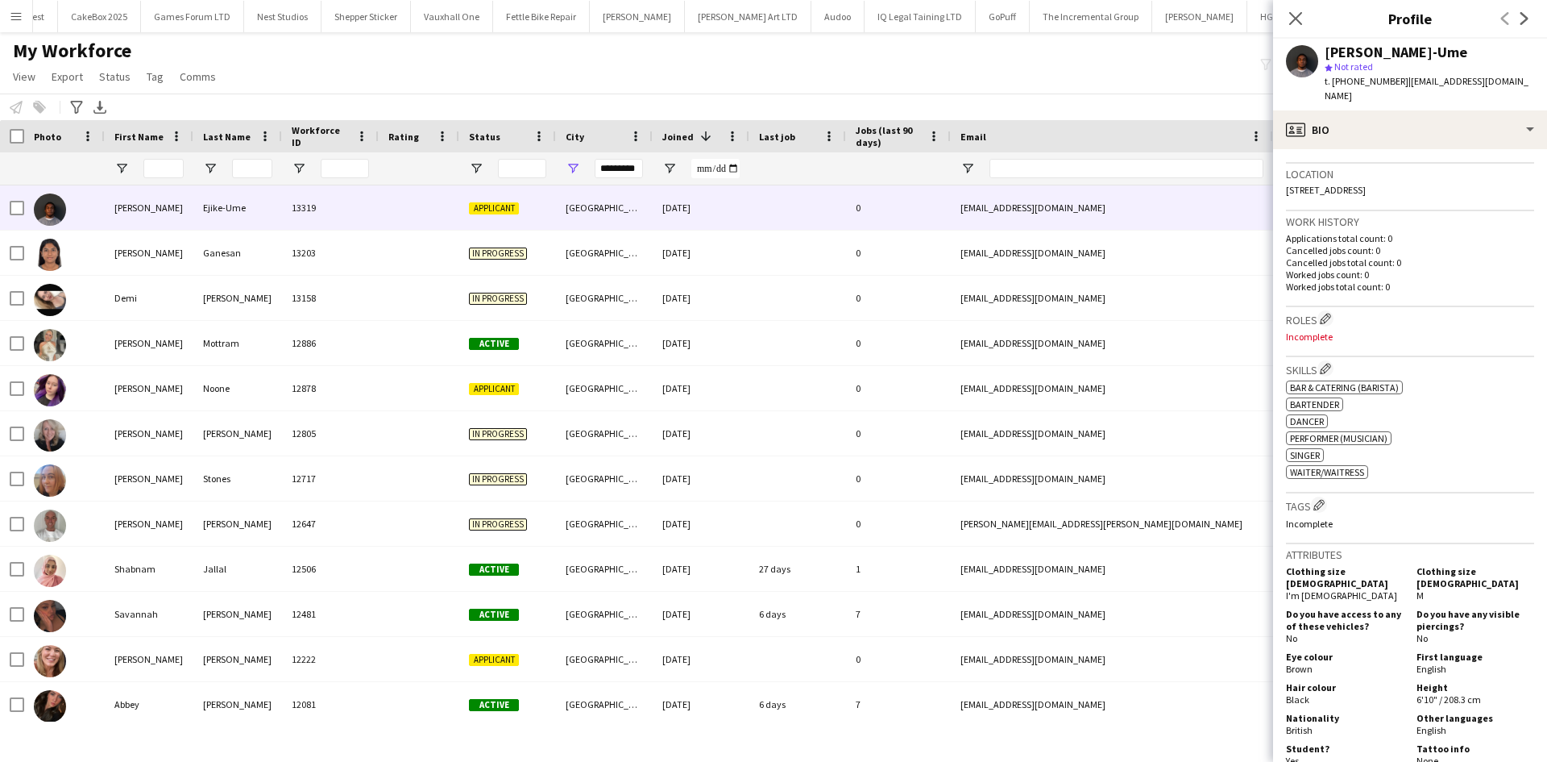
scroll to position [333, 0]
drag, startPoint x: 1300, startPoint y: 20, endPoint x: 32, endPoint y: 293, distance: 1296.7
click at [1300, 20] on icon "Close pop-in" at bounding box center [1296, 18] width 13 height 13
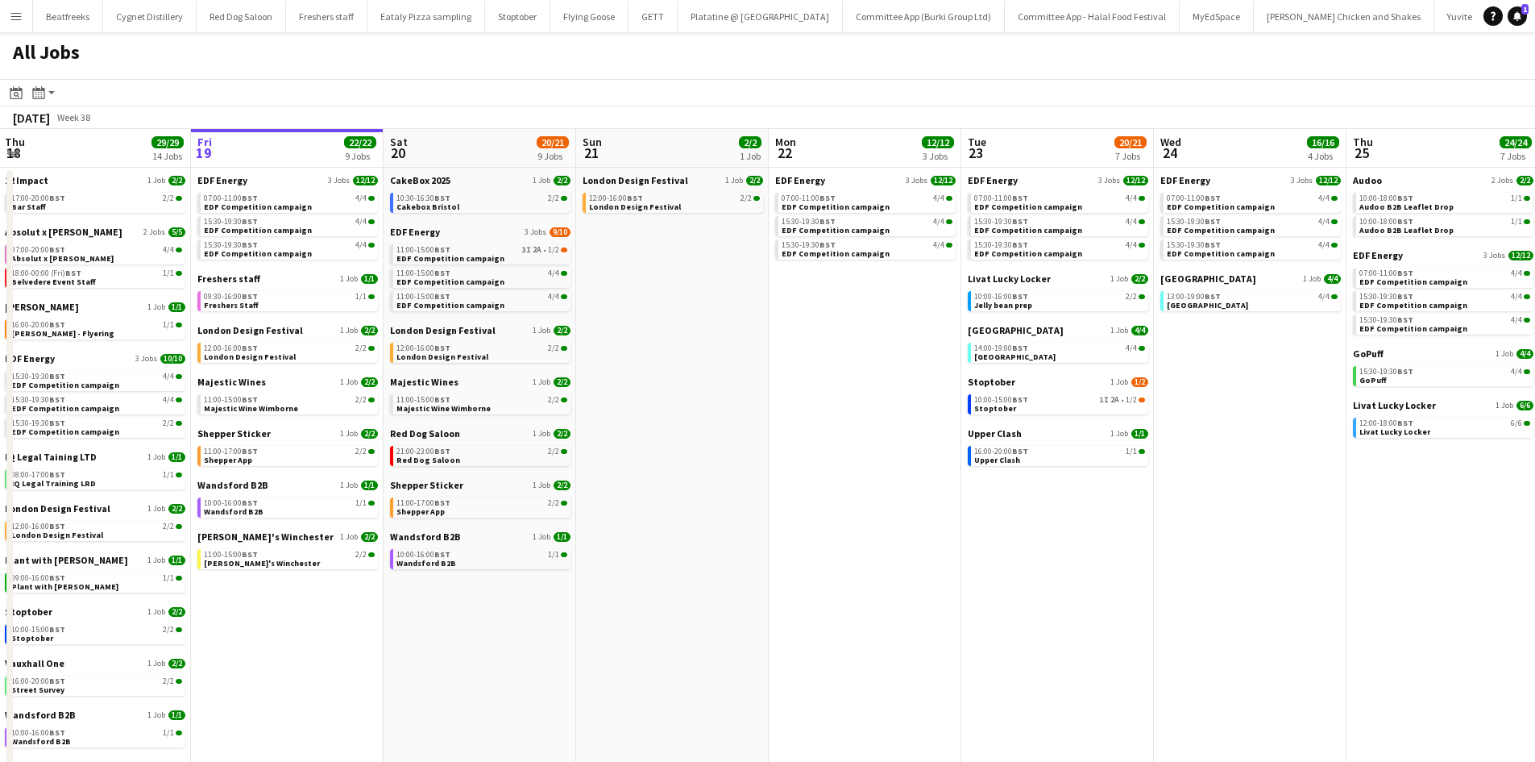
scroll to position [0, 388]
click at [995, 397] on span "10:00-15:00 BST" at bounding box center [1001, 400] width 54 height 8
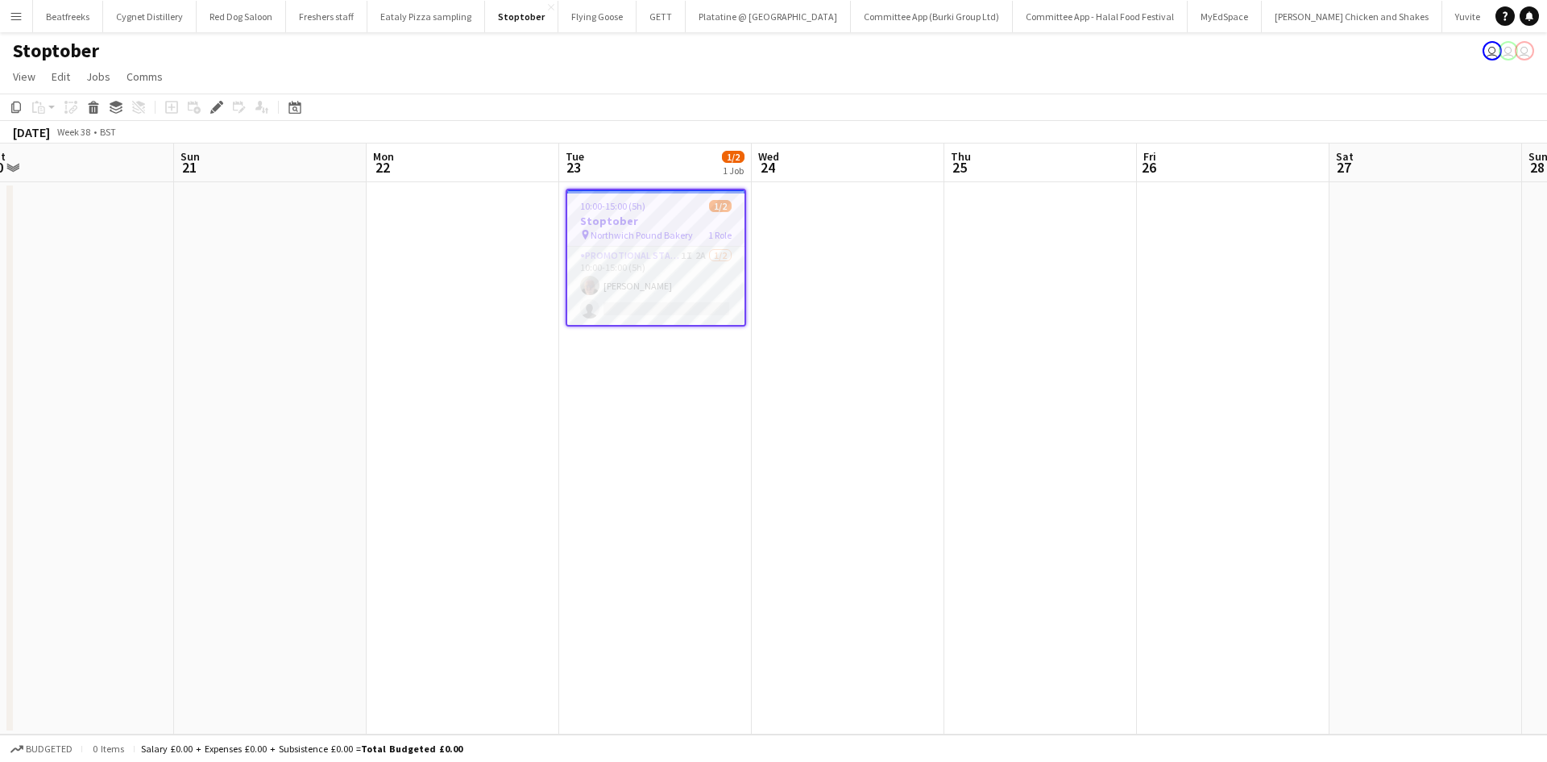
scroll to position [0, 597]
click at [664, 280] on app-card-role "Promotional Staffing (Brand Ambassadors) 1I 2A [DATE] 10:00-15:00 (5h) [PERSON_…" at bounding box center [655, 286] width 177 height 78
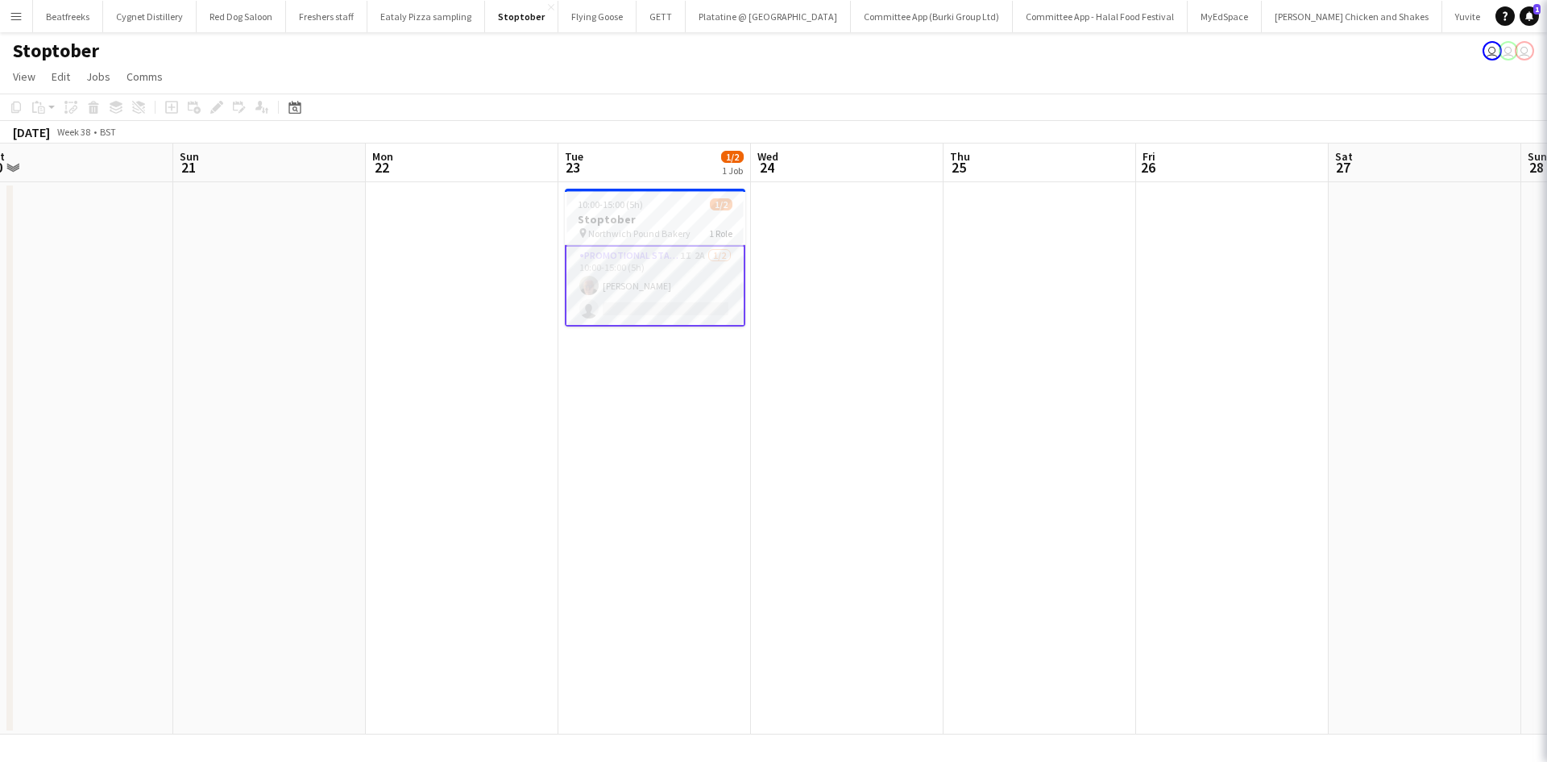
click at [632, 280] on app-card-role "Promotional Staffing (Brand Ambassadors) 1I 2A [DATE] 10:00-15:00 (5h) [PERSON_…" at bounding box center [655, 285] width 181 height 81
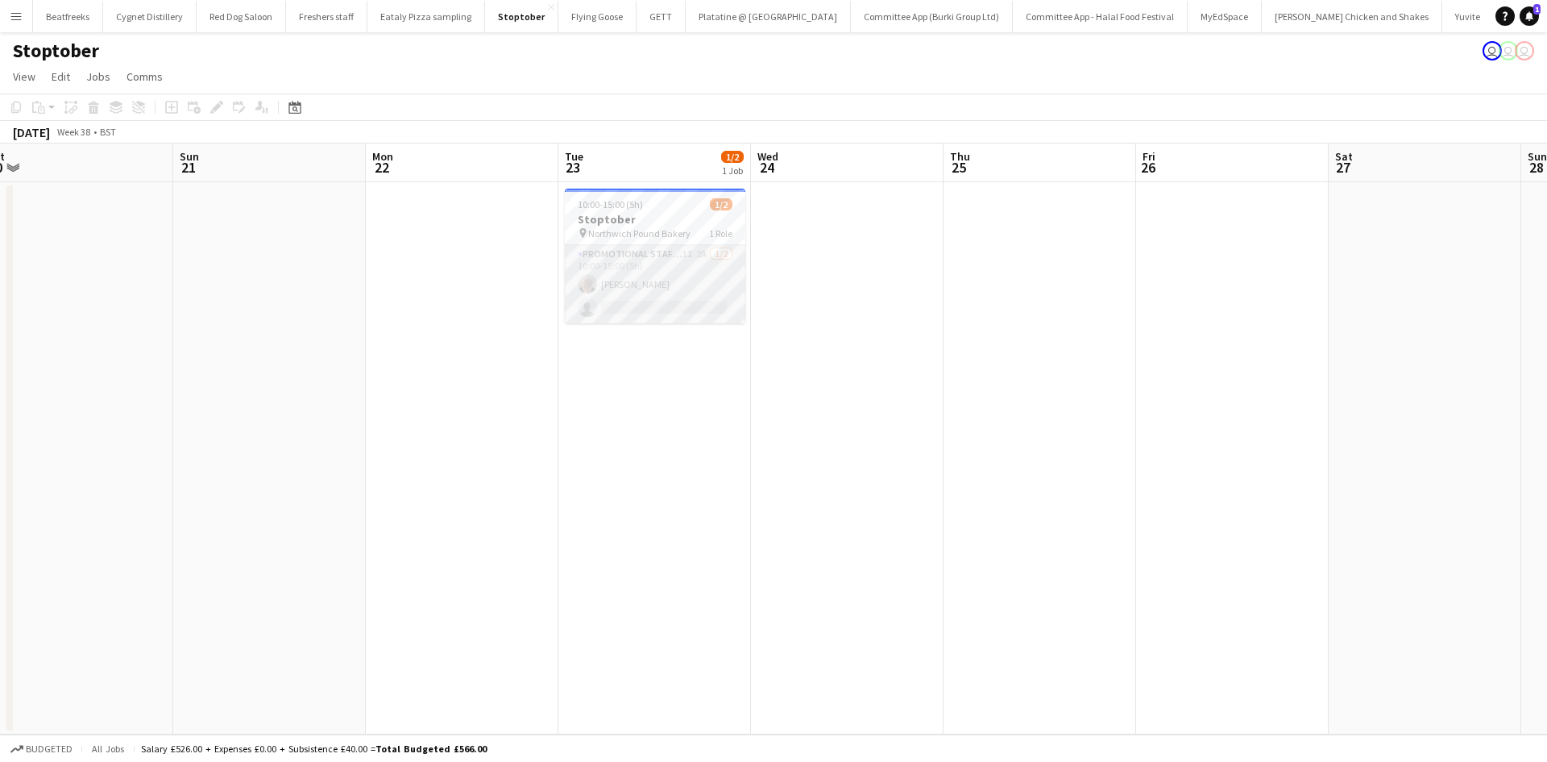
click at [632, 280] on app-card-role "Promotional Staffing (Brand Ambassadors) 1I 2A [DATE] 10:00-15:00 (5h) [PERSON_…" at bounding box center [655, 284] width 181 height 78
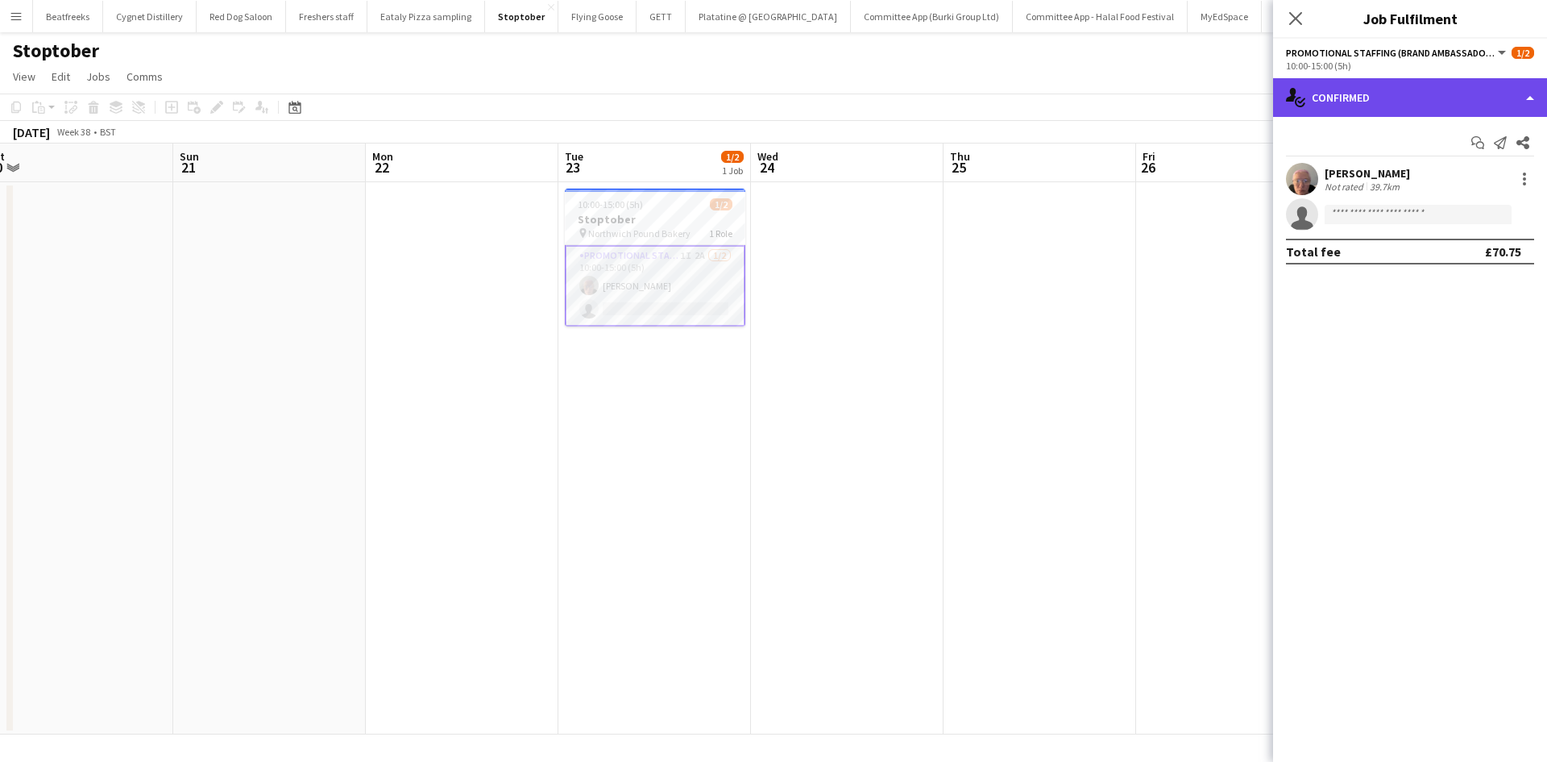
click at [1428, 85] on div "single-neutral-actions-check-2 Confirmed" at bounding box center [1410, 97] width 274 height 39
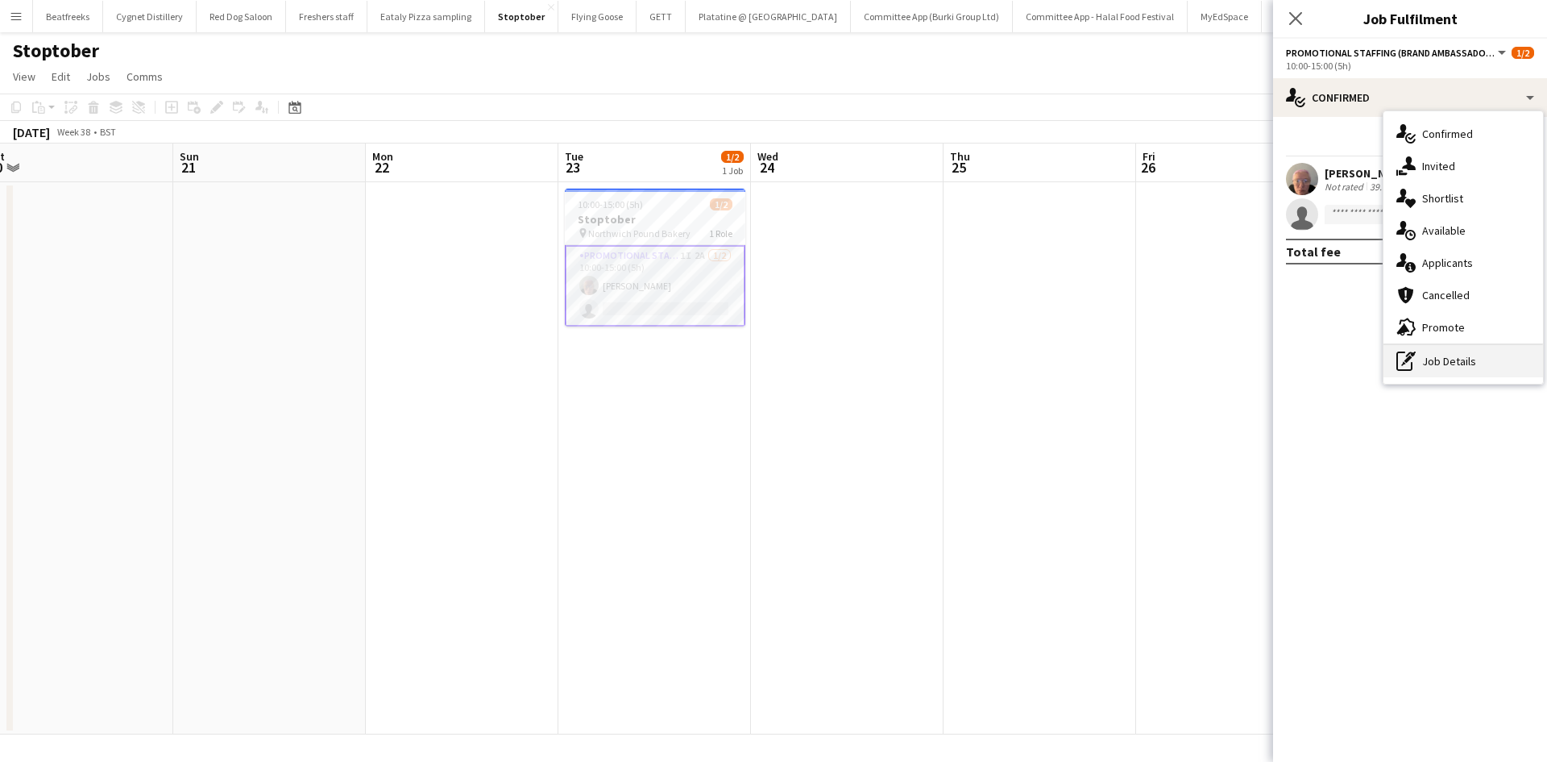
click at [1446, 371] on div "pen-write Job Details" at bounding box center [1464, 361] width 160 height 32
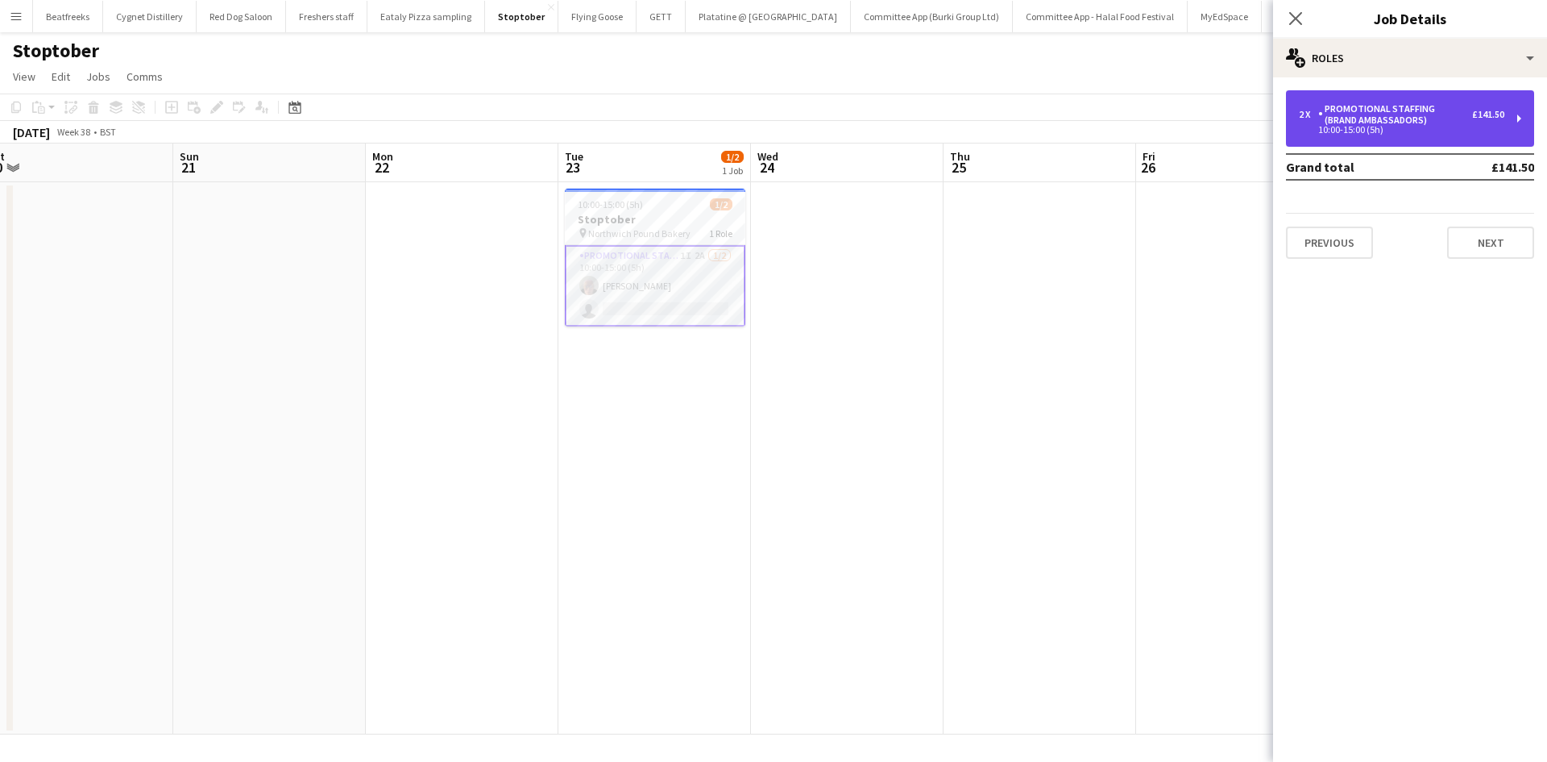
click at [1397, 131] on div "10:00-15:00 (5h)" at bounding box center [1402, 130] width 206 height 8
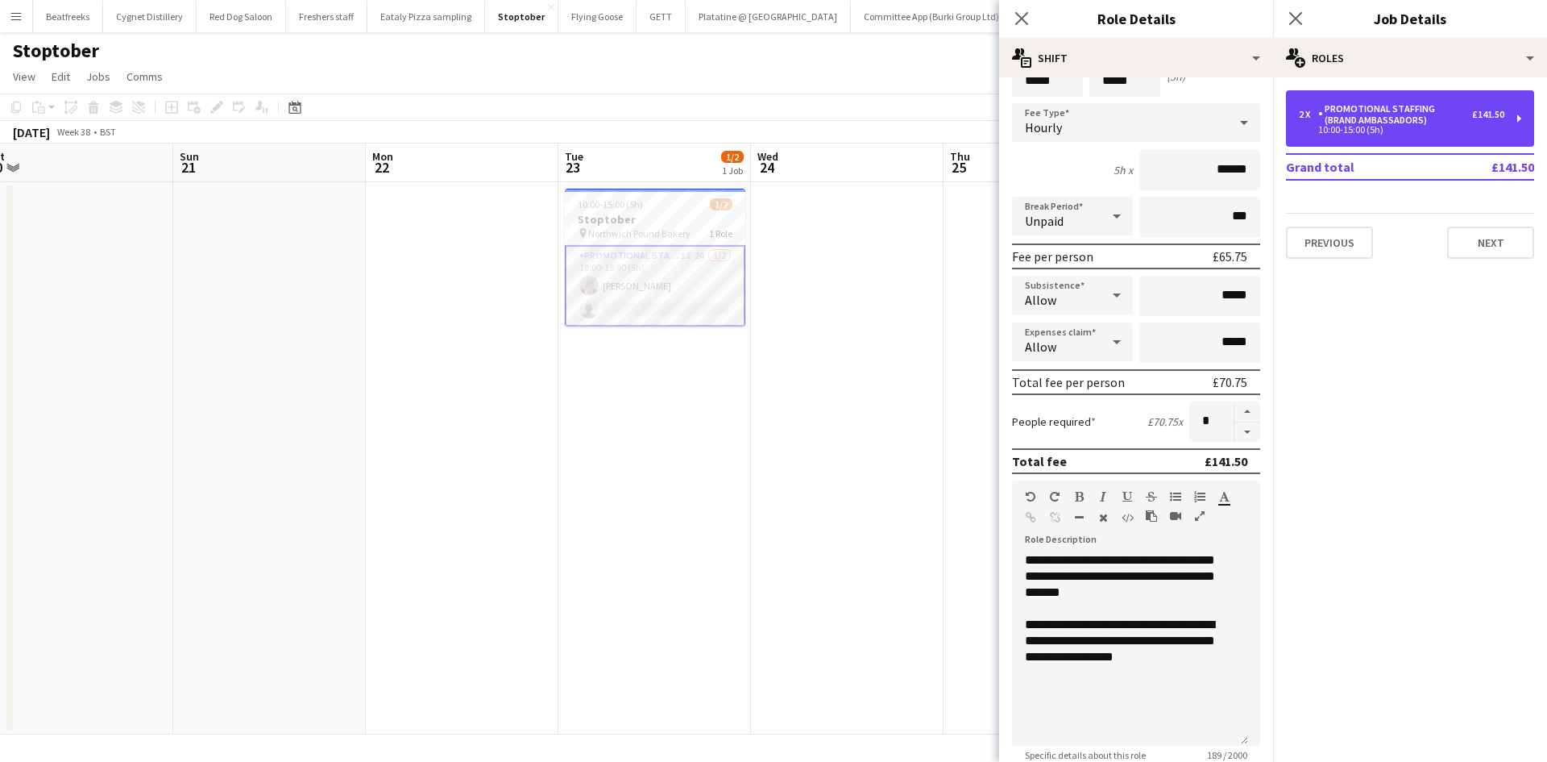
scroll to position [81, 0]
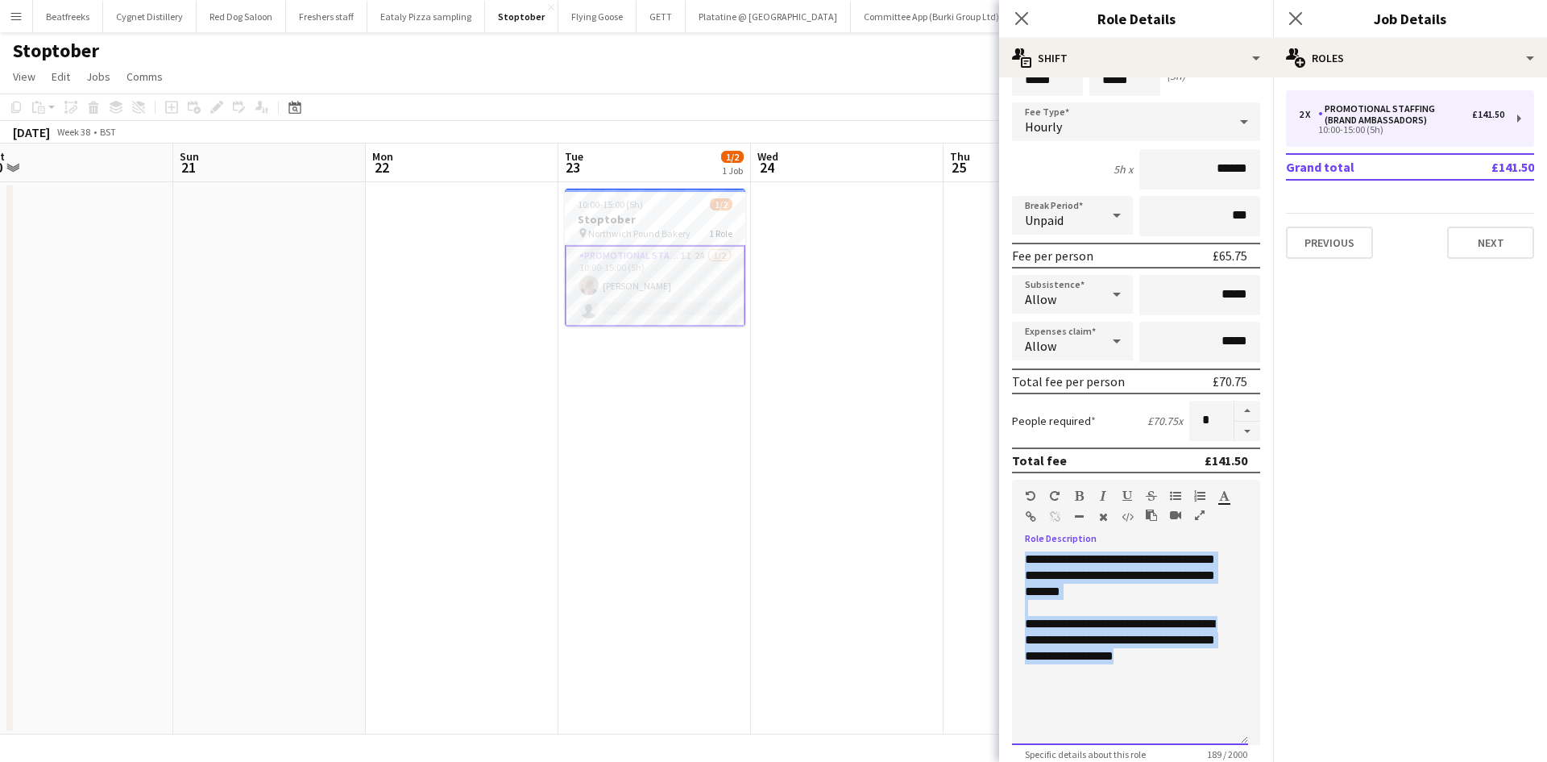
drag, startPoint x: 1024, startPoint y: 557, endPoint x: 1171, endPoint y: 673, distance: 187.0
click at [1171, 673] on div "**********" at bounding box center [1130, 647] width 236 height 193
copy div "**********"
click at [1018, 18] on icon "Close pop-in" at bounding box center [1021, 17] width 15 height 15
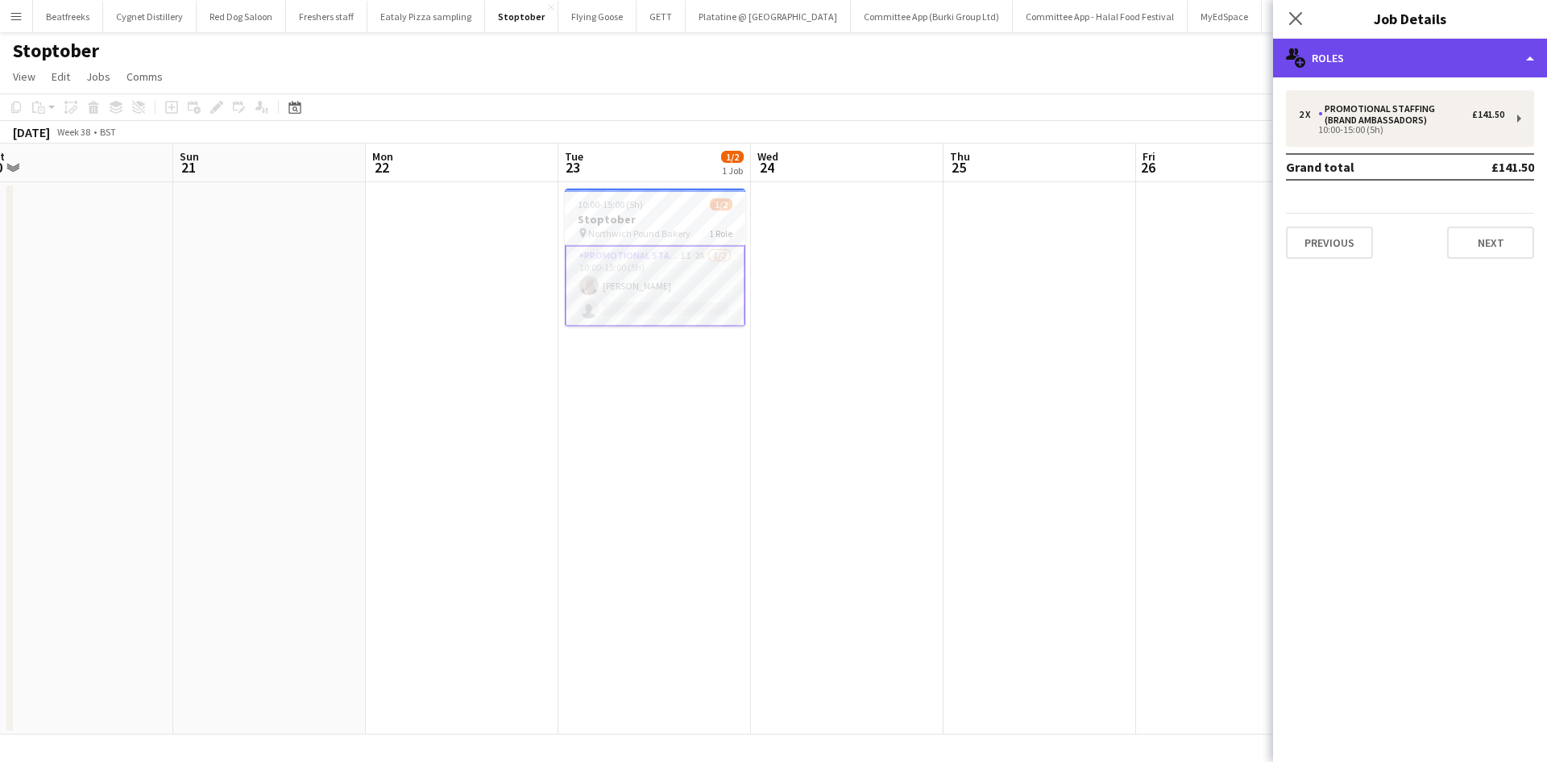
click at [1404, 51] on div "multiple-users-add Roles" at bounding box center [1410, 58] width 274 height 39
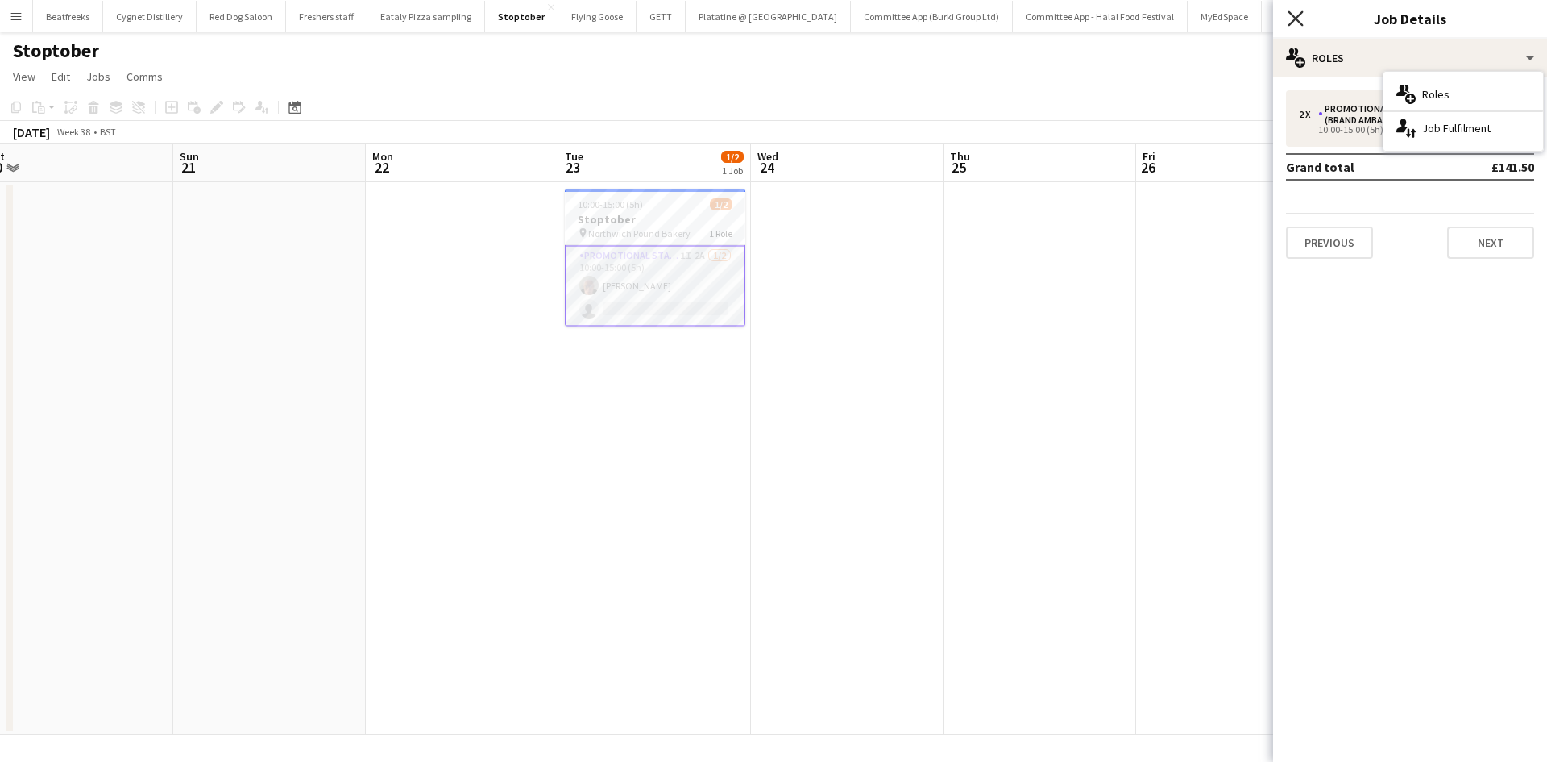
click at [1298, 23] on icon "Close pop-in" at bounding box center [1295, 17] width 15 height 15
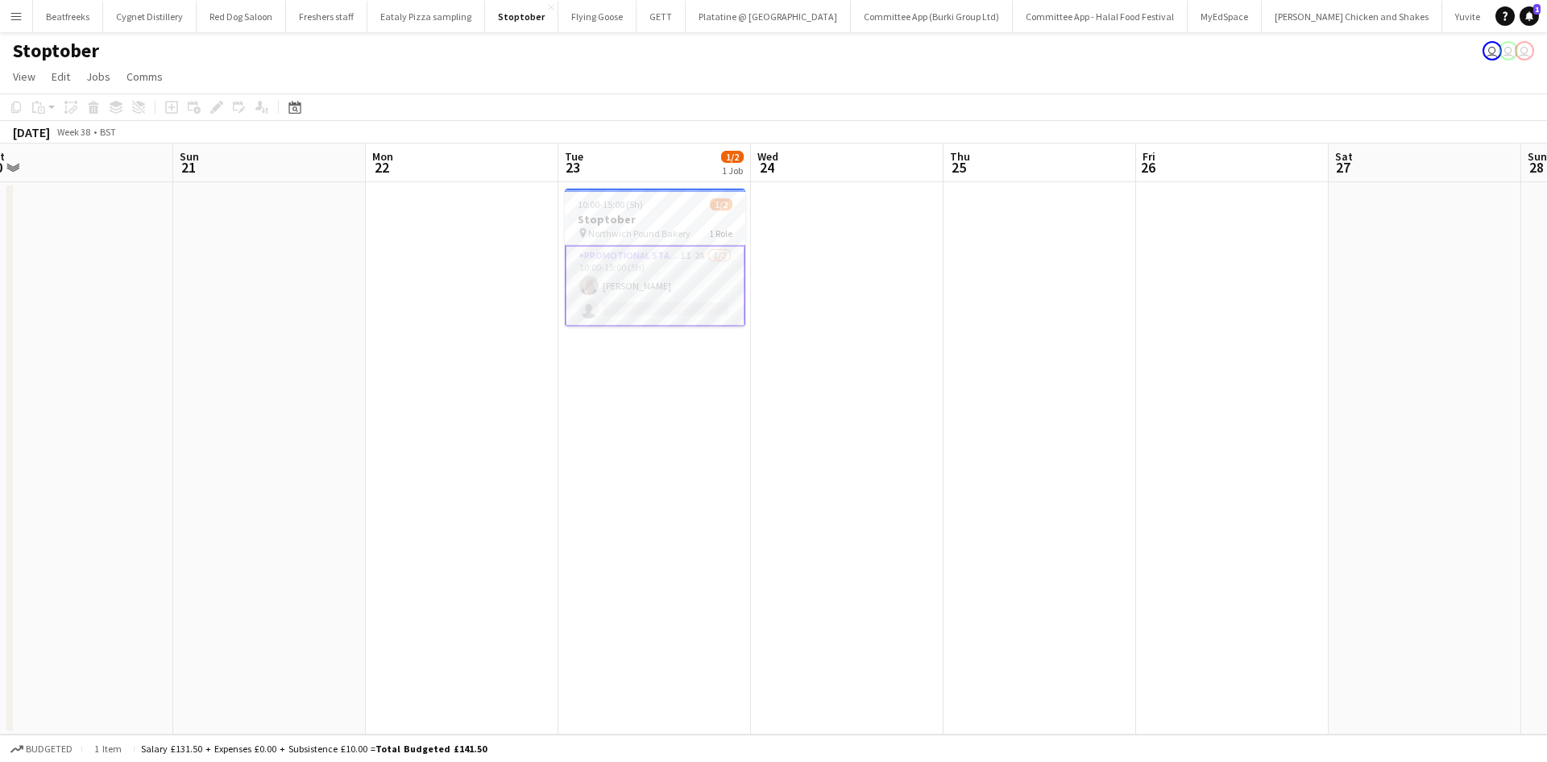
click at [750, 331] on app-date-cell "10:00-15:00 (5h) 1/2 Stoptober pin Northwich Pound Bakery 1 Role Promotional St…" at bounding box center [655, 458] width 193 height 552
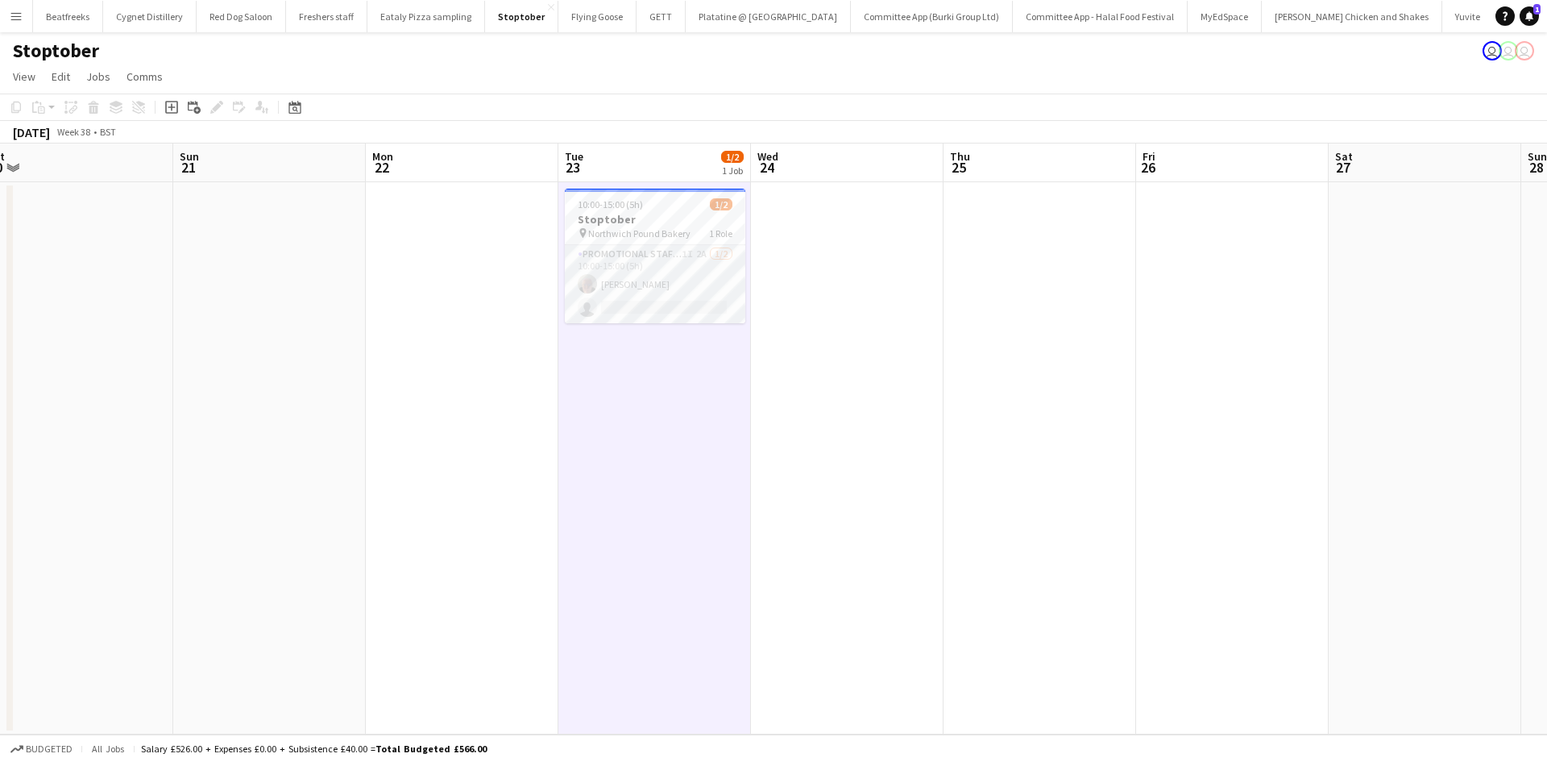
click at [692, 286] on app-card-role "Promotional Staffing (Brand Ambassadors) 1I 2A 1/2 10:00-15:00 (5h) Joanne Full…" at bounding box center [655, 284] width 181 height 78
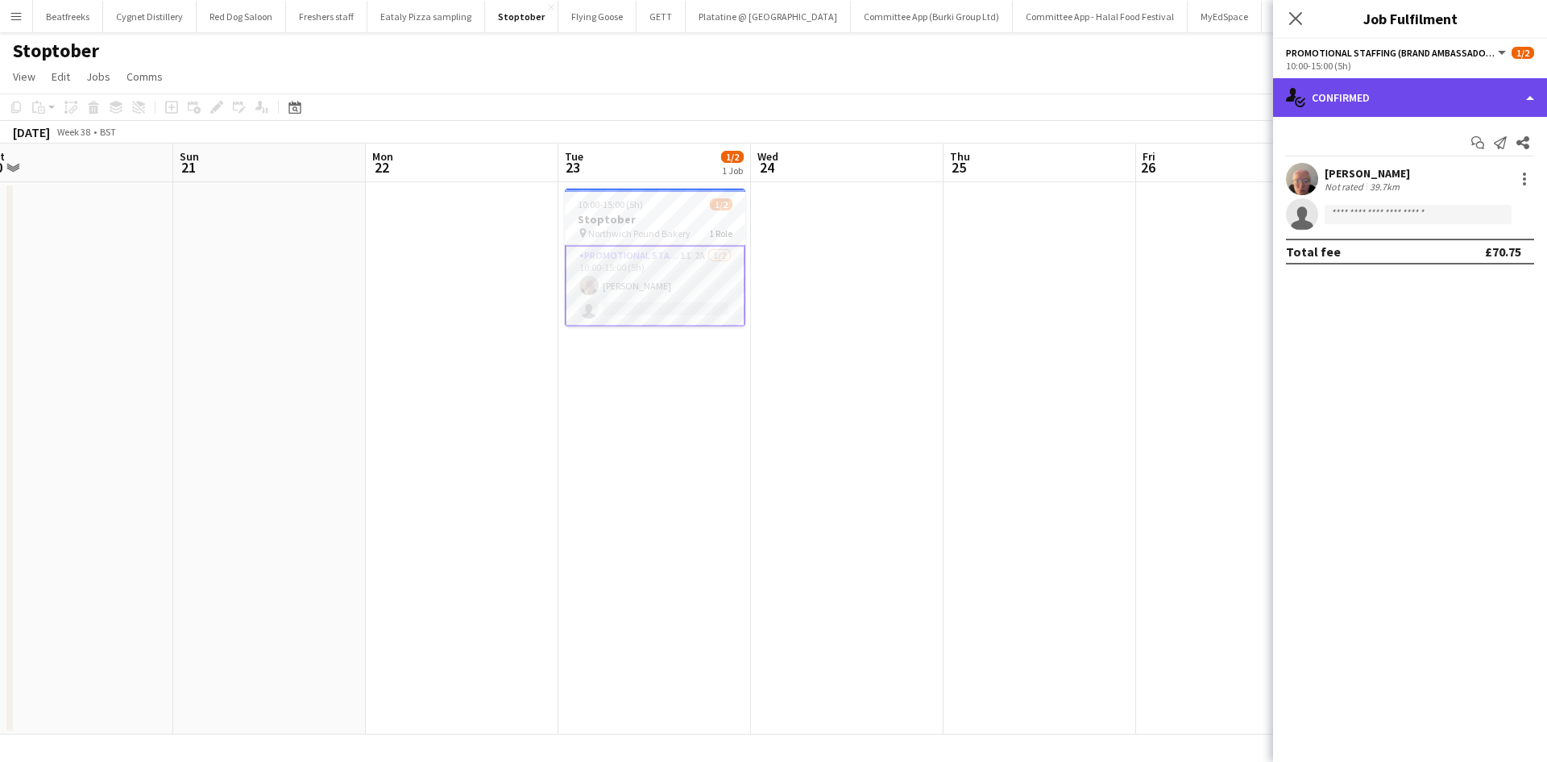
click at [1438, 98] on div "single-neutral-actions-check-2 Confirmed" at bounding box center [1410, 97] width 274 height 39
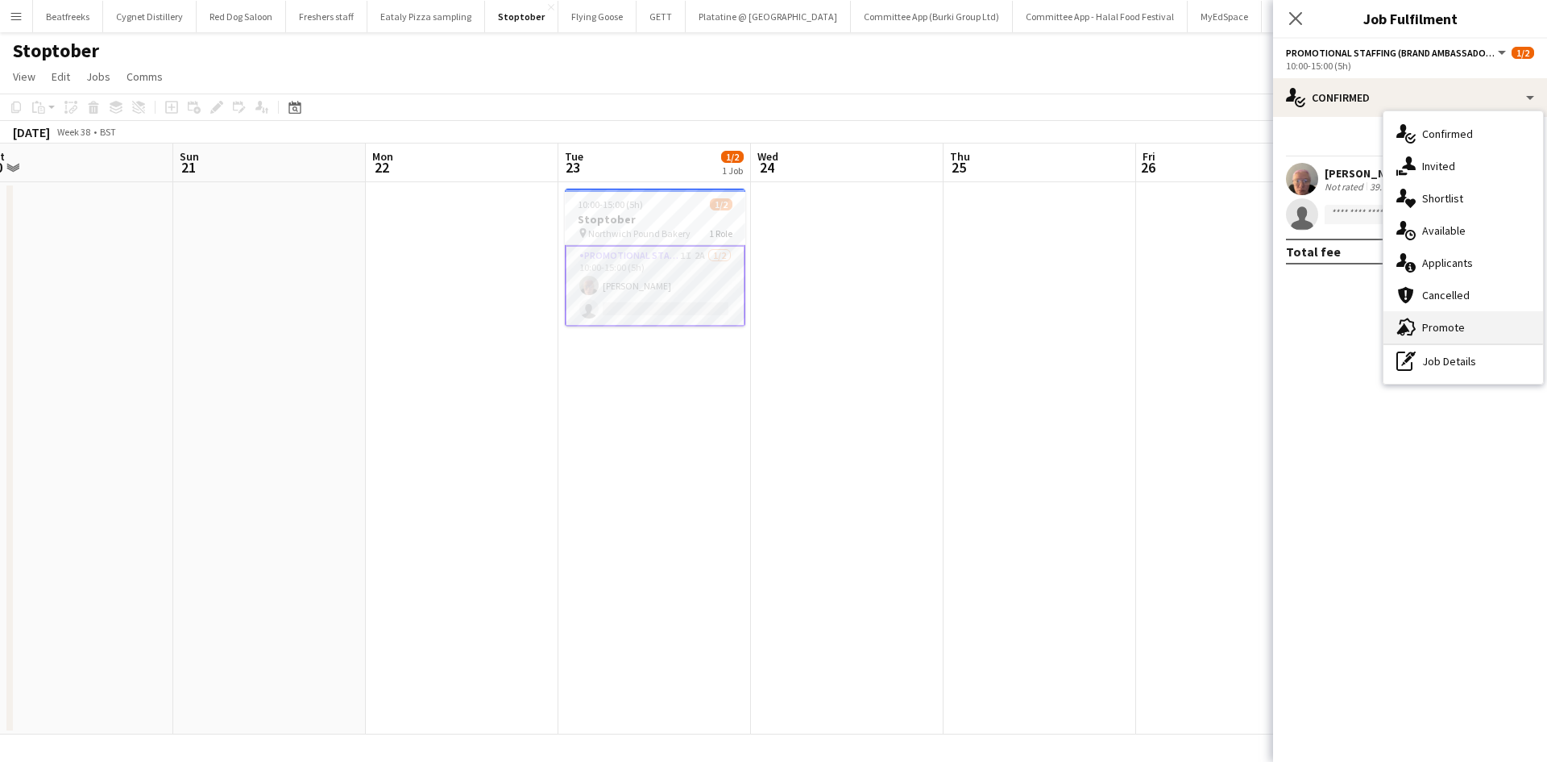
click at [1452, 318] on div "advertising-megaphone Promote" at bounding box center [1464, 327] width 160 height 32
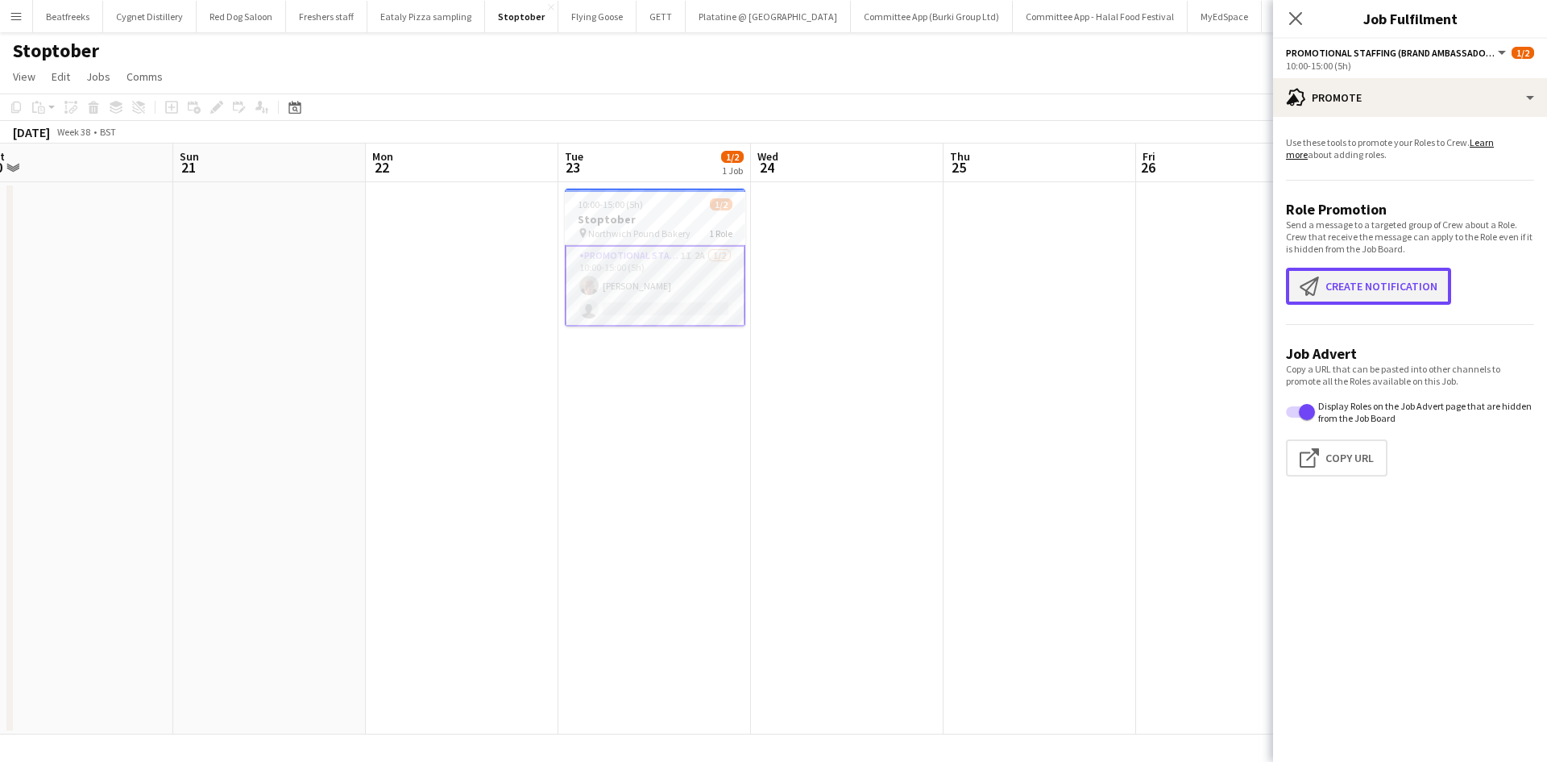
click at [1348, 287] on button "Create notification Create notification" at bounding box center [1368, 286] width 165 height 37
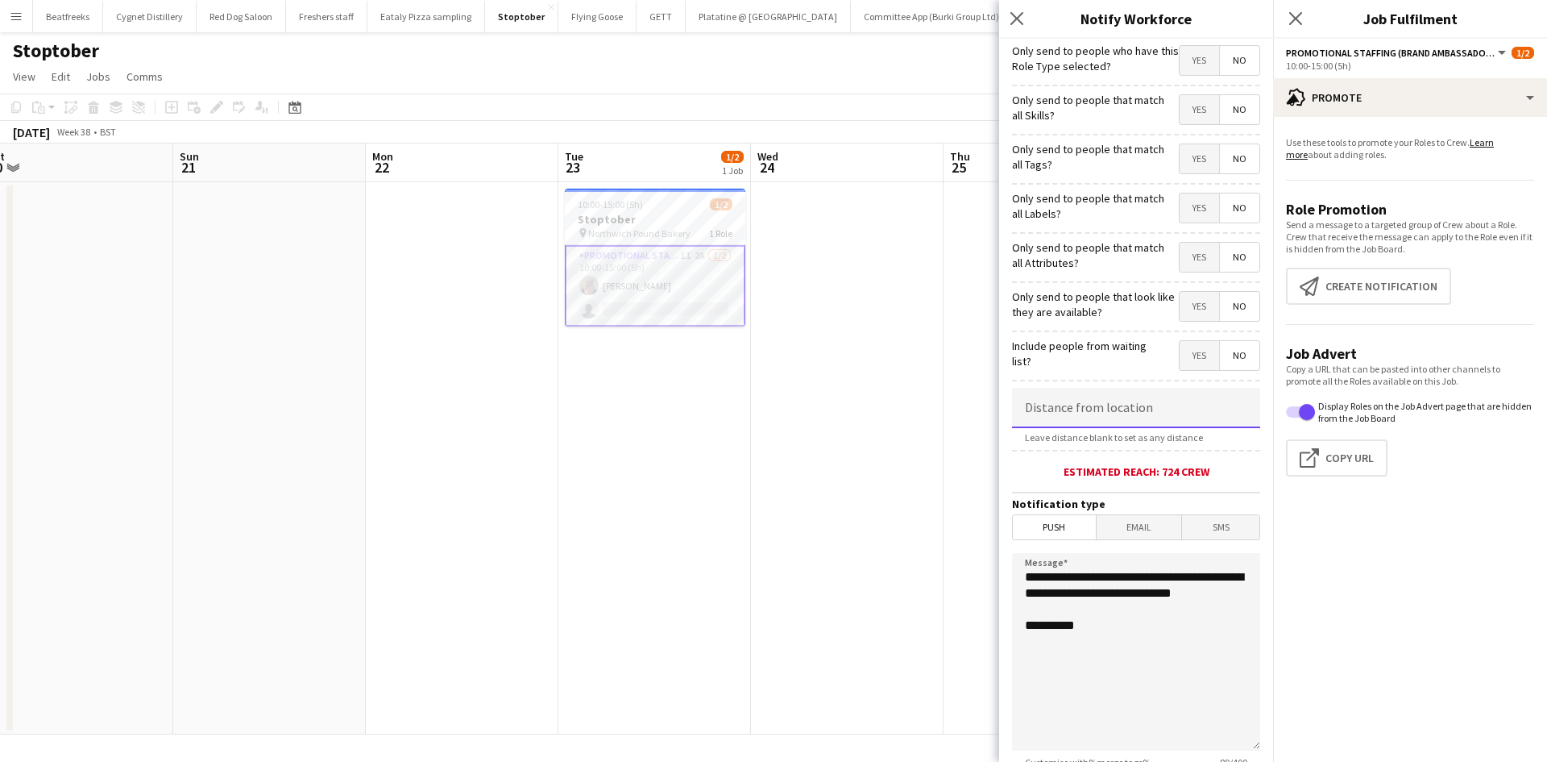
click at [1141, 413] on input at bounding box center [1136, 408] width 248 height 40
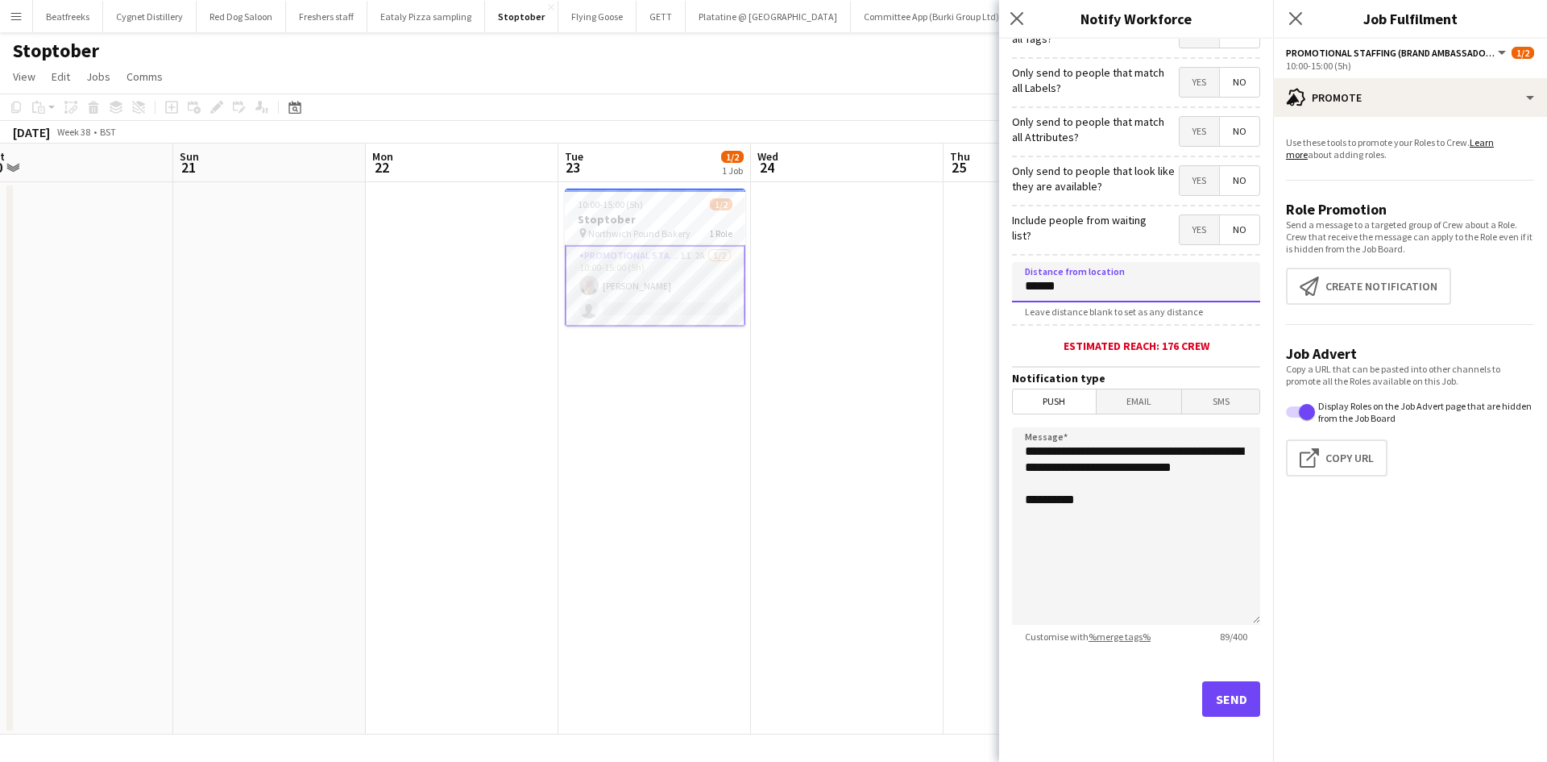
type input "******"
drag, startPoint x: 1023, startPoint y: 467, endPoint x: 952, endPoint y: 363, distance: 125.9
click at [952, 363] on body "Menu Boards Boards Boards All jobs Status Workforce Workforce My Workforce Recr…" at bounding box center [773, 381] width 1547 height 762
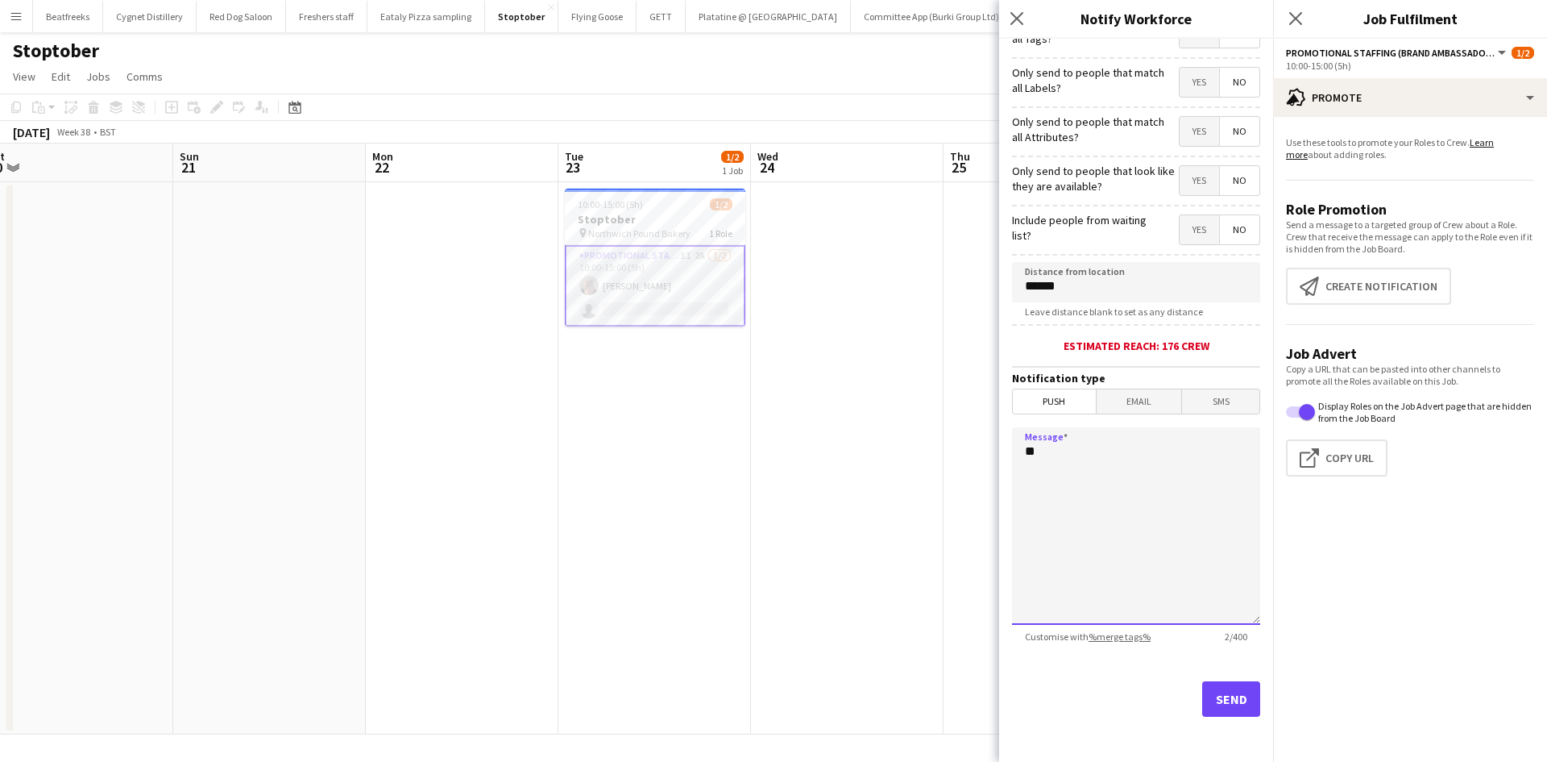
type textarea "*"
paste textarea "**********"
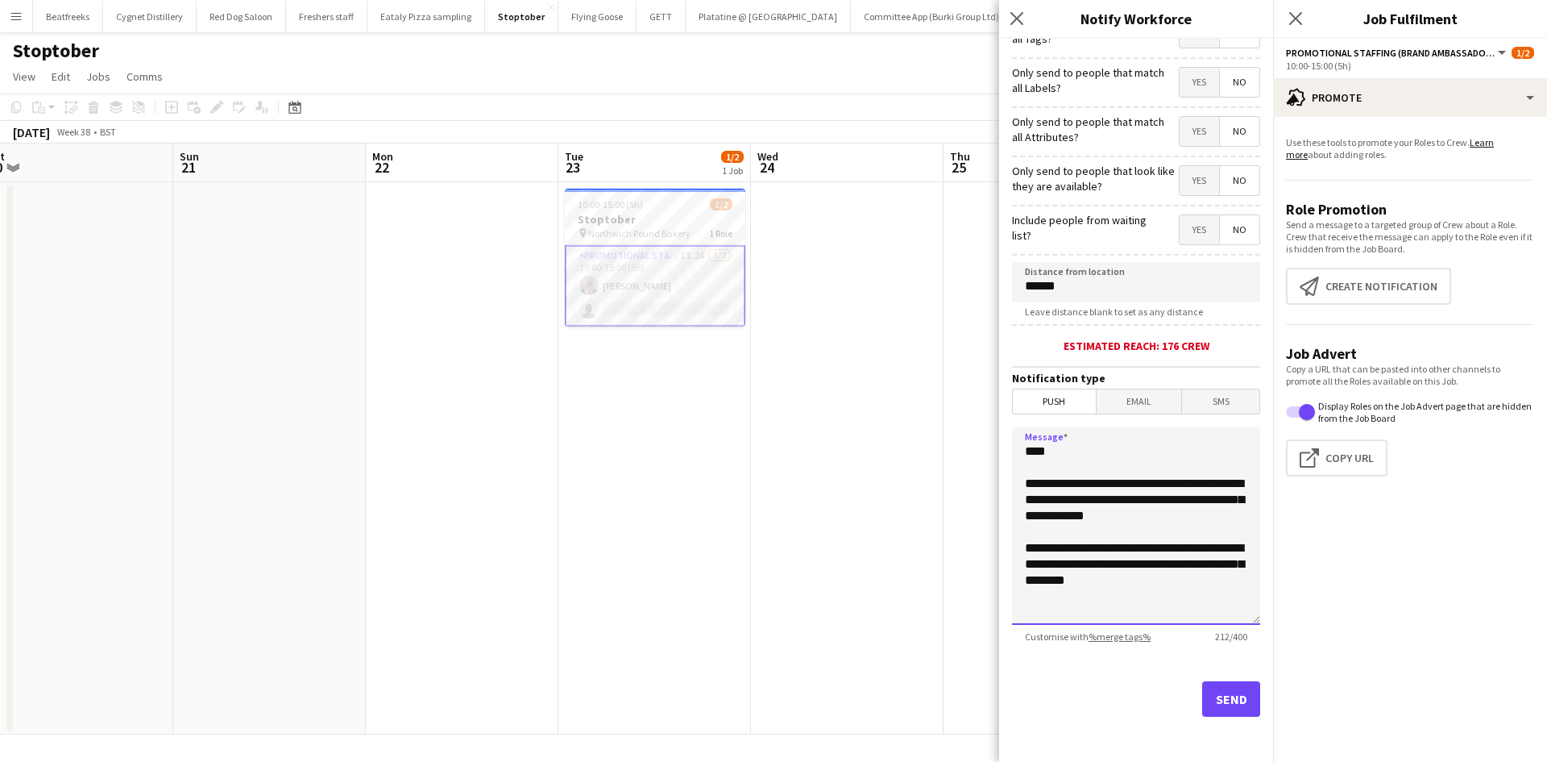
click at [1108, 487] on textarea "**********" at bounding box center [1136, 525] width 248 height 197
drag, startPoint x: 1027, startPoint y: 546, endPoint x: 1020, endPoint y: 507, distance: 39.2
click at [1020, 507] on textarea "**********" at bounding box center [1136, 525] width 248 height 197
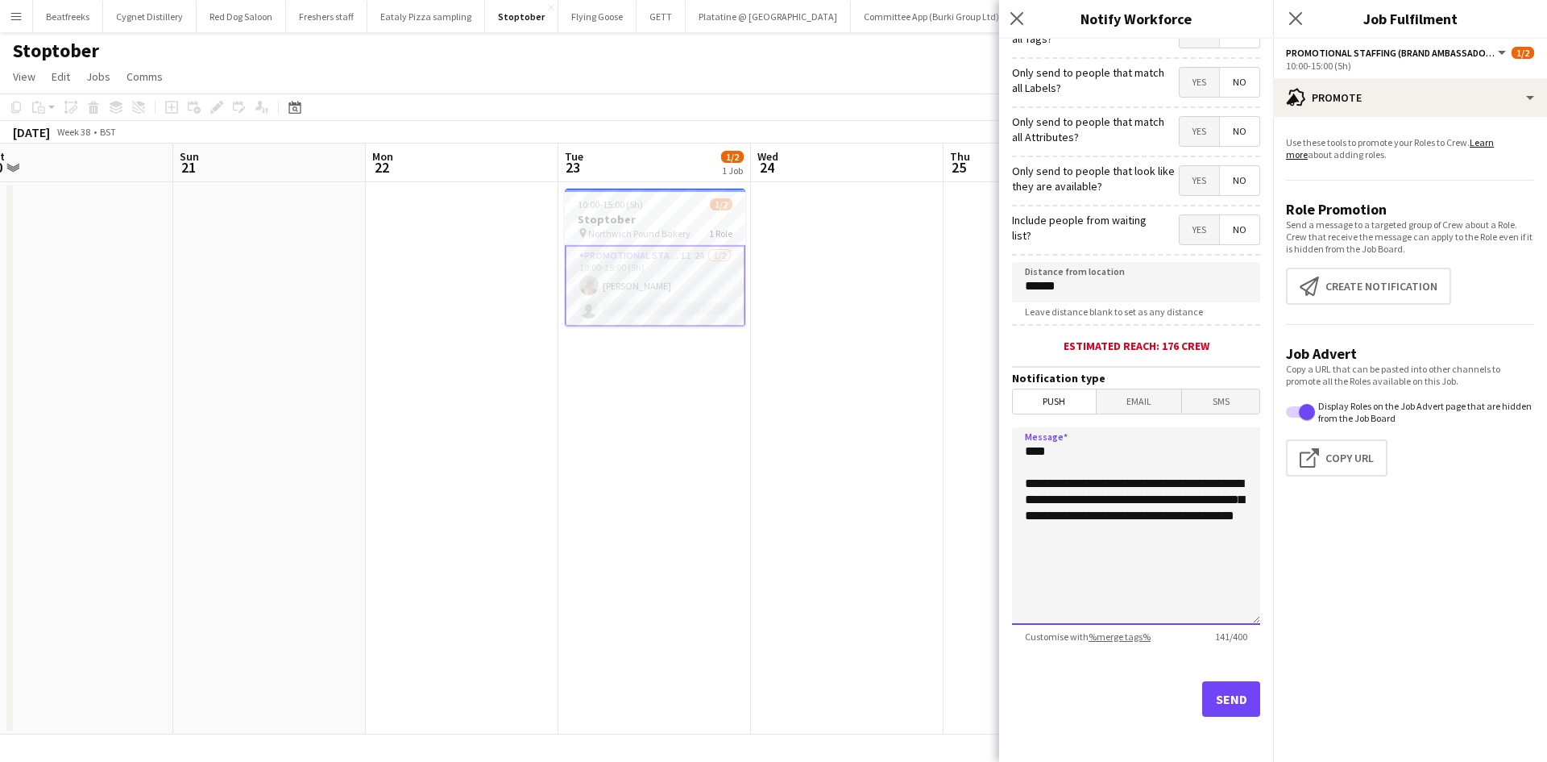
click at [1142, 531] on textarea "**********" at bounding box center [1136, 525] width 248 height 197
click at [1021, 485] on textarea "**********" at bounding box center [1136, 525] width 248 height 197
click at [1146, 600] on textarea "**********" at bounding box center [1136, 525] width 248 height 197
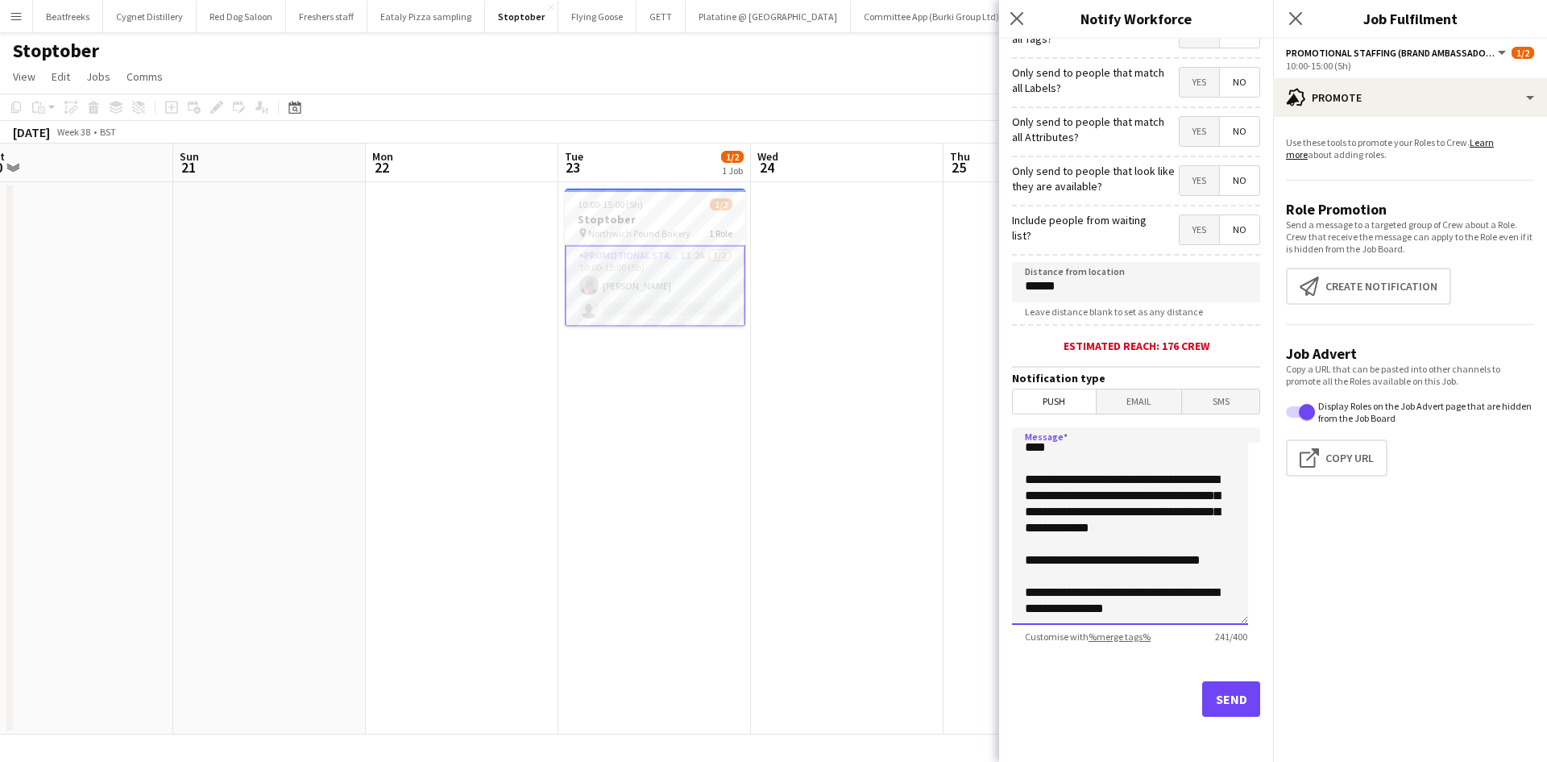
scroll to position [0, 0]
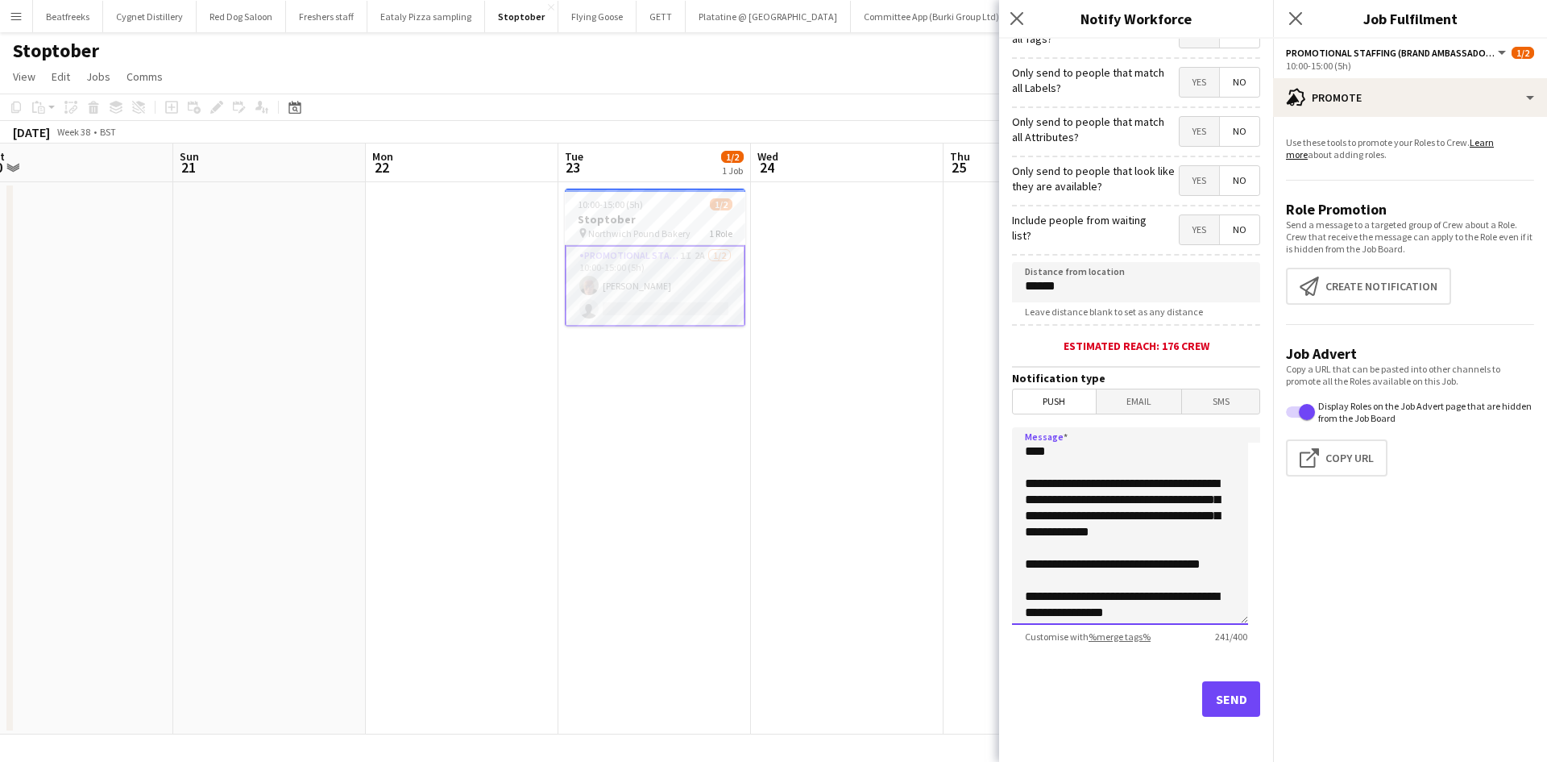
drag, startPoint x: 1133, startPoint y: 615, endPoint x: 1010, endPoint y: 409, distance: 240.4
click at [1010, 409] on form "**********" at bounding box center [1136, 337] width 274 height 849
type textarea "**********"
click at [1210, 696] on button "Send" at bounding box center [1231, 698] width 58 height 35
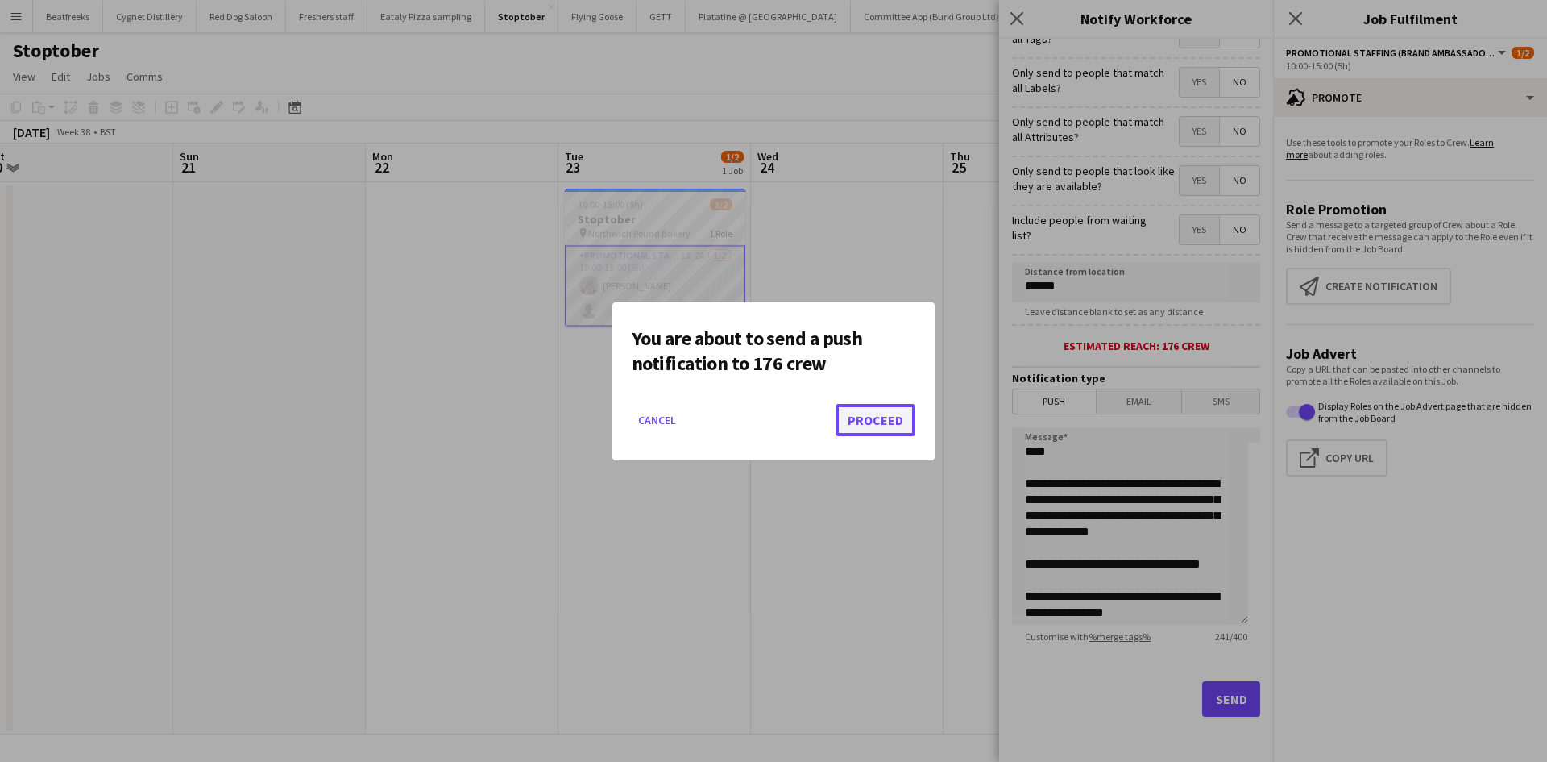
click at [874, 413] on button "Proceed" at bounding box center [876, 420] width 80 height 32
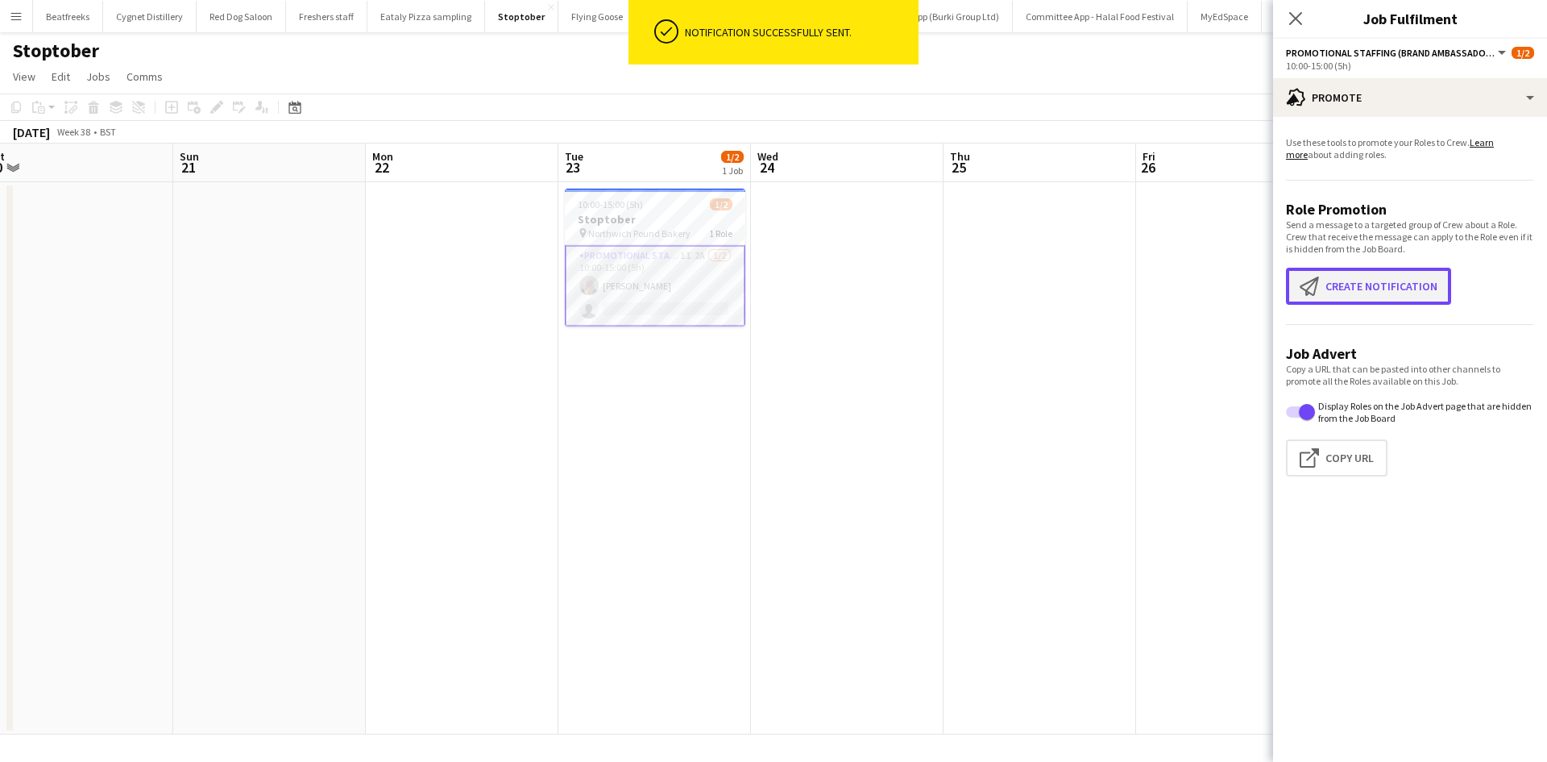
click at [1365, 297] on button "Create notification Create notification" at bounding box center [1368, 286] width 165 height 37
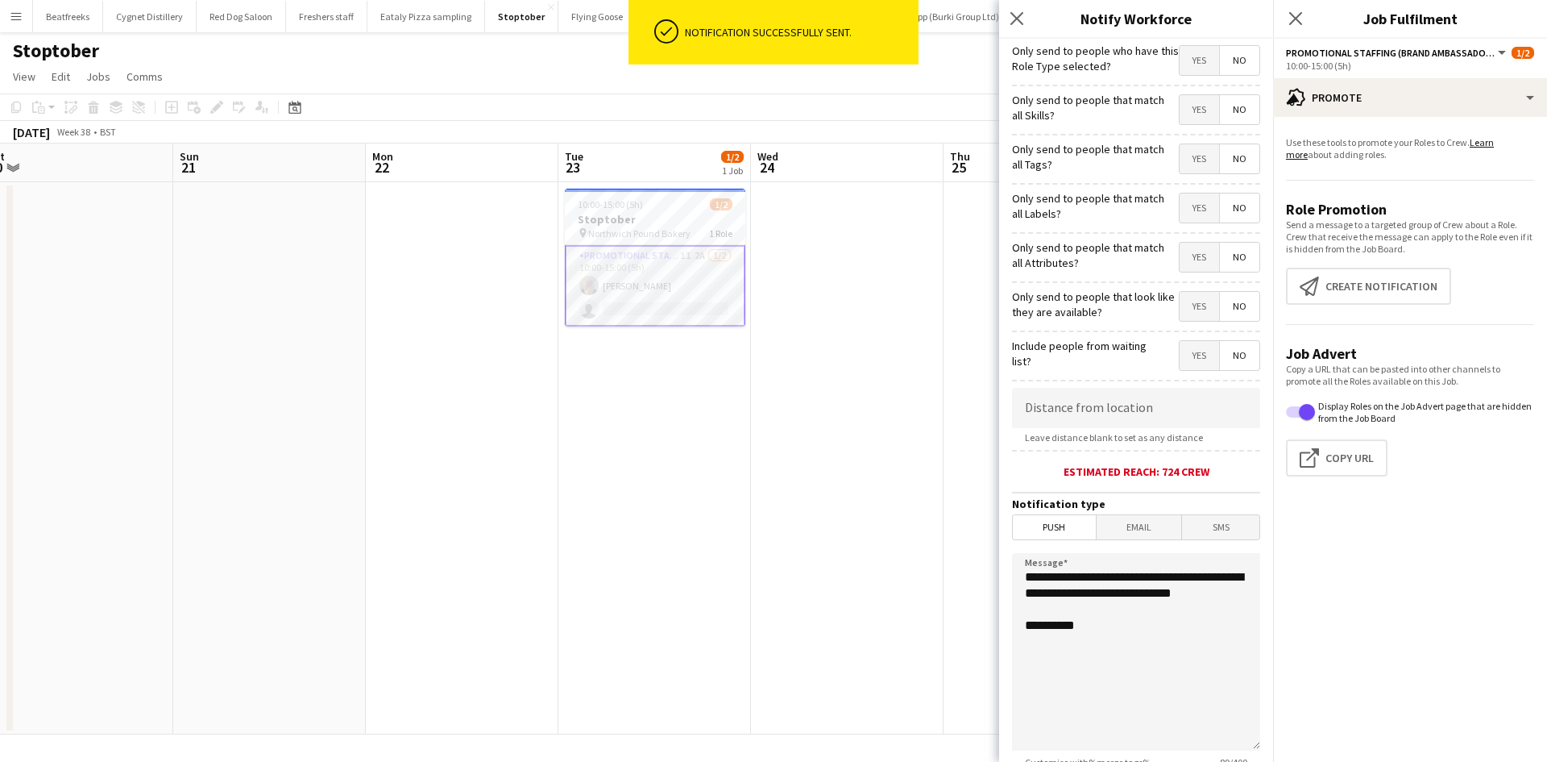
click at [1102, 532] on span "Email" at bounding box center [1139, 527] width 85 height 24
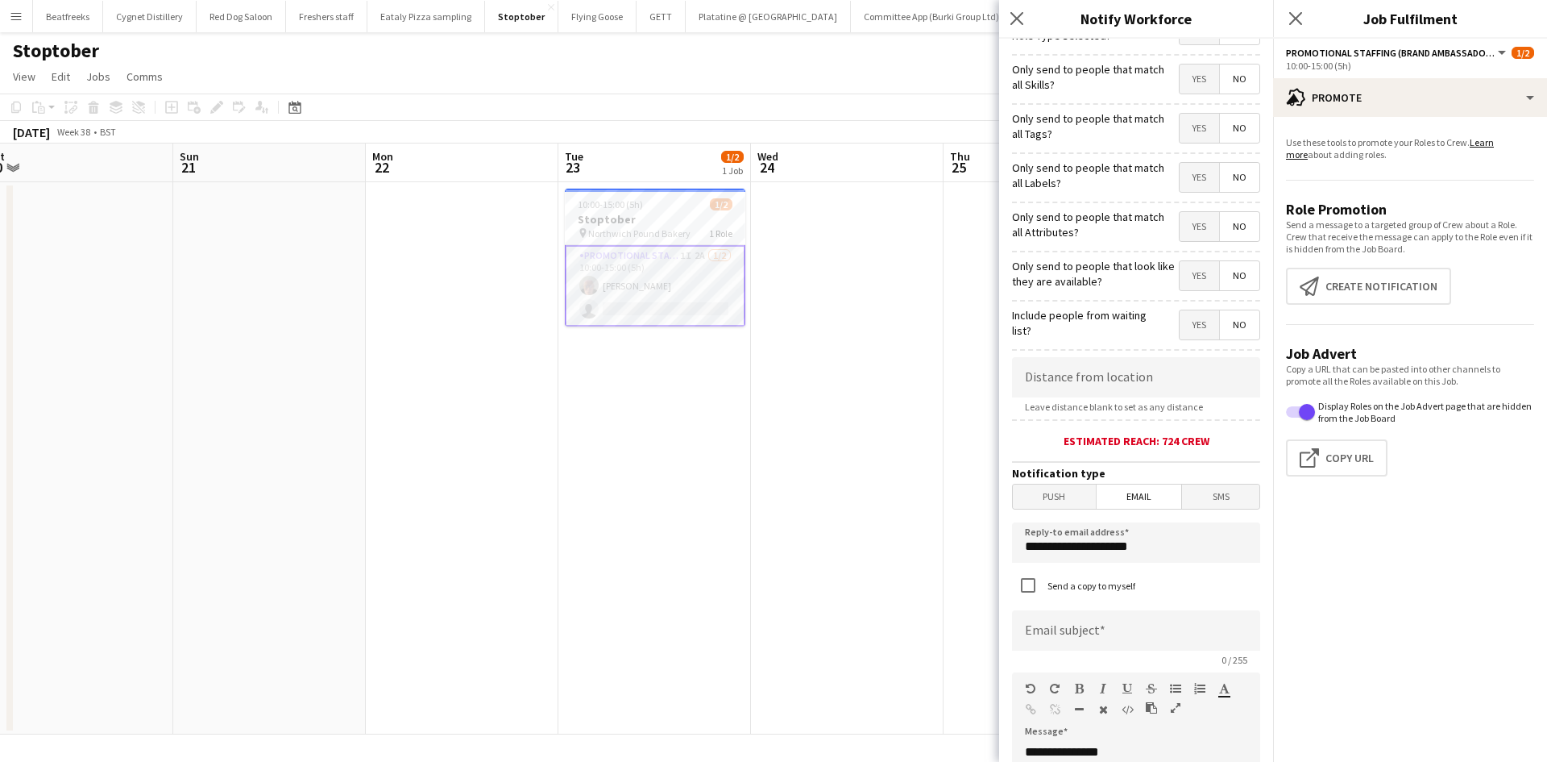
scroll to position [33, 0]
click at [1110, 383] on input at bounding box center [1136, 375] width 248 height 40
type input "******"
drag, startPoint x: 1066, startPoint y: 542, endPoint x: 886, endPoint y: 535, distance: 180.7
click at [886, 535] on body "Menu Boards Boards Boards All jobs Status Workforce Workforce My Workforce Recr…" at bounding box center [773, 381] width 1547 height 762
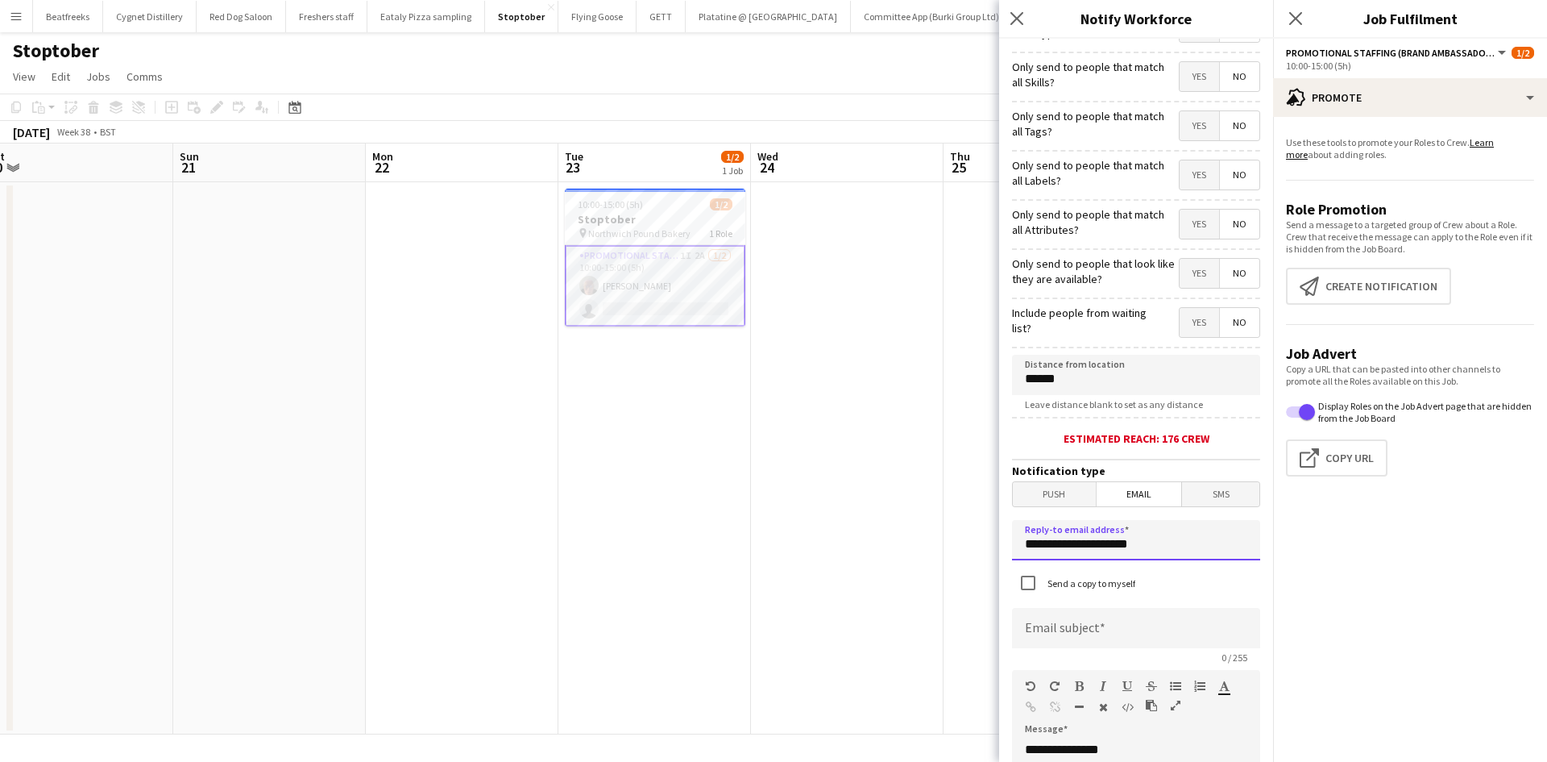
type input "*"
type input "**********"
click at [1091, 635] on input at bounding box center [1136, 628] width 248 height 40
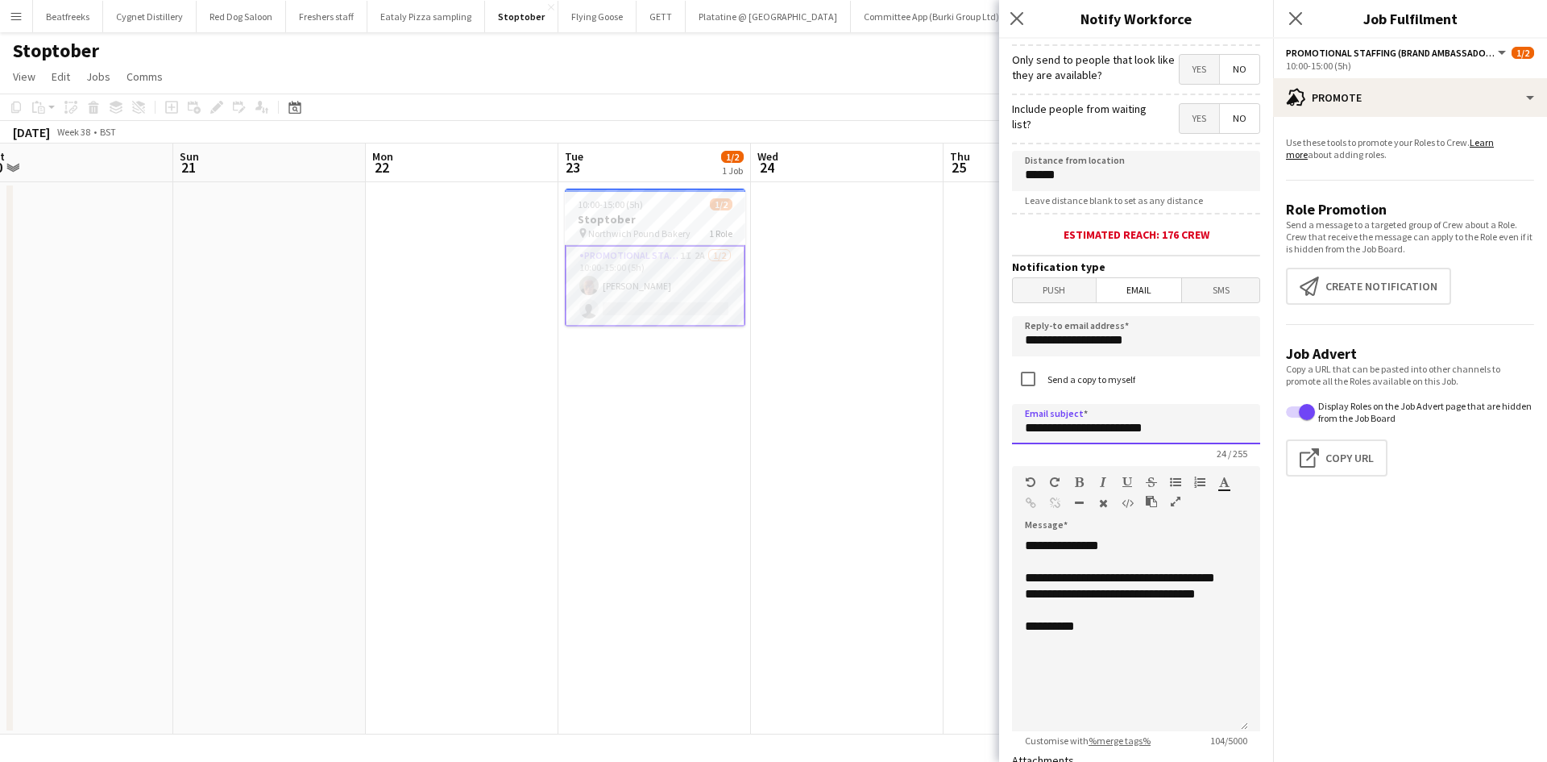
scroll to position [240, 0]
type input "**********"
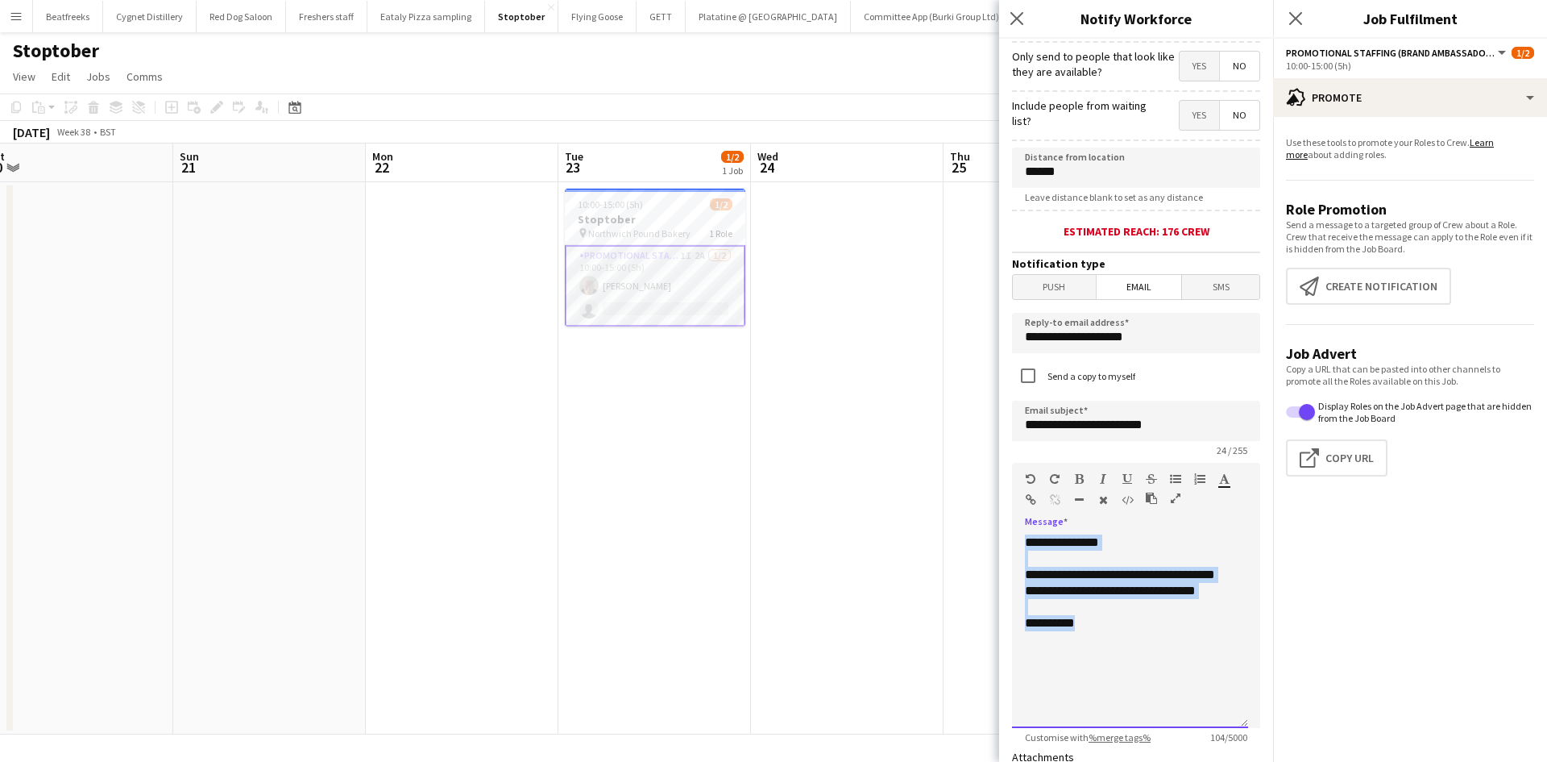
drag, startPoint x: 1086, startPoint y: 641, endPoint x: 992, endPoint y: 444, distance: 217.7
click at [992, 444] on body "Menu Boards Boards Boards All jobs Status Workforce Workforce My Workforce Recr…" at bounding box center [773, 381] width 1547 height 762
paste div
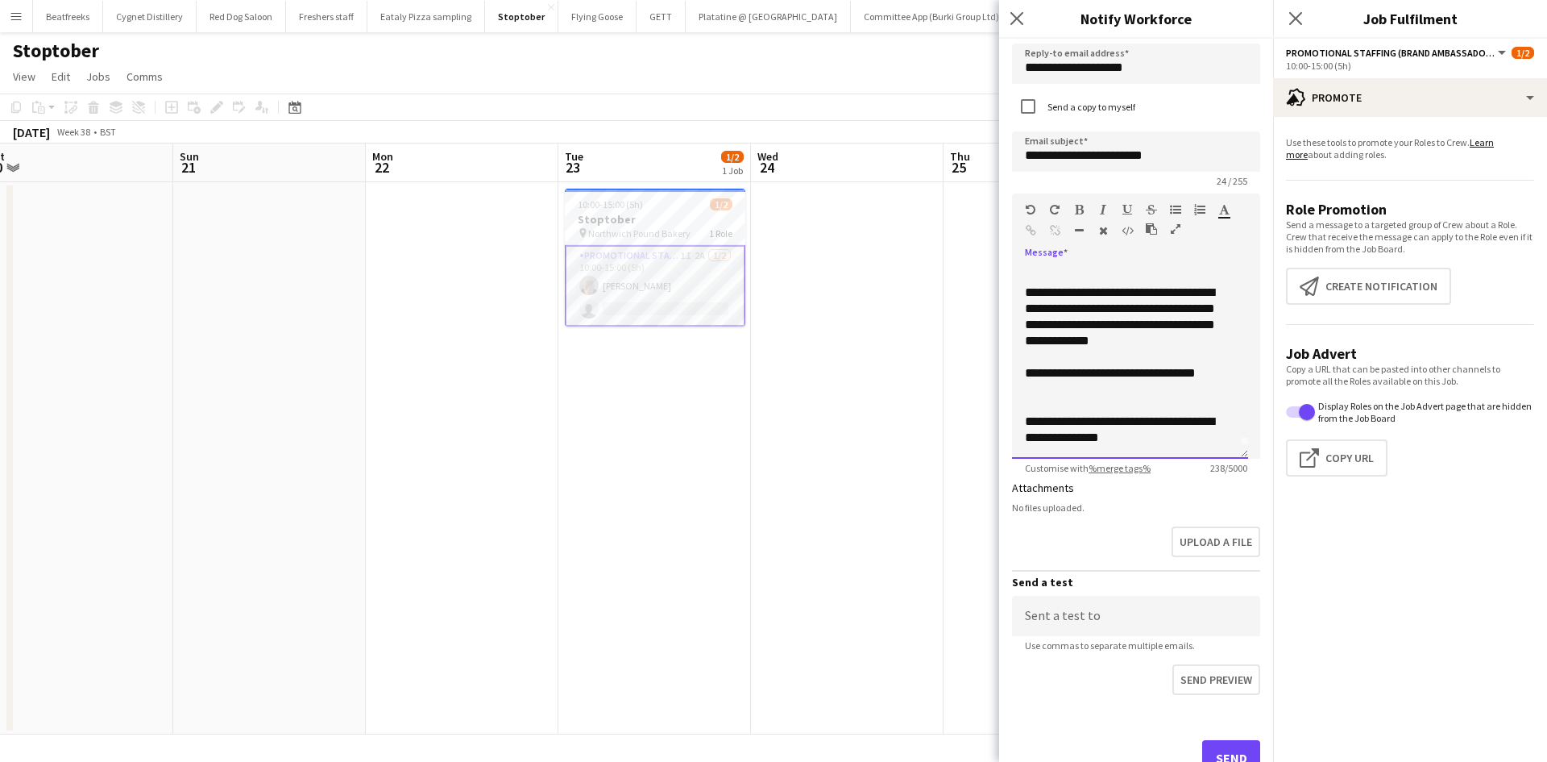
scroll to position [568, 0]
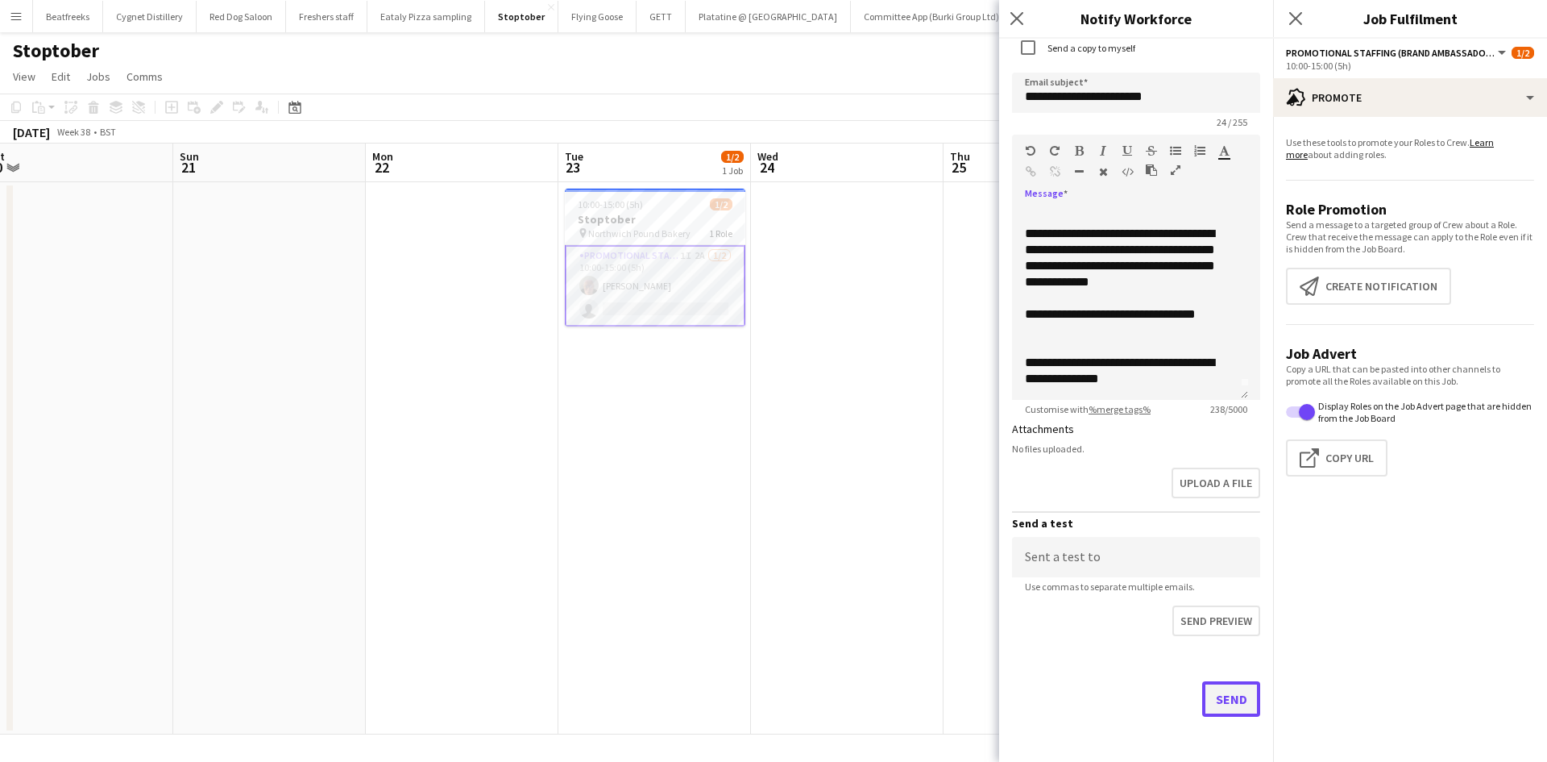
click at [1223, 704] on button "Send" at bounding box center [1231, 698] width 58 height 35
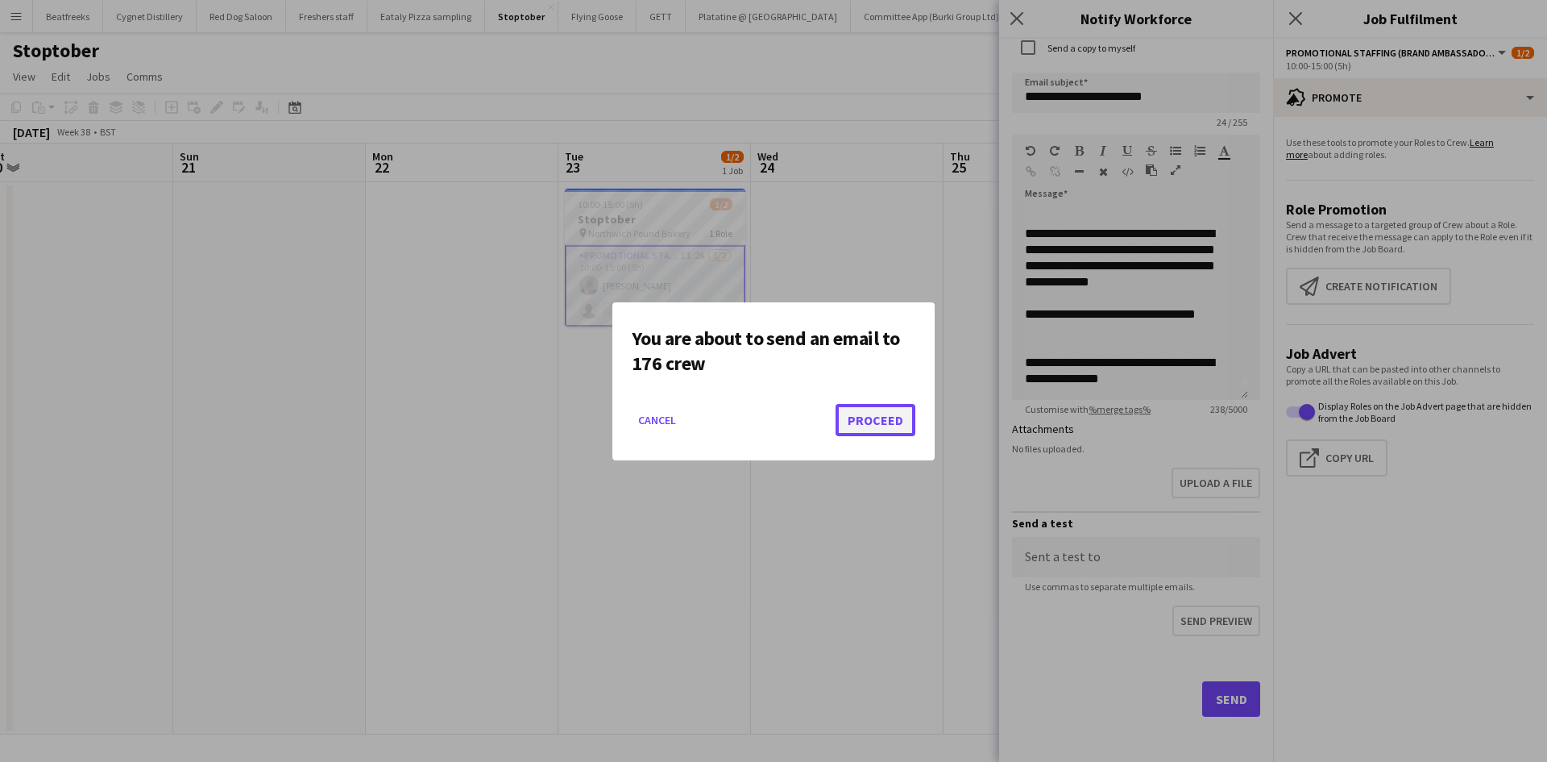
click at [874, 422] on button "Proceed" at bounding box center [876, 420] width 80 height 32
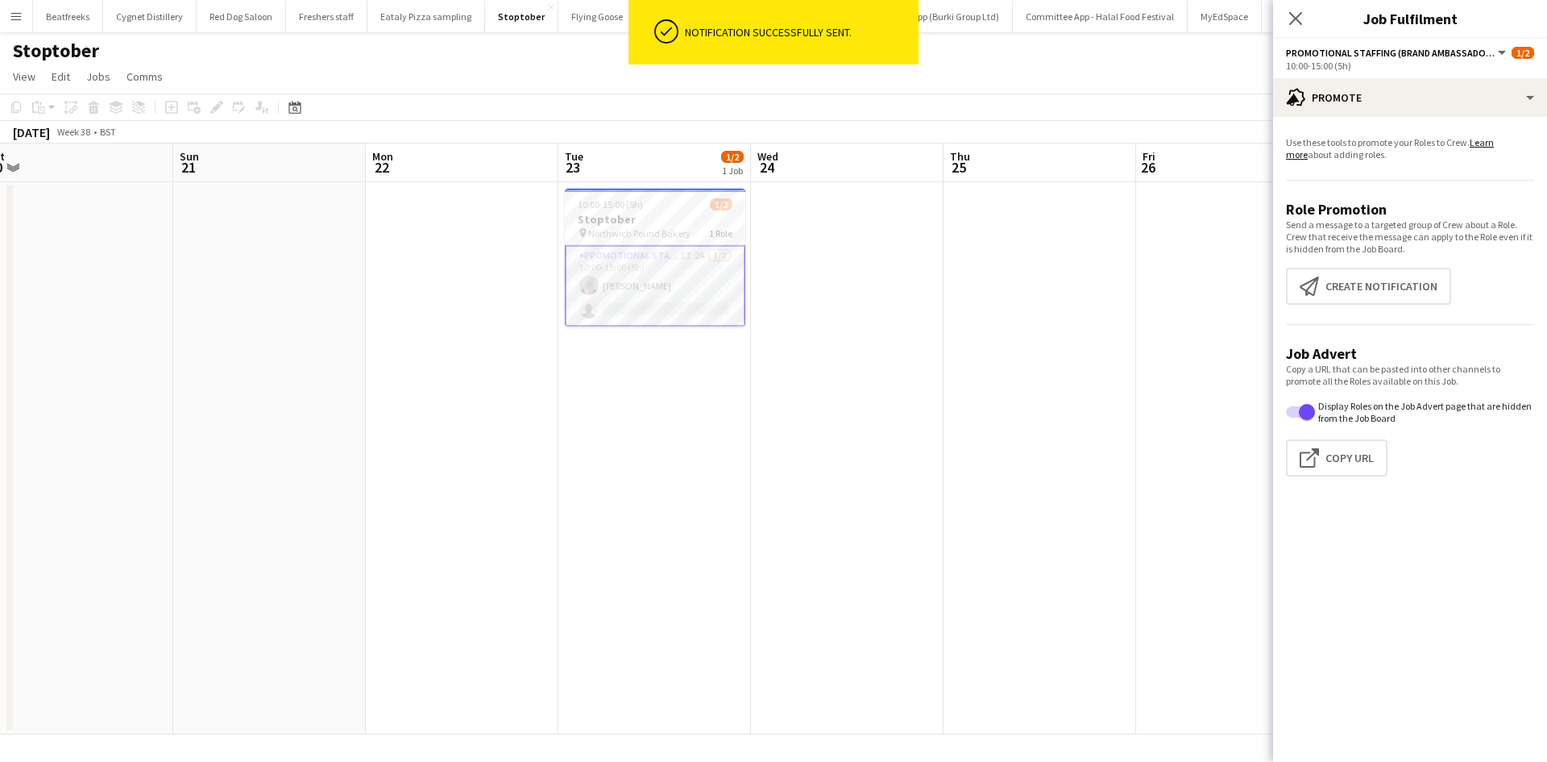
click at [859, 426] on app-date-cell at bounding box center [847, 458] width 193 height 552
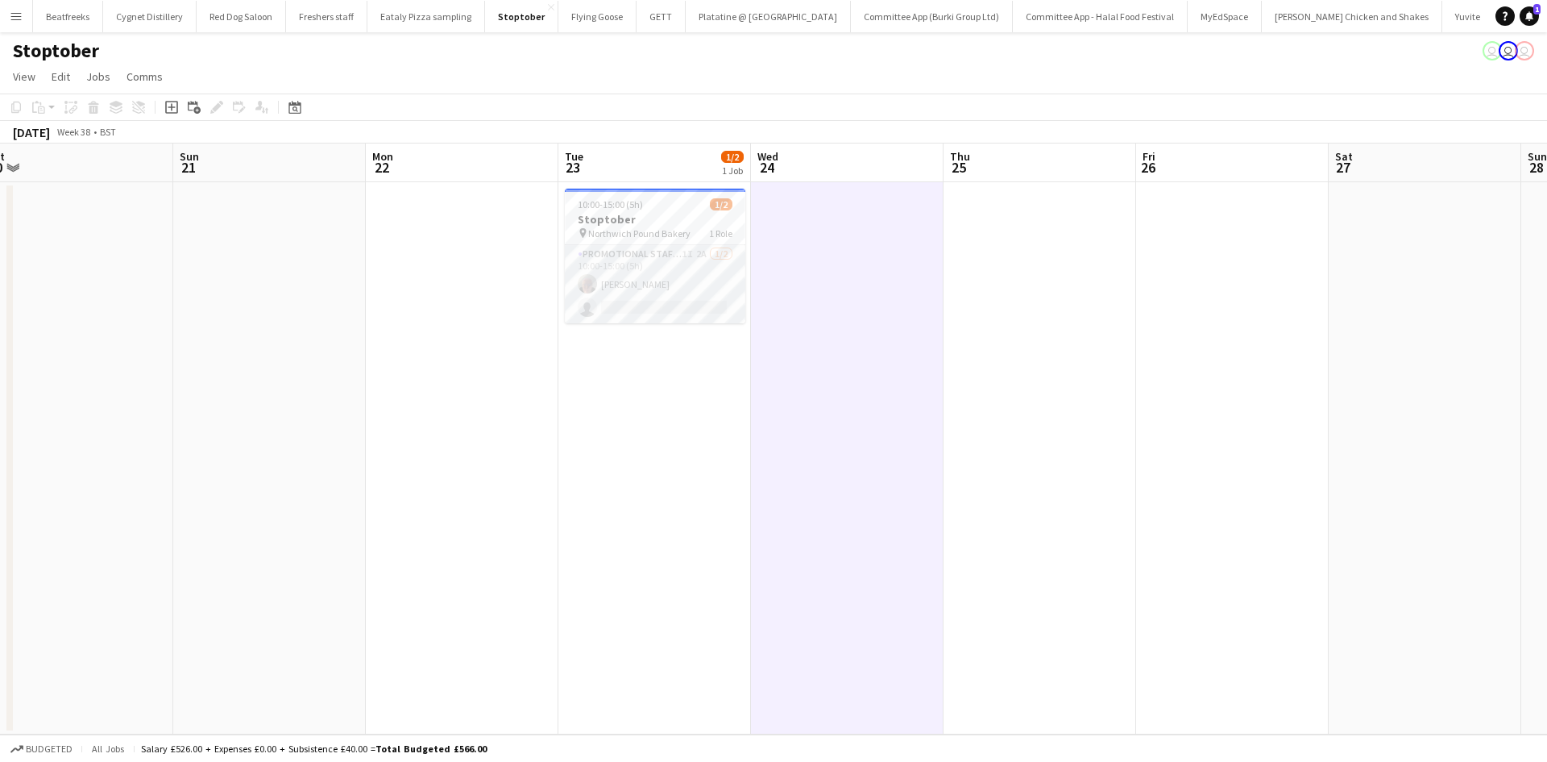
drag, startPoint x: 847, startPoint y: 52, endPoint x: 440, endPoint y: 121, distance: 412.9
click at [847, 52] on div "Stoptober user user user" at bounding box center [773, 47] width 1547 height 31
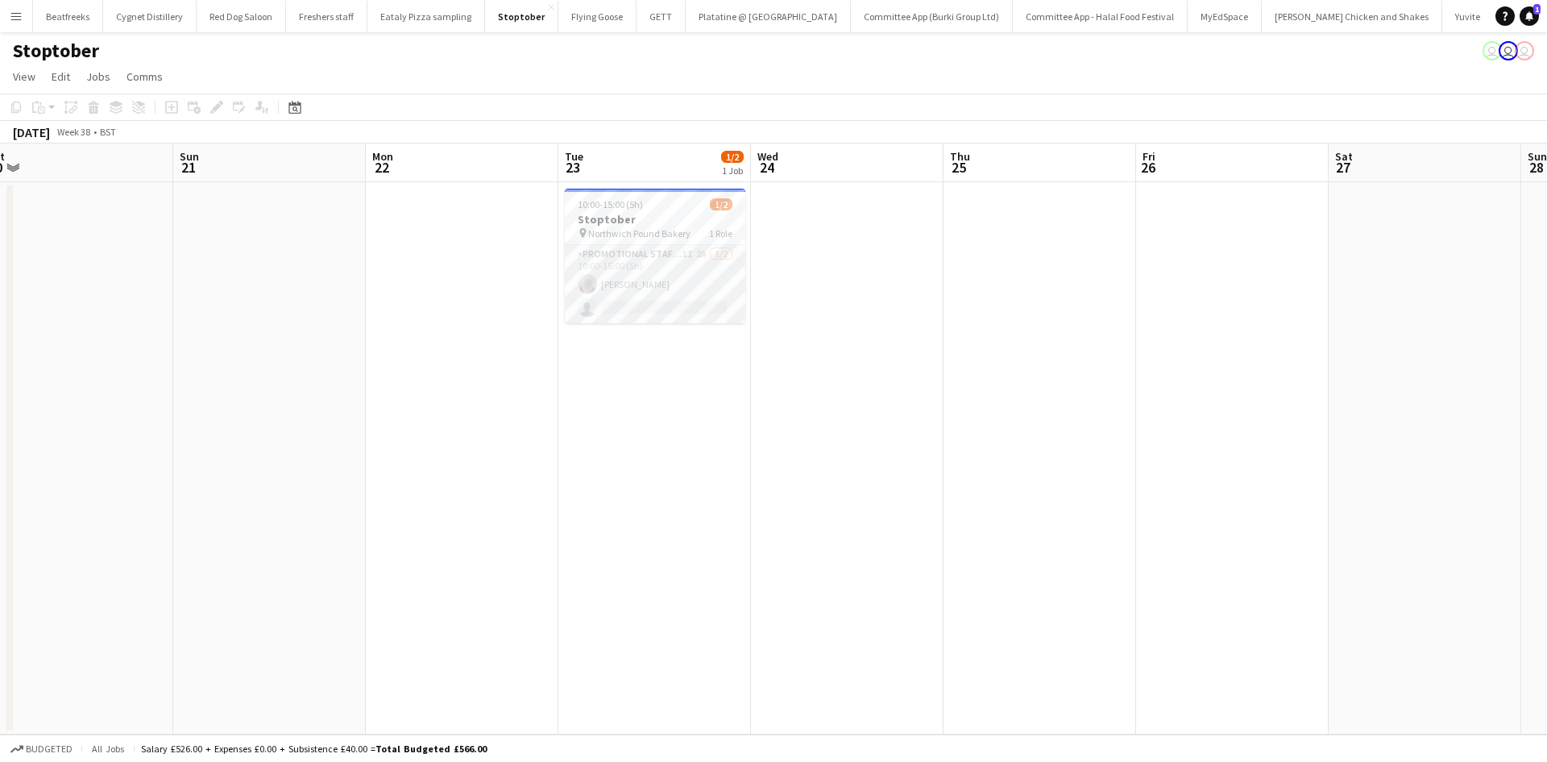
click at [25, 14] on button "Menu" at bounding box center [16, 16] width 32 height 32
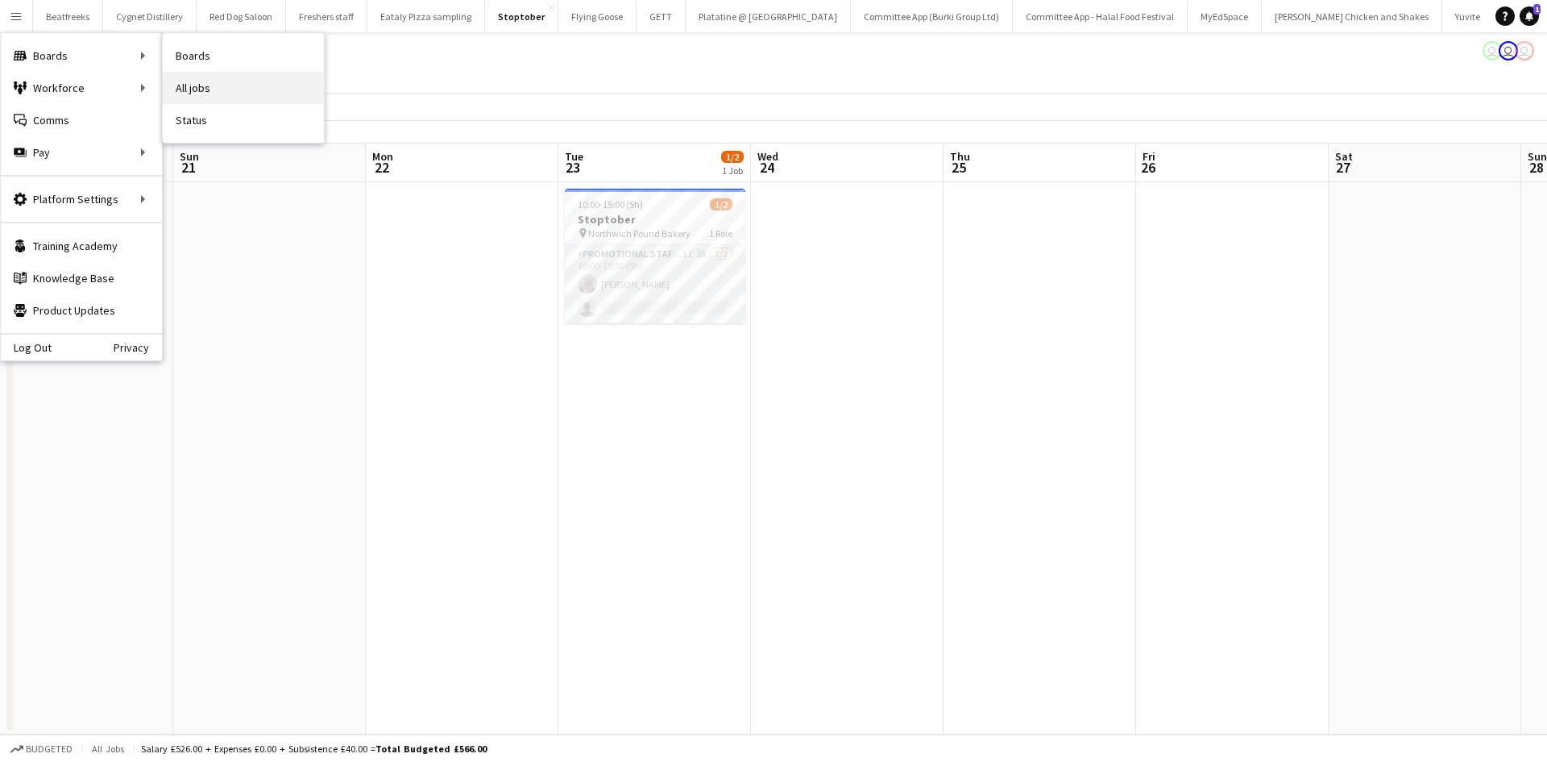
click at [205, 88] on link "All jobs" at bounding box center [243, 88] width 161 height 32
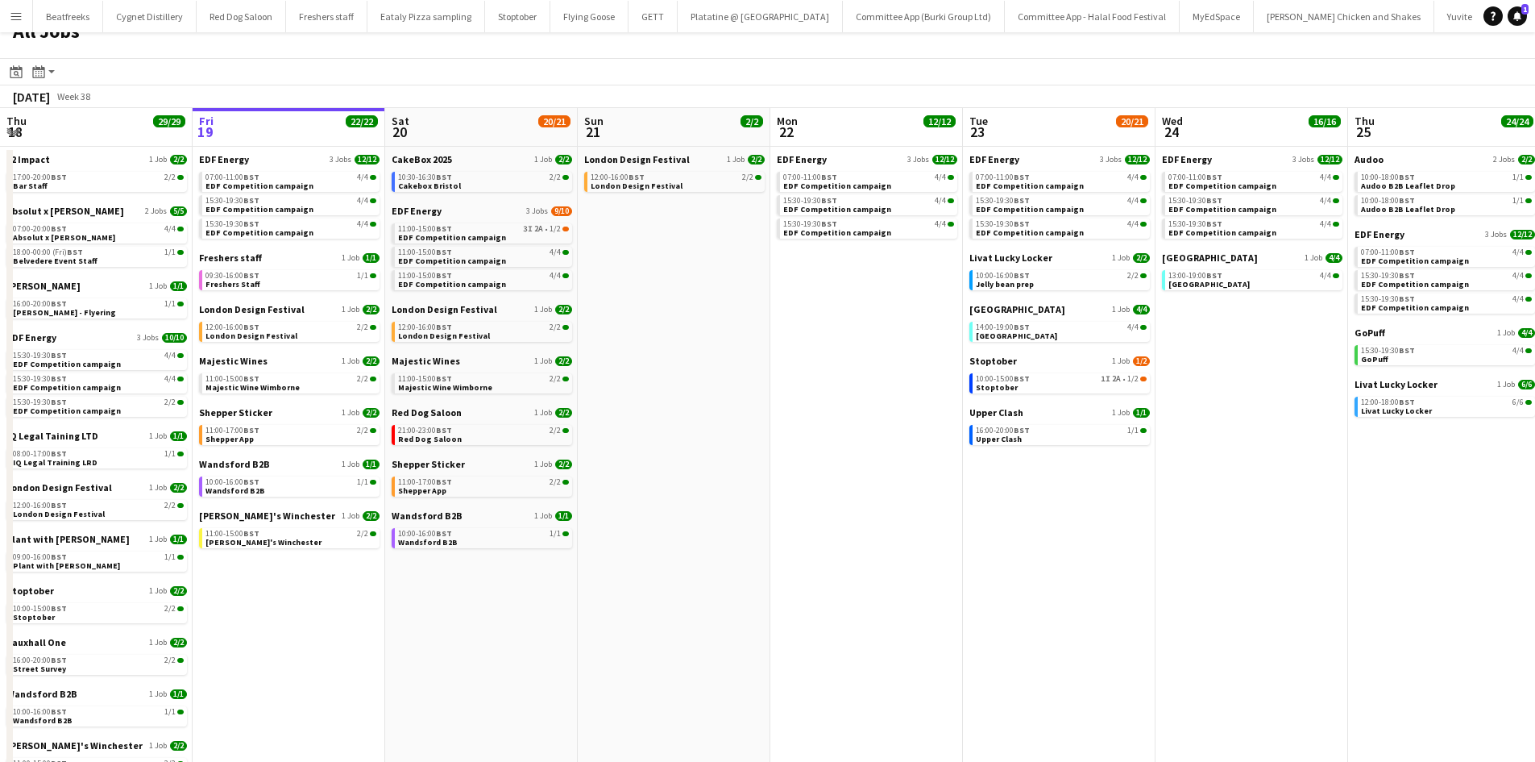
scroll to position [22, 0]
click at [10, 17] on app-icon "Menu" at bounding box center [16, 16] width 13 height 13
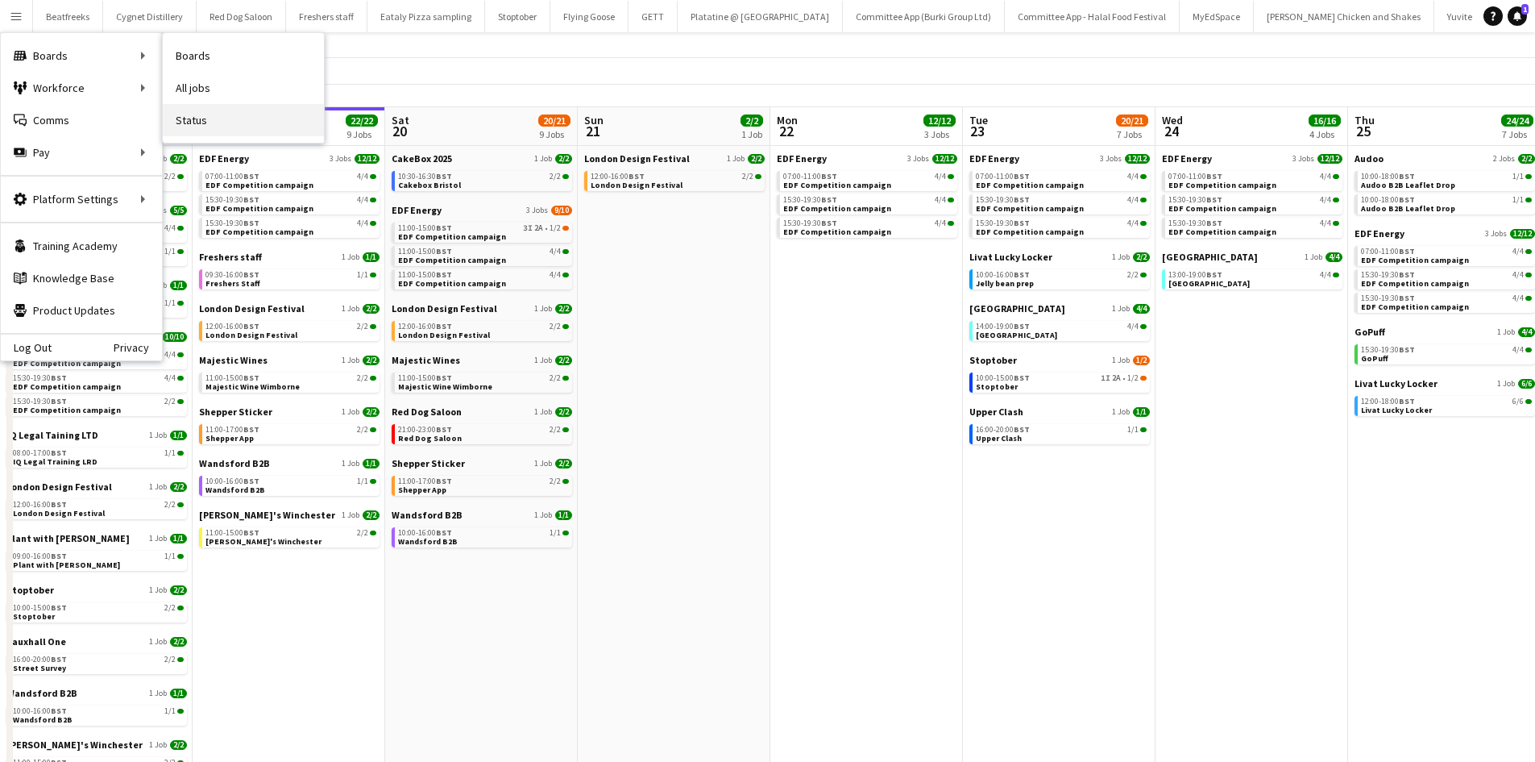
click at [214, 118] on link "Status" at bounding box center [243, 120] width 161 height 32
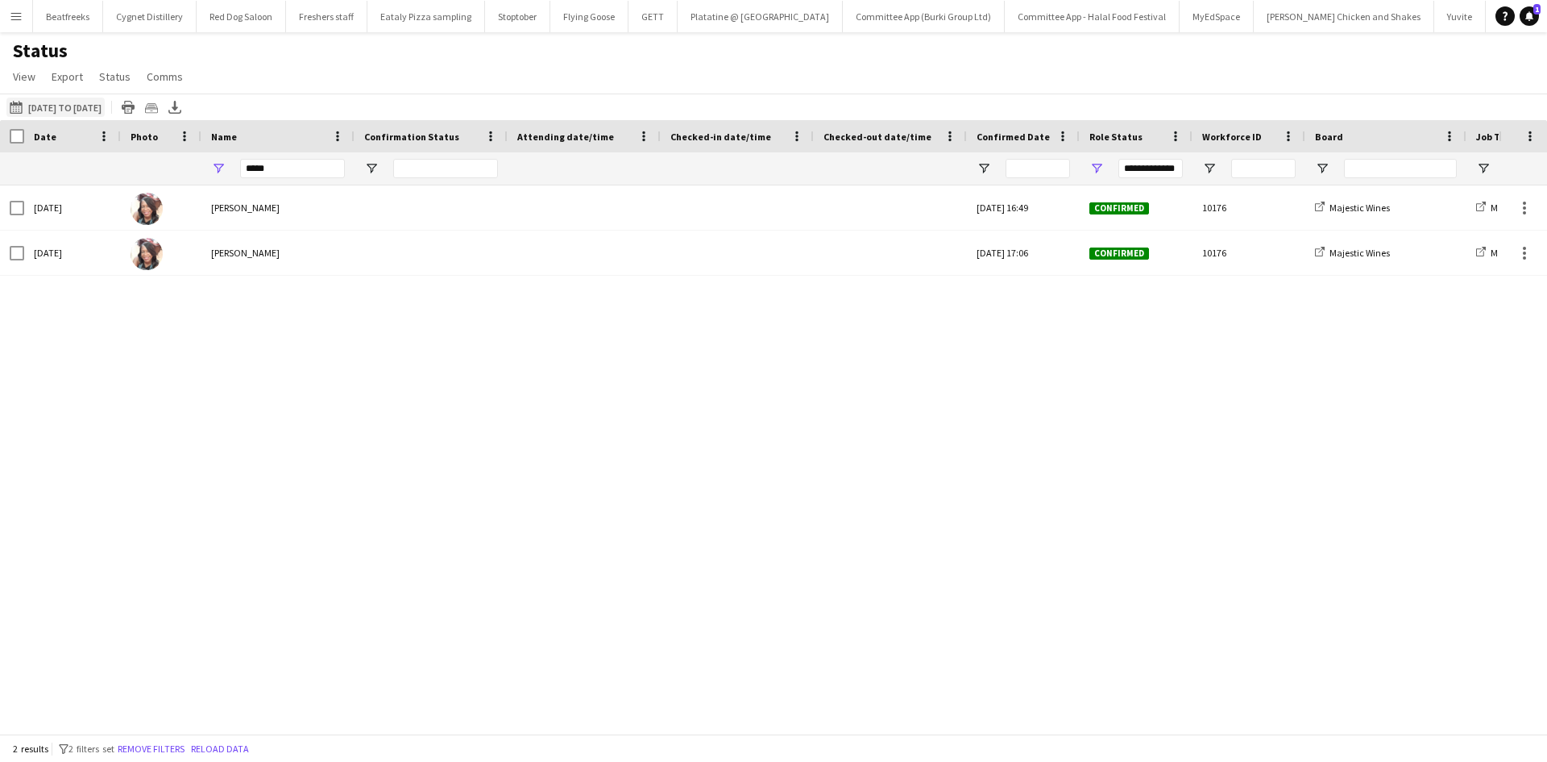
click at [47, 112] on button "19-09-2025 to 25-09-2025 15-09-2025 to 21-09-2025" at bounding box center [55, 107] width 98 height 19
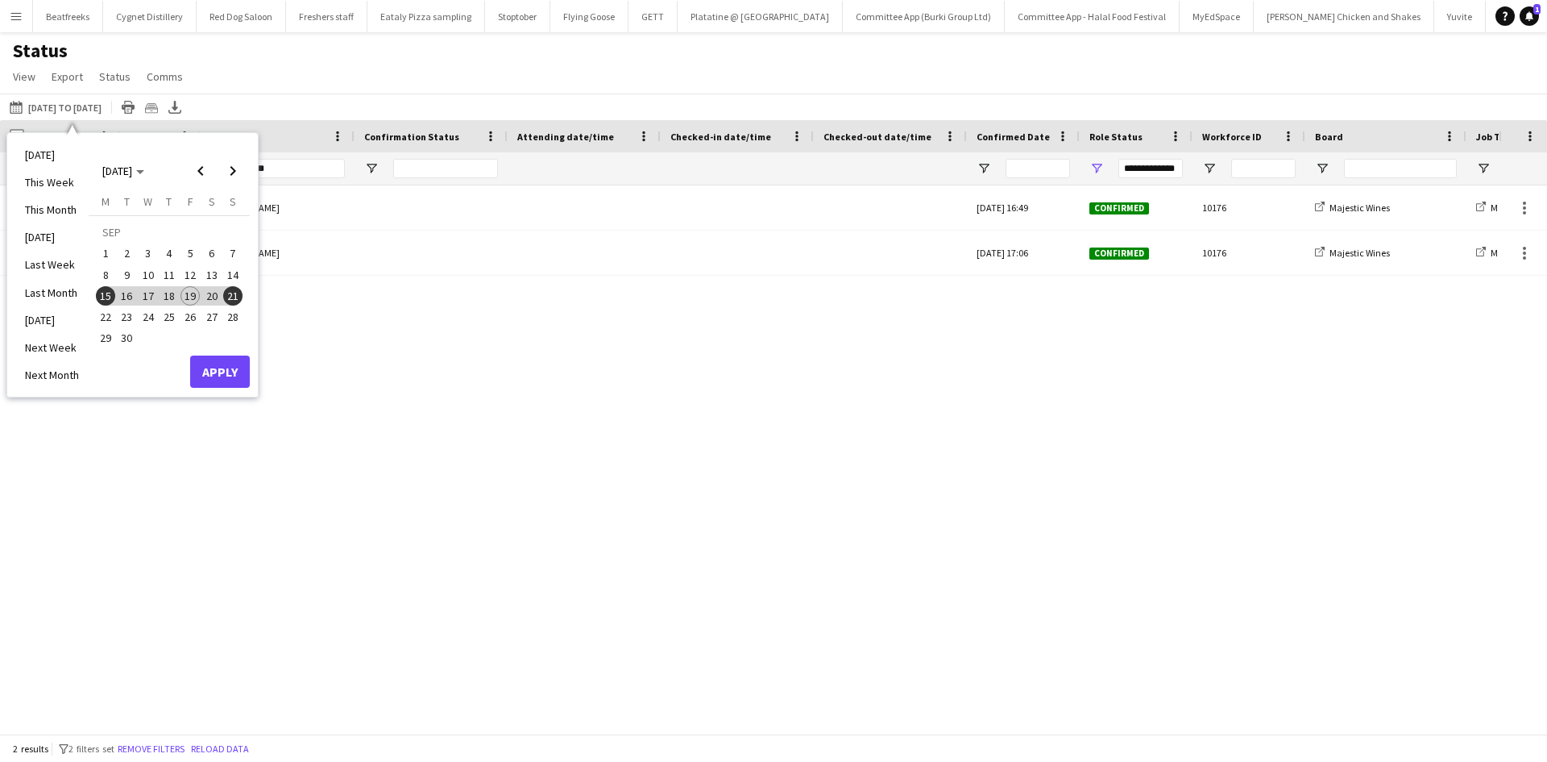
click at [383, 80] on div "Status View Views Default view New view Update view Delete view Edit name Custo…" at bounding box center [773, 66] width 1547 height 55
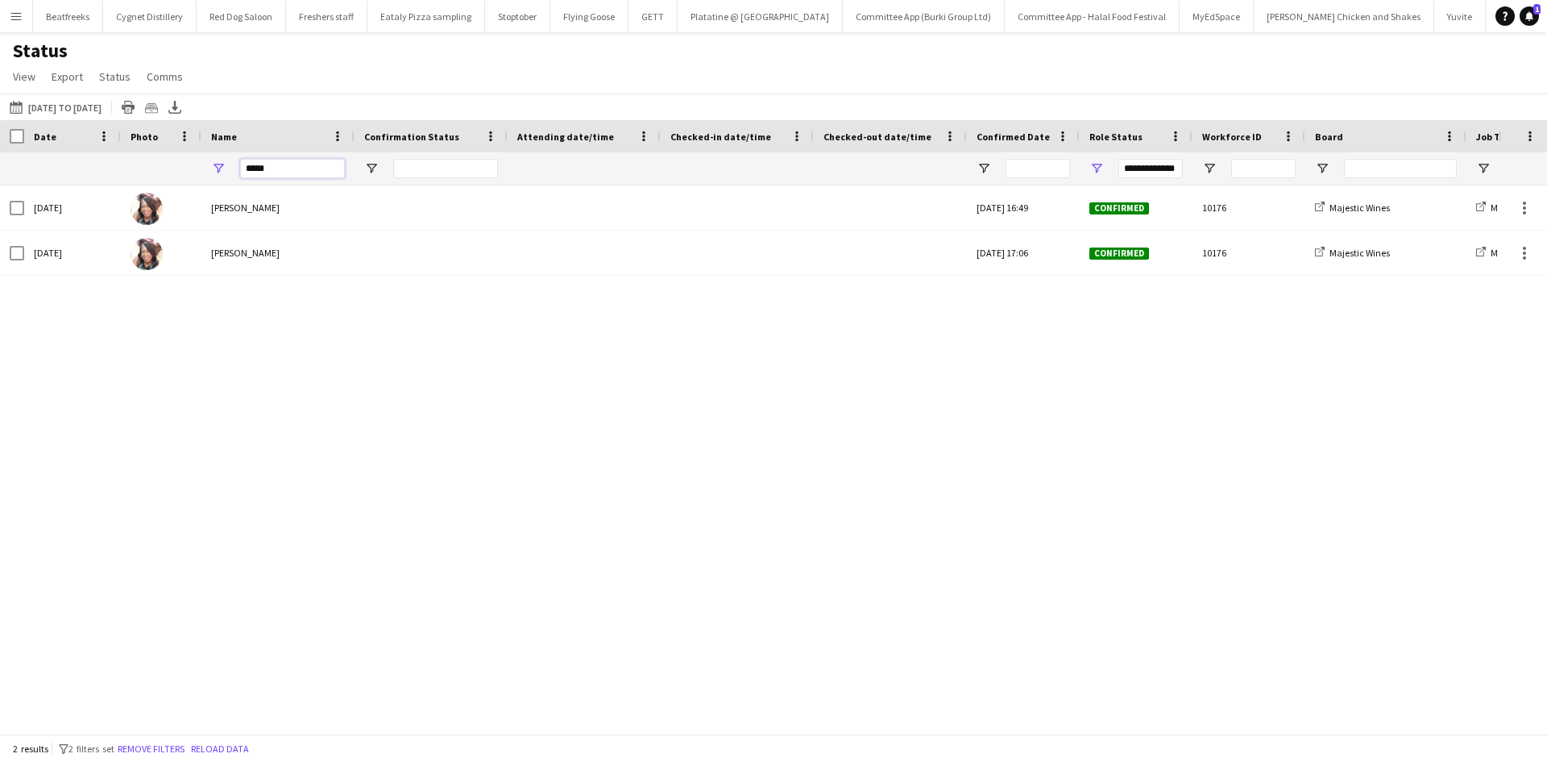
drag, startPoint x: 304, startPoint y: 168, endPoint x: 147, endPoint y: 176, distance: 156.5
click at [147, 176] on div "*****" at bounding box center [1499, 168] width 2998 height 32
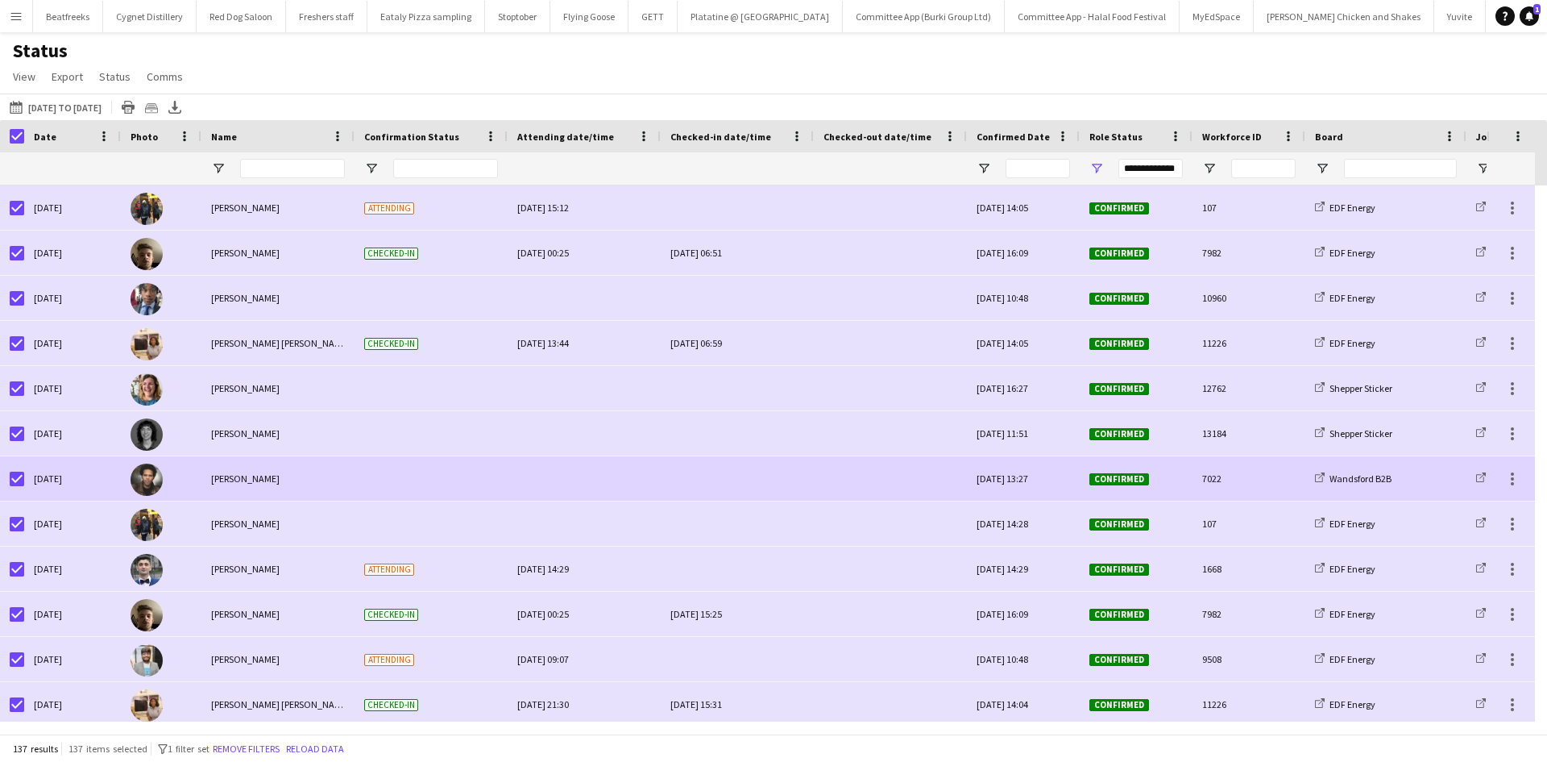
drag, startPoint x: 3, startPoint y: 178, endPoint x: 258, endPoint y: 476, distance: 391.5
click at [258, 476] on div "Crew Shift Details Date Photo Name" at bounding box center [773, 426] width 1547 height 613
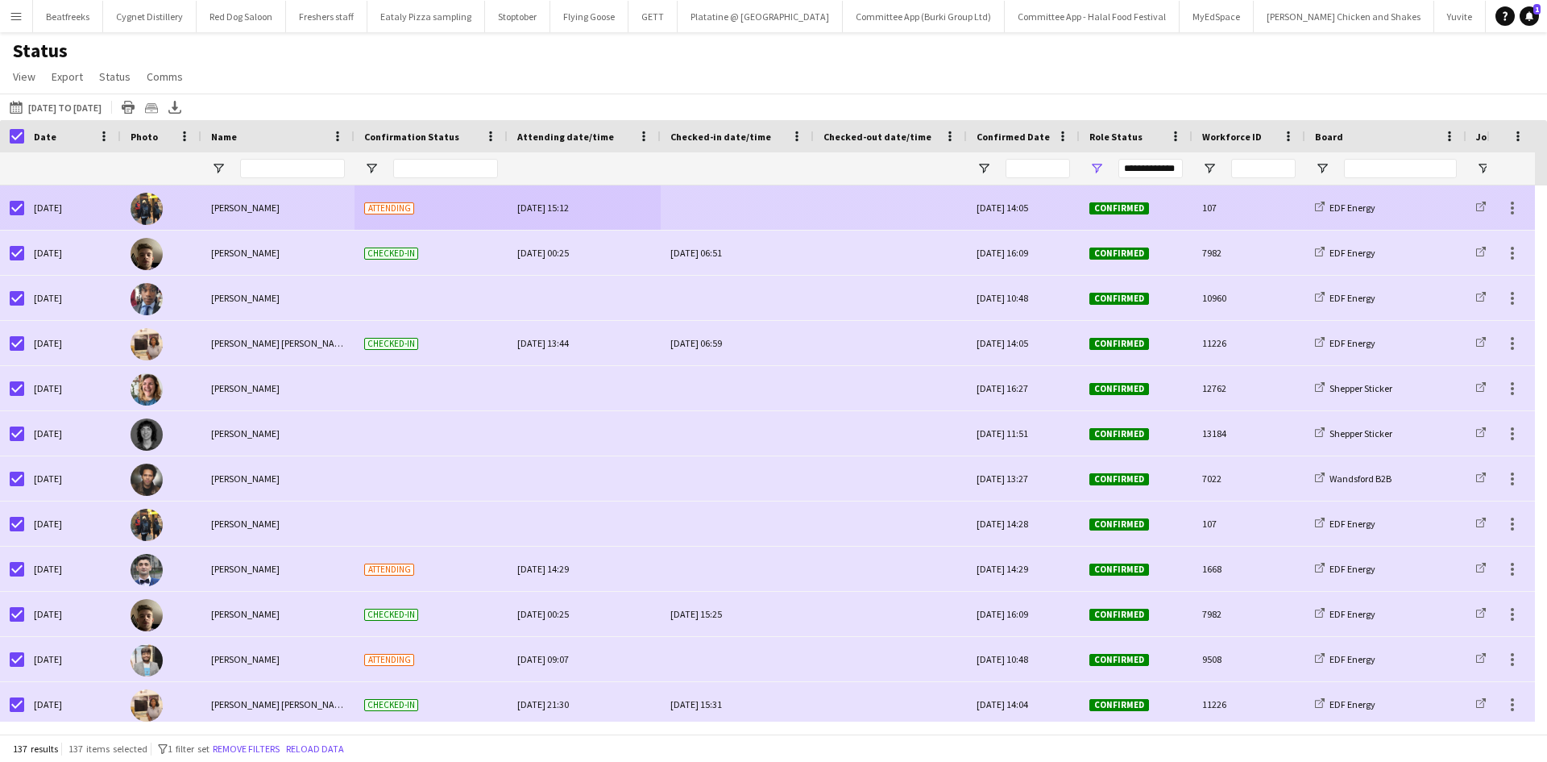
drag, startPoint x: 700, startPoint y: 197, endPoint x: 460, endPoint y: 202, distance: 240.2
click at [460, 202] on div "Mon, 15 Sep 2025 Martin Brady Attending Sun, 14 Sep 2025 15:12 Fri, 12 Sep 2025…" at bounding box center [1499, 207] width 2998 height 45
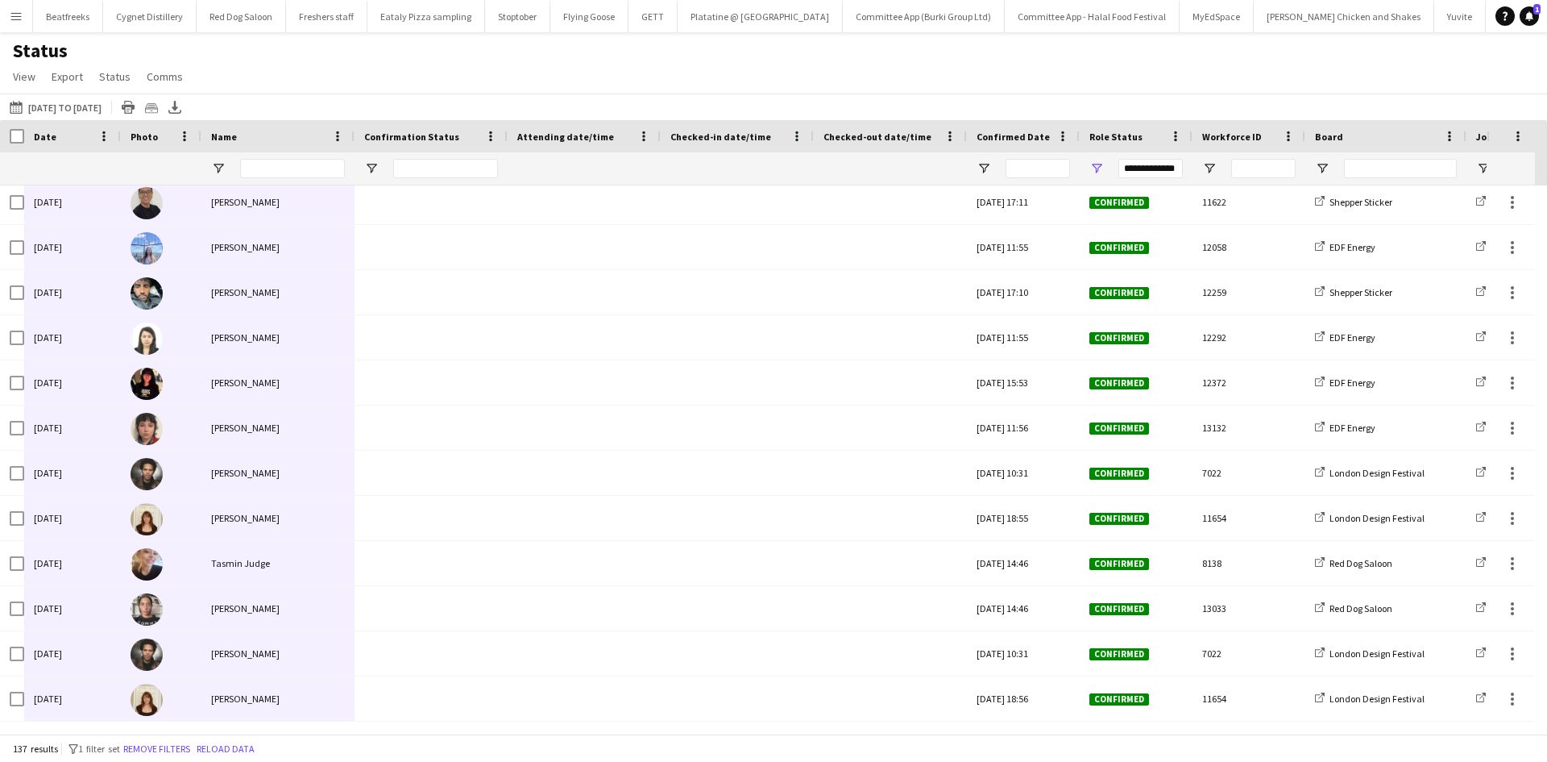
drag, startPoint x: 35, startPoint y: 207, endPoint x: 273, endPoint y: 725, distance: 570.2
click at [273, 725] on div "Crew Shift Details Date Photo Name" at bounding box center [773, 426] width 1547 height 613
click at [13, 12] on app-icon "Menu" at bounding box center [16, 16] width 13 height 13
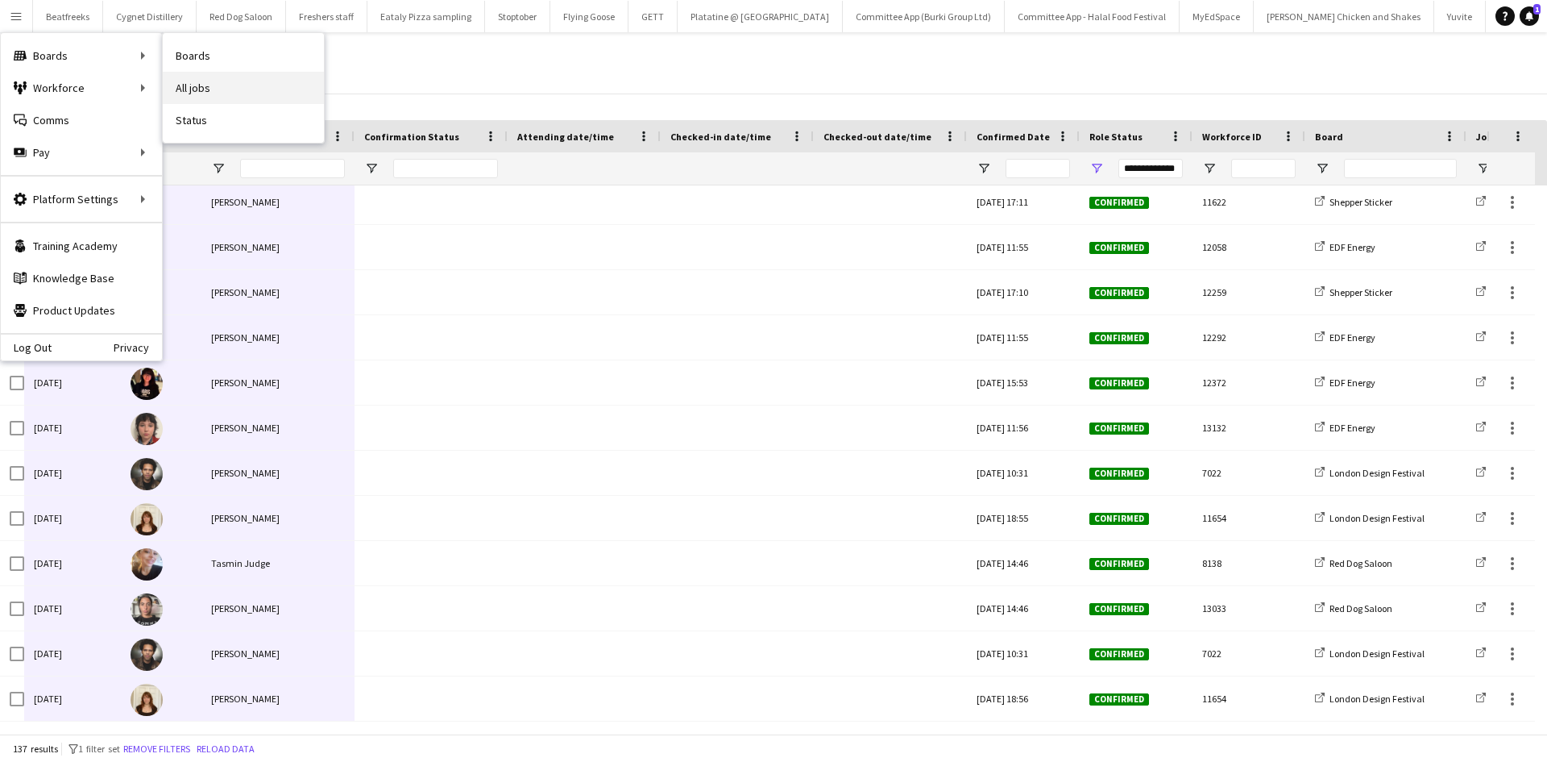
click at [210, 87] on link "All jobs" at bounding box center [243, 88] width 161 height 32
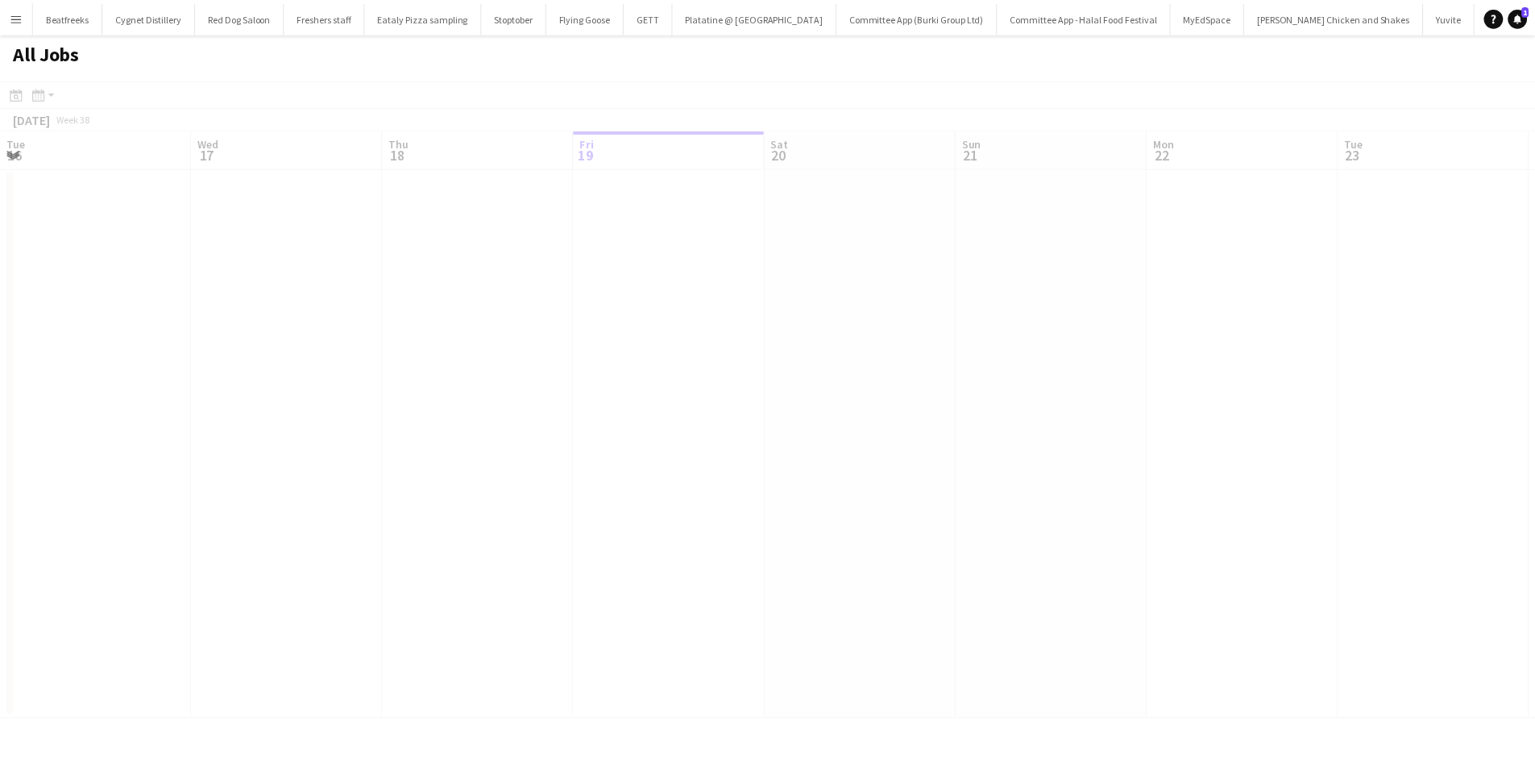
scroll to position [0, 385]
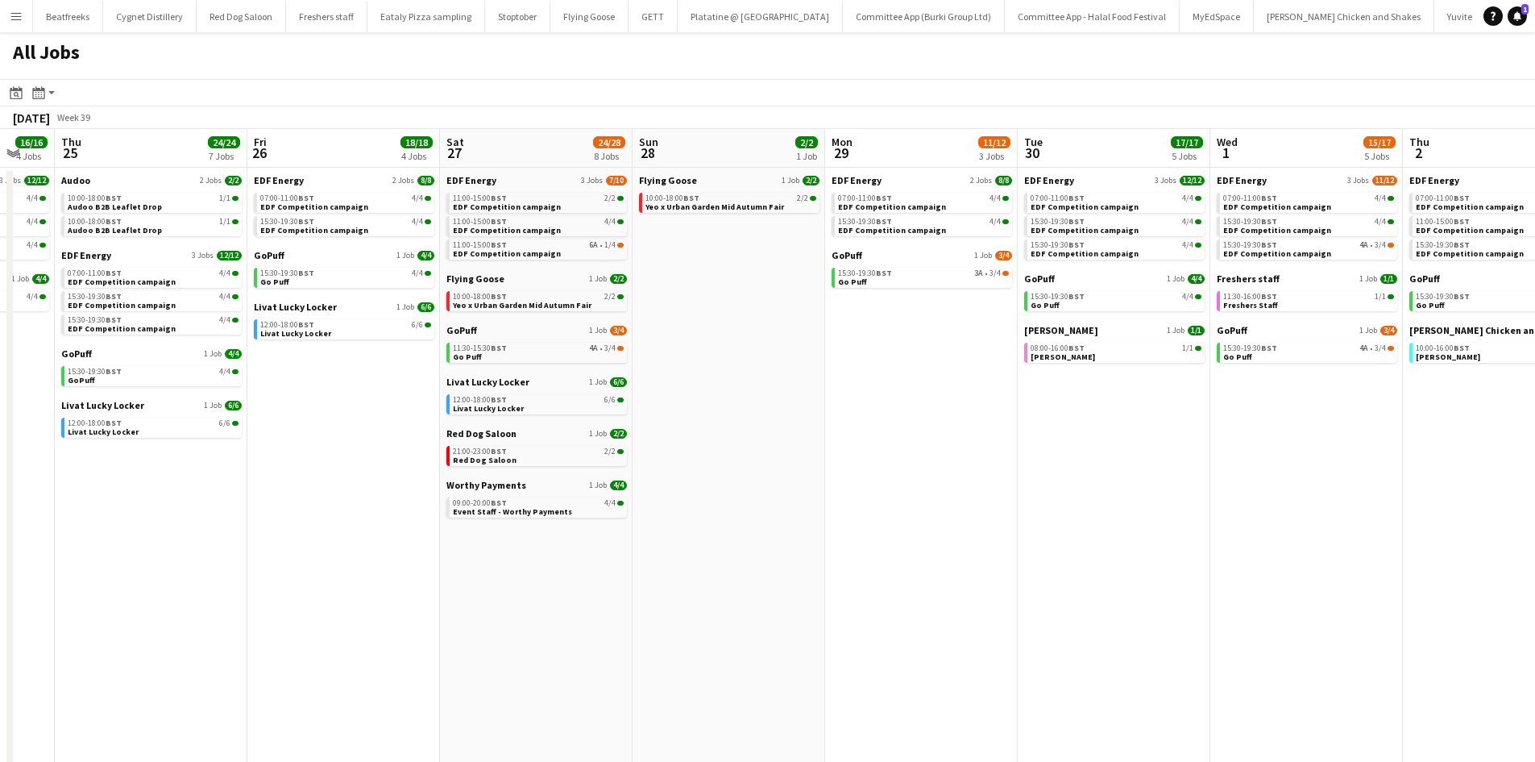
scroll to position [0, 524]
click at [867, 272] on span "15:30-19:30 BST" at bounding box center [864, 273] width 54 height 8
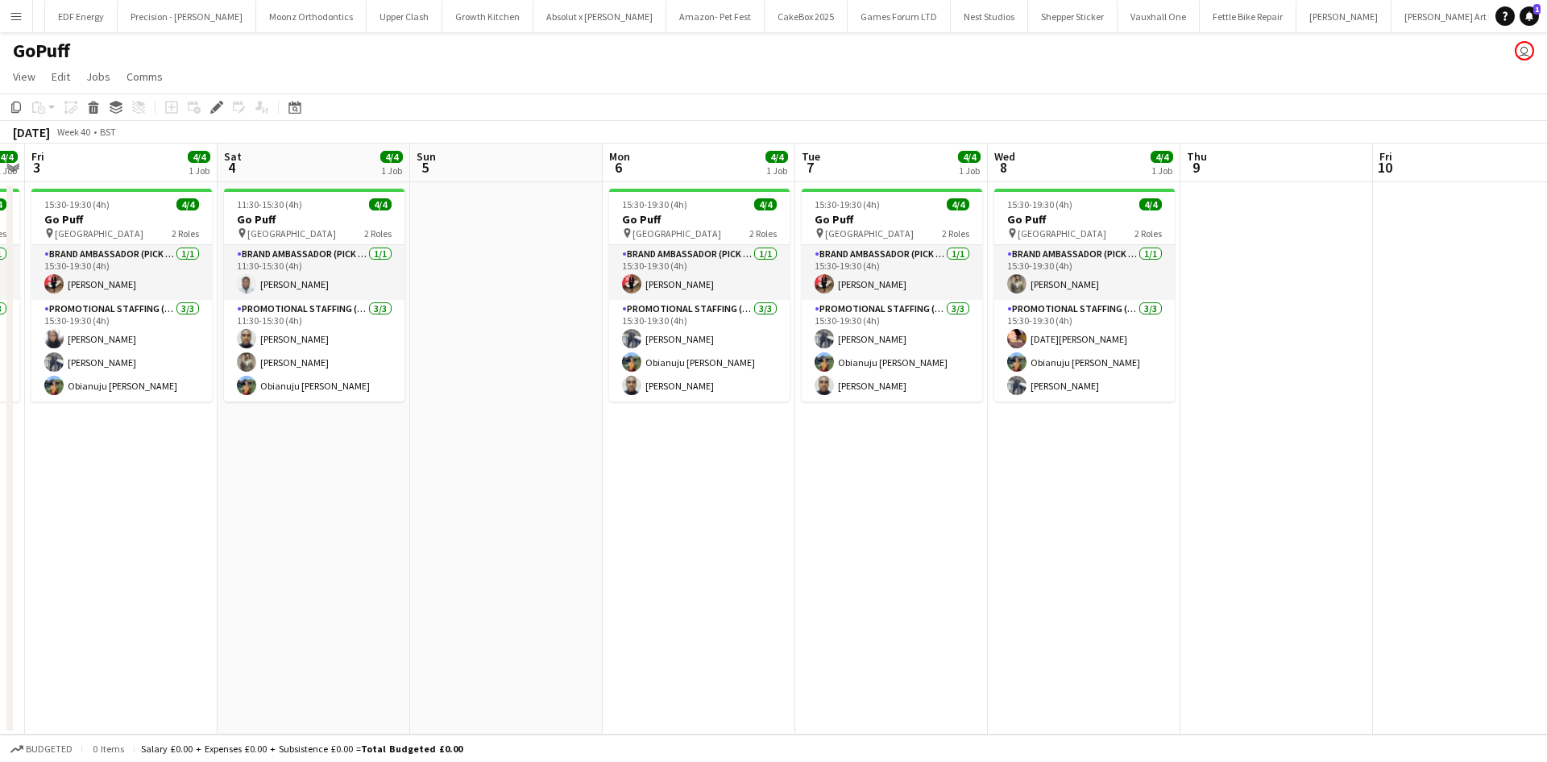
scroll to position [0, 769]
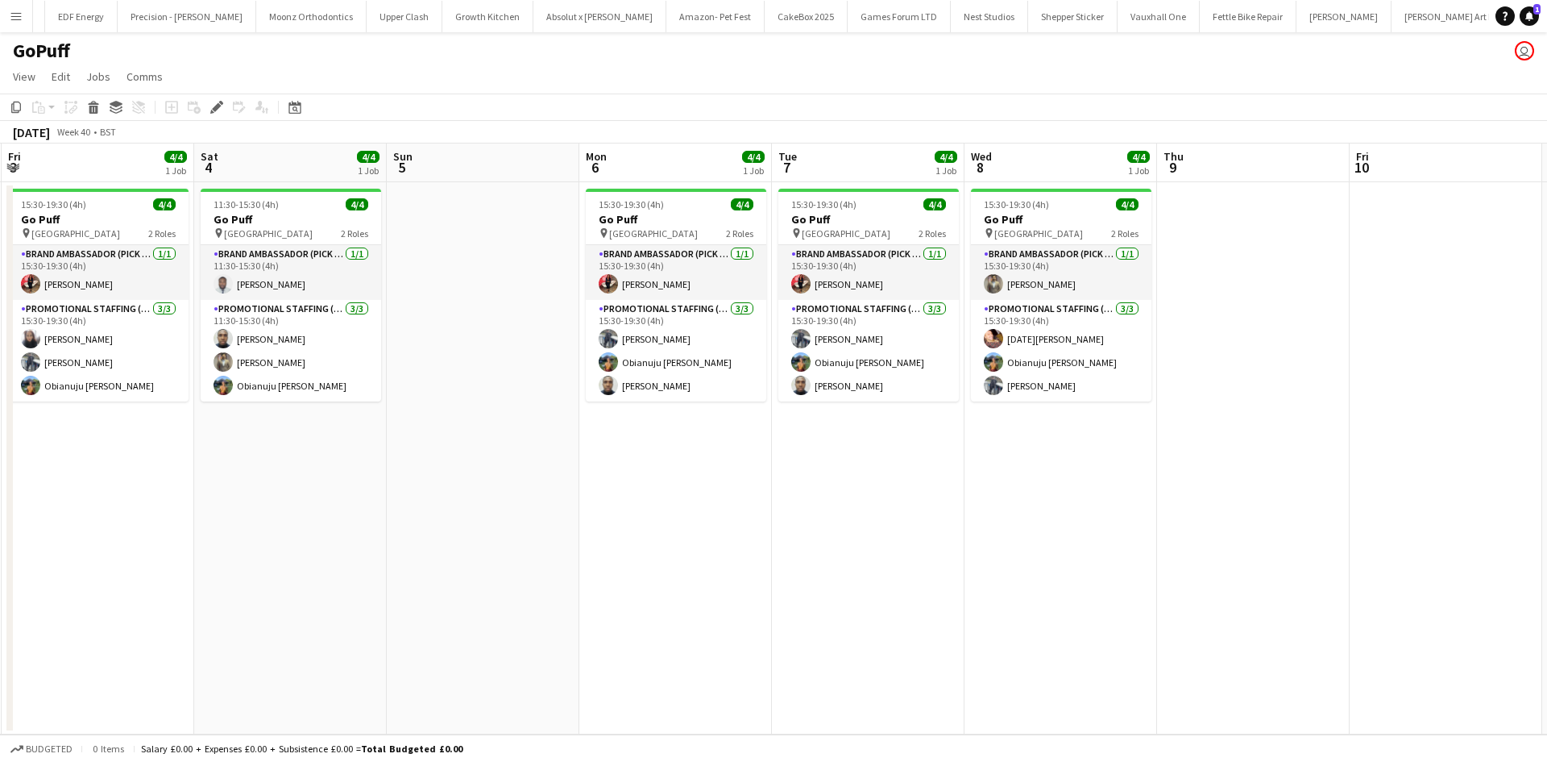
click at [5, 6] on button "Menu" at bounding box center [16, 16] width 32 height 32
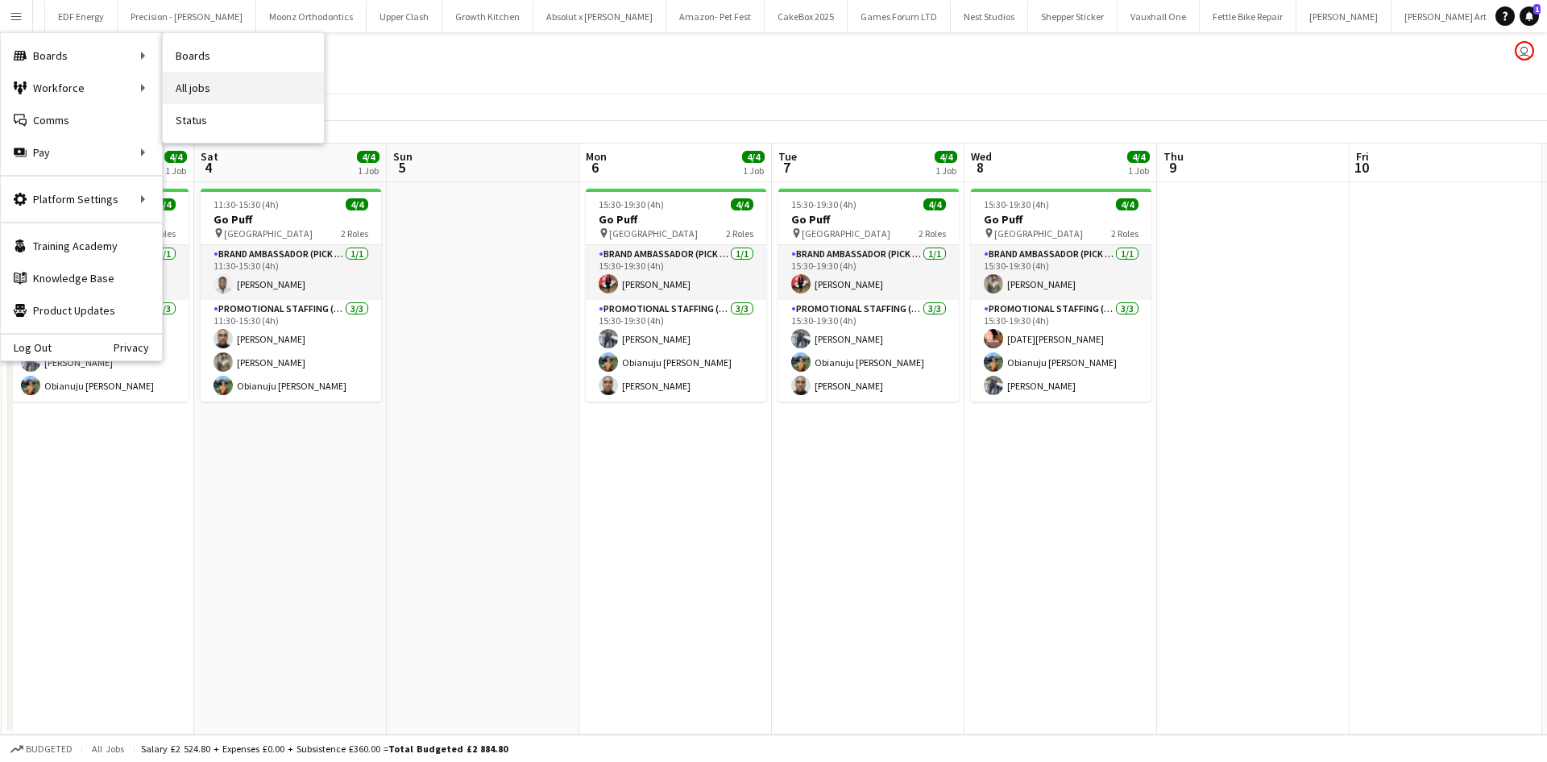
click at [201, 79] on link "All jobs" at bounding box center [243, 88] width 161 height 32
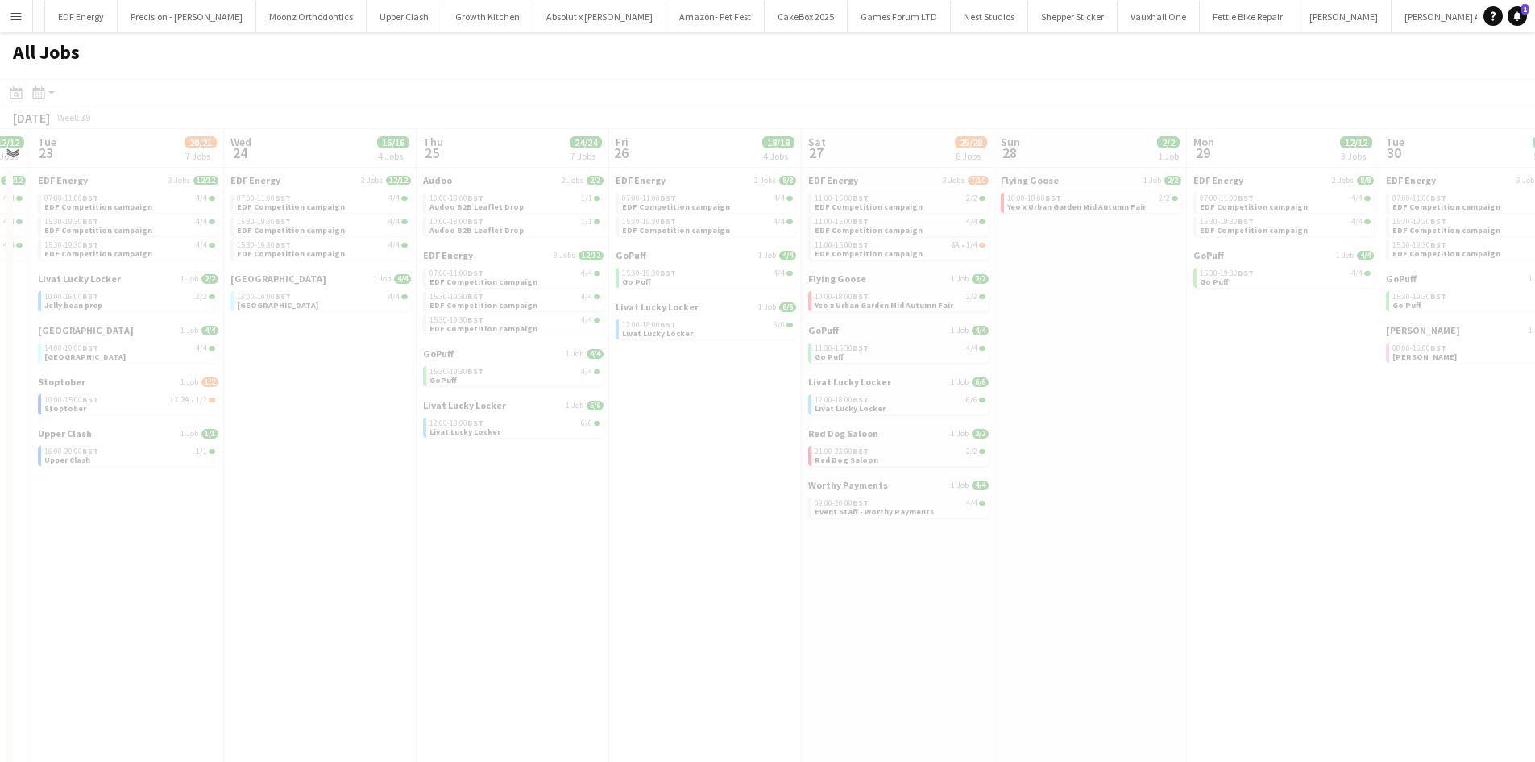
scroll to position [0, 547]
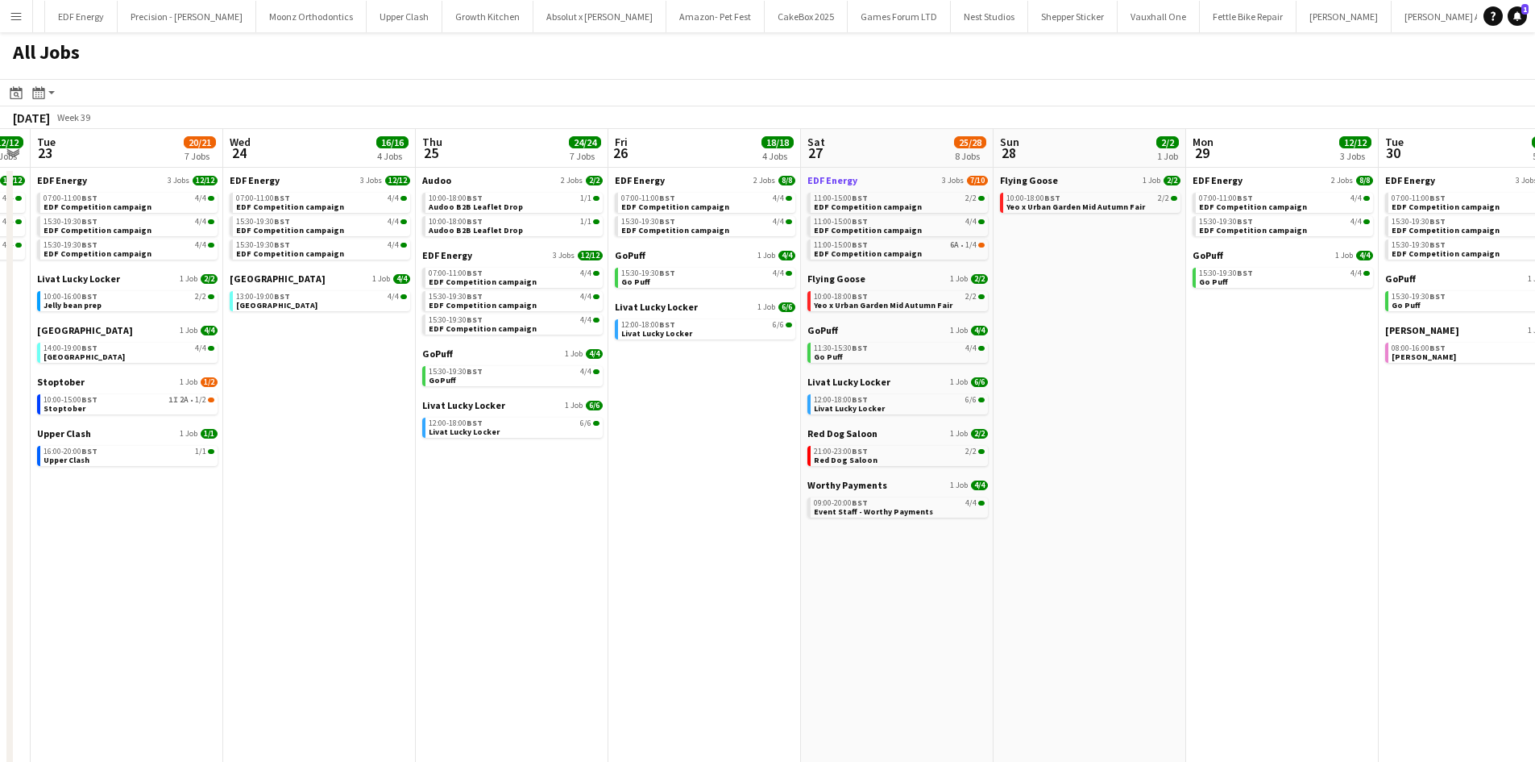
click at [889, 177] on link "EDF Energy 3 Jobs 7/10" at bounding box center [898, 180] width 181 height 12
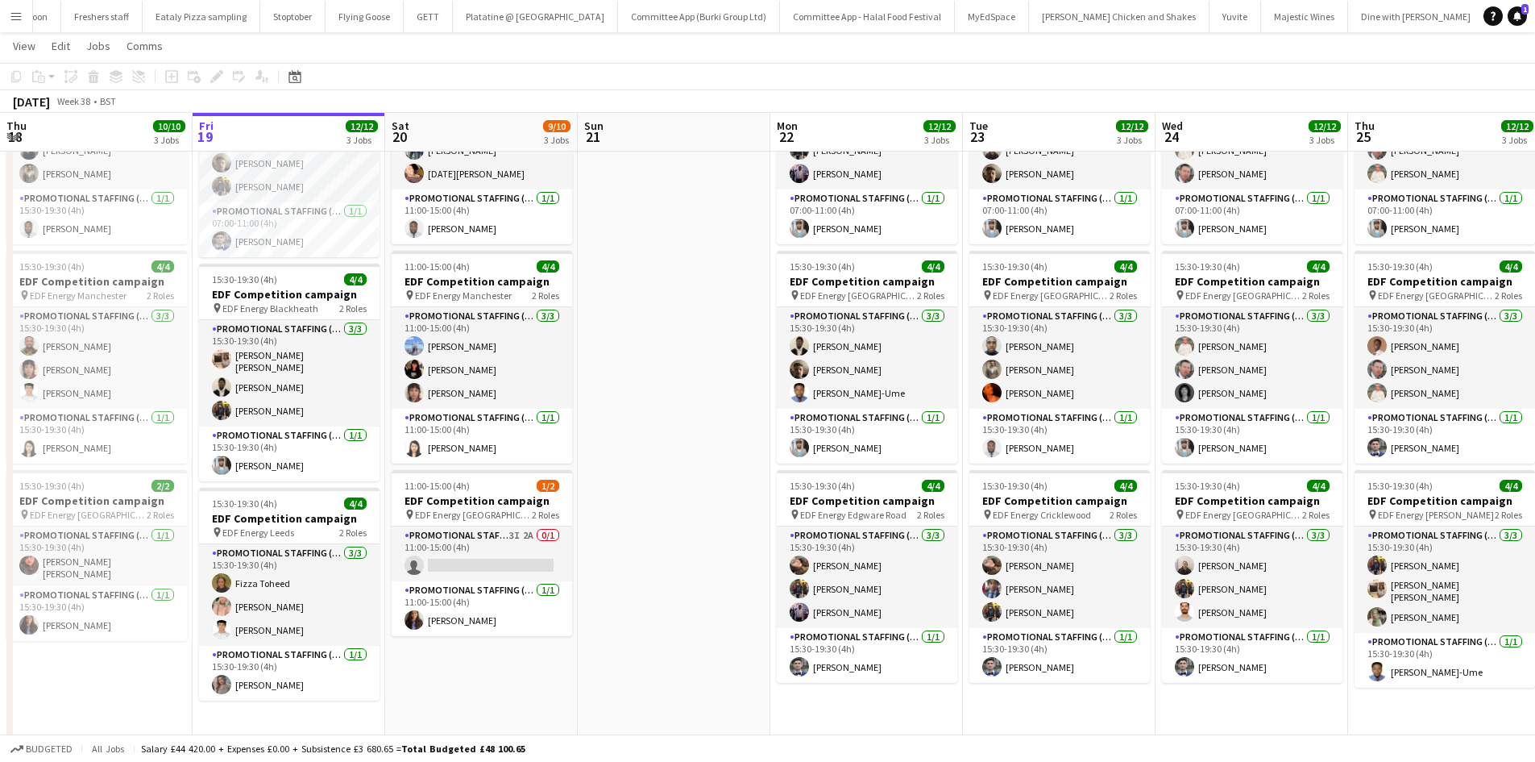
scroll to position [193, 0]
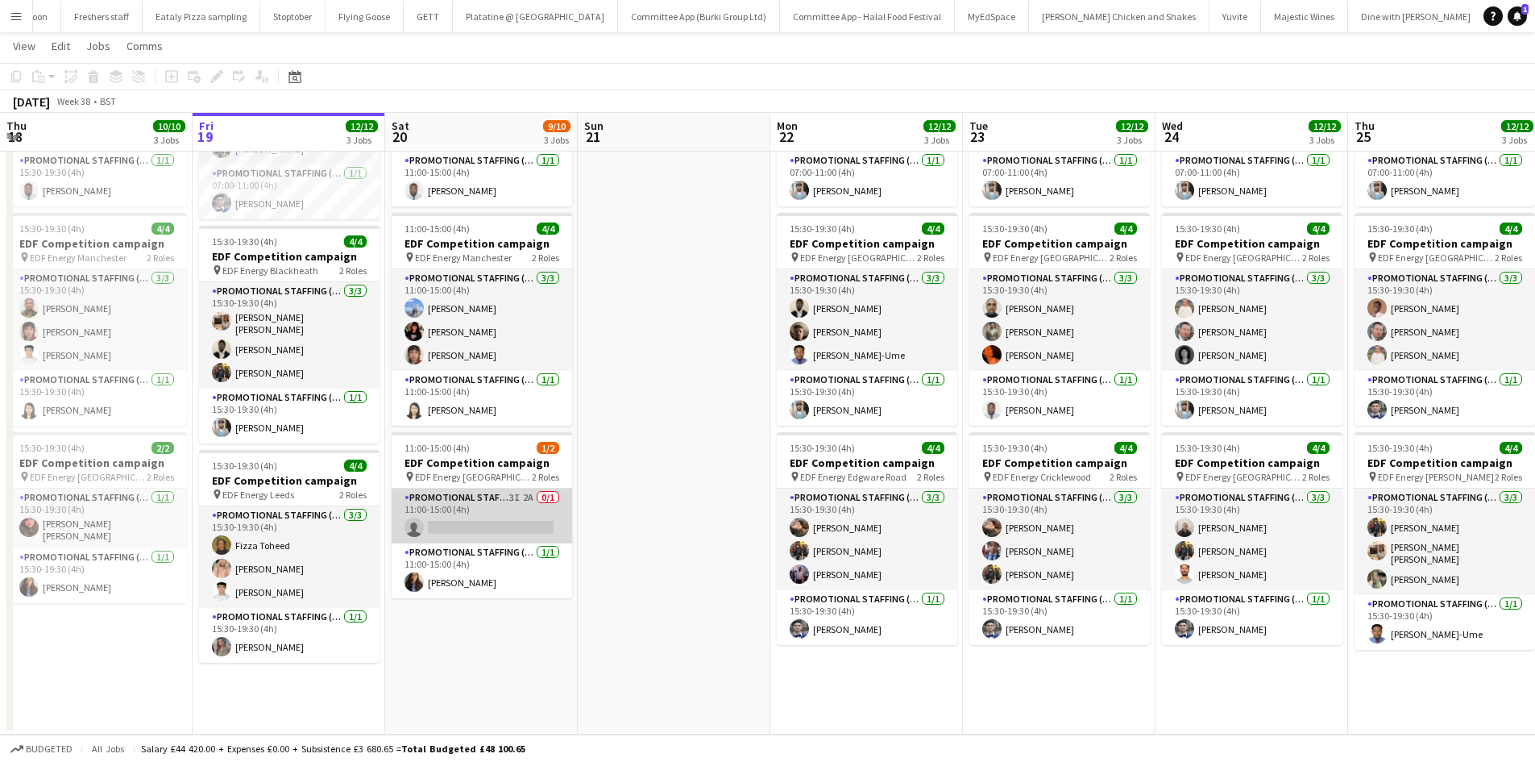
click at [484, 525] on app-card-role "Promotional Staffing (Flyering Staff) 3I 2A 0/1 11:00-15:00 (4h) single-neutral…" at bounding box center [482, 515] width 181 height 55
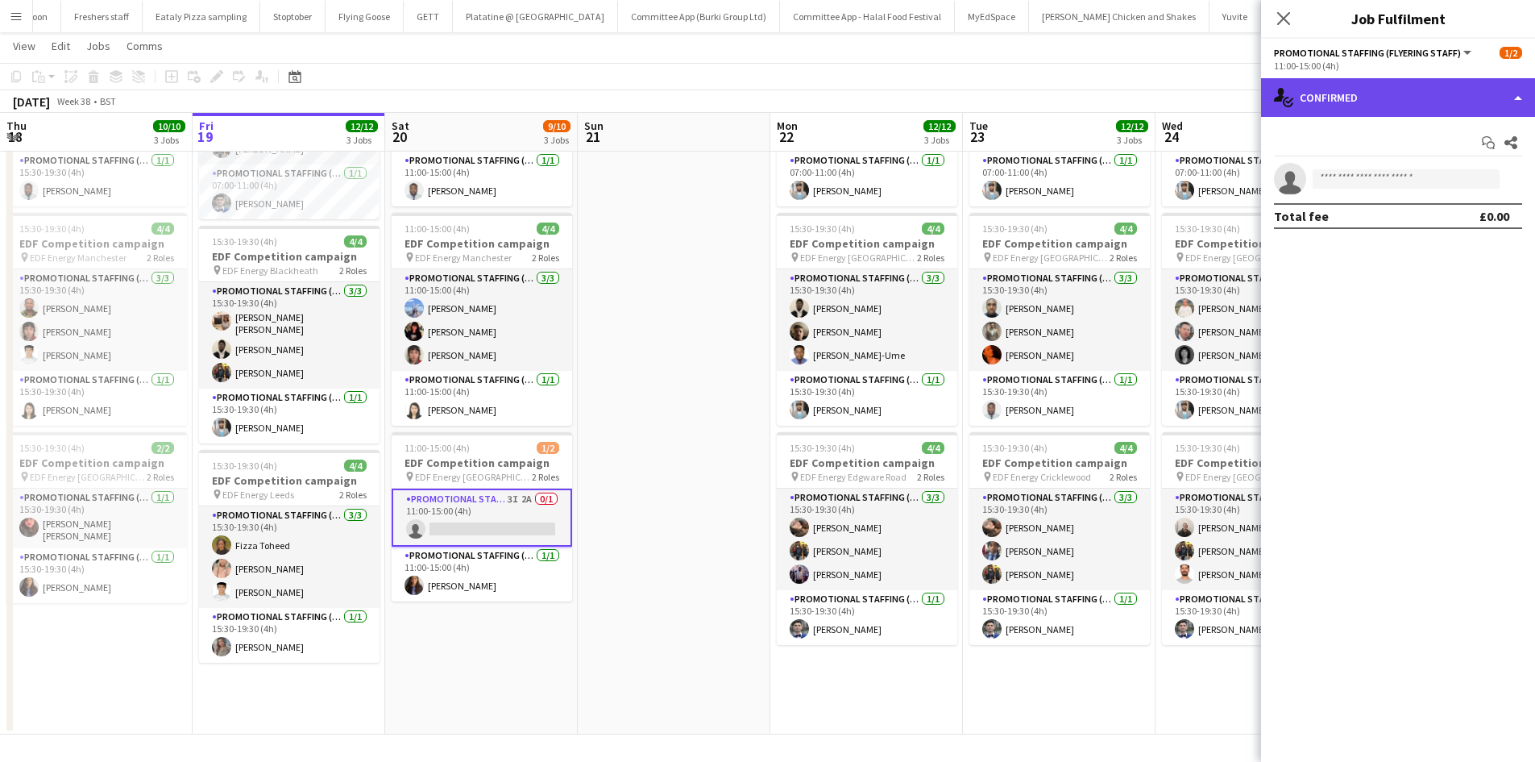
click at [1326, 106] on div "single-neutral-actions-check-2 Confirmed" at bounding box center [1398, 97] width 274 height 39
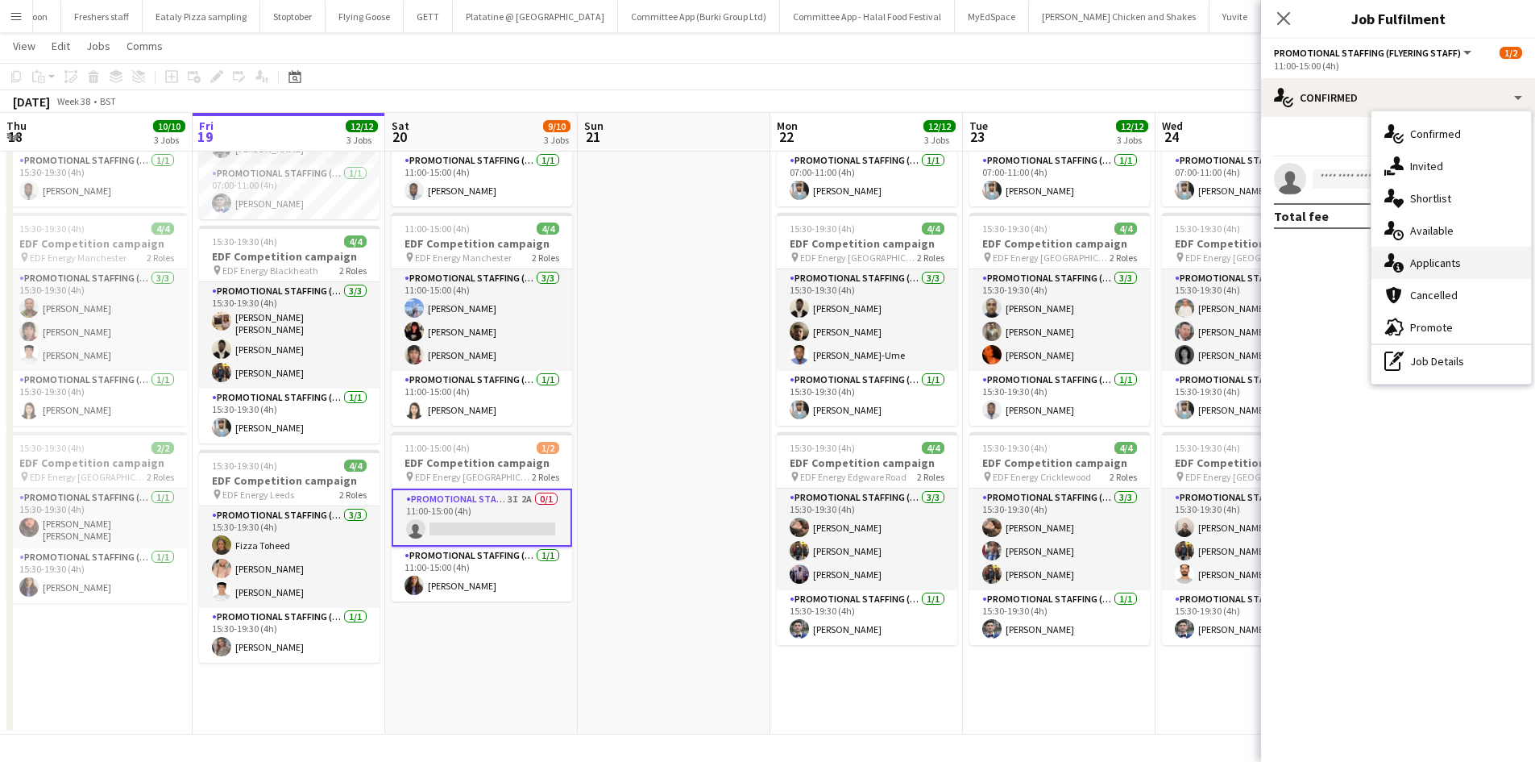
click at [1429, 255] on span "Applicants" at bounding box center [1435, 262] width 51 height 15
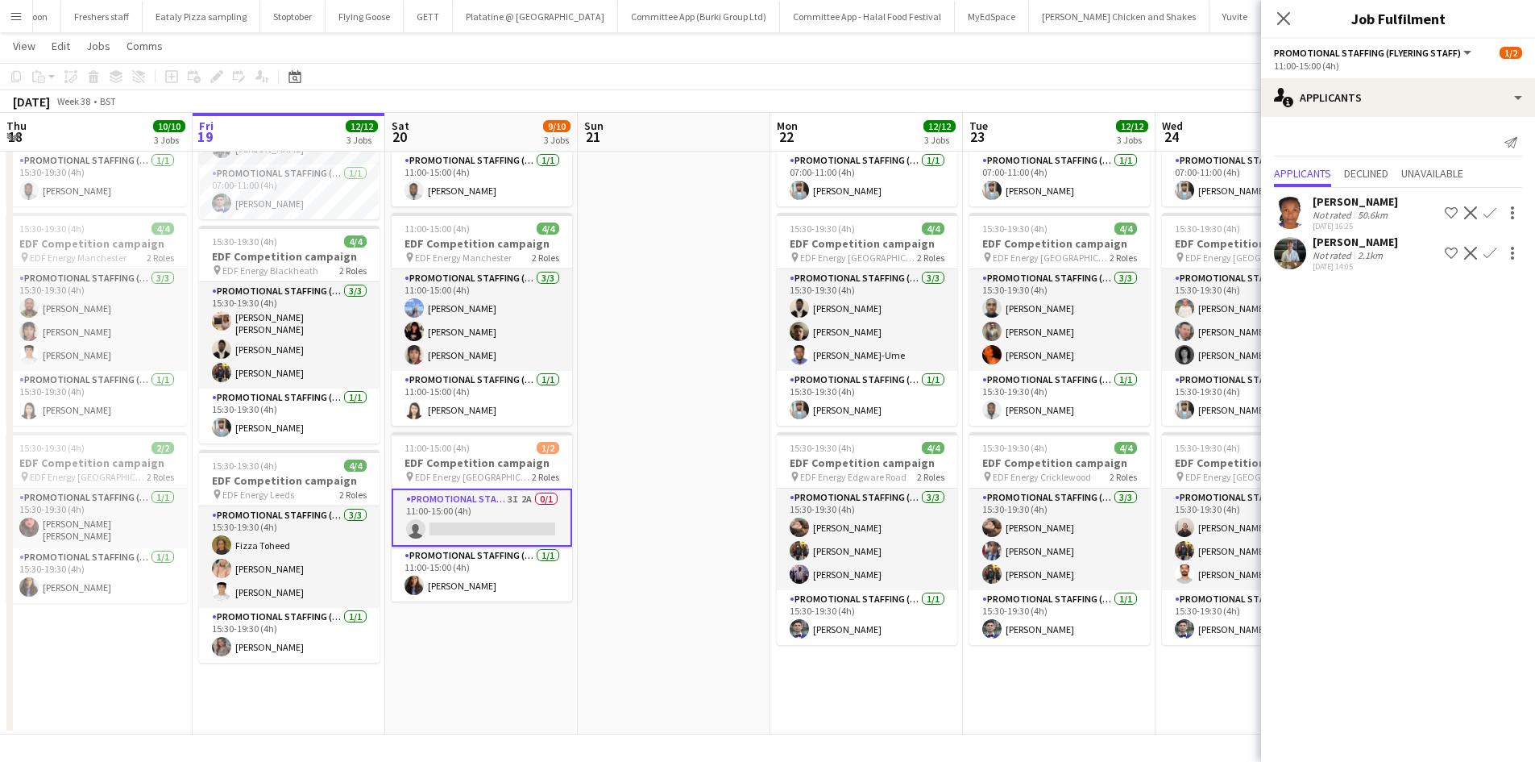
click at [1348, 201] on div "Lauretta Chimezie" at bounding box center [1355, 201] width 85 height 15
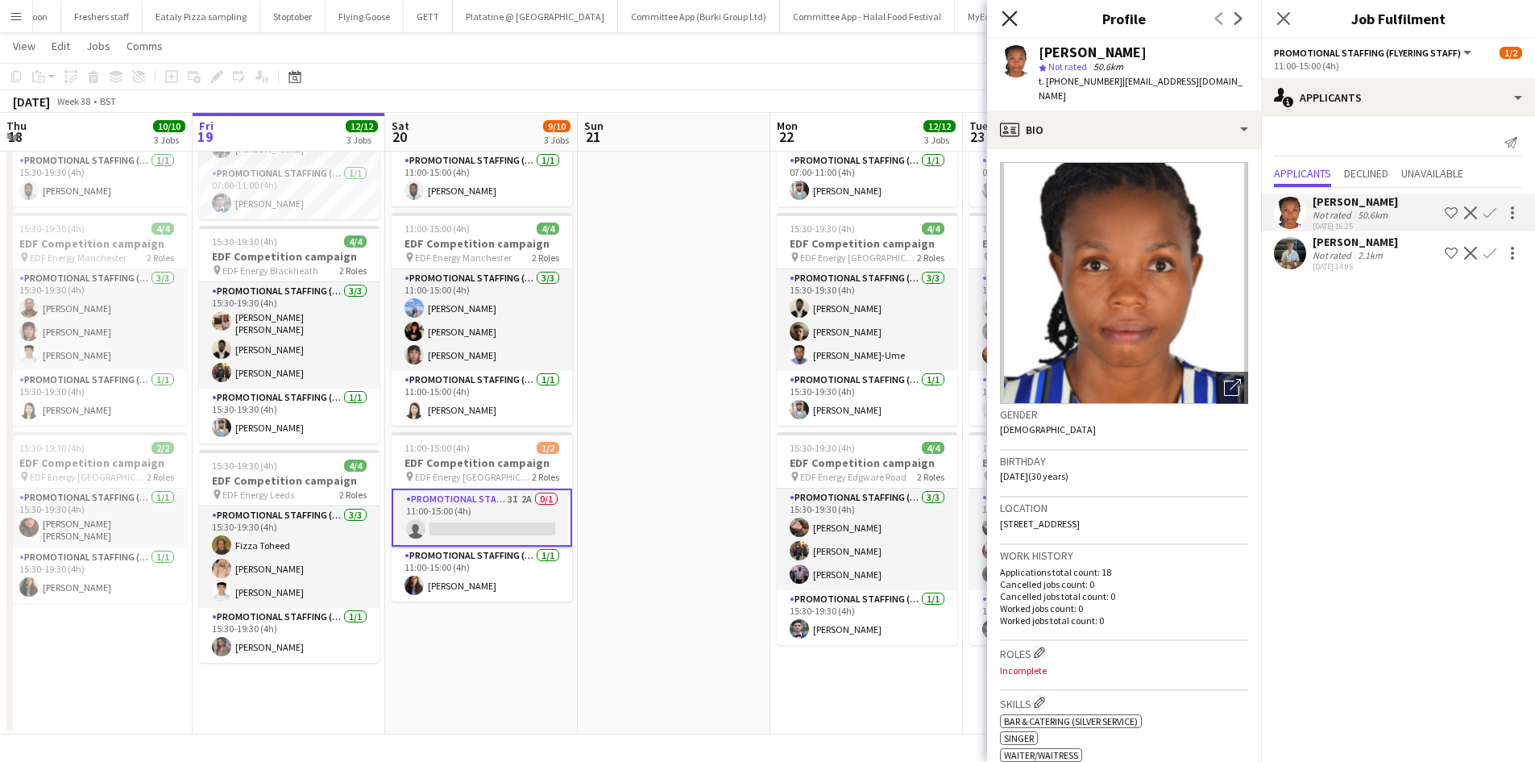
click at [1011, 24] on icon "Close pop-in" at bounding box center [1009, 17] width 15 height 15
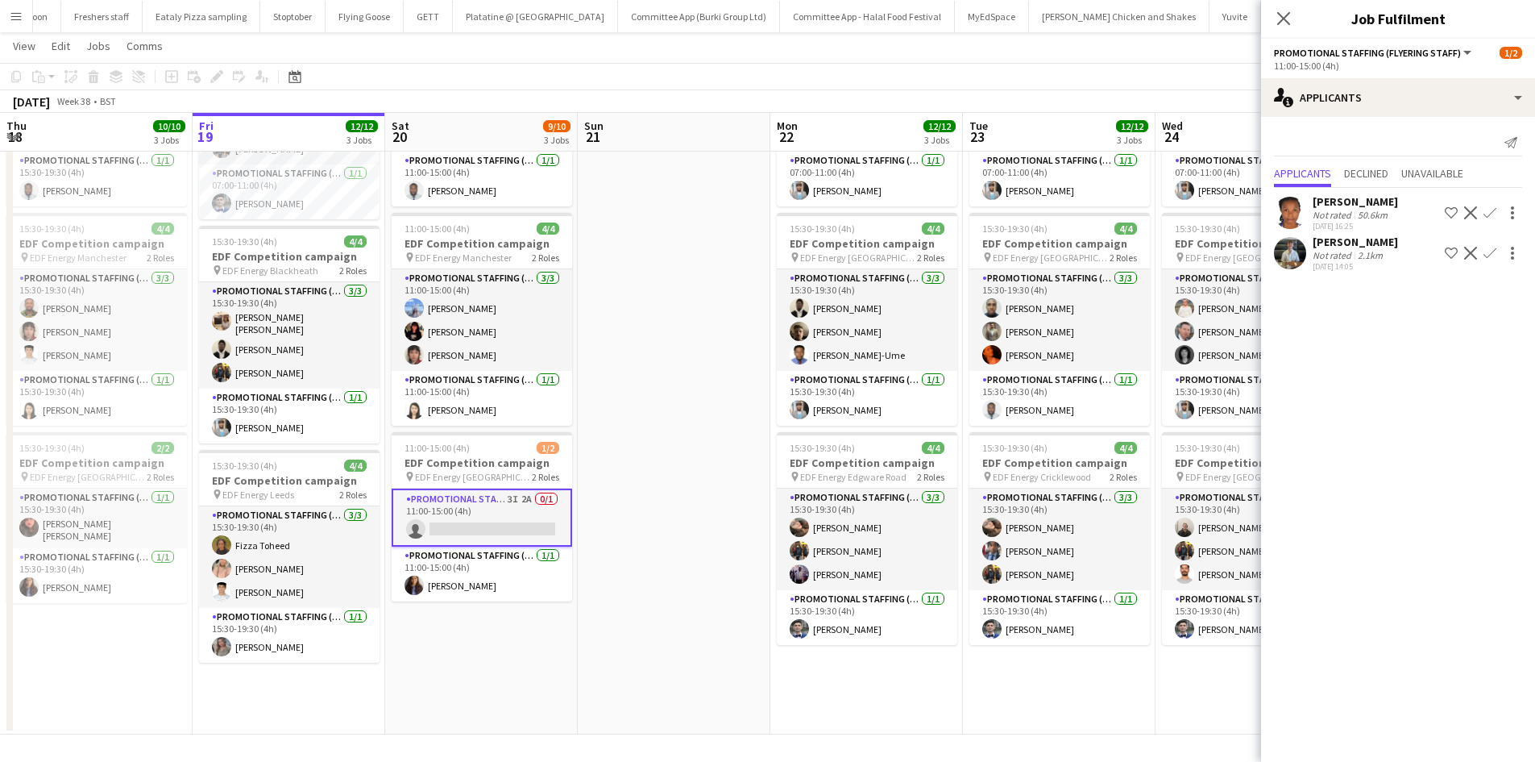
click at [1339, 234] on div "Lauretta Chimezie Not rated 50.6km 15-09-2025 16:25 Shortlist crew Decline Conf…" at bounding box center [1398, 231] width 274 height 87
click at [1339, 243] on div "Sonny Stowell" at bounding box center [1355, 242] width 85 height 15
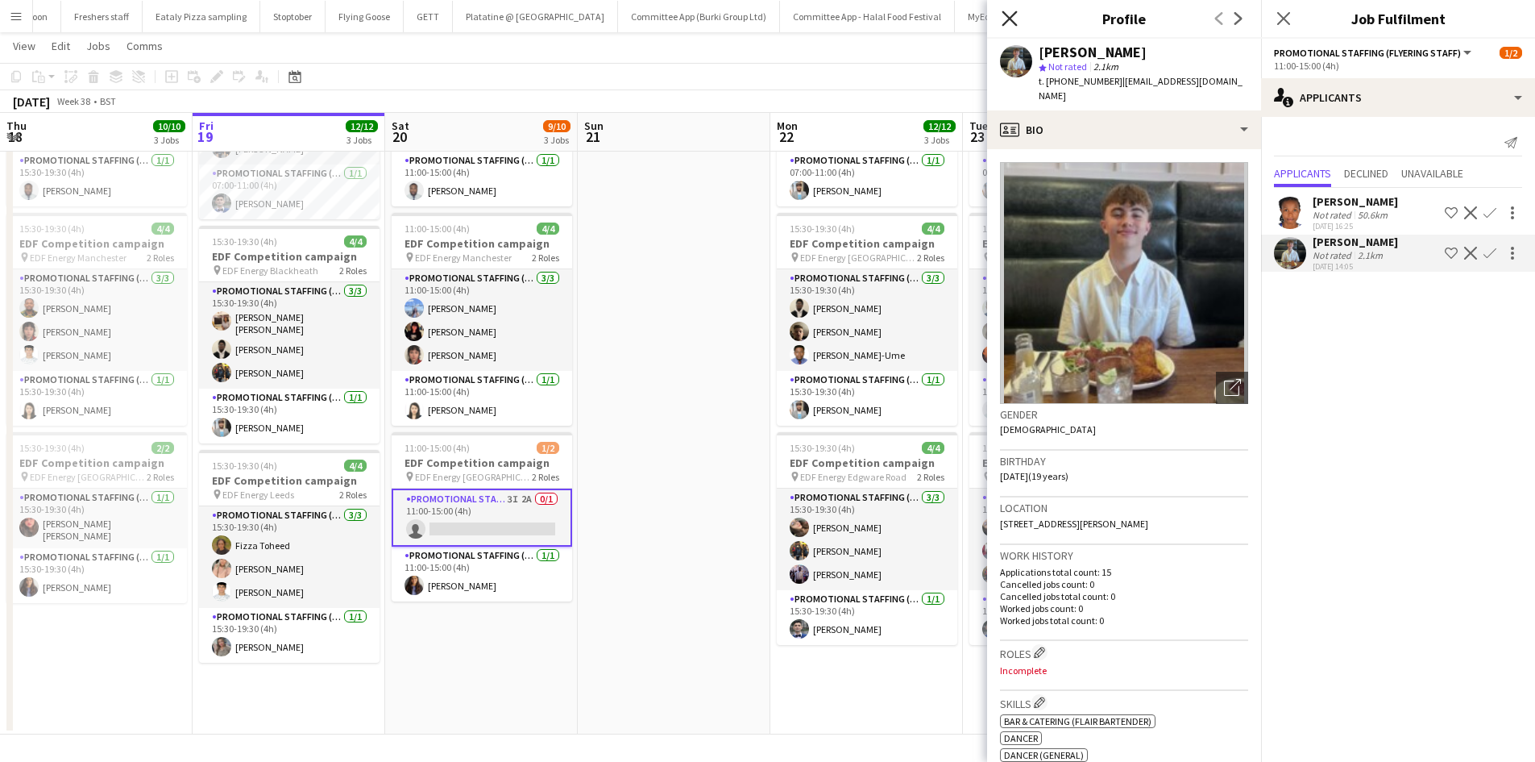
click at [1008, 23] on icon "Close pop-in" at bounding box center [1009, 17] width 15 height 15
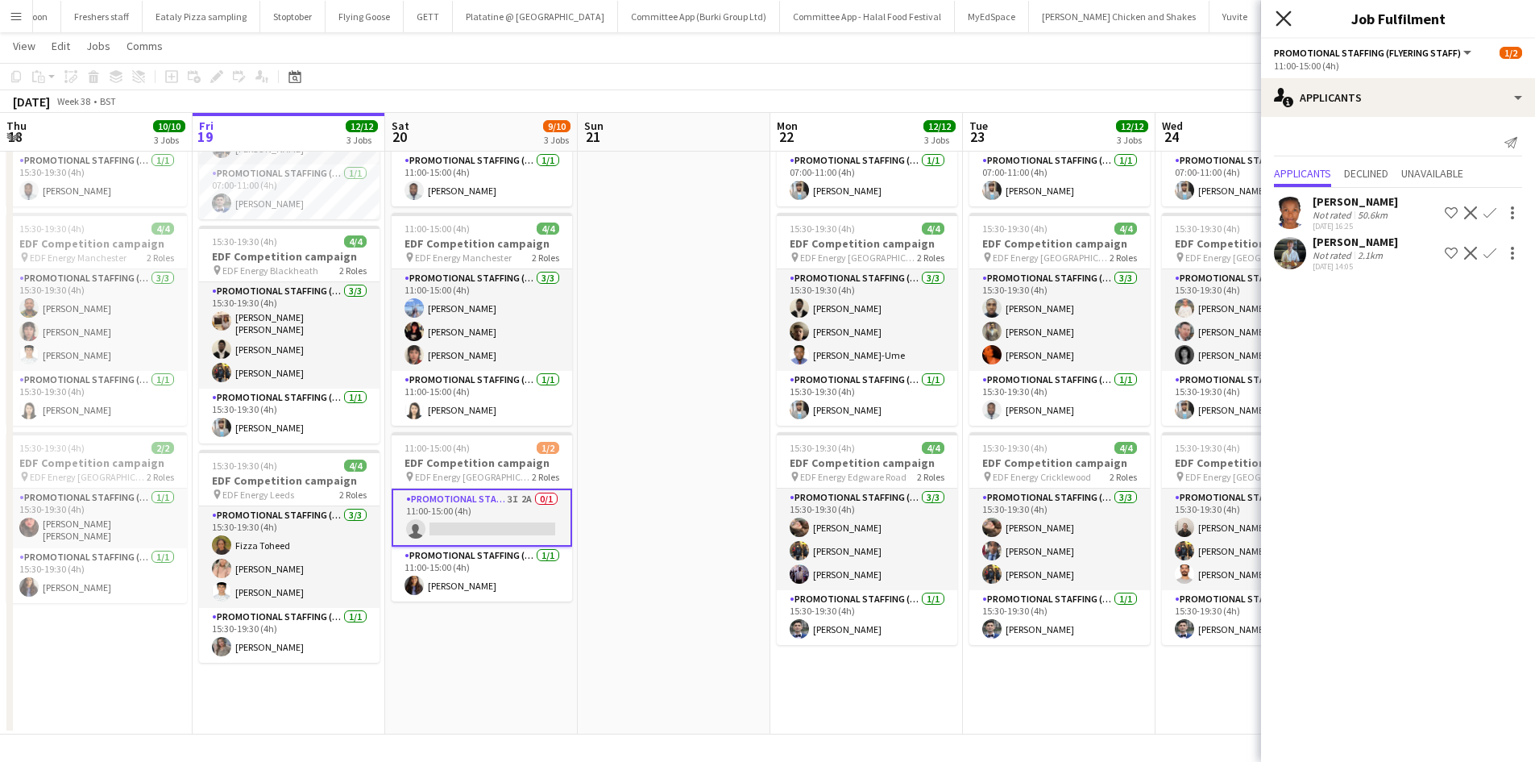
click at [1287, 26] on icon "Close pop-in" at bounding box center [1283, 17] width 15 height 15
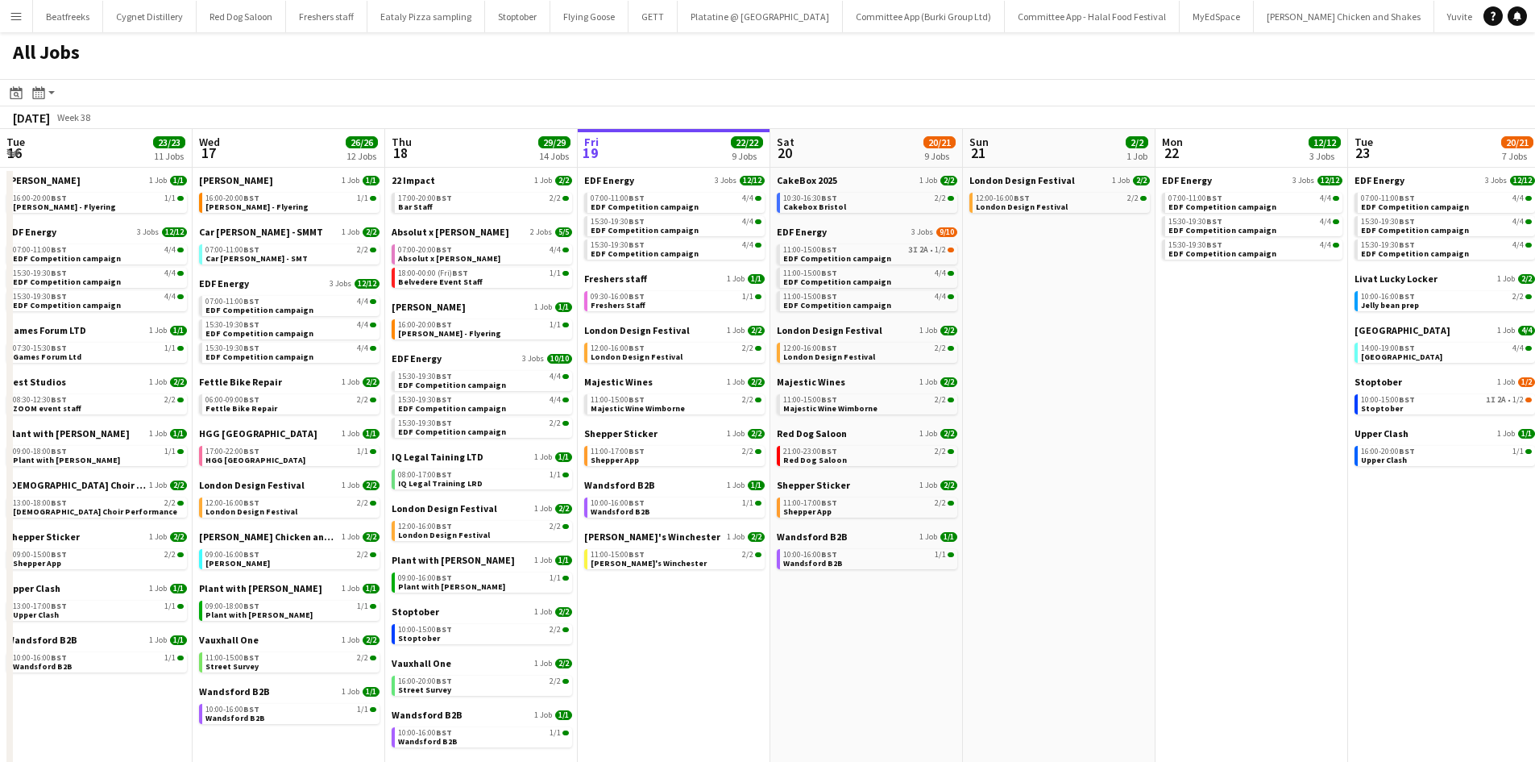
scroll to position [0, 385]
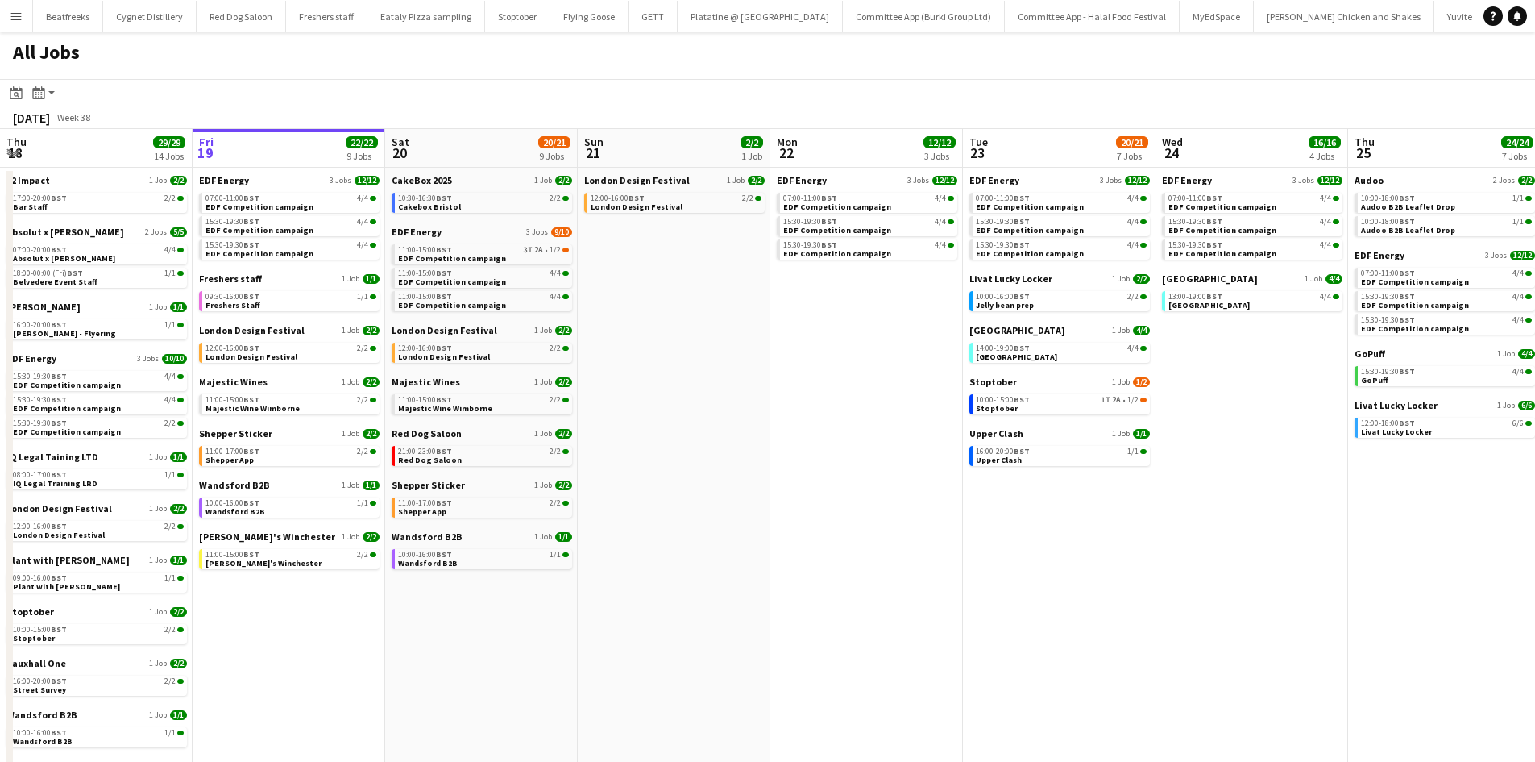
click at [15, 15] on app-icon "Menu" at bounding box center [16, 16] width 13 height 13
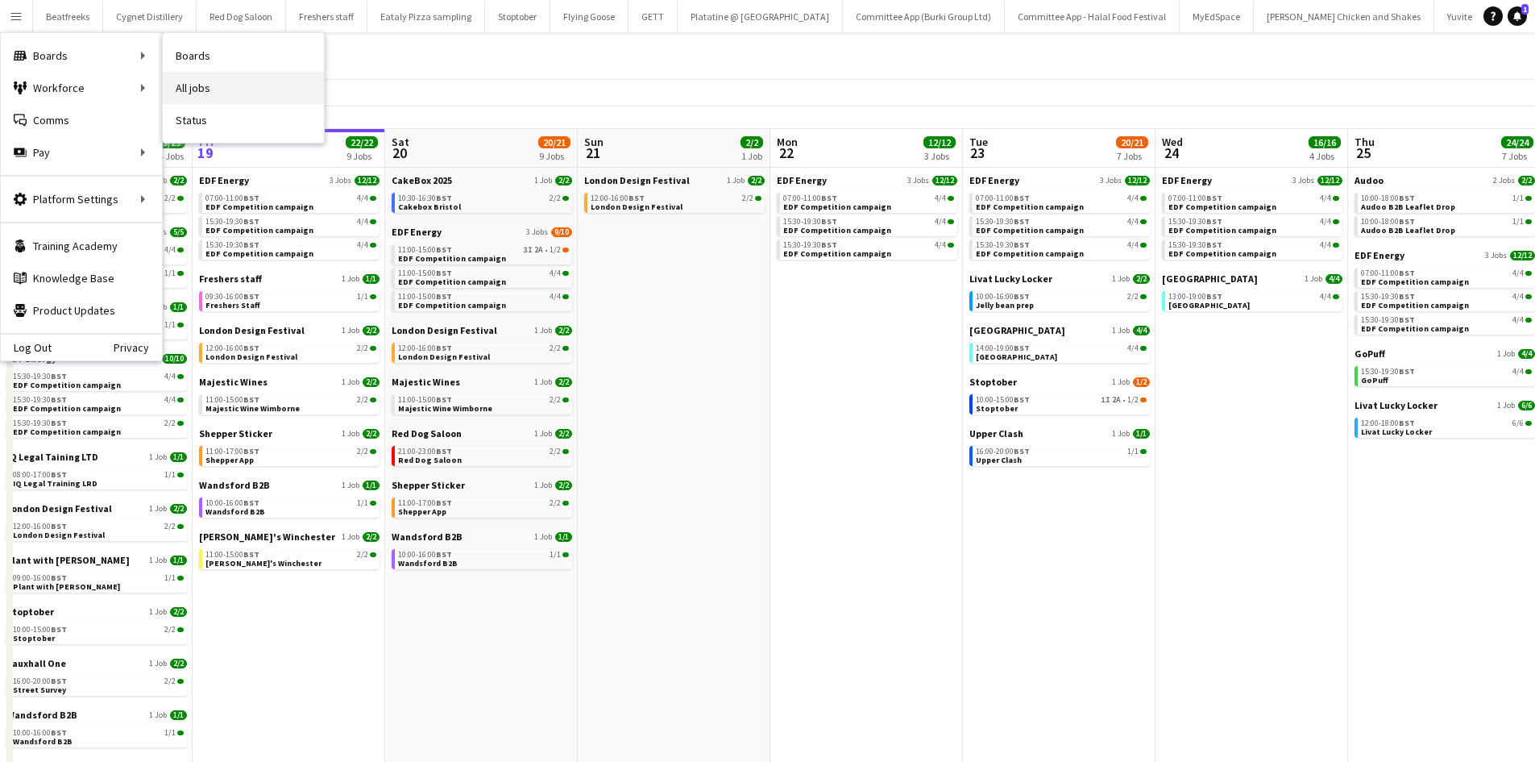
click at [200, 86] on link "All jobs" at bounding box center [243, 88] width 161 height 32
